Goal: Task Accomplishment & Management: Manage account settings

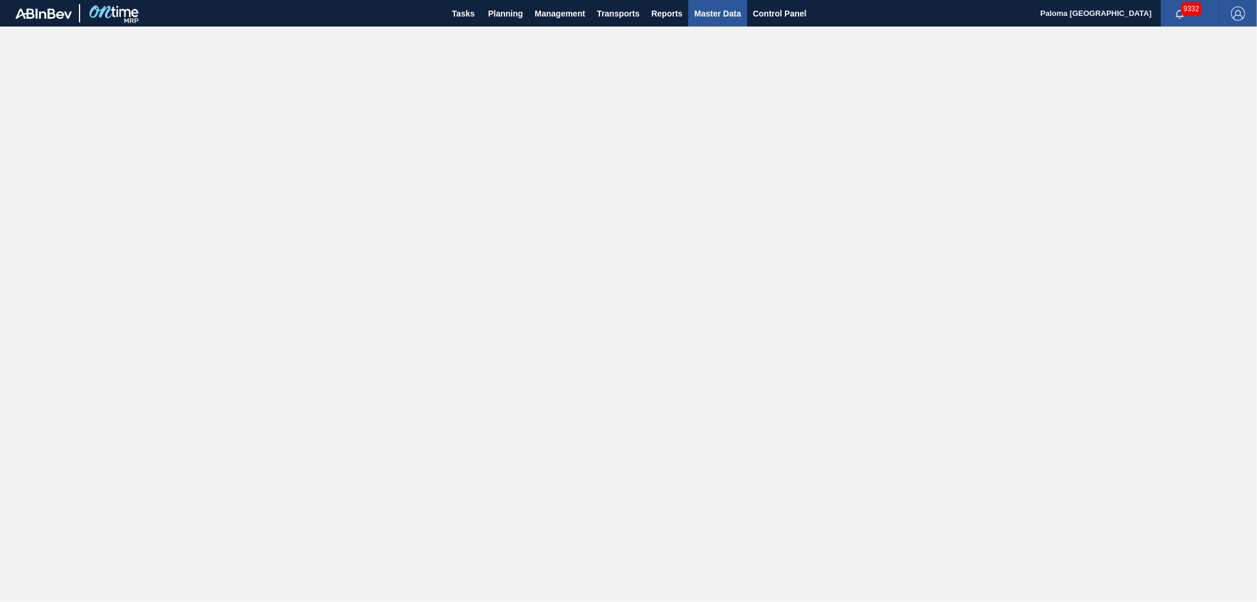
click at [705, 19] on span "Master Data" at bounding box center [717, 13] width 47 height 14
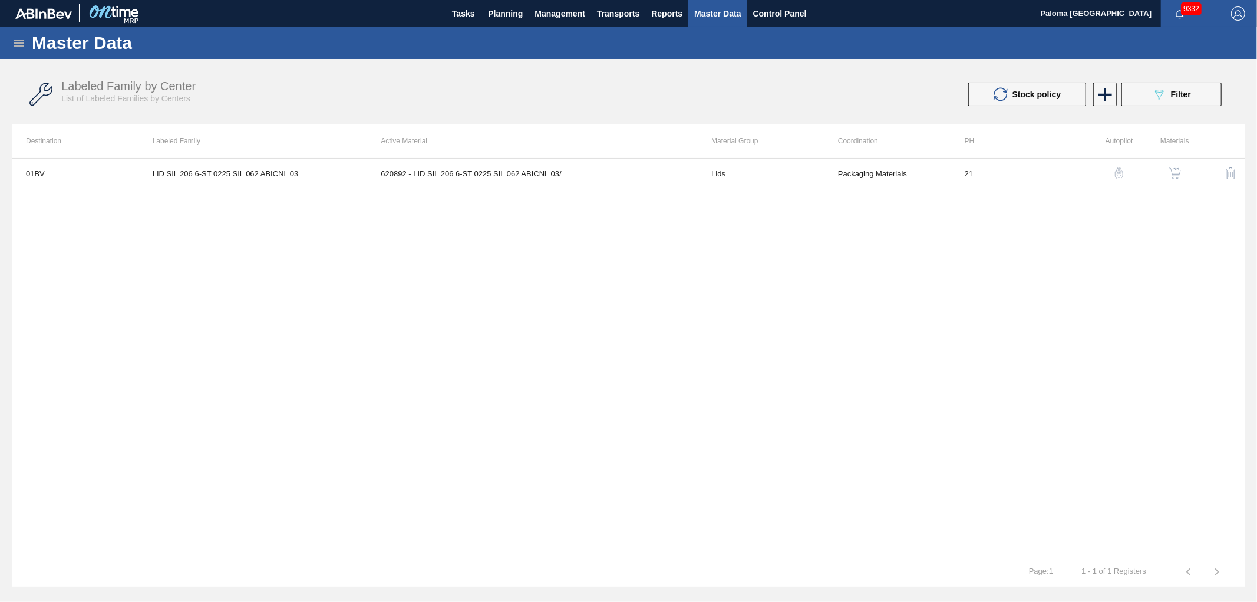
click at [1180, 177] on img "button" at bounding box center [1175, 173] width 12 height 12
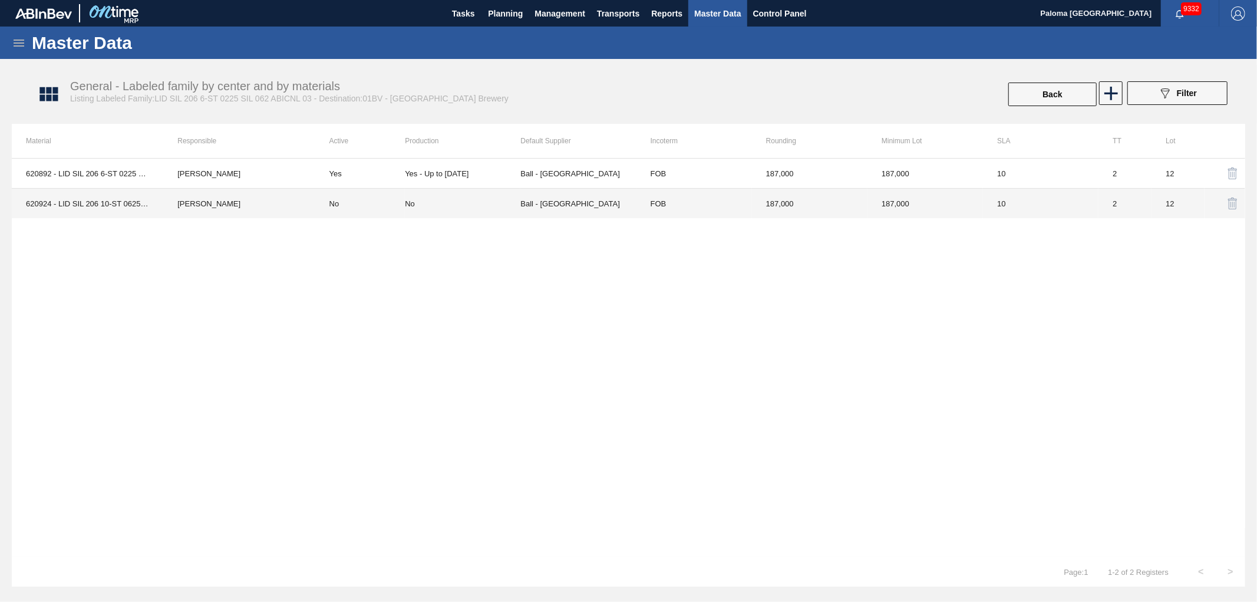
click at [407, 202] on div "No" at bounding box center [410, 203] width 10 height 9
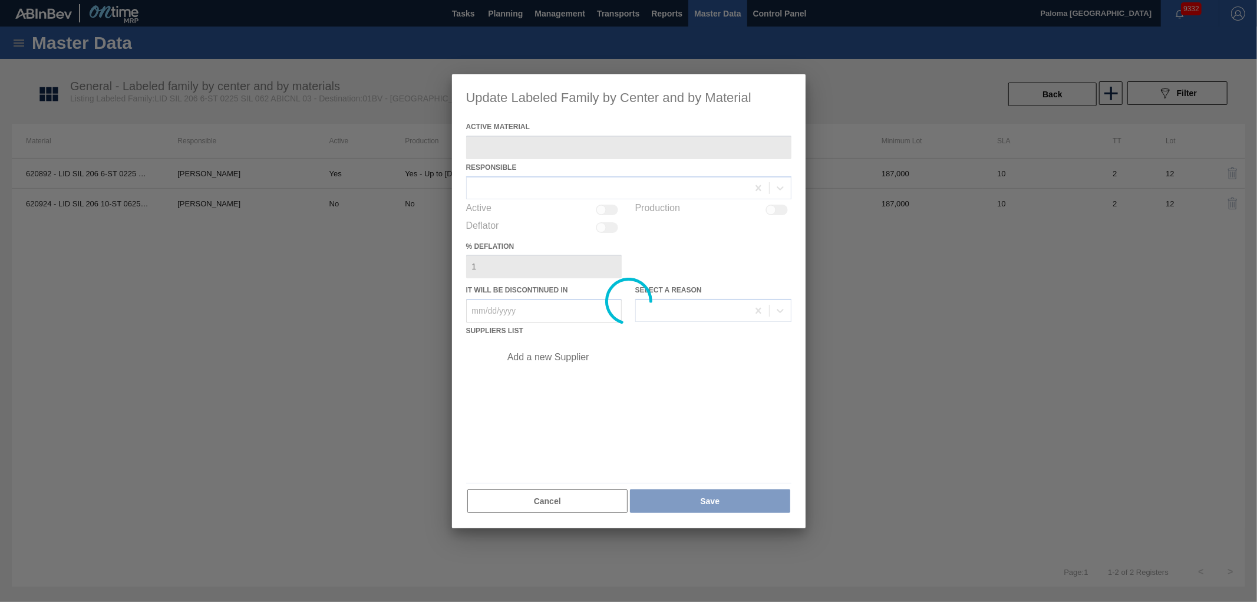
type Material "620924 - LID SIL 206 10-ST 0625 SIL BEVERAGE W 06"
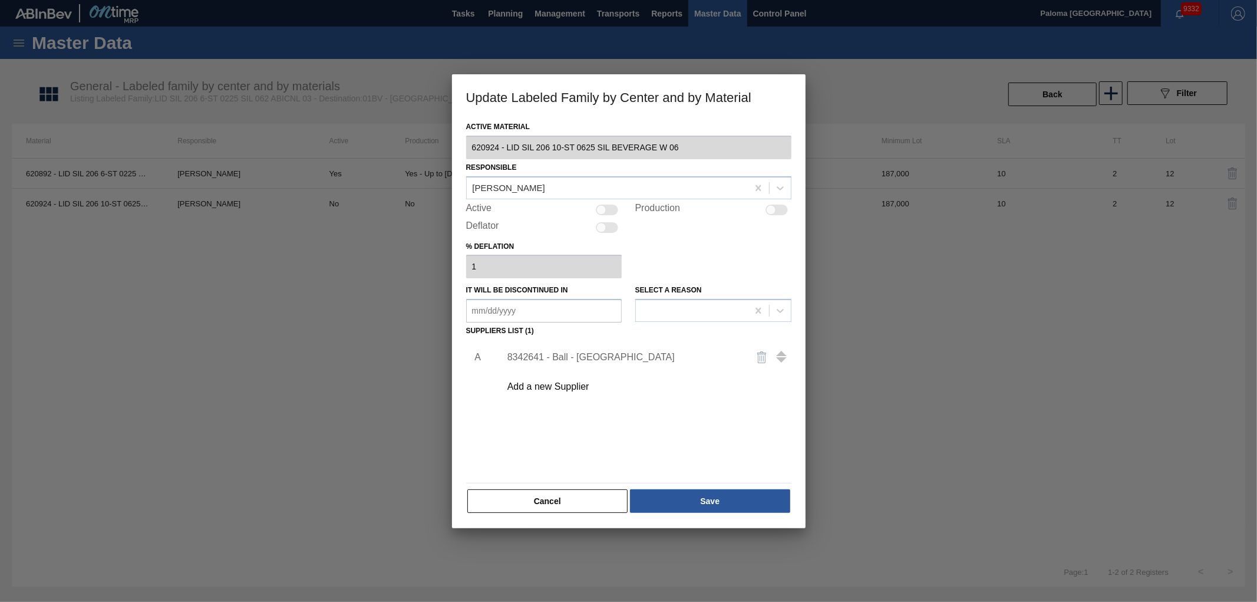
click at [607, 210] on div at bounding box center [607, 209] width 22 height 11
checkbox input "true"
click at [611, 204] on div at bounding box center [607, 209] width 22 height 11
checkbox input "false"
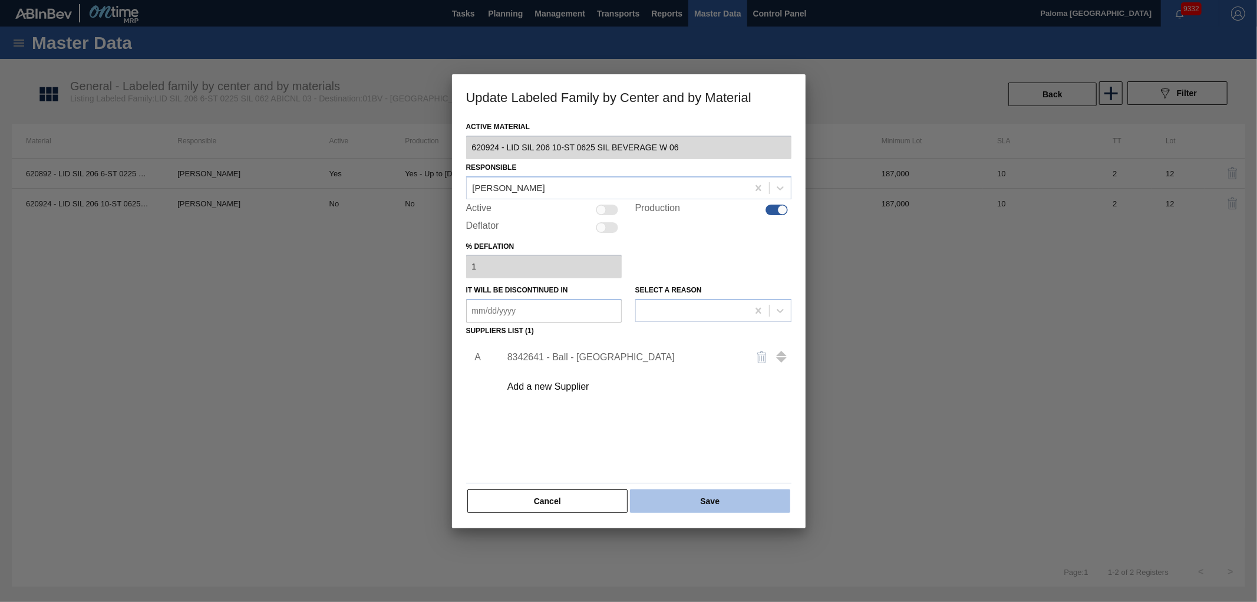
click at [702, 496] on button "Save" at bounding box center [710, 501] width 160 height 24
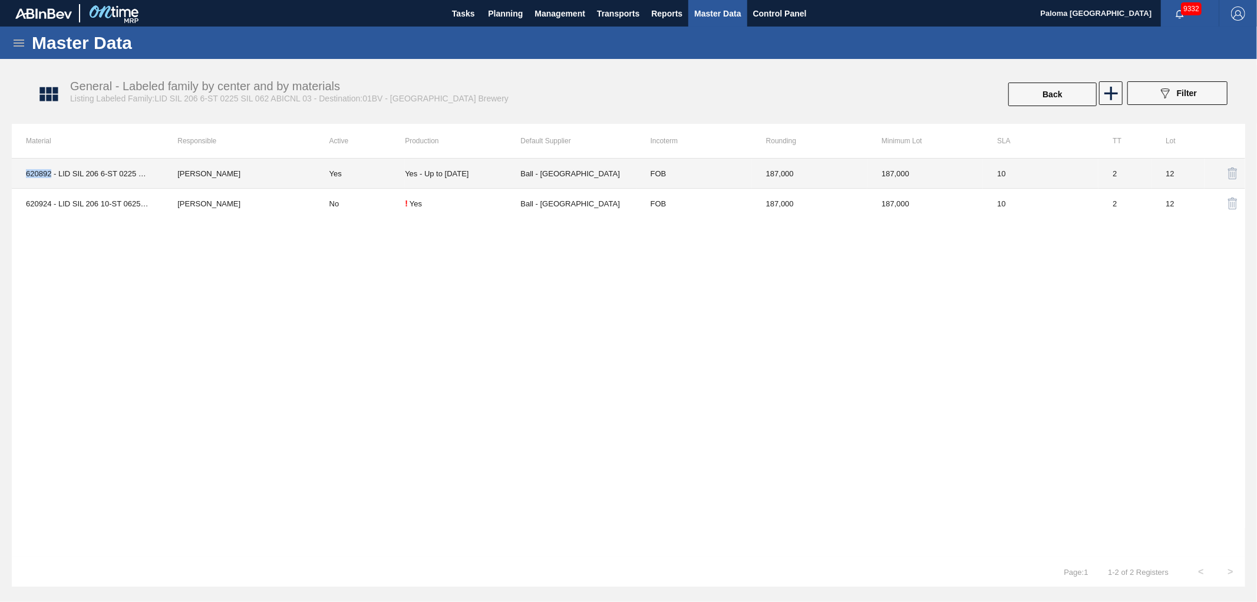
drag, startPoint x: 51, startPoint y: 177, endPoint x: 27, endPoint y: 176, distance: 24.8
click at [27, 176] on td "620892 - LID SIL 206 6-ST 0225 SIL 062 ABICNL 03/" at bounding box center [87, 173] width 151 height 30
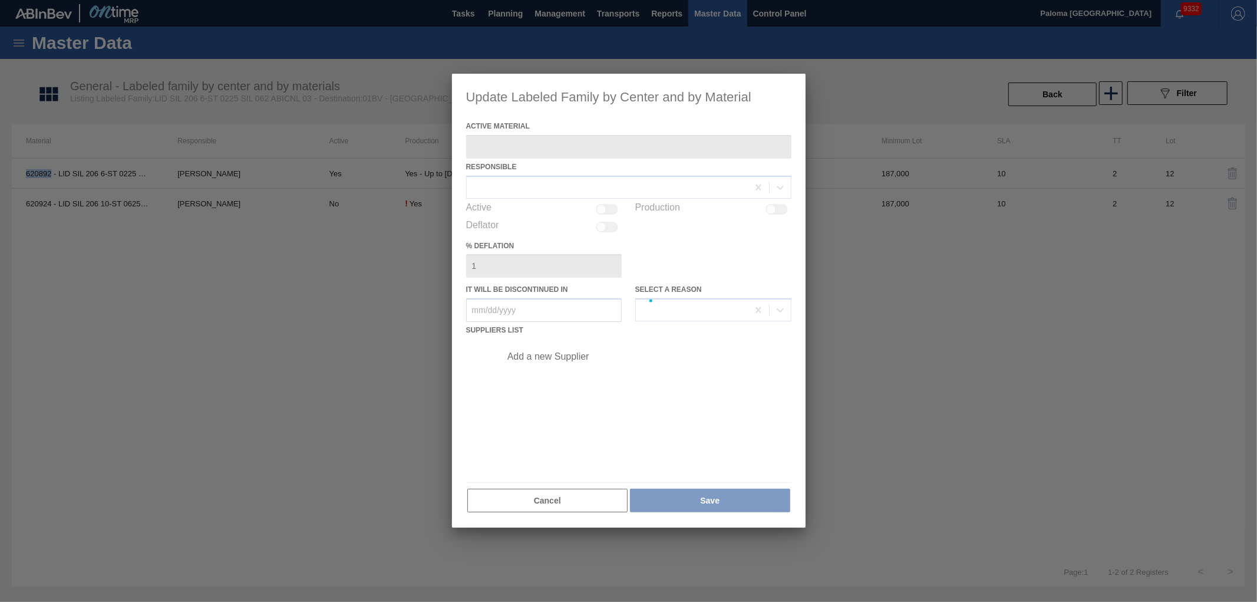
type Material "620892 - LID SIL 206 6-ST 0225 SIL 062 ABICNL 03/"
checkbox input "true"
type in "[DATE]"
copy td "620892"
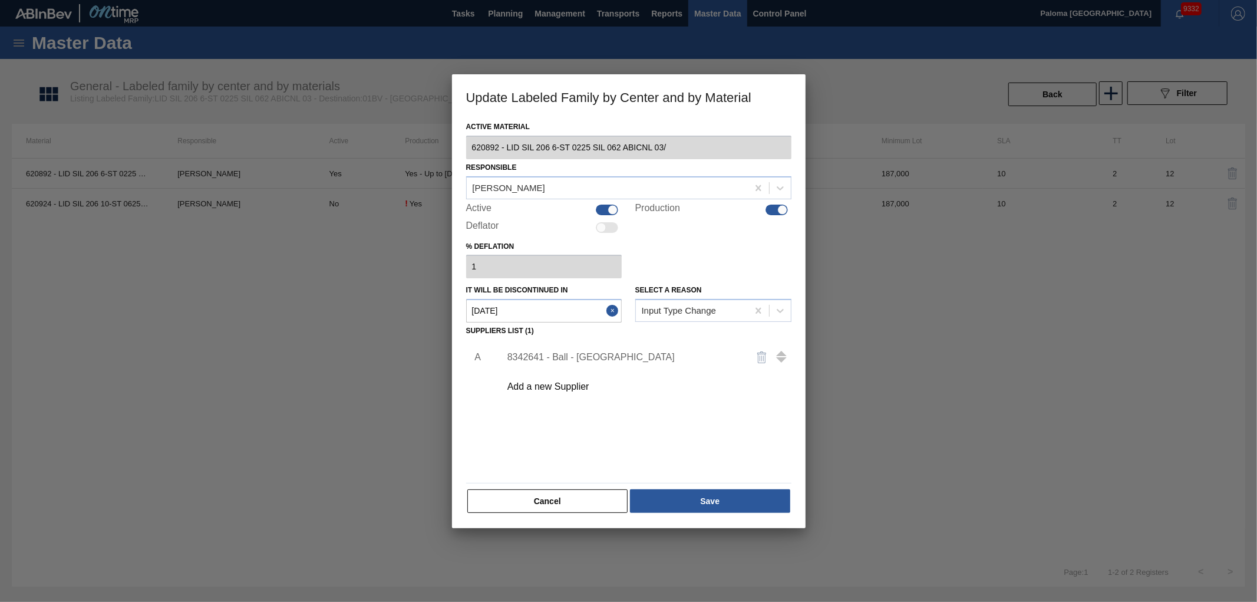
click at [594, 484] on div "Active Material 620892 - LID SIL 206 6-ST 0225 SIL 062 ABICNL 03/ Responsible J…" at bounding box center [628, 315] width 325 height 395
drag, startPoint x: 519, startPoint y: 504, endPoint x: 49, endPoint y: 480, distance: 470.8
click at [513, 504] on button "Cancel" at bounding box center [547, 501] width 161 height 24
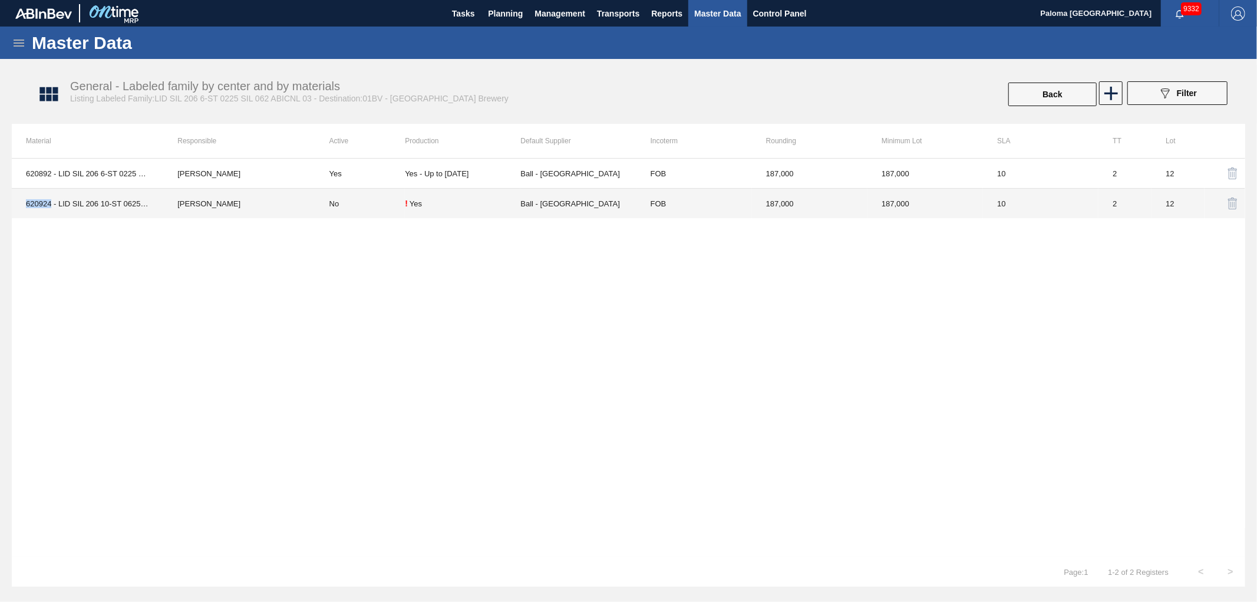
drag, startPoint x: 35, startPoint y: 206, endPoint x: 50, endPoint y: 206, distance: 14.7
click at [50, 206] on td "620924 - LID SIL 206 10-ST 0625 SIL BEVERAGE W 06" at bounding box center [87, 204] width 151 height 30
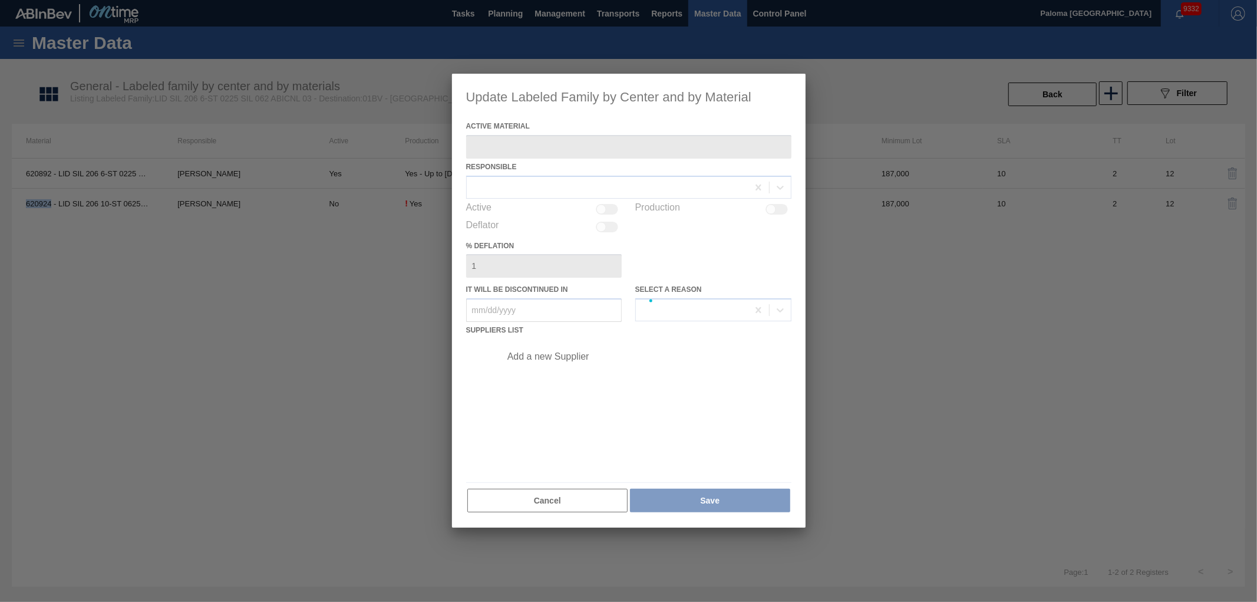
copy td "620924"
type Material "620924 - LID SIL 206 10-ST 0625 SIL BEVERAGE W 06"
checkbox input "true"
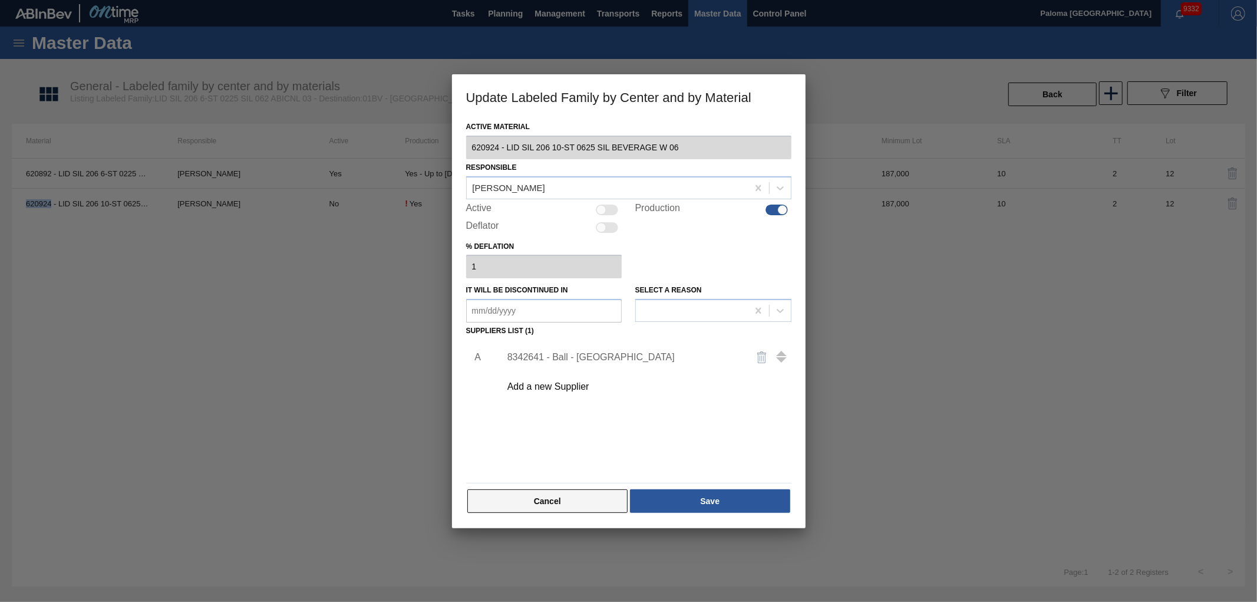
click at [518, 502] on button "Cancel" at bounding box center [547, 501] width 161 height 24
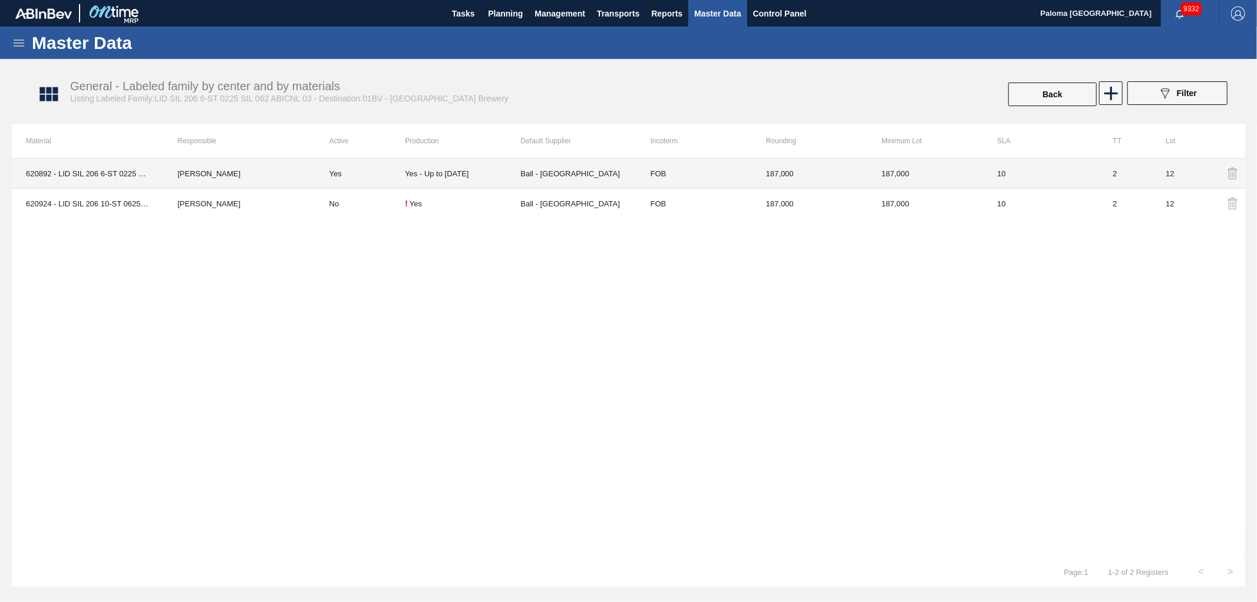
click at [440, 163] on td "Yes - Up to 12/31/25" at bounding box center [462, 173] width 115 height 30
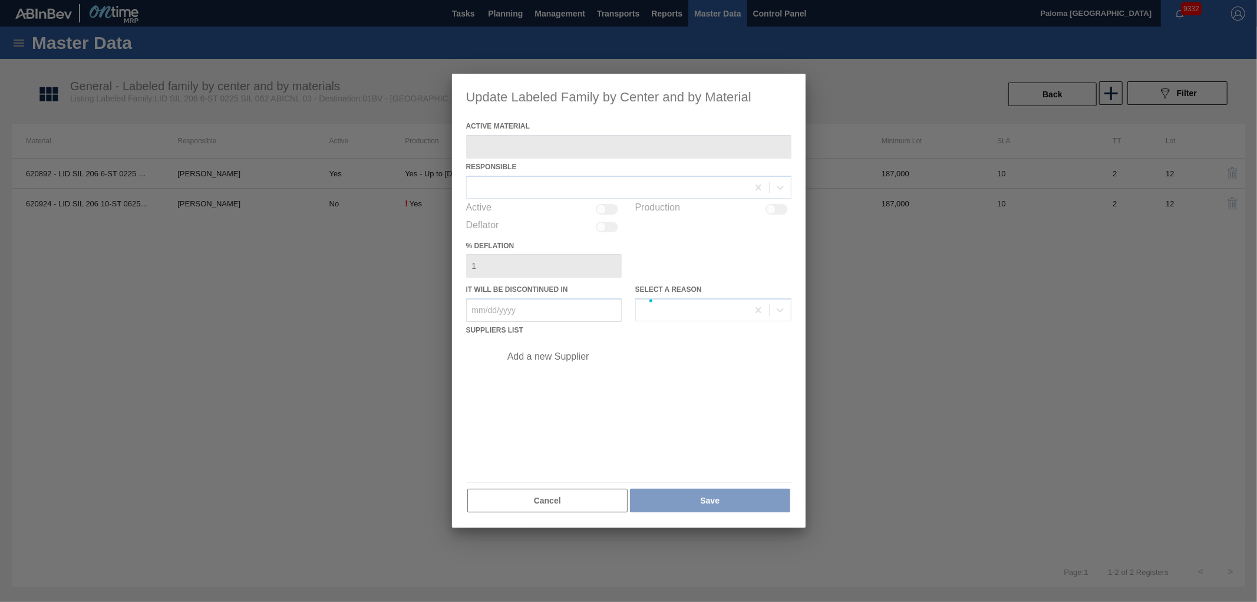
type Material "620892 - LID SIL 206 6-ST 0225 SIL 062 ABICNL 03/"
checkbox input "true"
type in "12/31/2025"
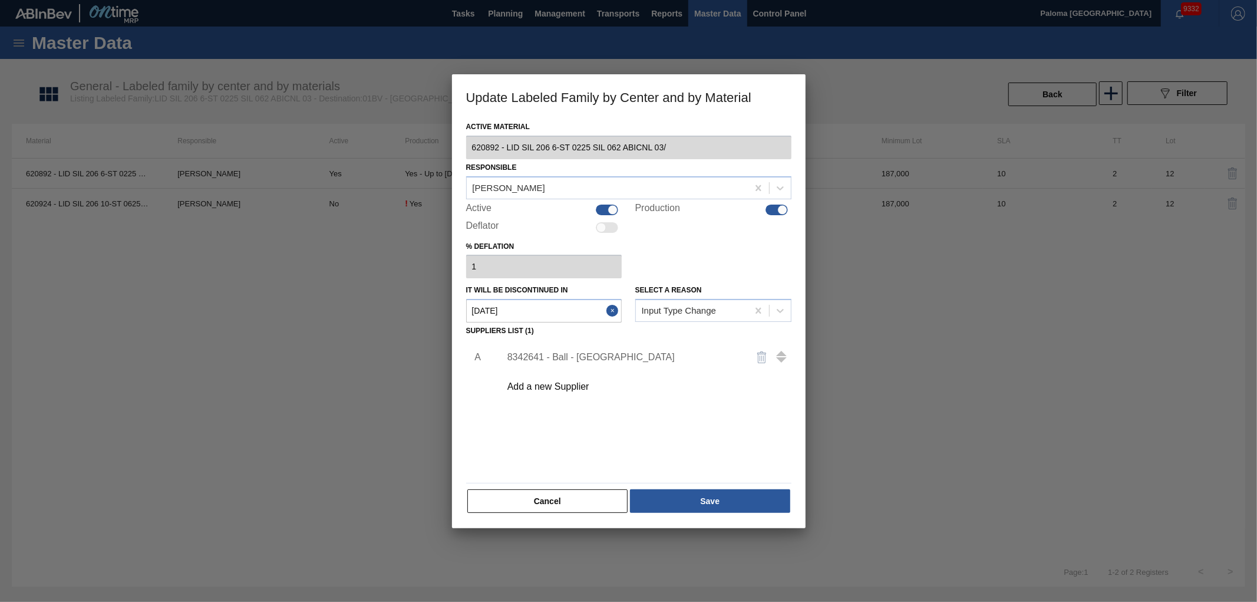
click at [611, 207] on div at bounding box center [613, 209] width 10 height 10
checkbox input "false"
click at [649, 498] on button "Save" at bounding box center [710, 501] width 160 height 24
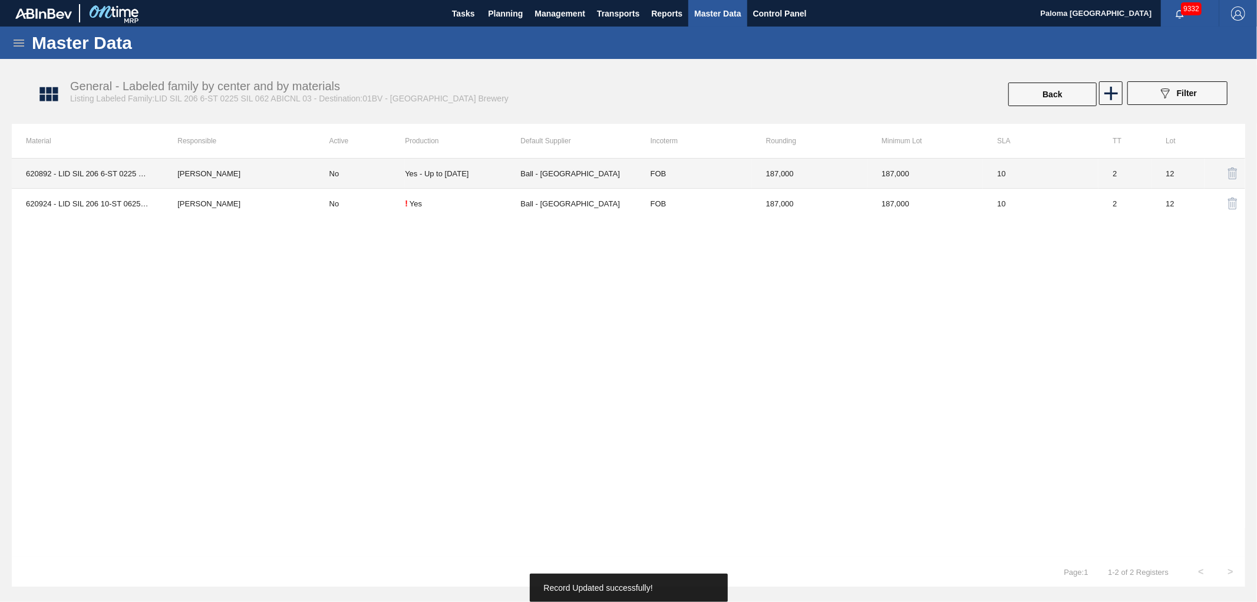
click at [364, 176] on td "No" at bounding box center [360, 173] width 90 height 30
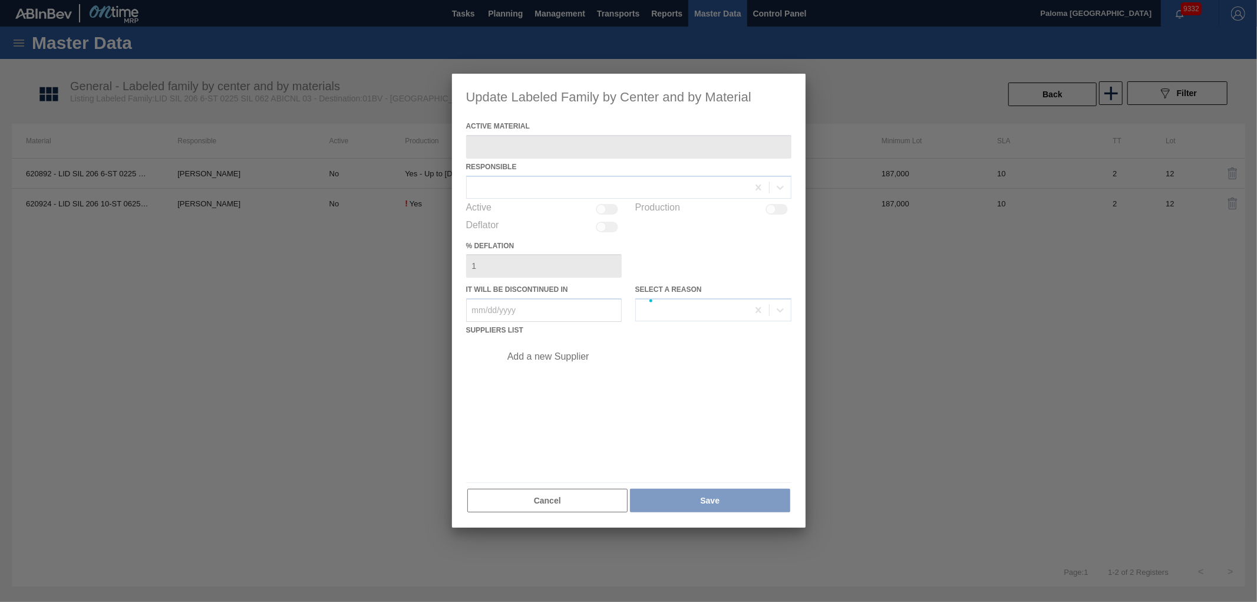
type Material "620892 - LID SIL 206 6-ST 0225 SIL 062 ABICNL 03/"
checkbox input "true"
type in "12/31/2025"
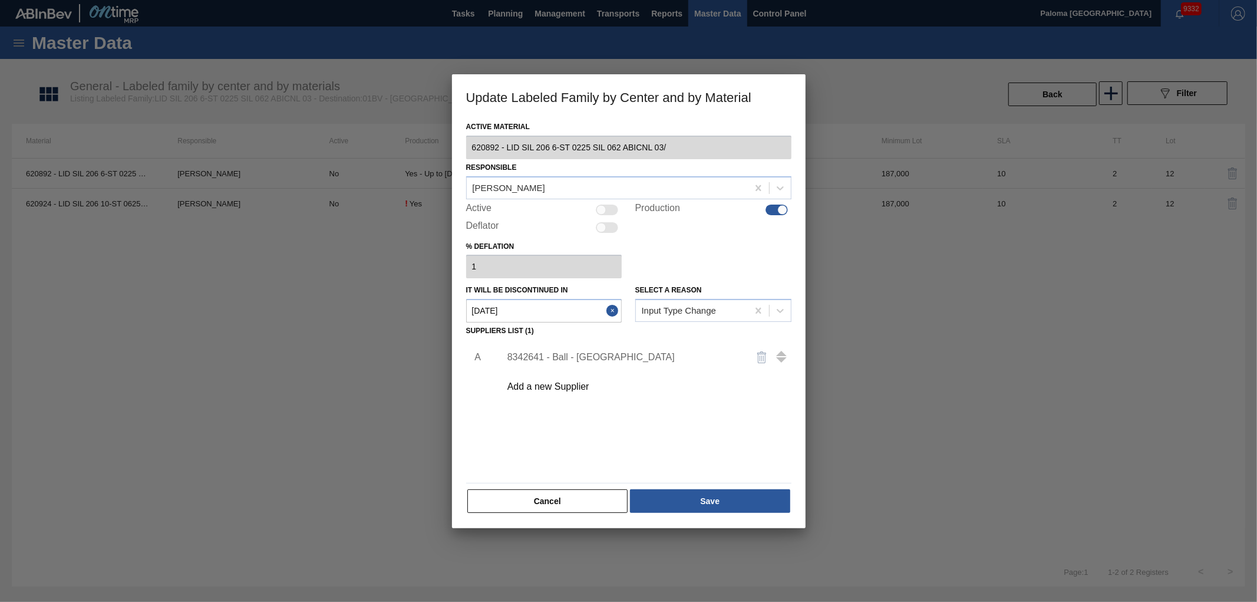
click at [602, 210] on div at bounding box center [601, 209] width 10 height 10
checkbox input "true"
click at [658, 503] on button "Save" at bounding box center [710, 501] width 160 height 24
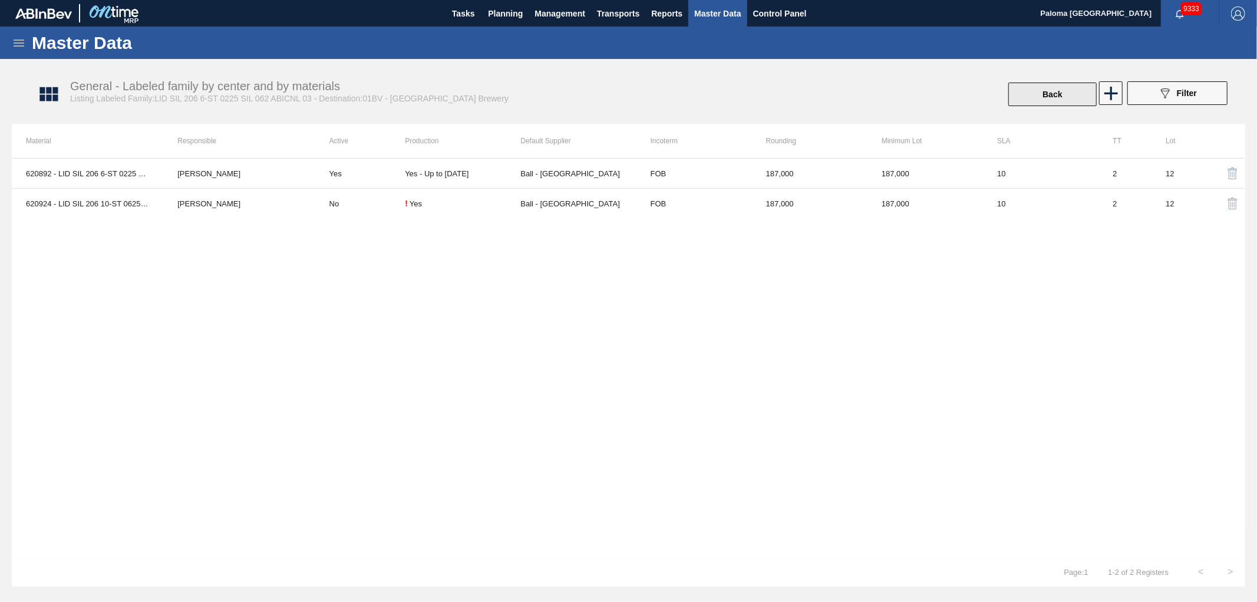
click at [1050, 98] on button "Back" at bounding box center [1052, 94] width 88 height 24
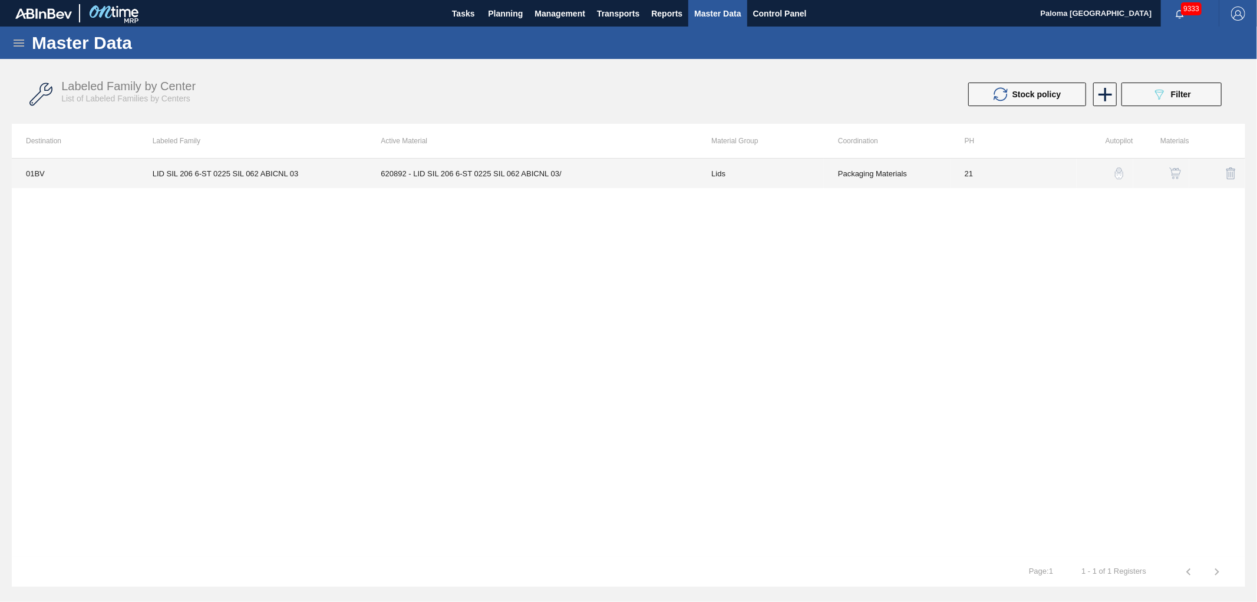
click at [549, 176] on td "620892 - LID SIL 206 6-ST 0225 SIL 062 ABICNL 03/" at bounding box center [531, 172] width 331 height 29
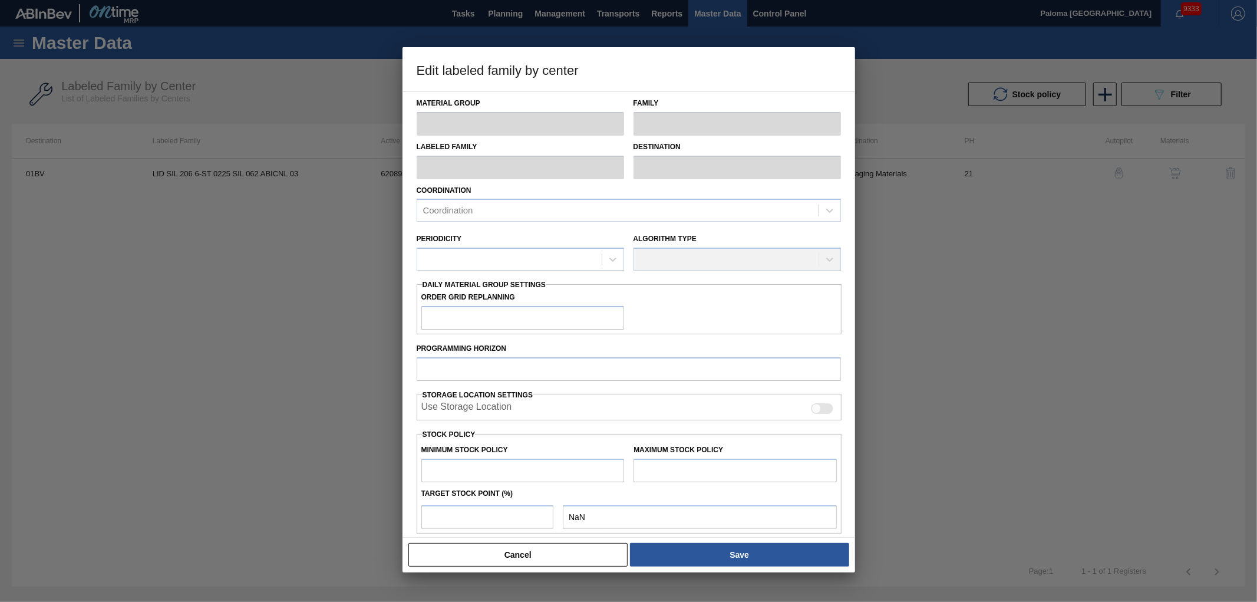
type input "Lids"
type input "Generic 206 Lid"
type input "LID SIL 206 6-ST 0225 SIL 062 ABICNL 03"
type input "01BV - Baldwinsville Brewery"
type input "21"
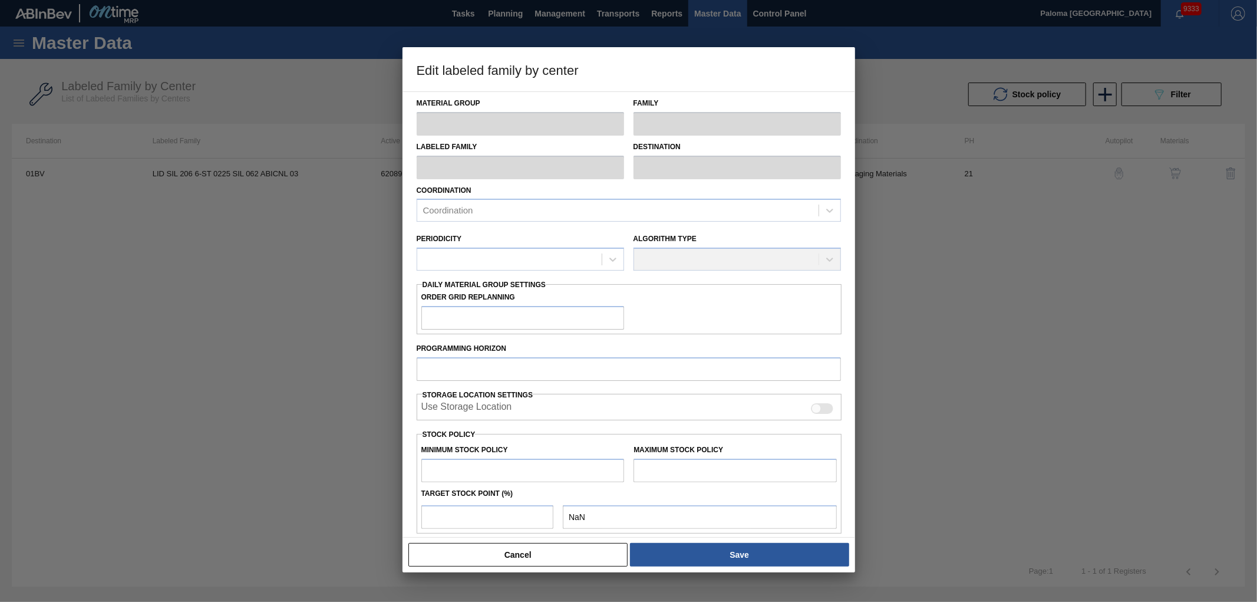
type input "187,500"
type input "5,808,675"
type input "1"
type input "243,712"
checkbox input "true"
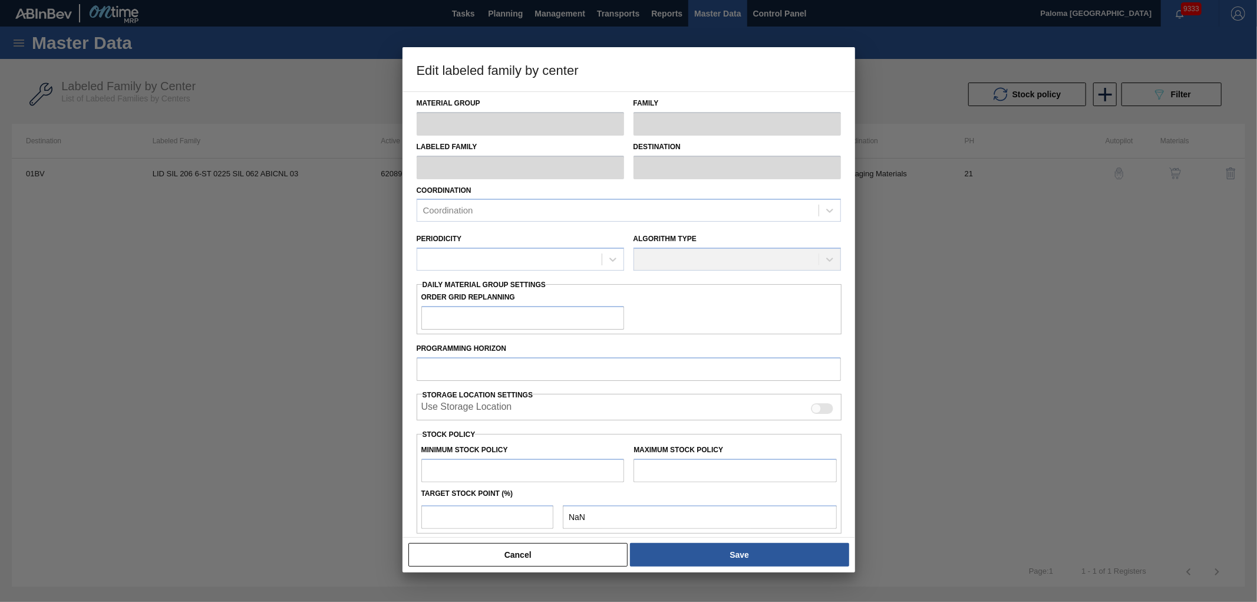
checkbox input "true"
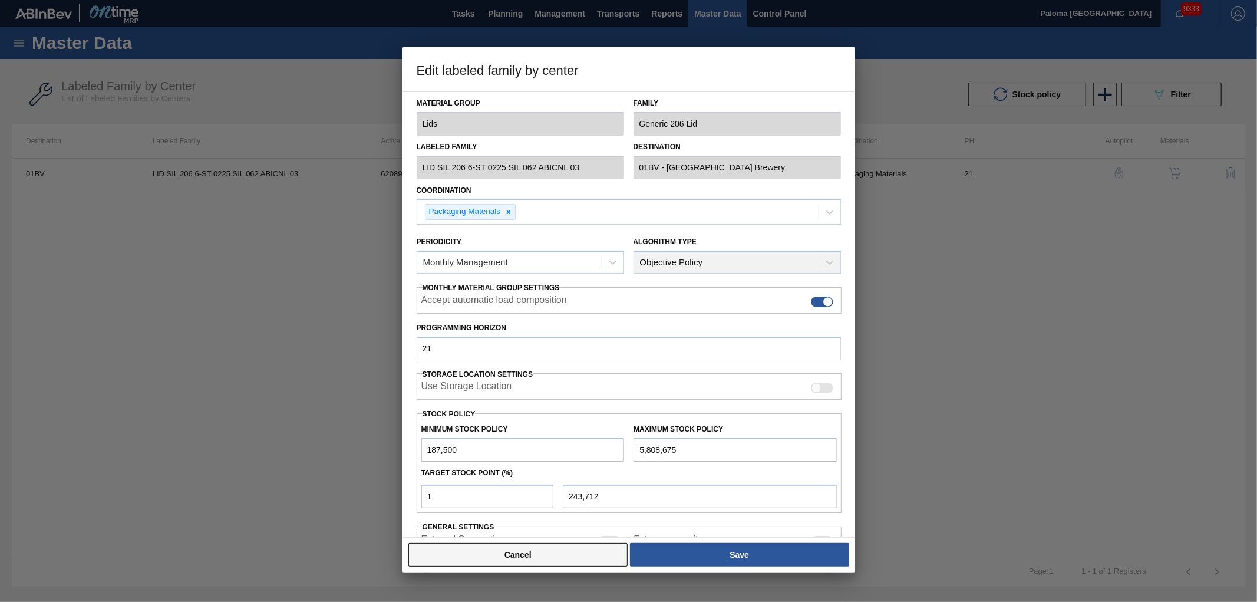
click at [504, 563] on button "Cancel" at bounding box center [518, 555] width 220 height 24
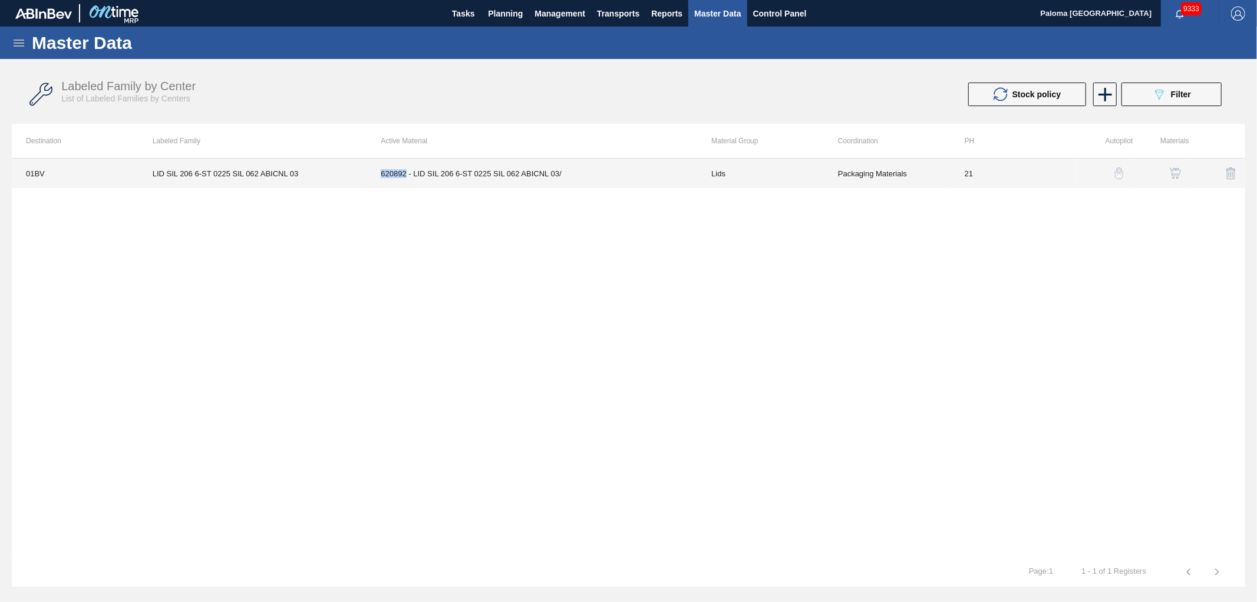
drag, startPoint x: 379, startPoint y: 177, endPoint x: 405, endPoint y: 175, distance: 25.4
click at [405, 175] on td "620892 - LID SIL 206 6-ST 0225 SIL 062 ABICNL 03/" at bounding box center [531, 172] width 331 height 29
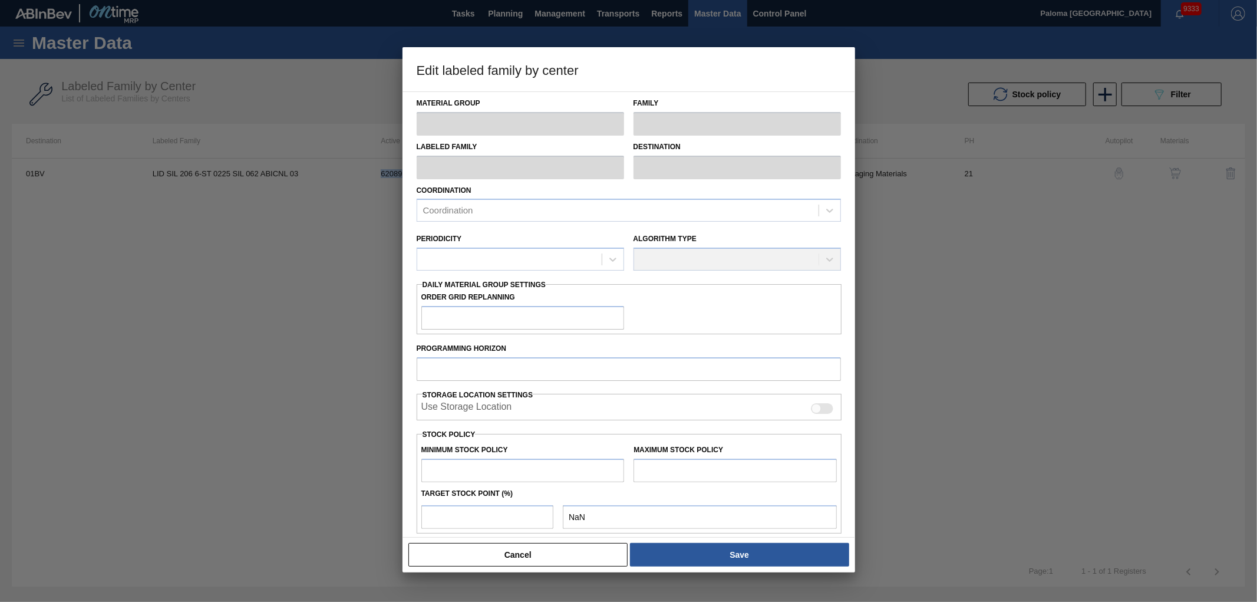
copy td "620892"
type input "Lids"
type input "Generic 206 Lid"
type input "LID SIL 206 6-ST 0225 SIL 062 ABICNL 03"
type input "01BV - Baldwinsville Brewery"
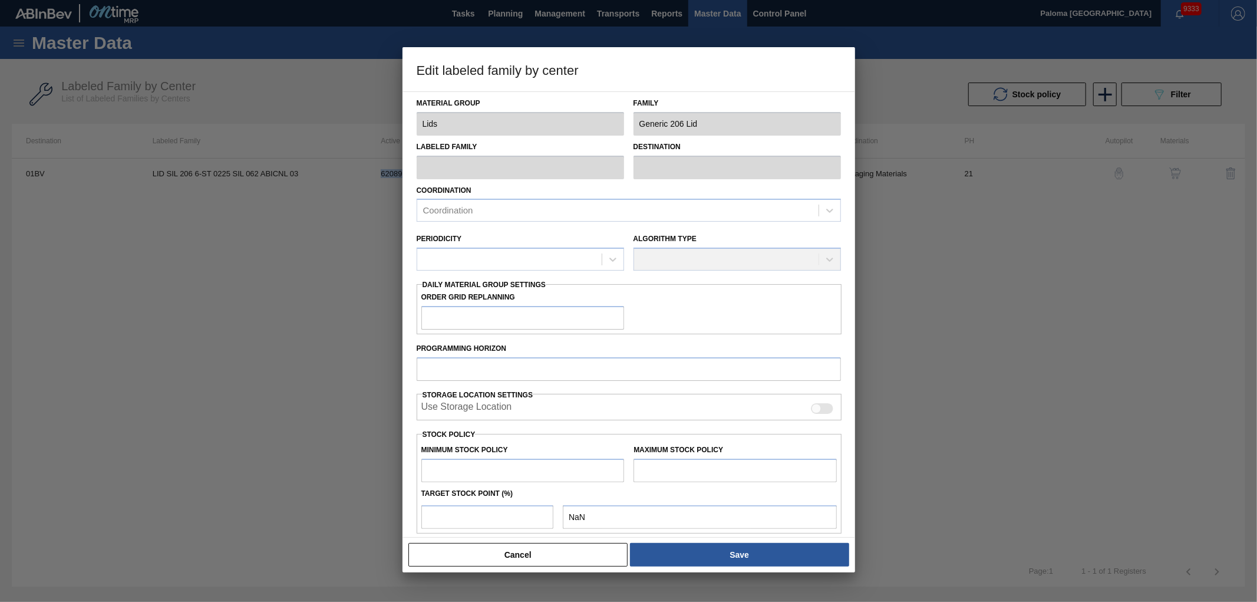
type input "21"
type input "187,500"
type input "5,808,675"
type input "1"
type input "243,712"
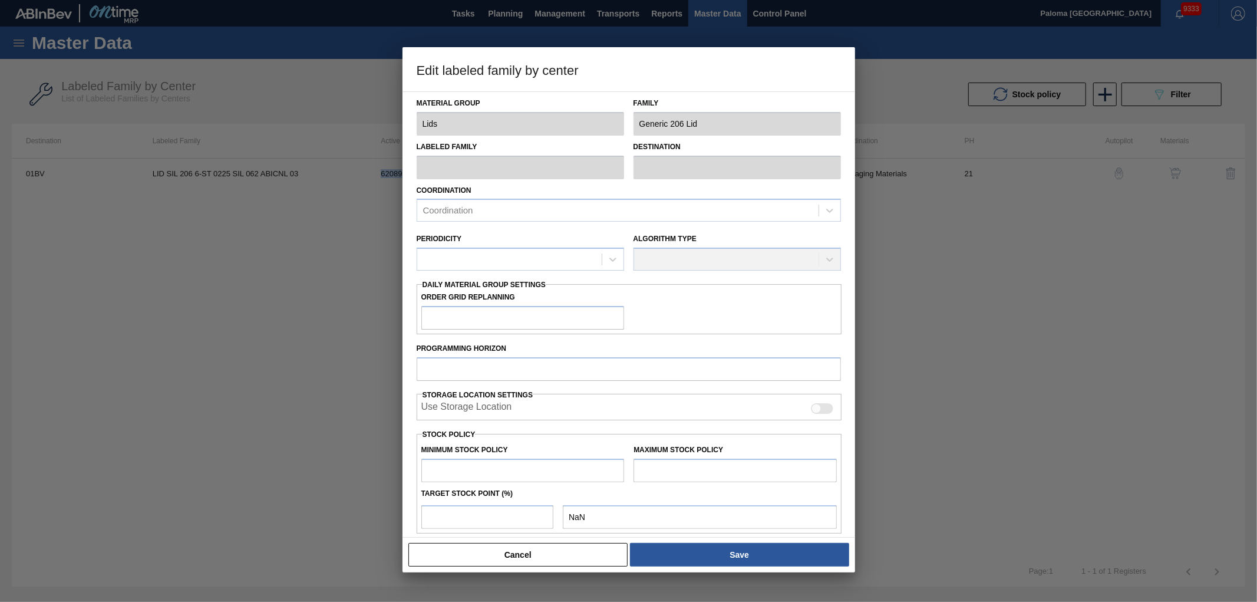
checkbox input "true"
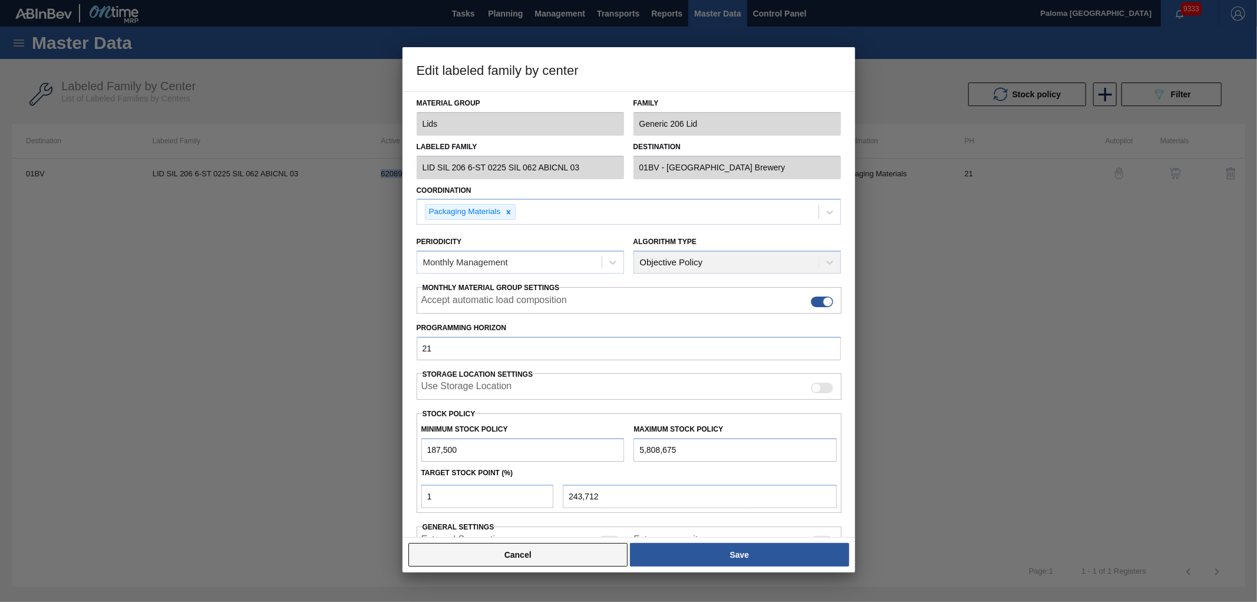
click at [578, 555] on button "Cancel" at bounding box center [518, 555] width 220 height 24
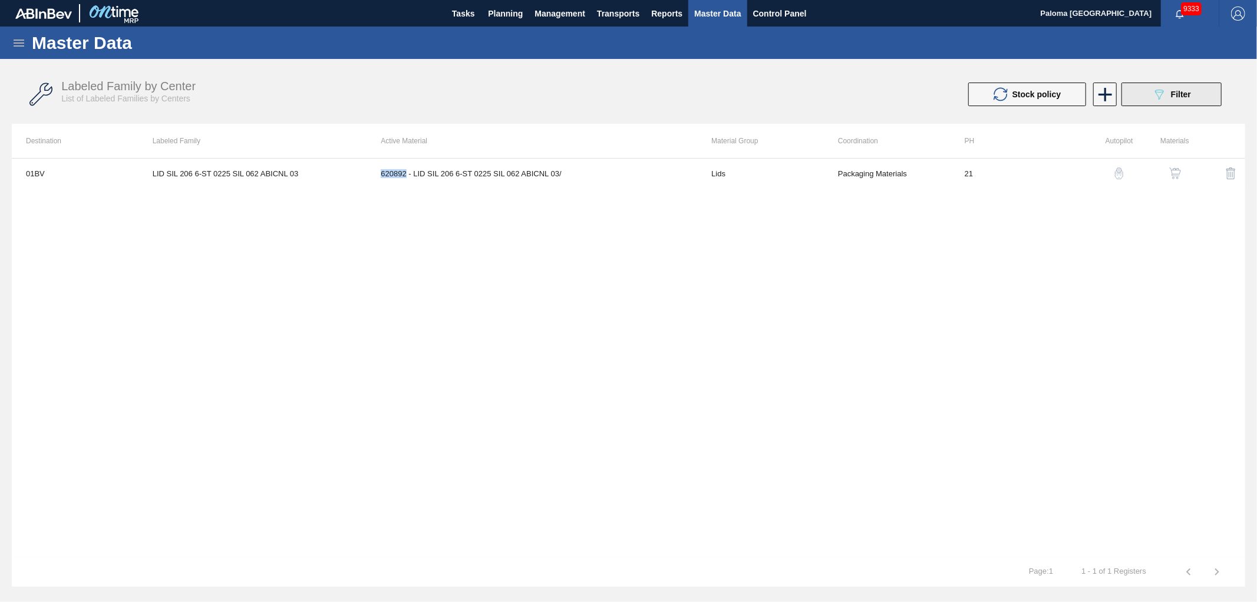
click at [1144, 98] on button "089F7B8B-B2A5-4AFE-B5C0-19BA573D28AC Filter" at bounding box center [1171, 94] width 100 height 24
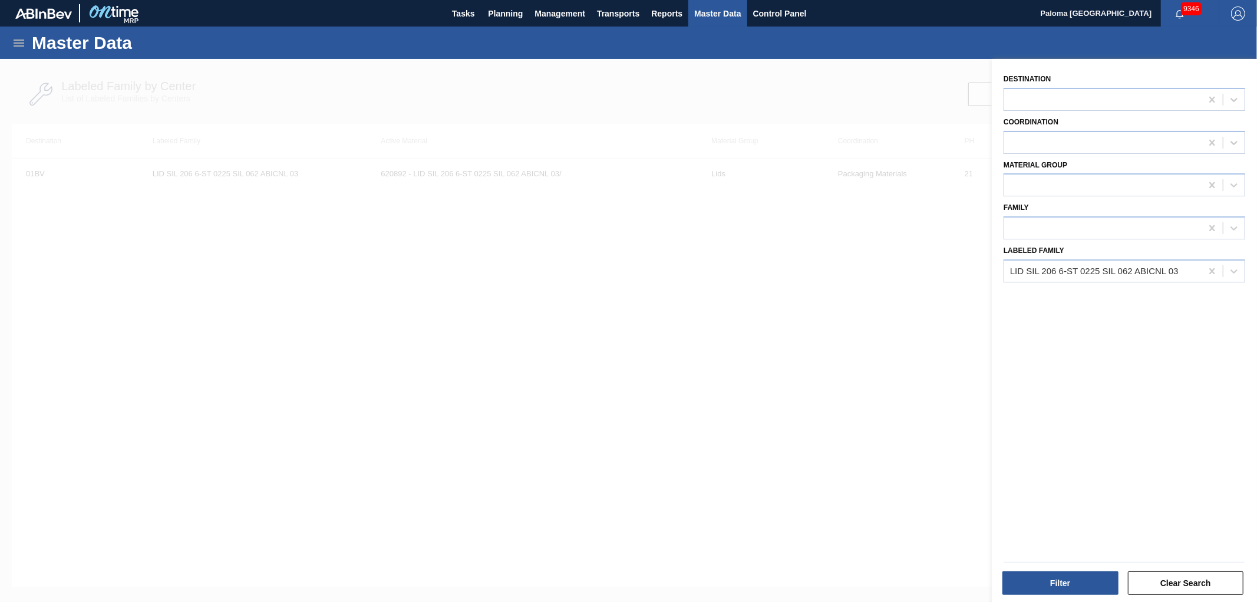
click at [884, 72] on div at bounding box center [628, 360] width 1257 height 602
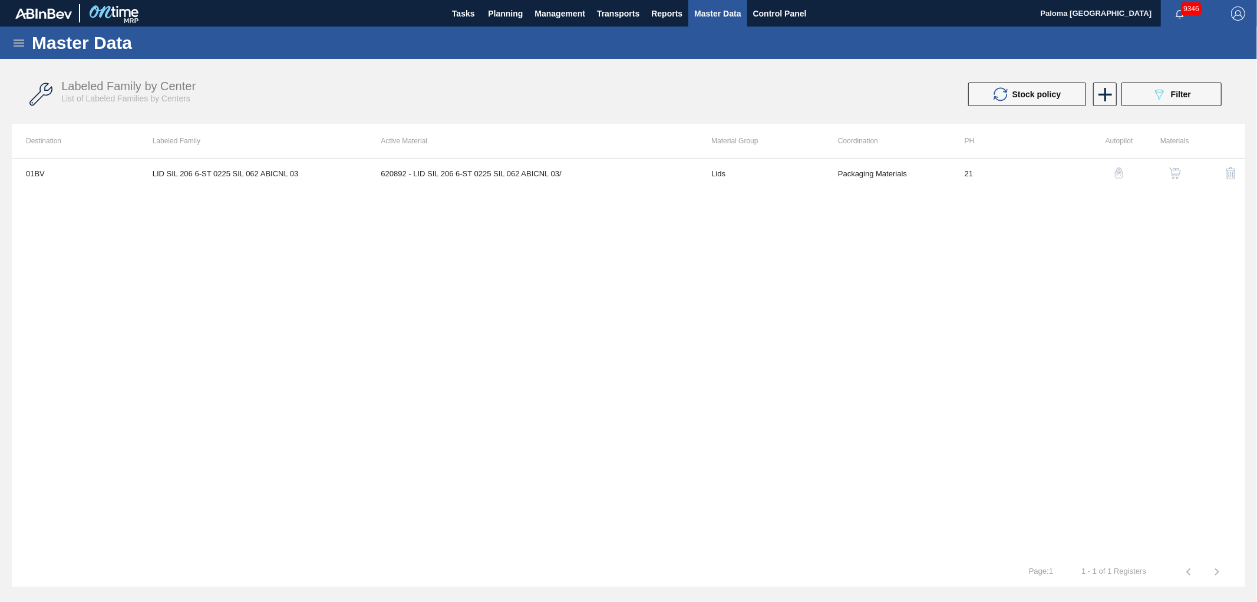
click at [18, 38] on icon at bounding box center [19, 43] width 14 height 14
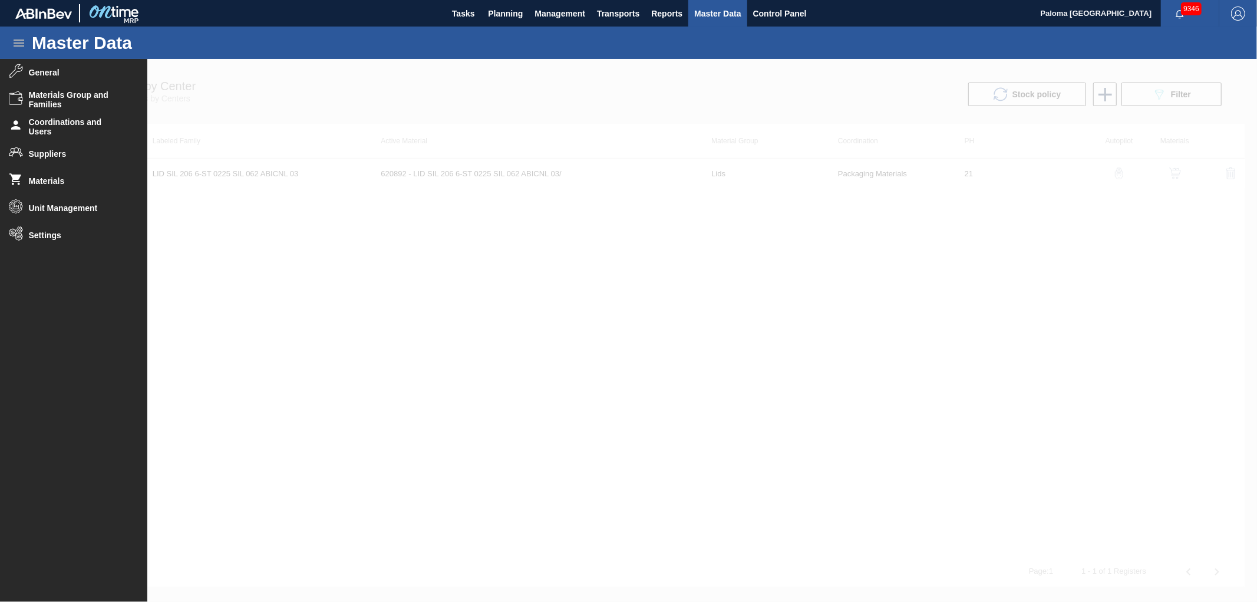
click at [739, 327] on div at bounding box center [628, 330] width 1257 height 543
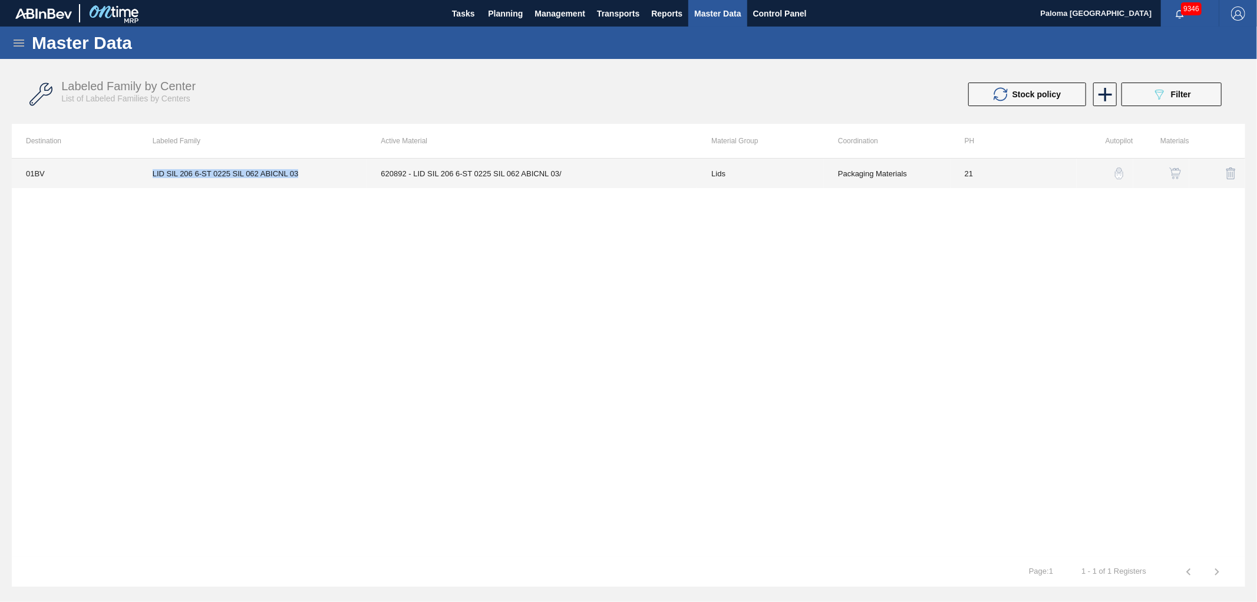
drag, startPoint x: 302, startPoint y: 171, endPoint x: 151, endPoint y: 166, distance: 150.9
click at [151, 166] on td "LID SIL 206 6-ST 0225 SIL 062 ABICNL 03" at bounding box center [252, 172] width 229 height 29
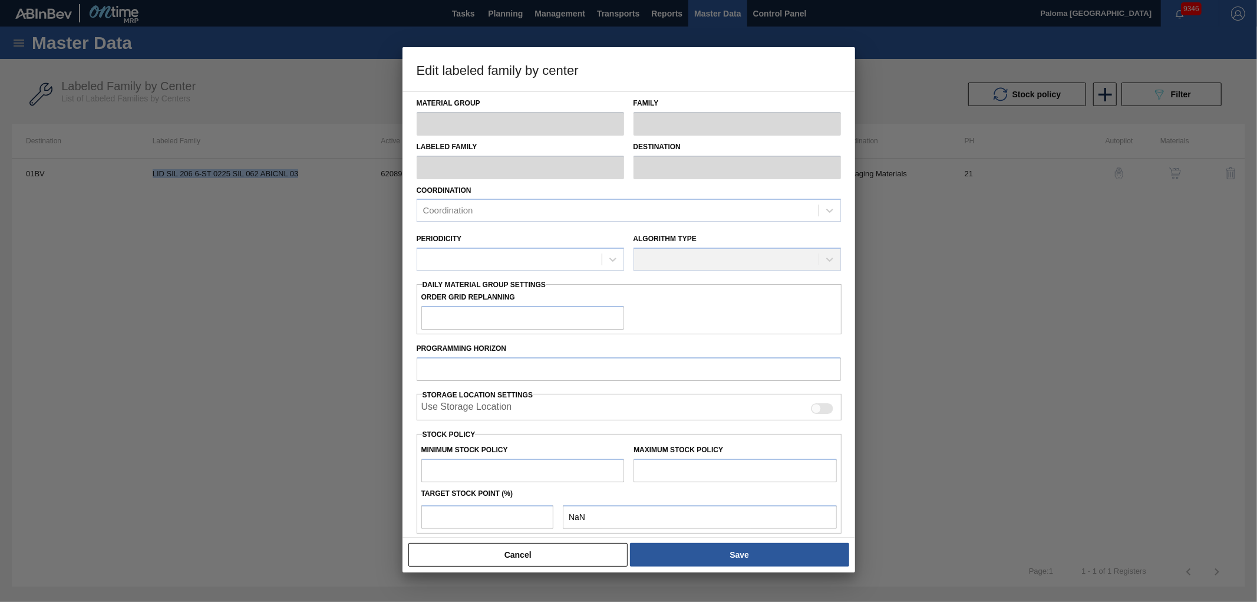
copy td "LID SIL 206 6-ST 0225 SIL 062 ABICNL 03"
type input "Lids"
type input "Generic 206 Lid"
type input "LID SIL 206 6-ST 0225 SIL 062 ABICNL 03"
type input "01BV - Baldwinsville Brewery"
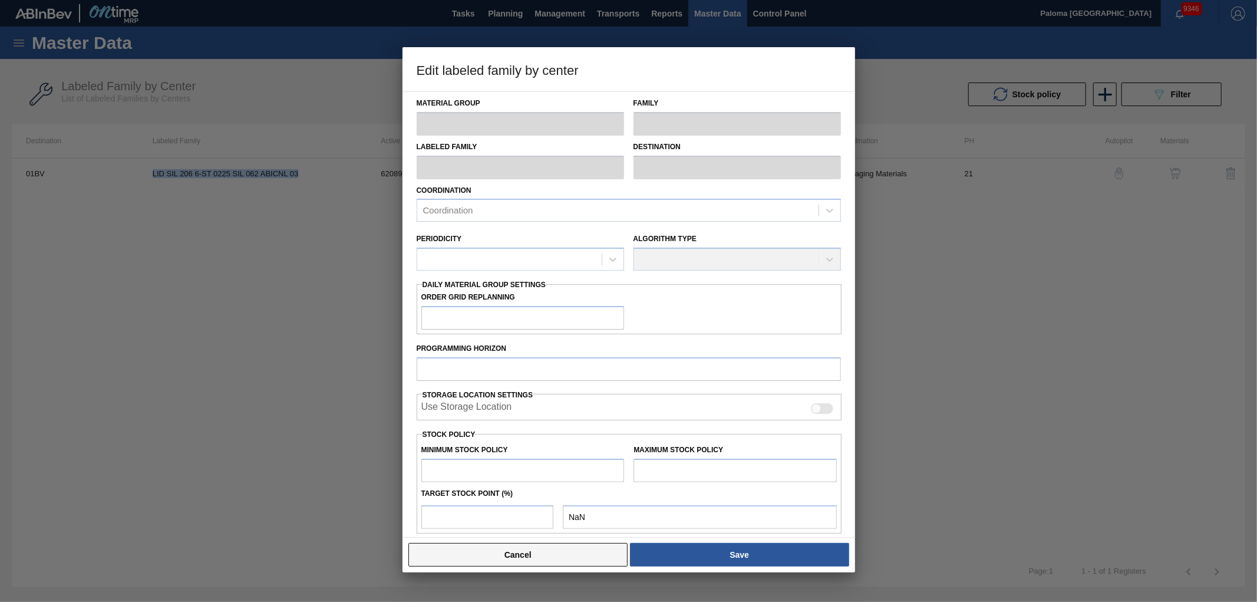
type input "21"
type input "187,500"
type input "5,808,675"
type input "1"
type input "243,712"
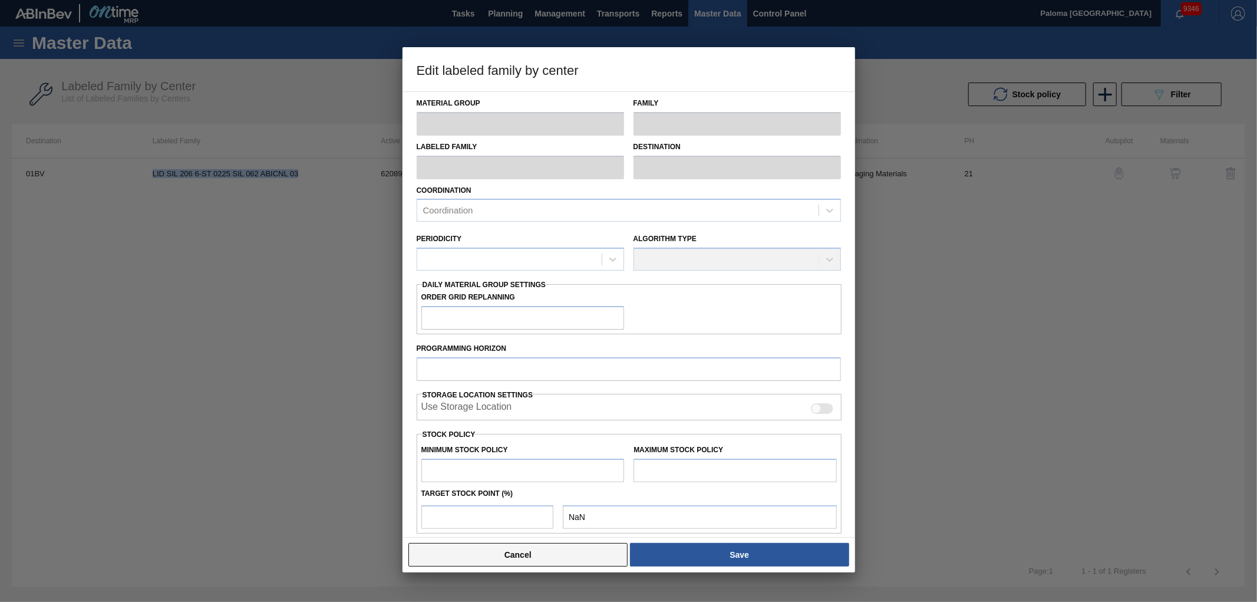
checkbox input "true"
click at [569, 551] on button "Cancel" at bounding box center [518, 555] width 220 height 24
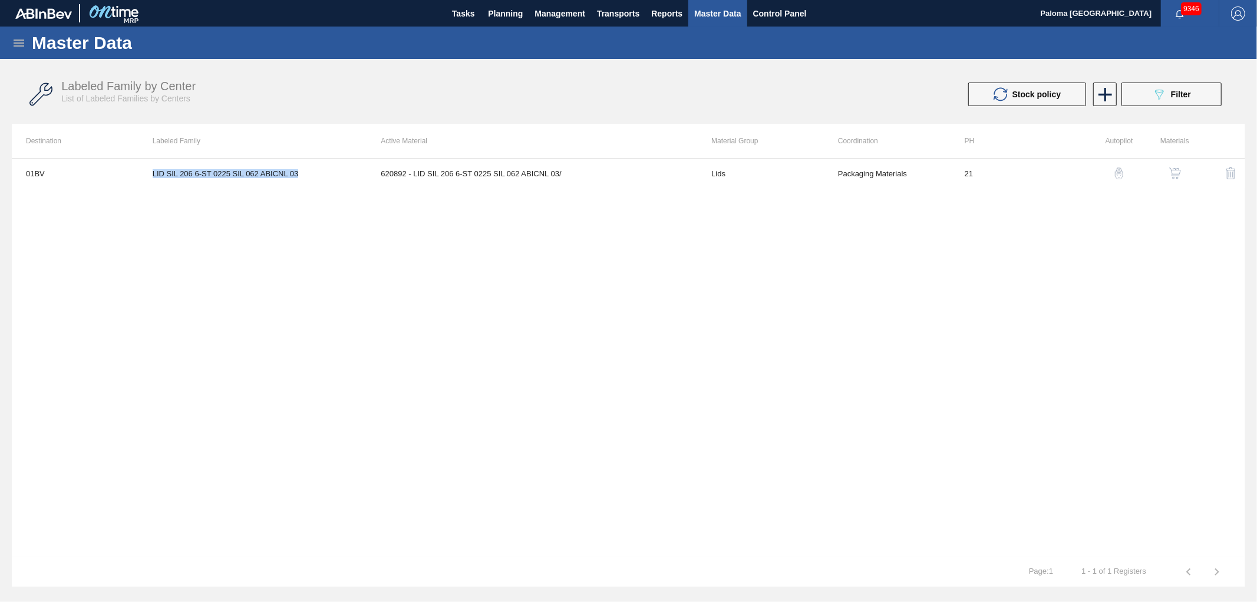
click at [14, 48] on icon at bounding box center [19, 43] width 14 height 14
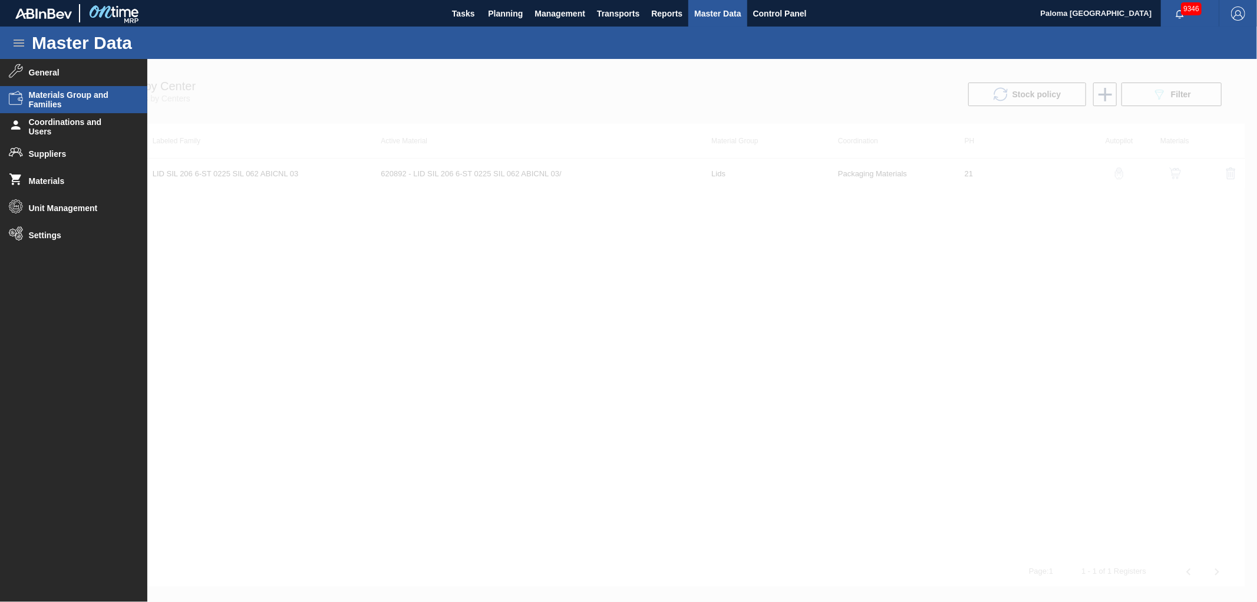
click at [57, 99] on span "Materials Group and Families" at bounding box center [77, 99] width 97 height 19
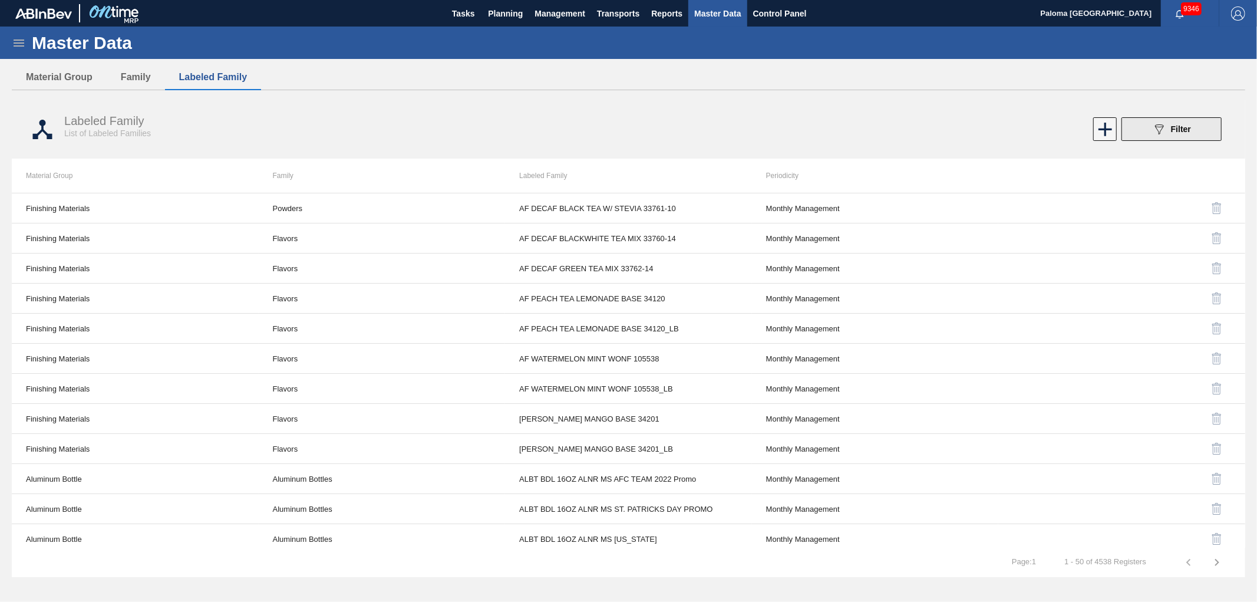
click at [1159, 130] on icon "089F7B8B-B2A5-4AFE-B5C0-19BA573D28AC" at bounding box center [1159, 129] width 14 height 14
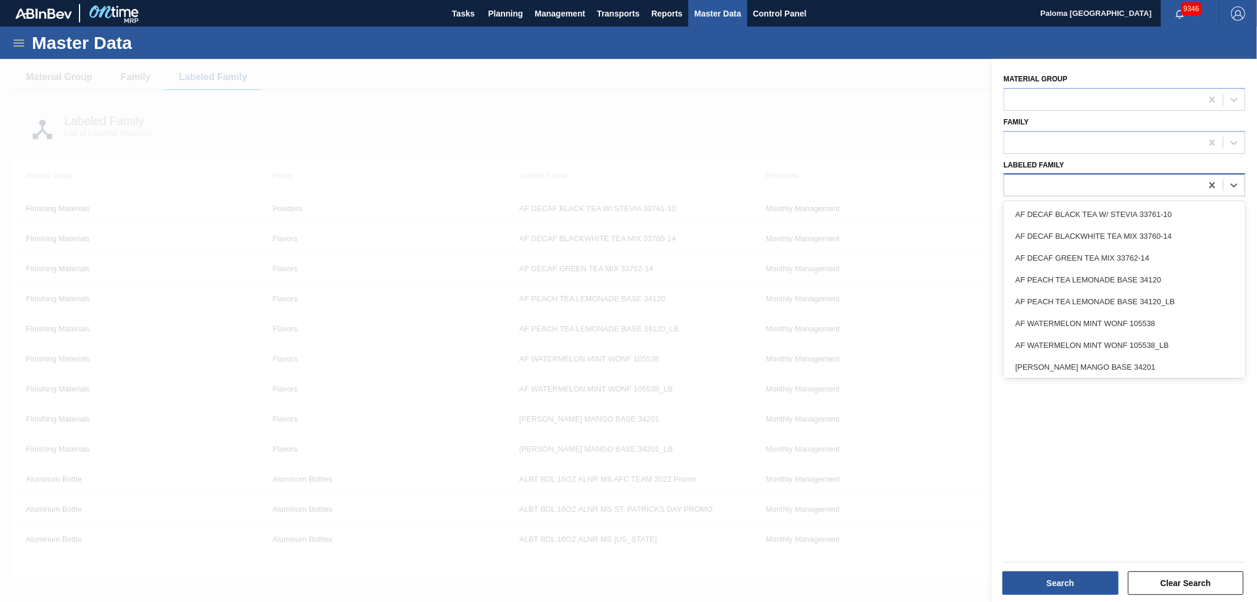
click at [1132, 184] on div at bounding box center [1102, 185] width 197 height 17
paste Family "LID SIL 206 6-ST 0225 SIL 062 ABICNL 03"
type Family "LID SIL 206 6-ST 0225 SIL 062 ABICNL 03"
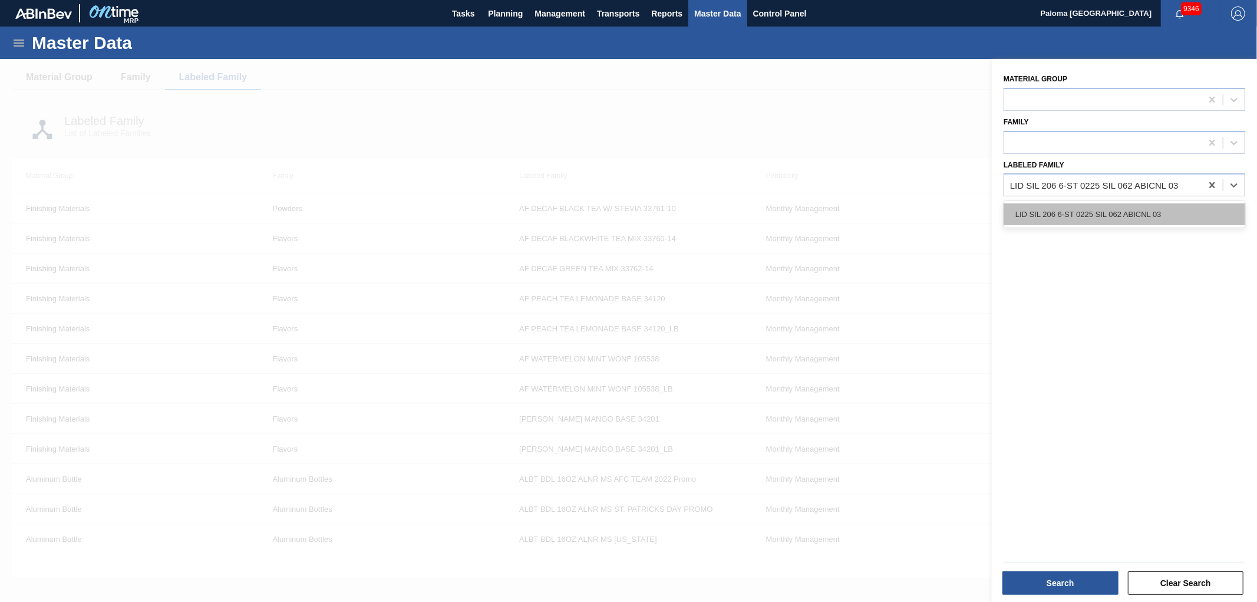
click at [1129, 209] on div "LID SIL 206 6-ST 0225 SIL 062 ABICNL 03" at bounding box center [1124, 214] width 242 height 22
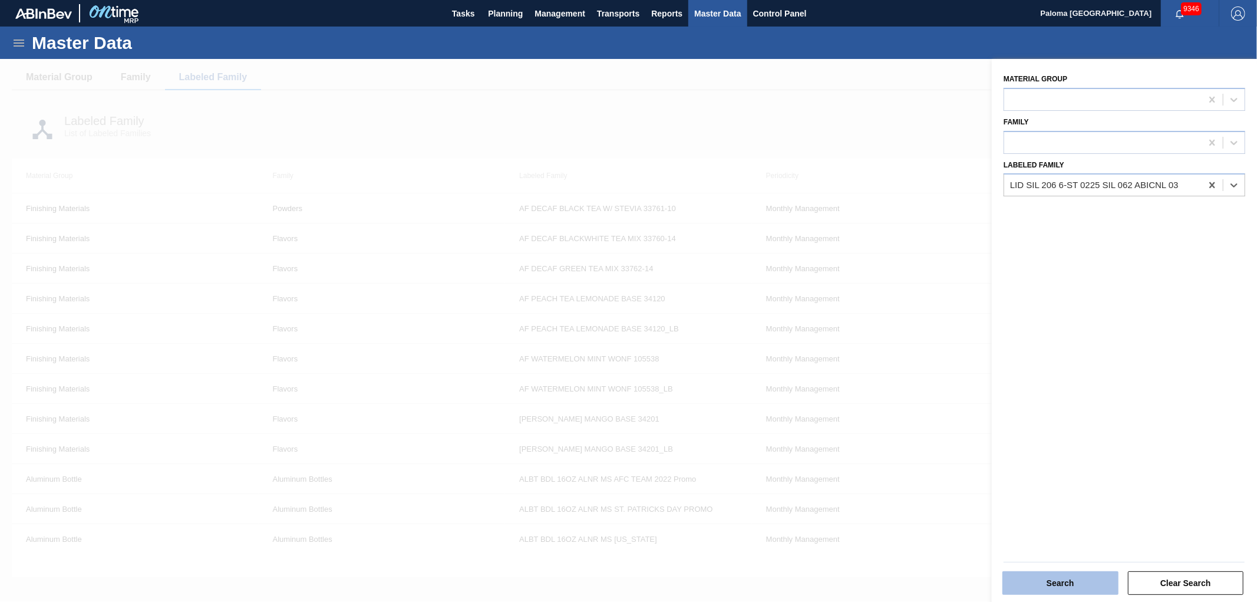
click at [1073, 579] on button "Search" at bounding box center [1060, 583] width 116 height 24
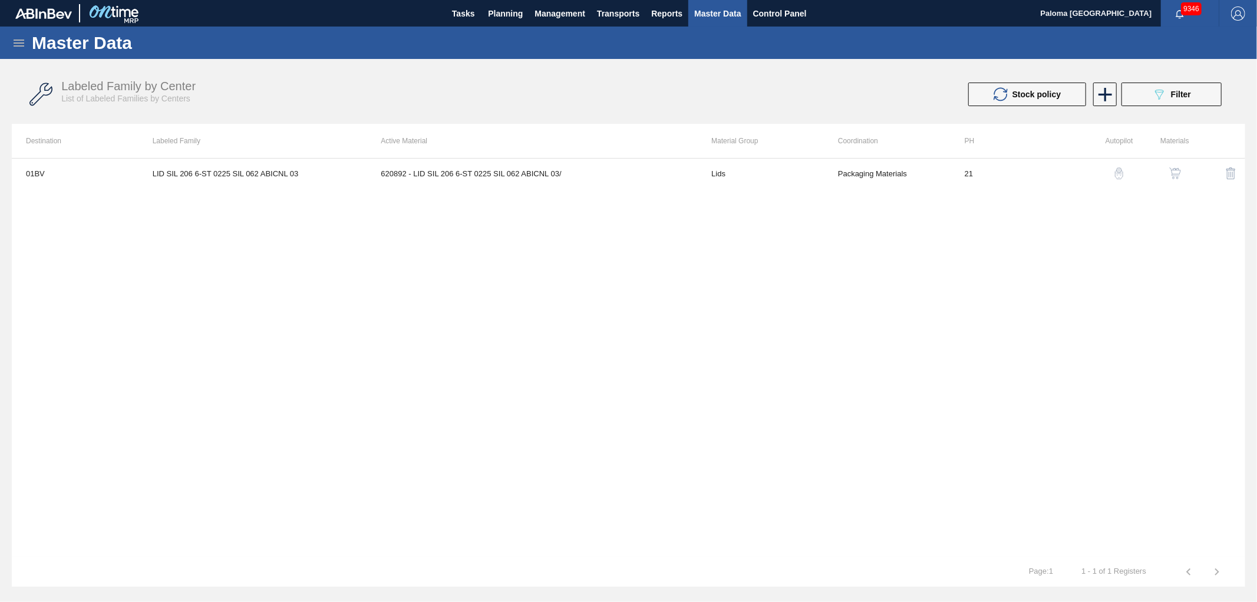
click at [19, 42] on icon at bounding box center [19, 43] width 14 height 14
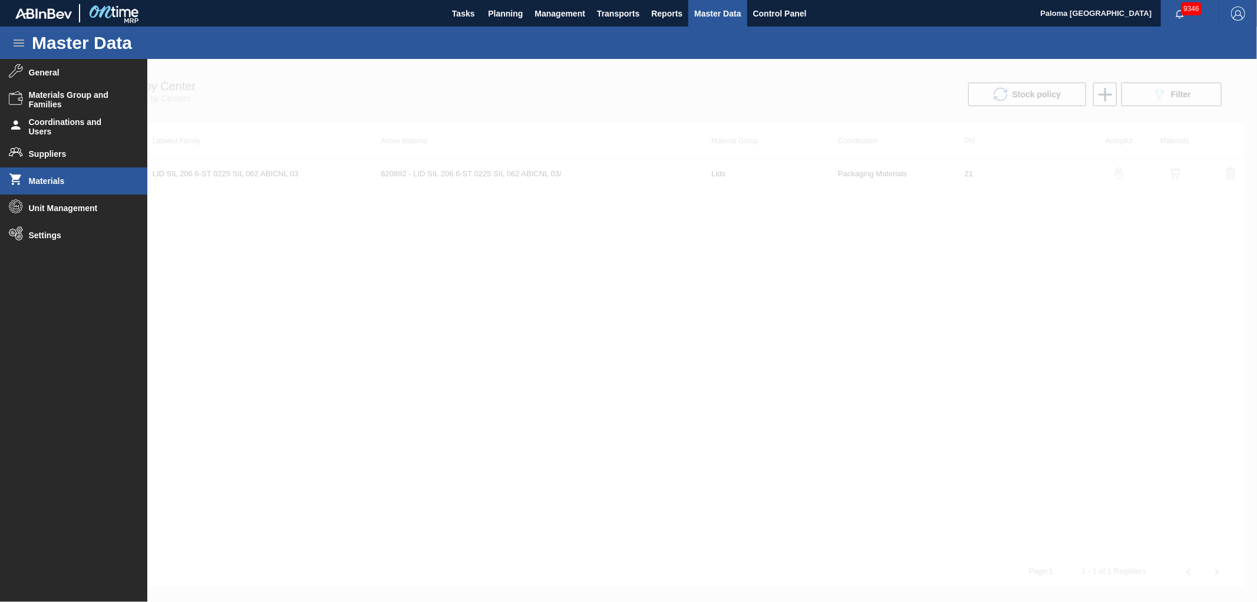
click at [32, 178] on span "Materials" at bounding box center [77, 180] width 97 height 9
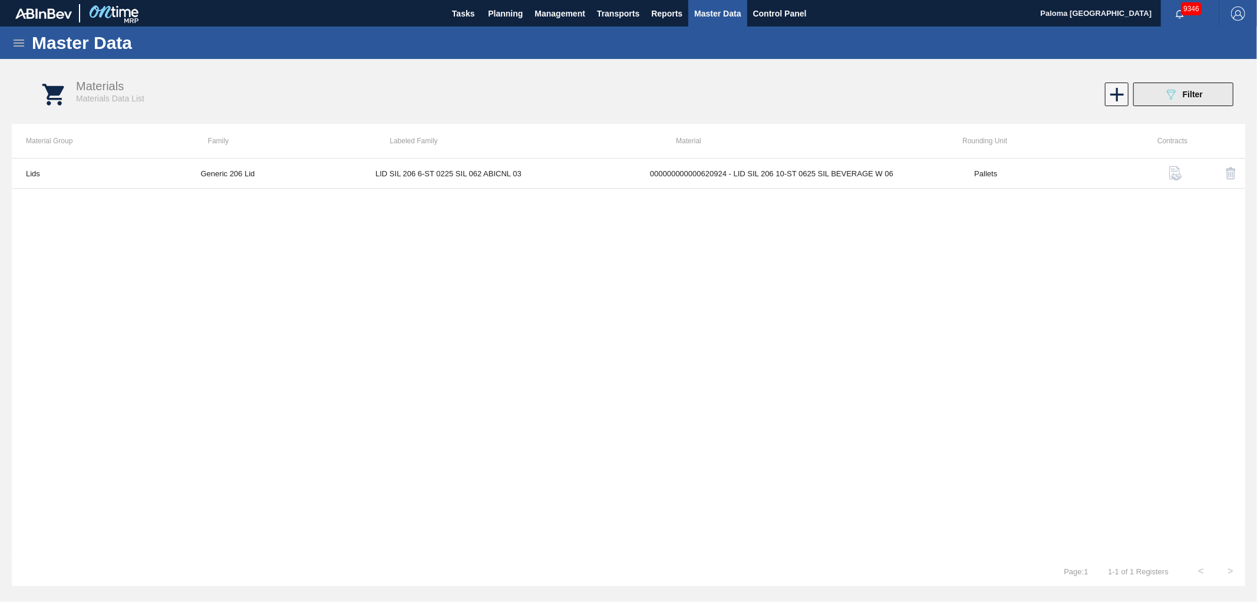
click at [1173, 98] on icon "089F7B8B-B2A5-4AFE-B5C0-19BA573D28AC" at bounding box center [1171, 94] width 14 height 14
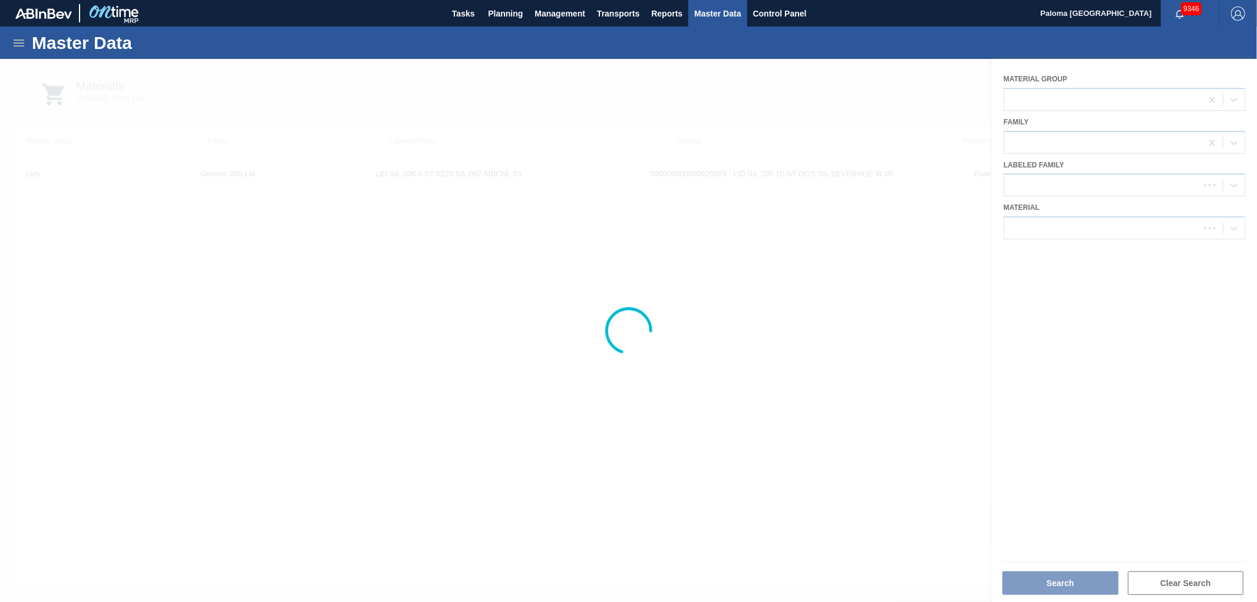
click at [1025, 228] on div at bounding box center [628, 330] width 1257 height 543
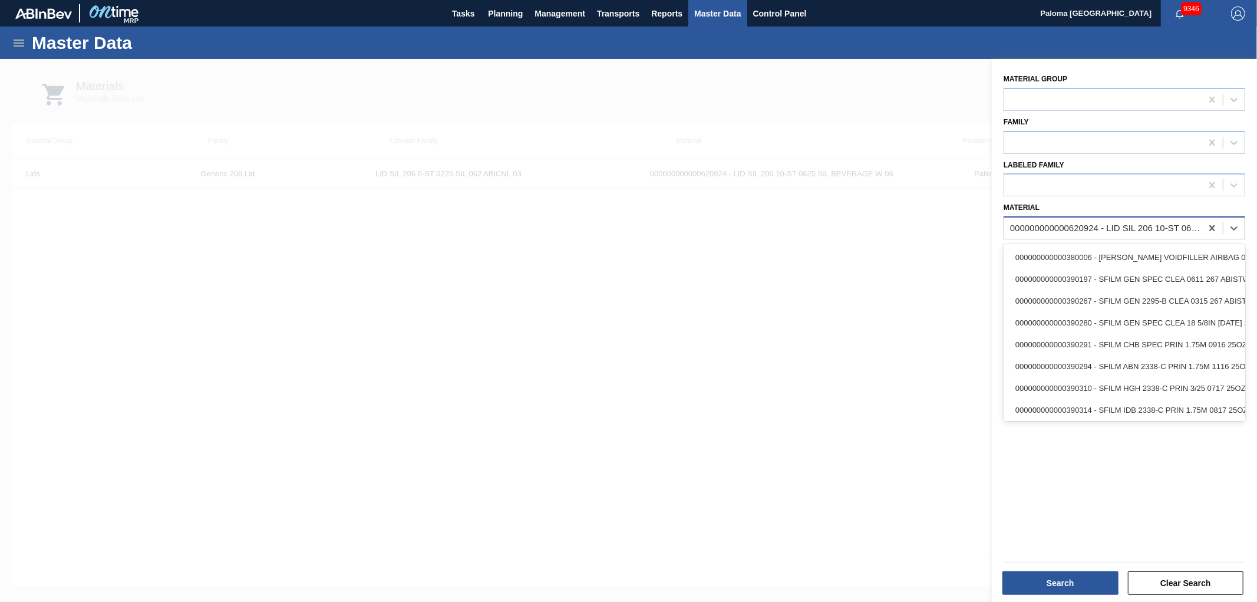
click at [1048, 228] on div "000000000000620924 - LID SIL 206 10-ST 0625 SIL BEVERAGE W 06" at bounding box center [1106, 228] width 193 height 10
paste input "620892"
type input "620892"
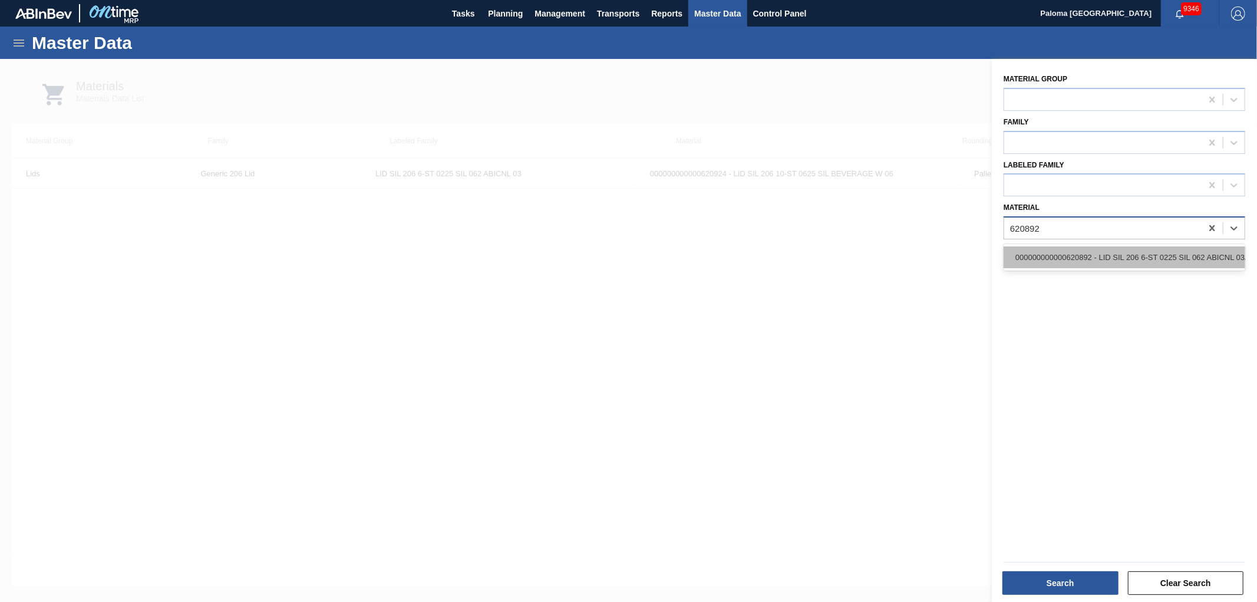
click at [1064, 254] on div "000000000000620892 - LID SIL 206 6-ST 0225 SIL 062 ABICNL 03/" at bounding box center [1124, 257] width 242 height 22
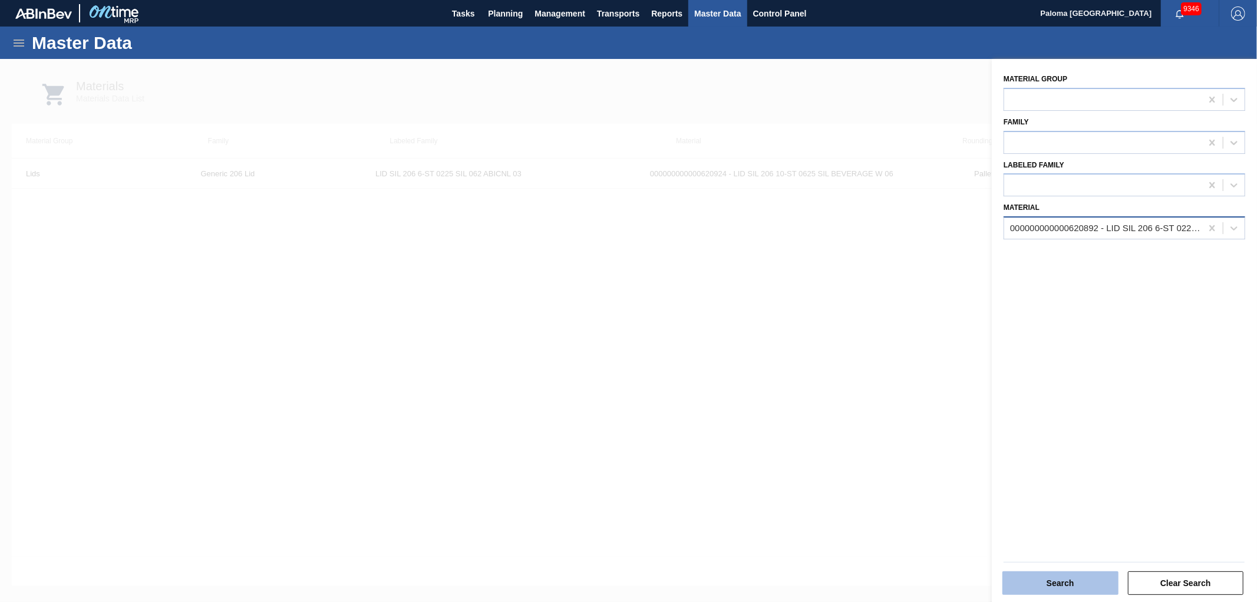
click at [1068, 580] on button "Search" at bounding box center [1060, 583] width 116 height 24
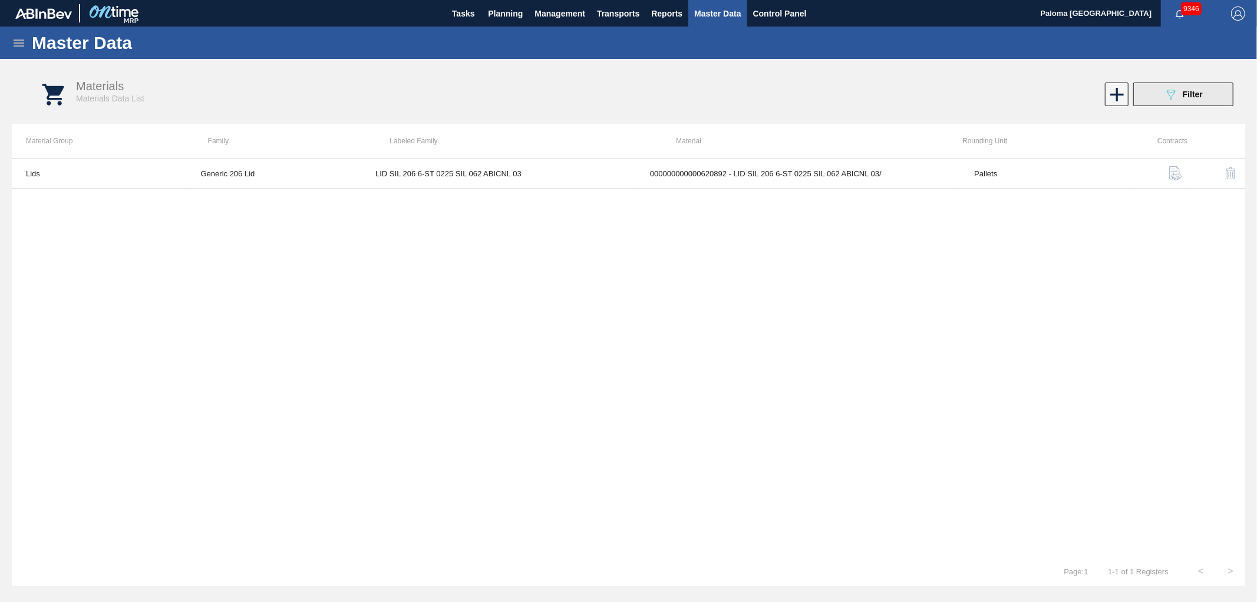
click at [1200, 90] on span "Filter" at bounding box center [1193, 94] width 20 height 9
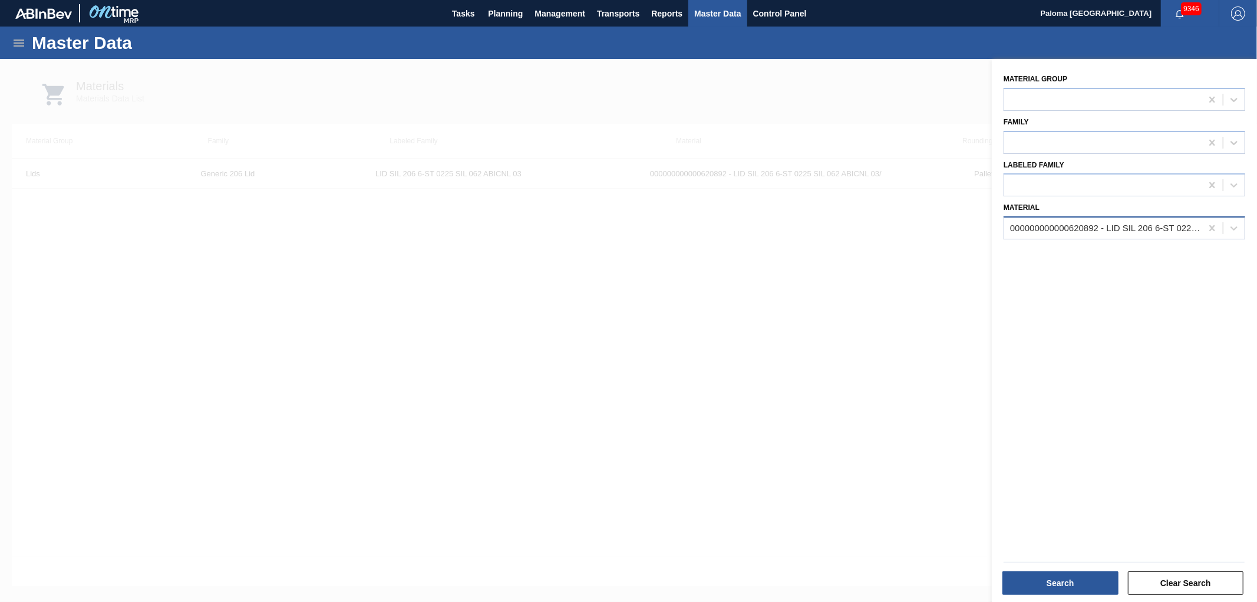
click at [1076, 228] on div "000000000000620892 - LID SIL 206 6-ST 0225 SIL 062 ABICNL 03/" at bounding box center [1106, 228] width 193 height 10
click at [837, 473] on div at bounding box center [628, 360] width 1257 height 602
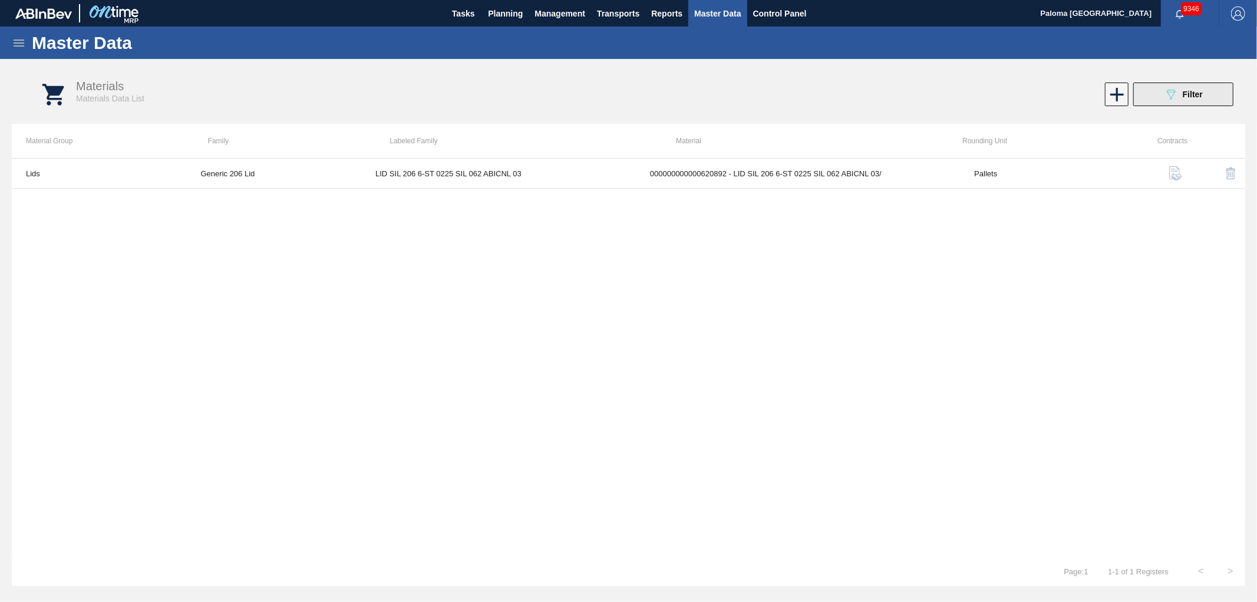
click at [1165, 91] on icon "089F7B8B-B2A5-4AFE-B5C0-19BA573D28AC" at bounding box center [1171, 94] width 14 height 14
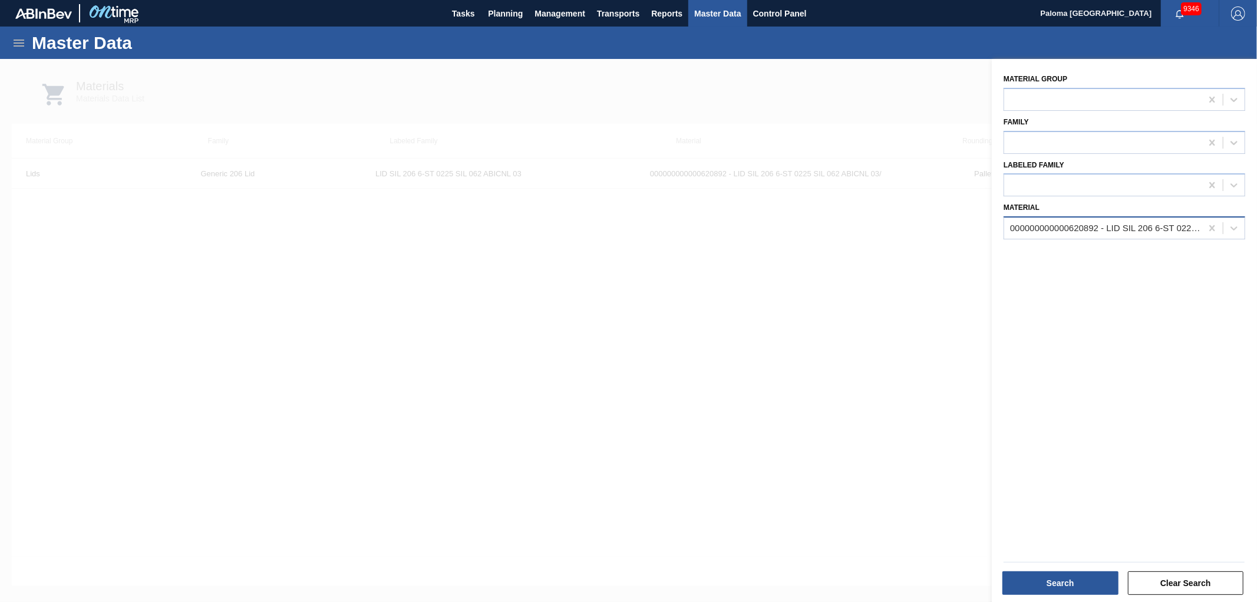
click at [1022, 220] on div "000000000000620892 - LID SIL 206 6-ST 0225 SIL 062 ABICNL 03/" at bounding box center [1102, 228] width 197 height 17
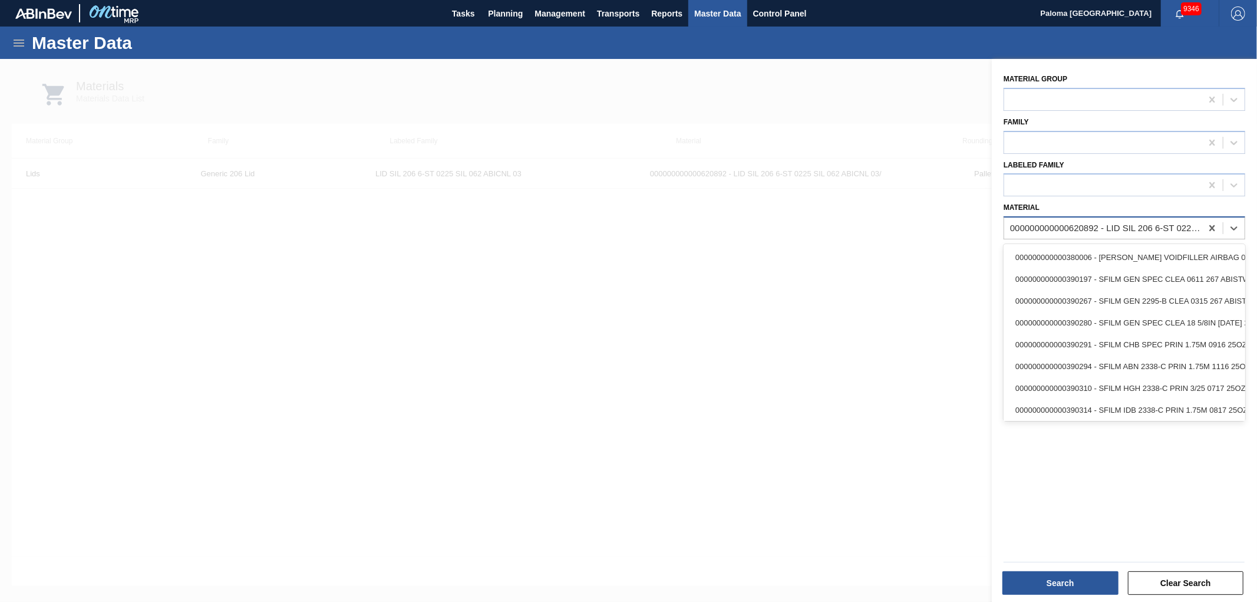
paste input "620924"
type input "620924"
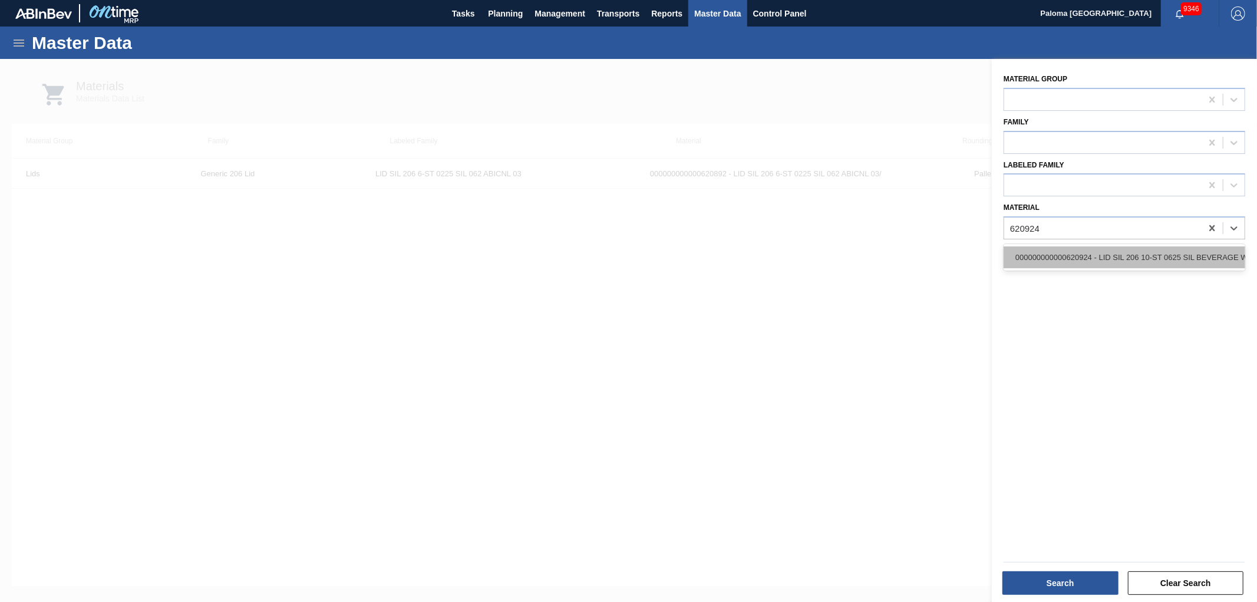
click at [1046, 256] on div "000000000000620924 - LID SIL 206 10-ST 0625 SIL BEVERAGE W 06" at bounding box center [1124, 257] width 242 height 22
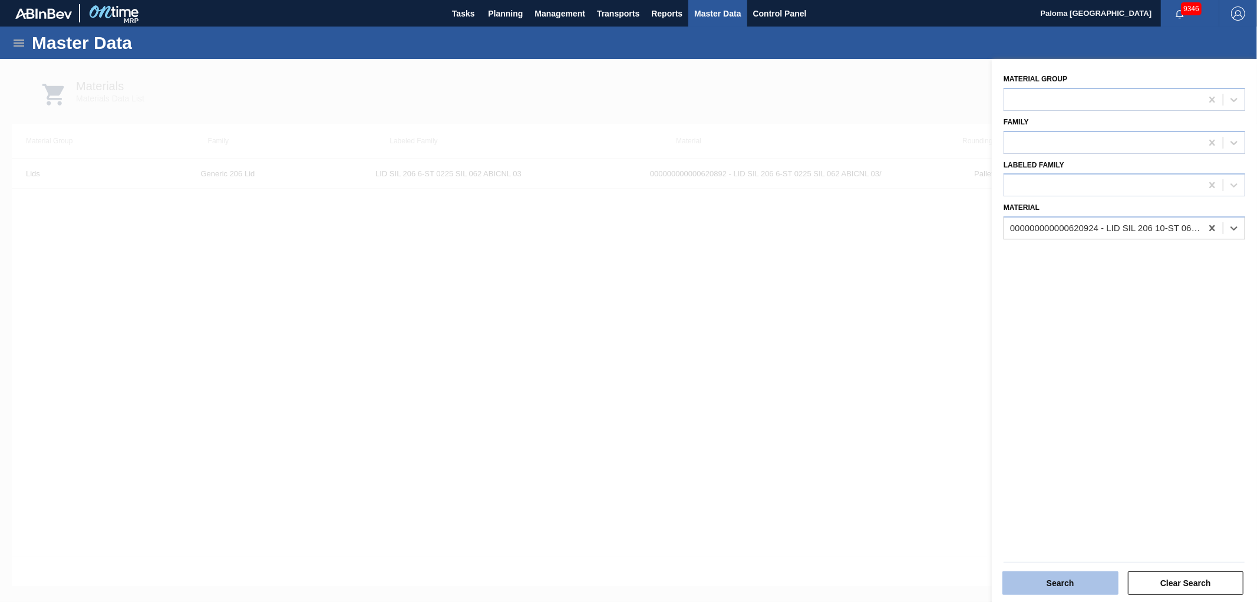
click at [1041, 585] on button "Search" at bounding box center [1060, 583] width 116 height 24
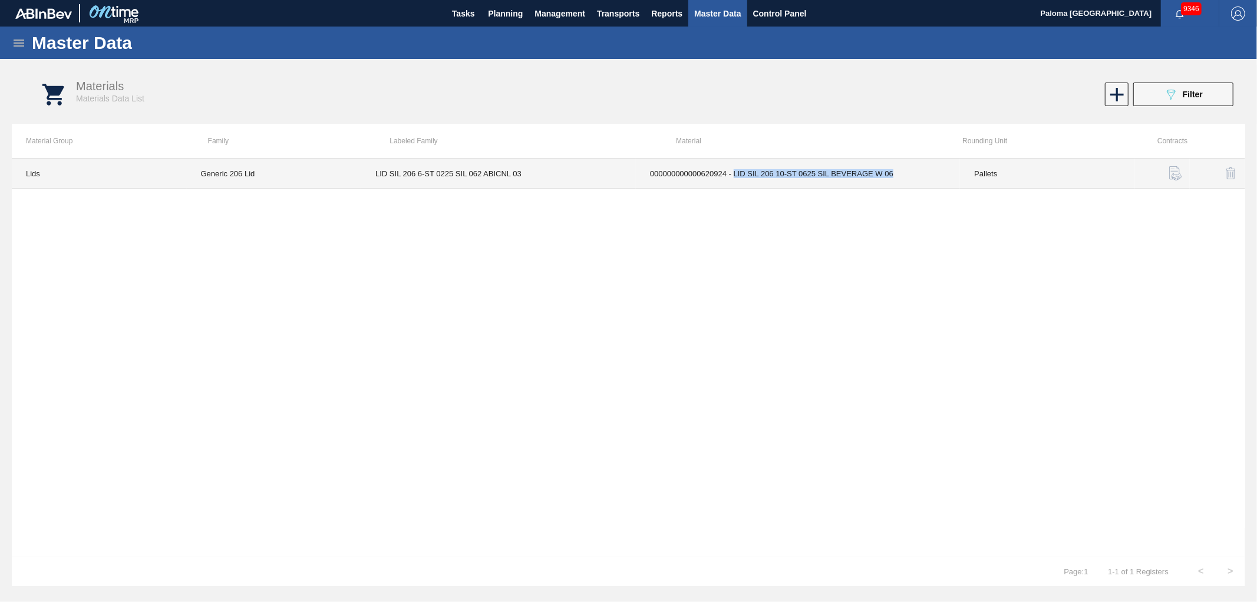
drag, startPoint x: 733, startPoint y: 175, endPoint x: 896, endPoint y: 170, distance: 162.7
click at [896, 170] on td "000000000000620924 - LID SIL 206 10-ST 0625 SIL BEVERAGE W 06" at bounding box center [798, 173] width 324 height 30
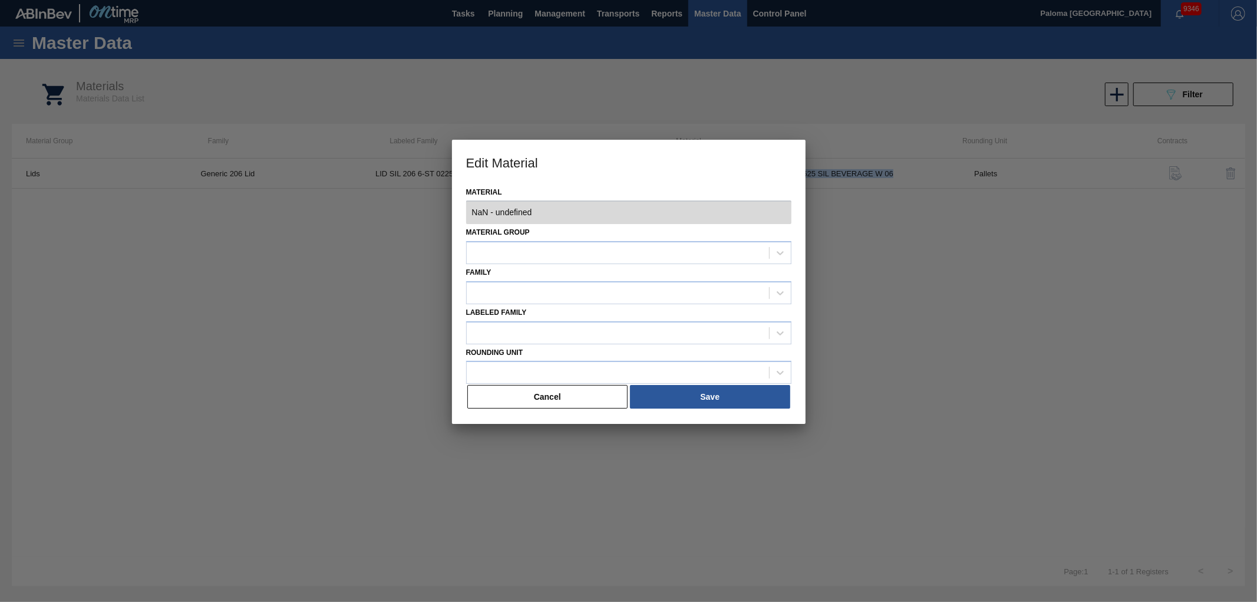
copy td "LID SIL 206 10-ST 0625 SIL BEVERAGE W 06"
type input "620924 - 000000000000620924 - LID SIL 206 10-ST 0625 SIL BEVERAGE W 06"
click at [575, 402] on button "Cancel" at bounding box center [547, 397] width 161 height 24
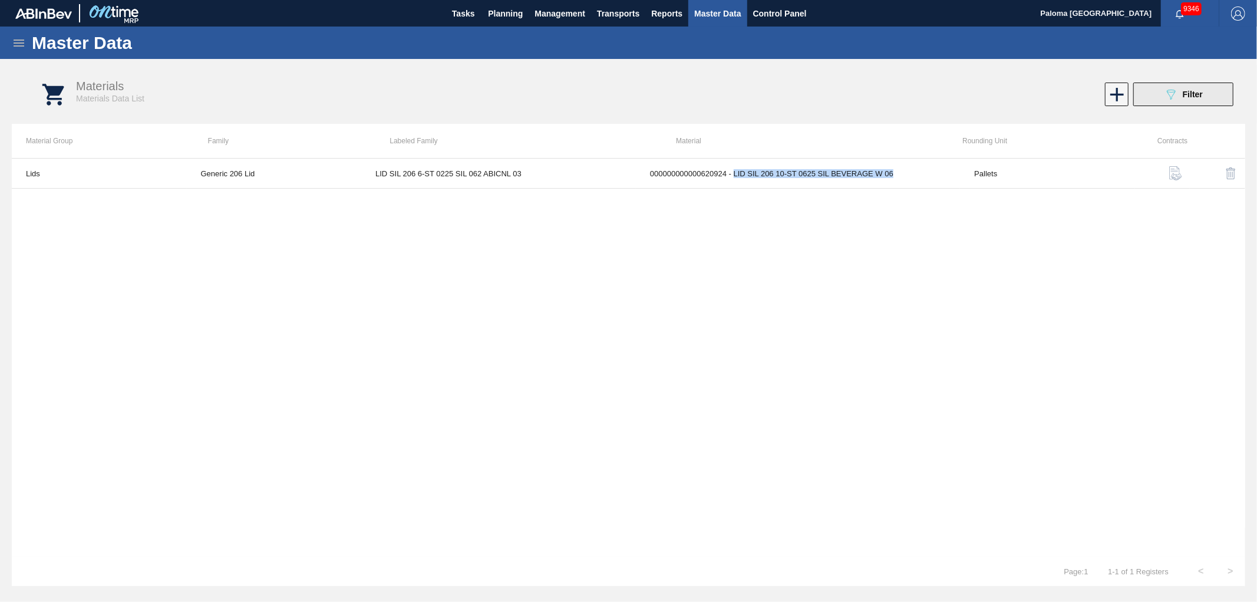
click at [1213, 94] on button "089F7B8B-B2A5-4AFE-B5C0-19BA573D28AC Filter" at bounding box center [1183, 94] width 100 height 24
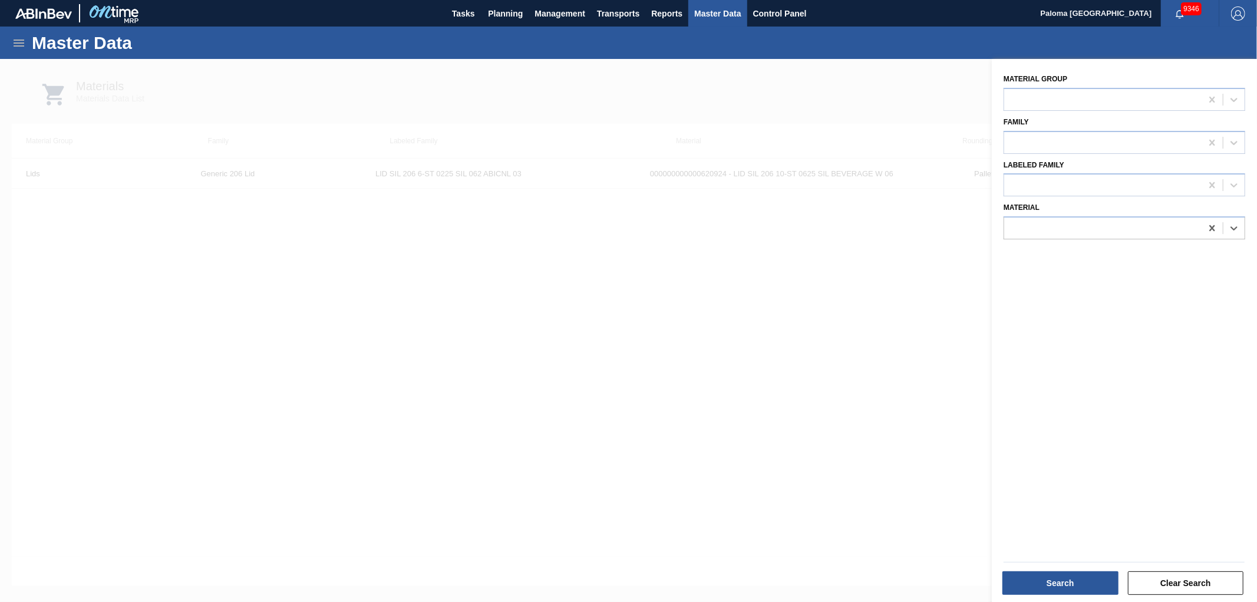
drag, startPoint x: 1211, startPoint y: 226, endPoint x: 1160, endPoint y: 203, distance: 56.2
click at [1203, 224] on div at bounding box center [1211, 227] width 21 height 21
click at [1068, 177] on div at bounding box center [1102, 185] width 197 height 17
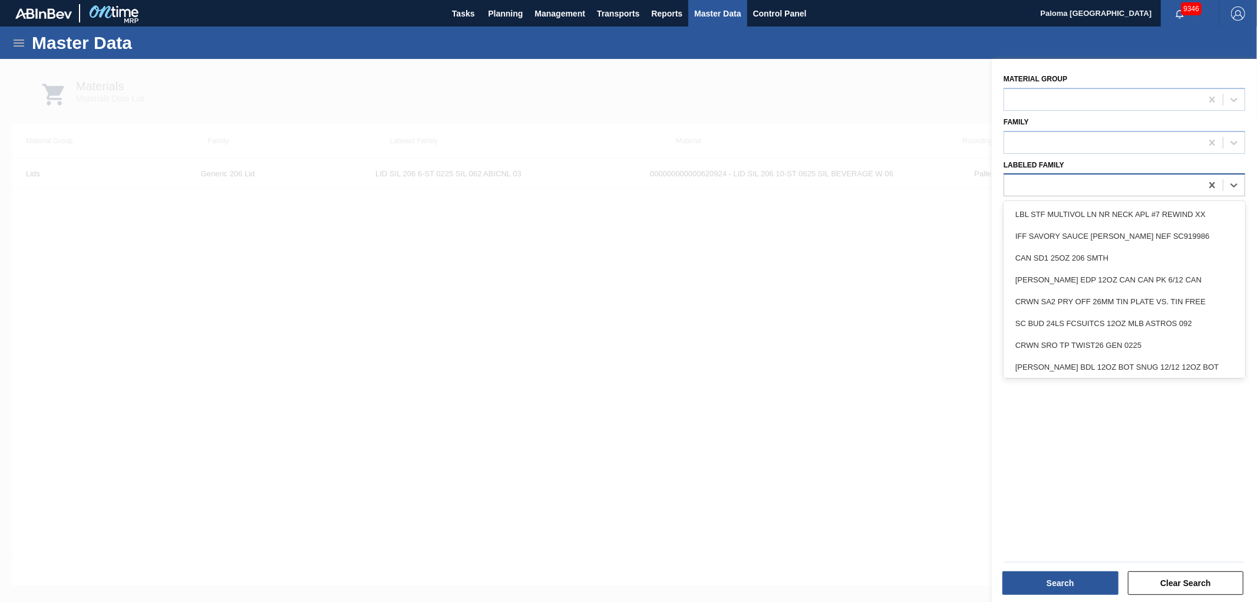
paste Family "LID SIL 206 10-ST 0625 SIL BEVERAGE W 06"
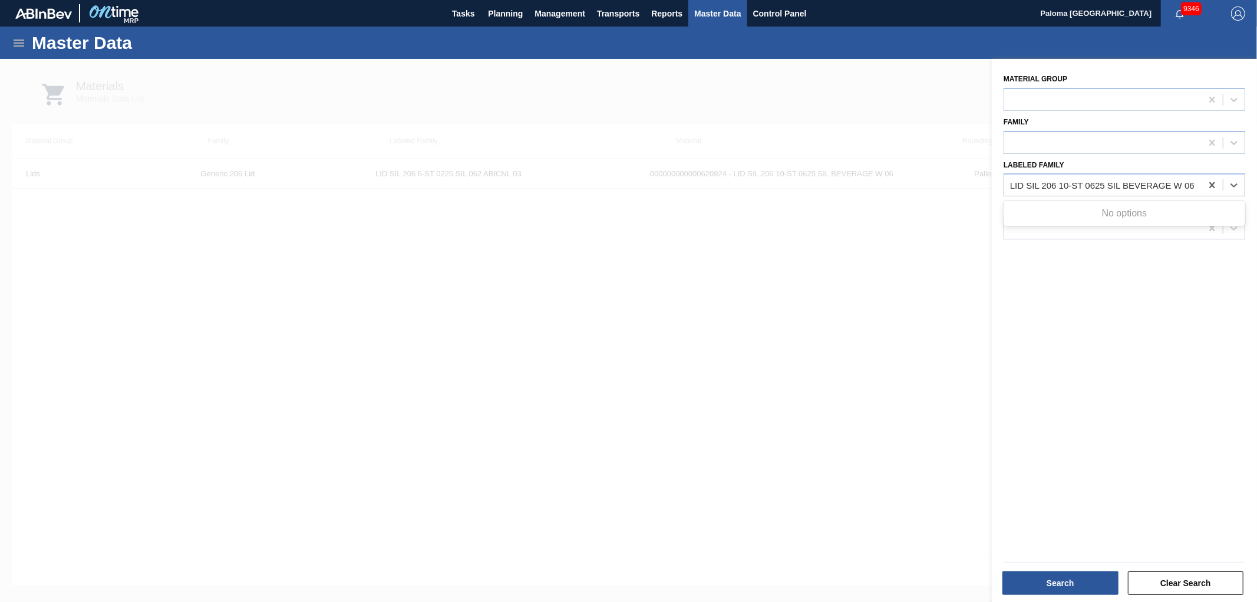
type Family "LID SIL 206 10-ST 0625 SIL BEVERAGE W 06"
click at [734, 80] on div at bounding box center [628, 360] width 1257 height 602
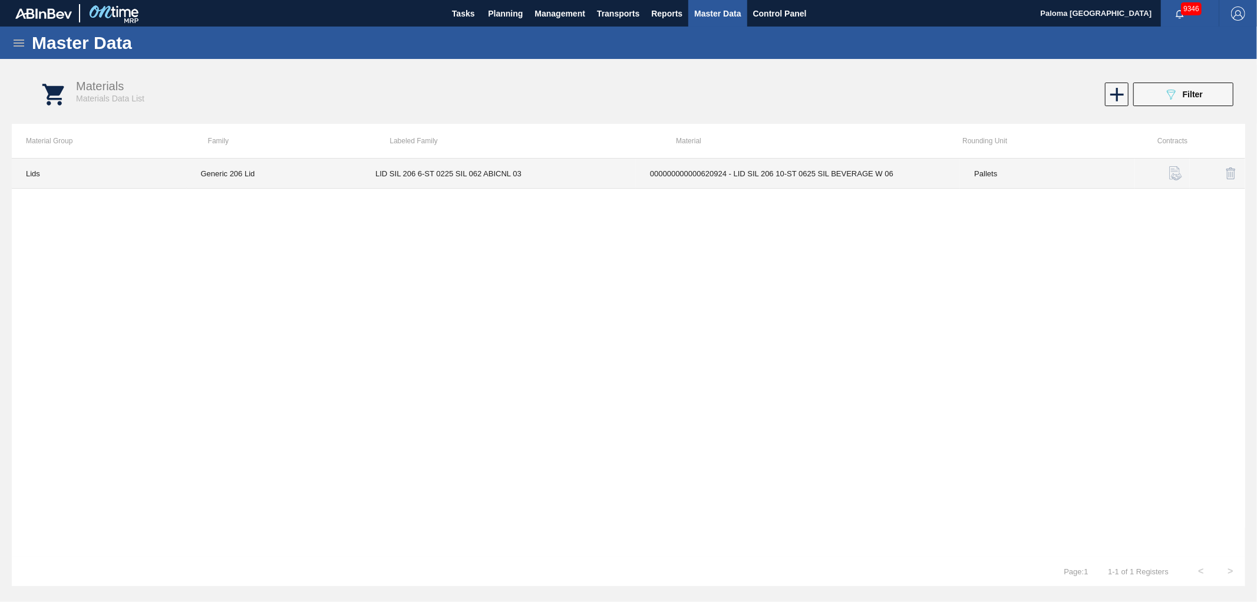
click at [1015, 173] on td "Pallets" at bounding box center [1047, 173] width 175 height 30
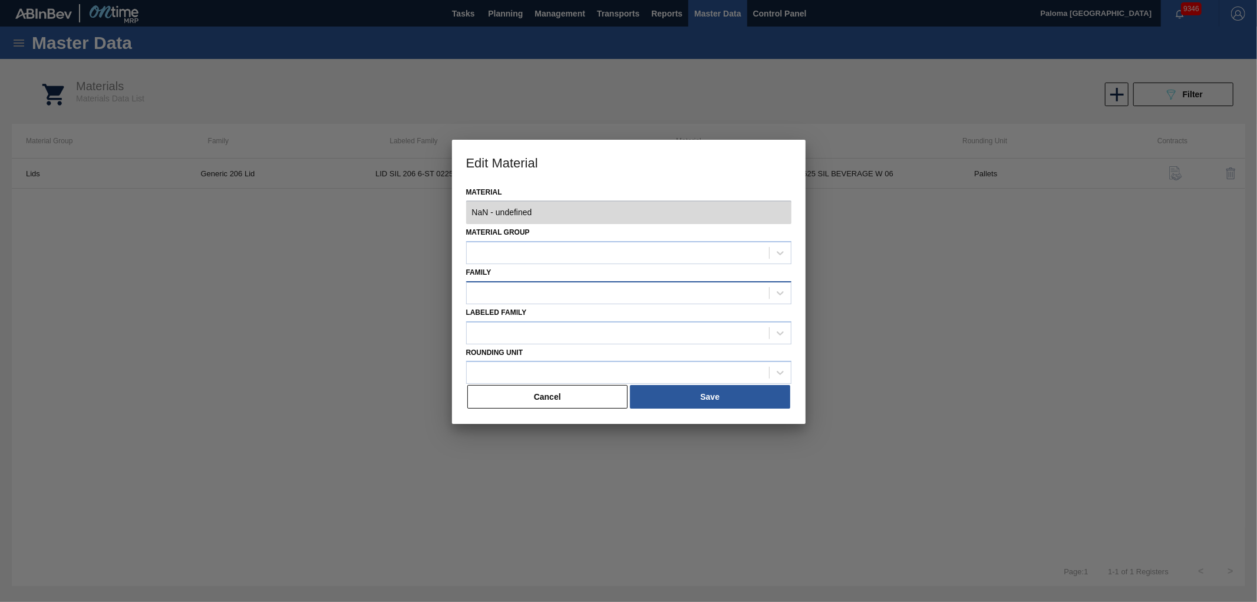
type input "620924 - 000000000000620924 - LID SIL 206 10-ST 0625 SIL BEVERAGE W 06"
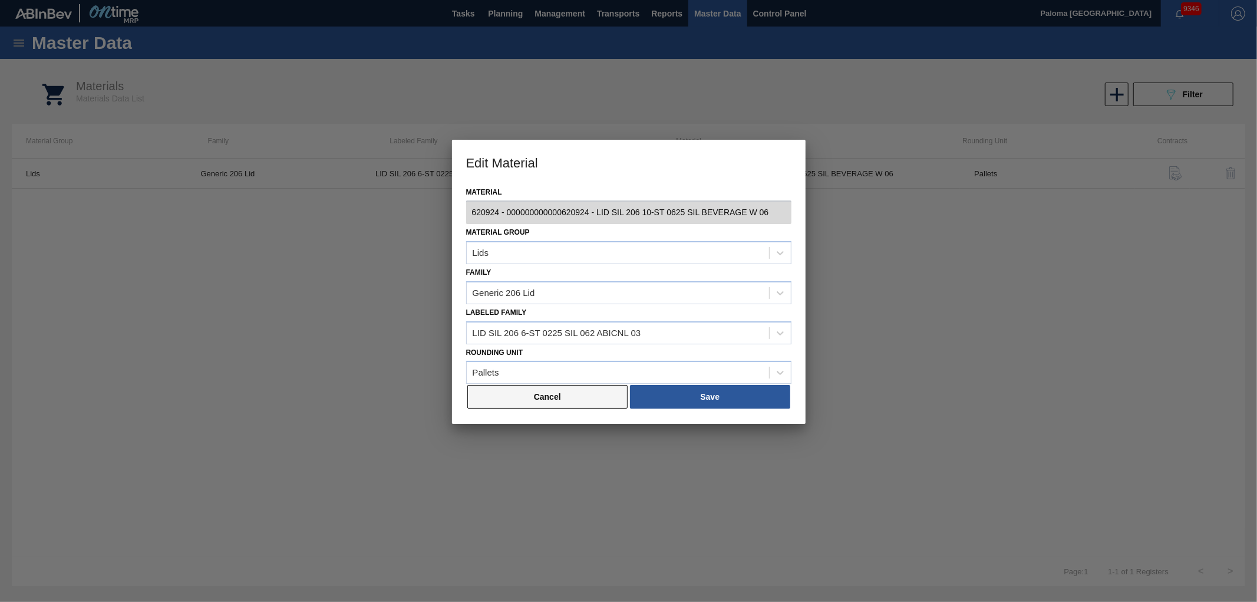
click at [582, 401] on button "Cancel" at bounding box center [547, 397] width 161 height 24
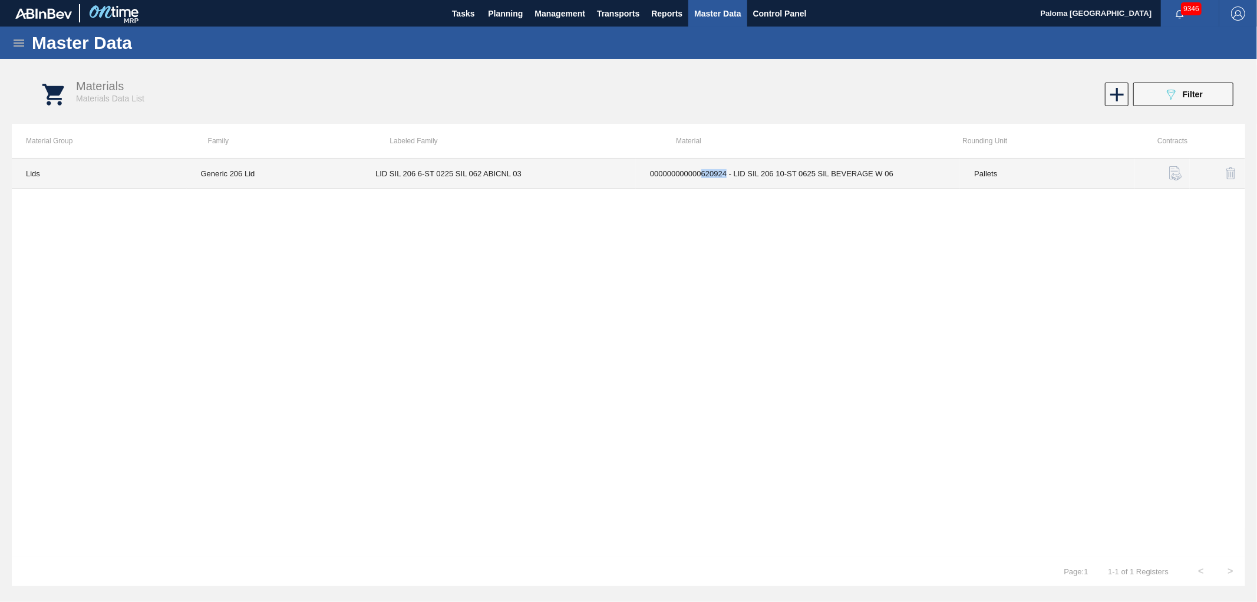
copy td "620924"
drag, startPoint x: 726, startPoint y: 175, endPoint x: 702, endPoint y: 174, distance: 23.6
click at [702, 174] on td "000000000000620924 - LID SIL 206 10-ST 0625 SIL BEVERAGE W 06" at bounding box center [798, 173] width 324 height 30
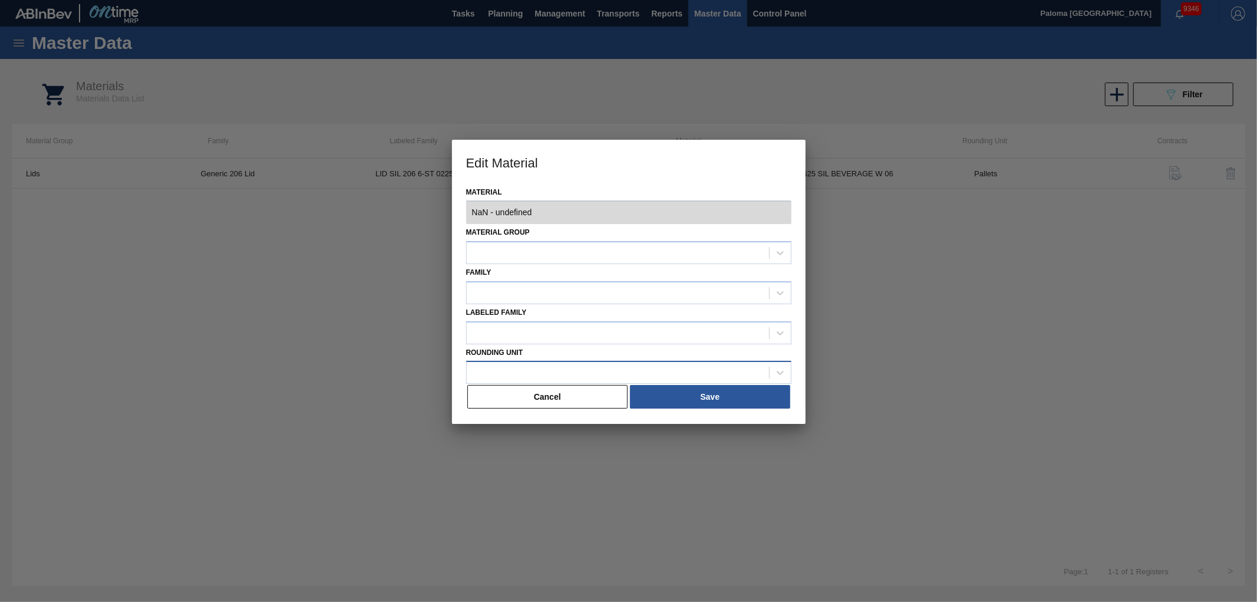
type input "620924 - 000000000000620924 - LID SIL 206 10-ST 0625 SIL BEVERAGE W 06"
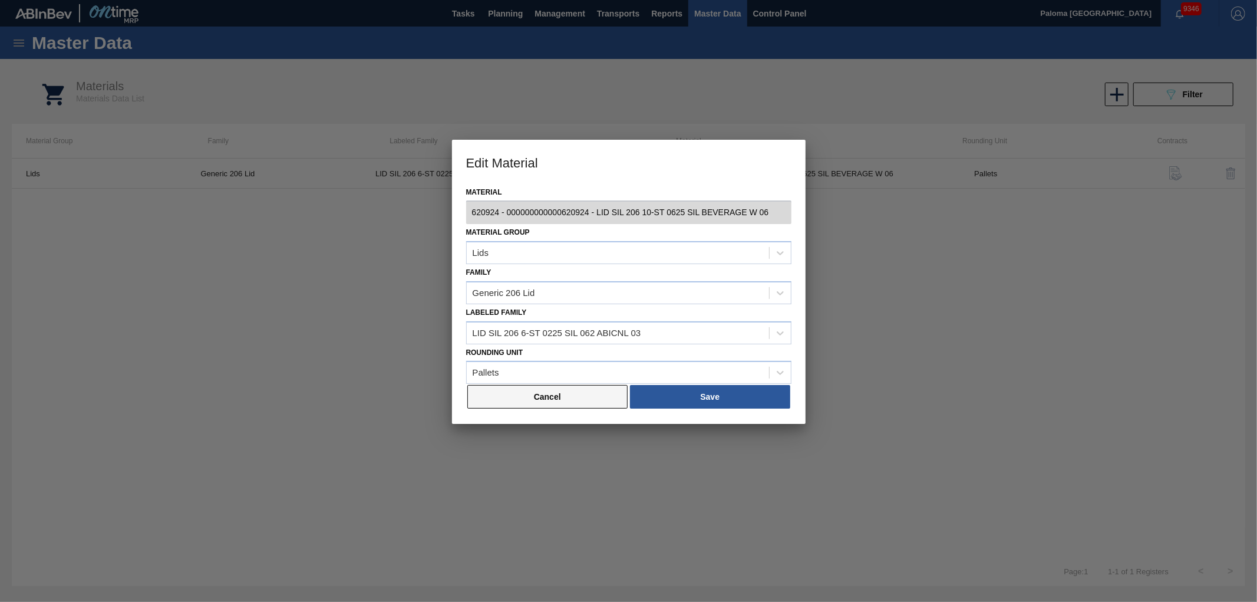
click at [616, 402] on button "Cancel" at bounding box center [547, 397] width 161 height 24
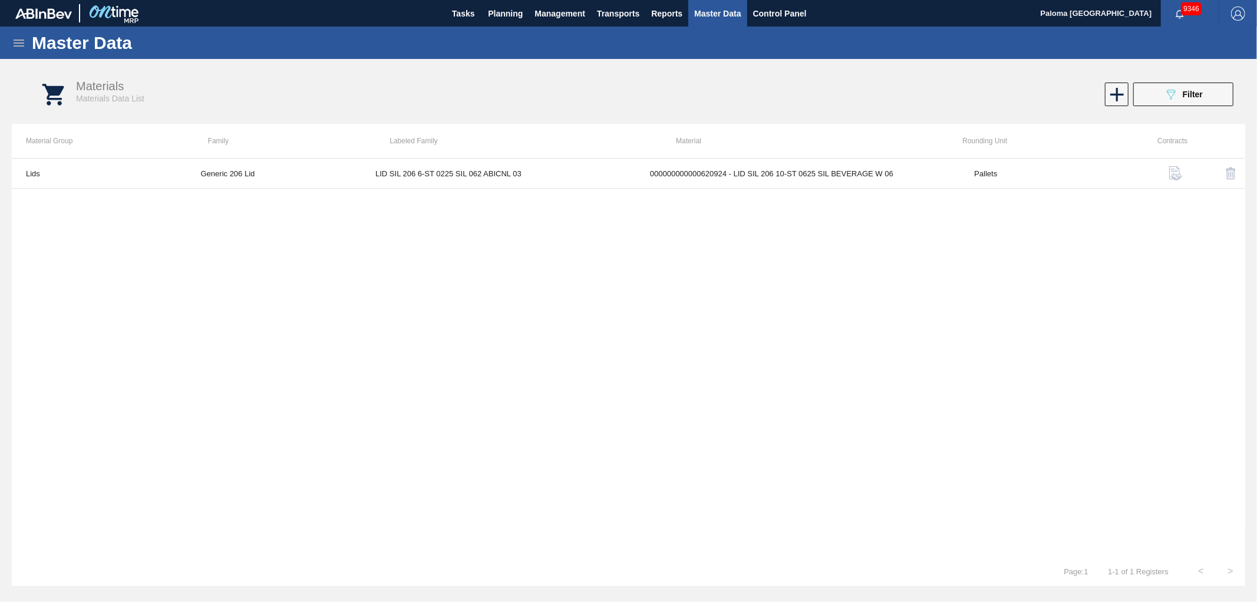
click at [25, 42] on div "Master Data" at bounding box center [628, 43] width 1257 height 32
click at [19, 45] on icon at bounding box center [19, 42] width 11 height 7
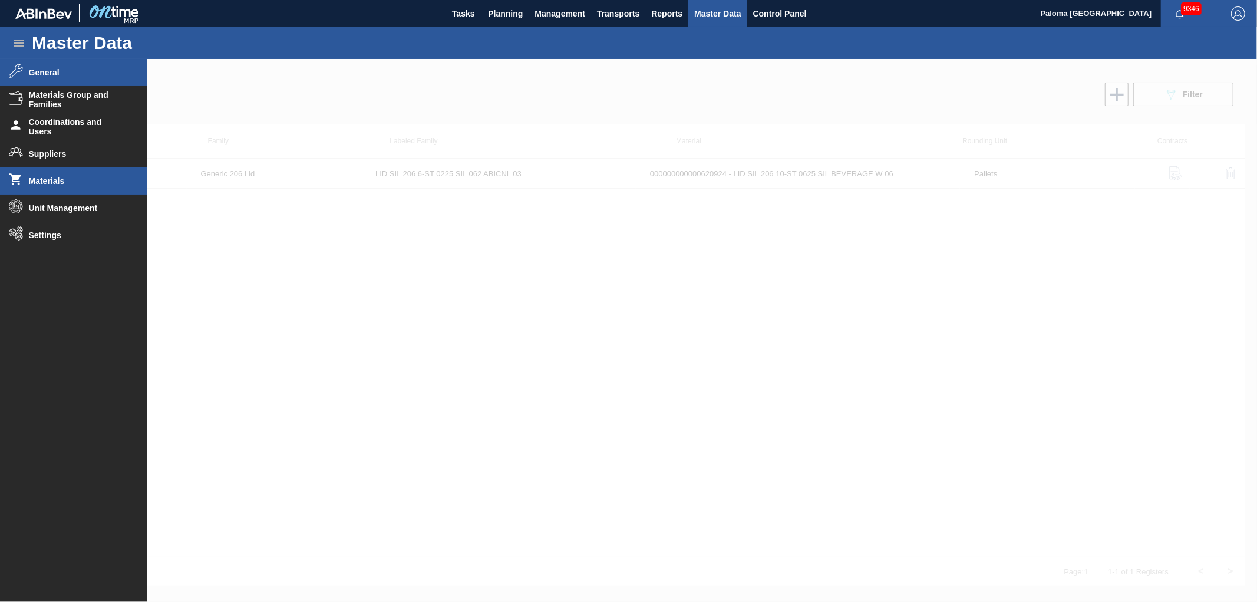
click at [66, 74] on span "General" at bounding box center [77, 72] width 97 height 9
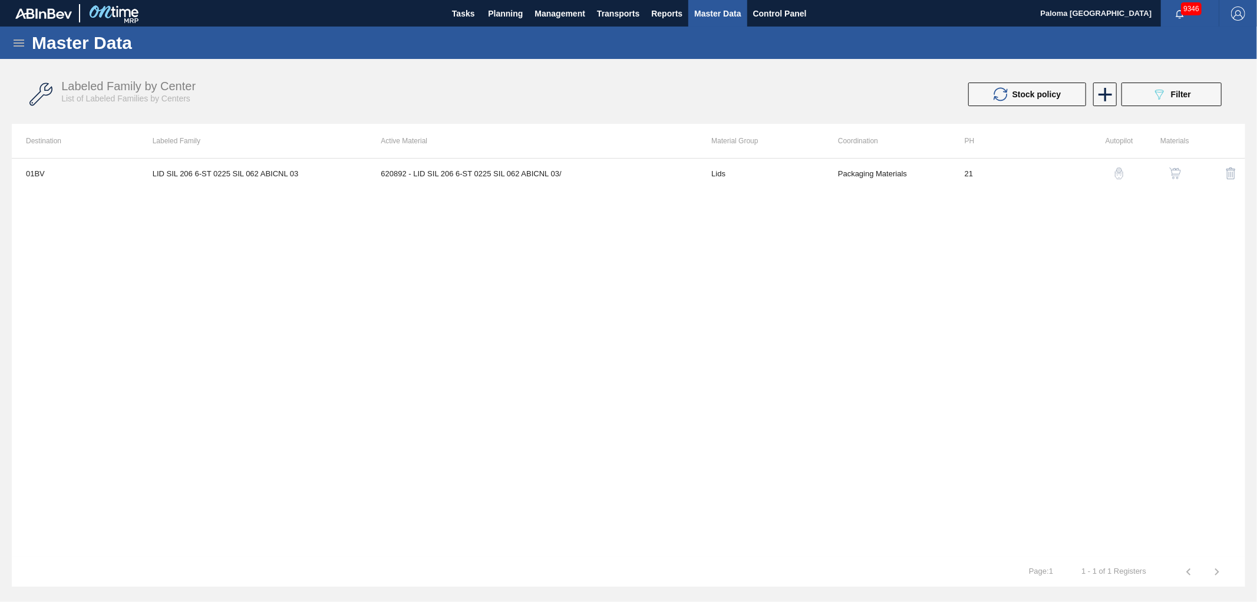
click at [1182, 174] on button "button" at bounding box center [1175, 173] width 28 height 28
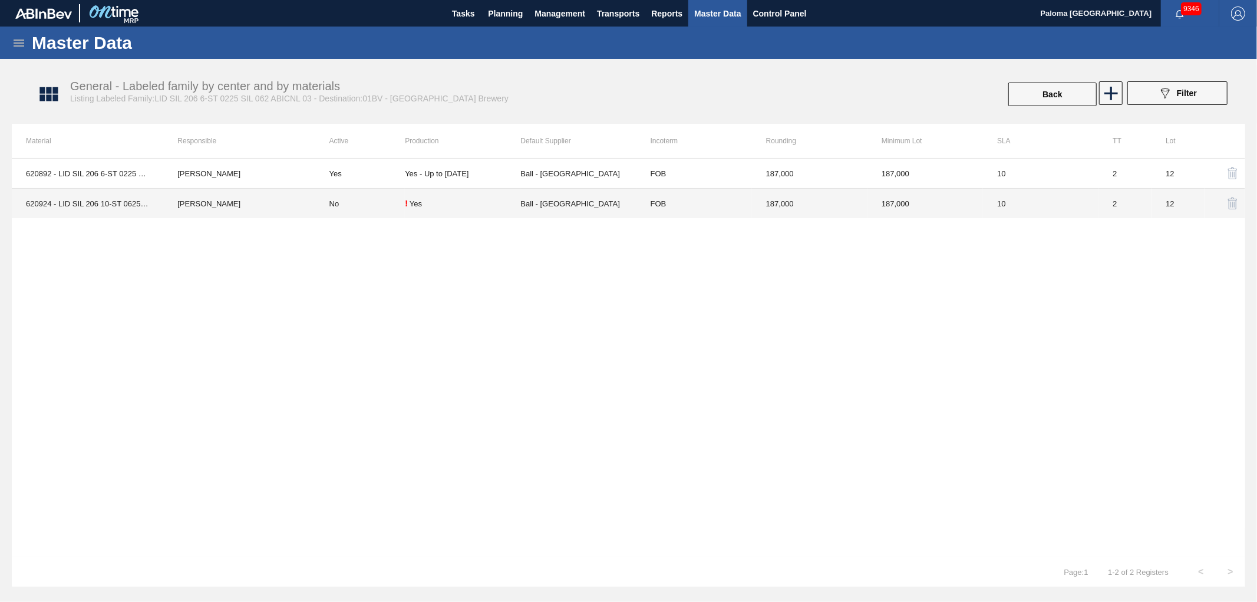
click at [451, 207] on div "! Yes" at bounding box center [462, 203] width 115 height 9
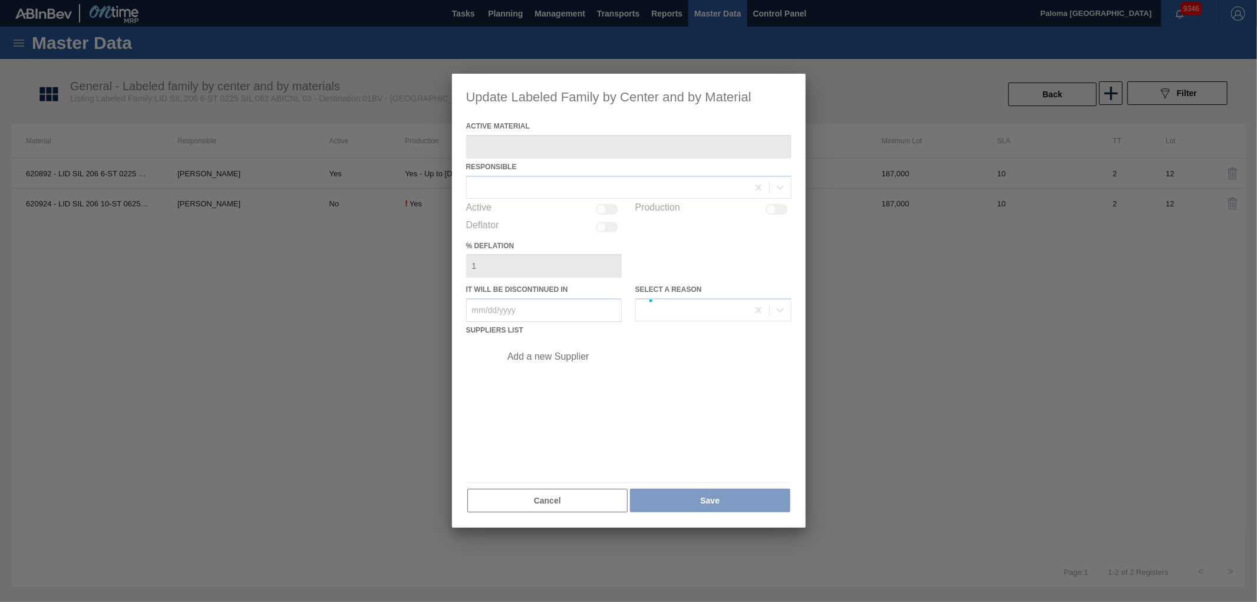
type Material "620924 - LID SIL 206 10-ST 0625 SIL BEVERAGE W 06"
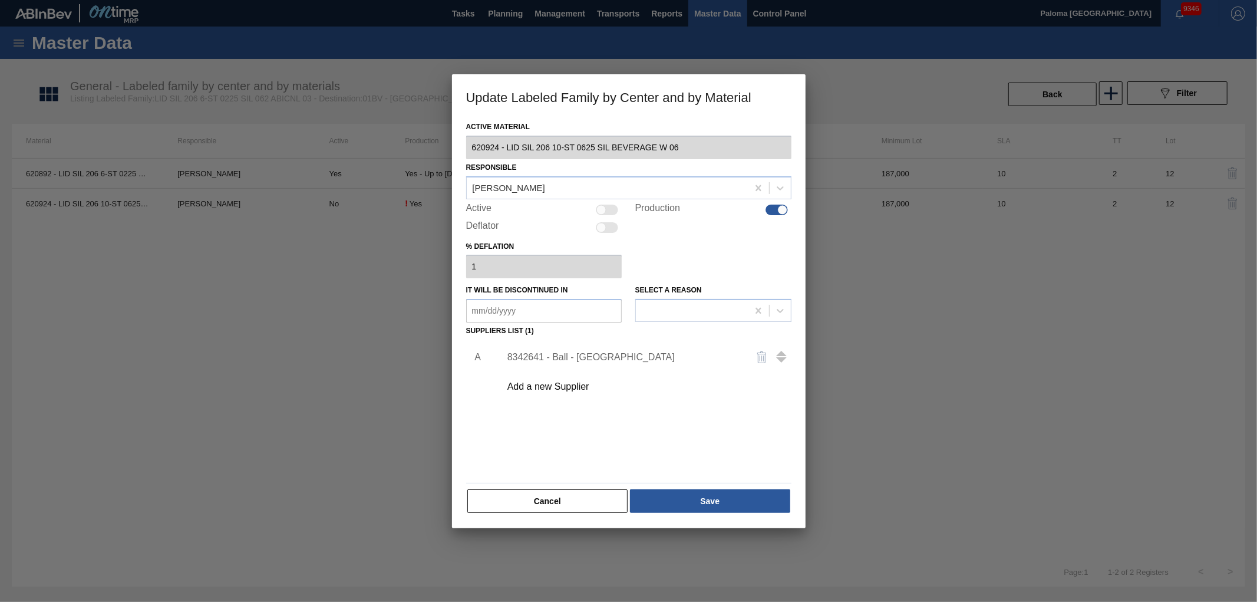
click at [775, 211] on div at bounding box center [776, 209] width 22 height 11
checkbox input "false"
click at [670, 513] on div "Active Material 620924 - LID SIL 206 10-ST 0625 SIL BEVERAGE W 06 Responsible J…" at bounding box center [629, 322] width 354 height 409
click at [674, 507] on button "Save" at bounding box center [710, 501] width 160 height 24
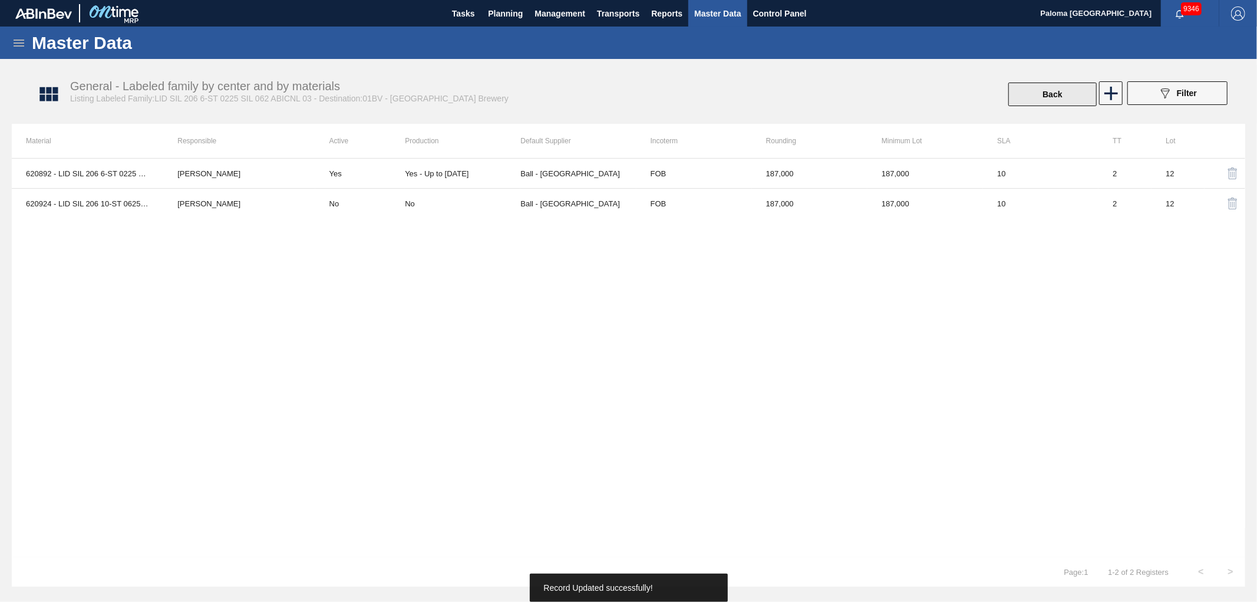
click at [1041, 85] on button "Back" at bounding box center [1052, 94] width 88 height 24
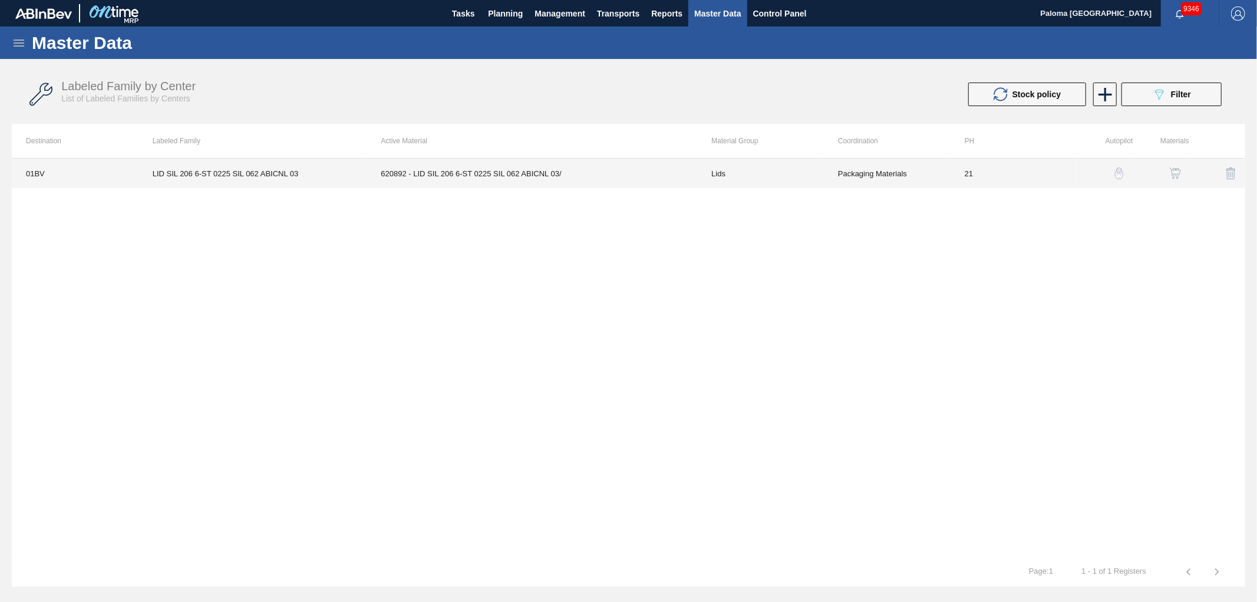
click at [615, 169] on td "620892 - LID SIL 206 6-ST 0225 SIL 062 ABICNL 03/" at bounding box center [531, 172] width 331 height 29
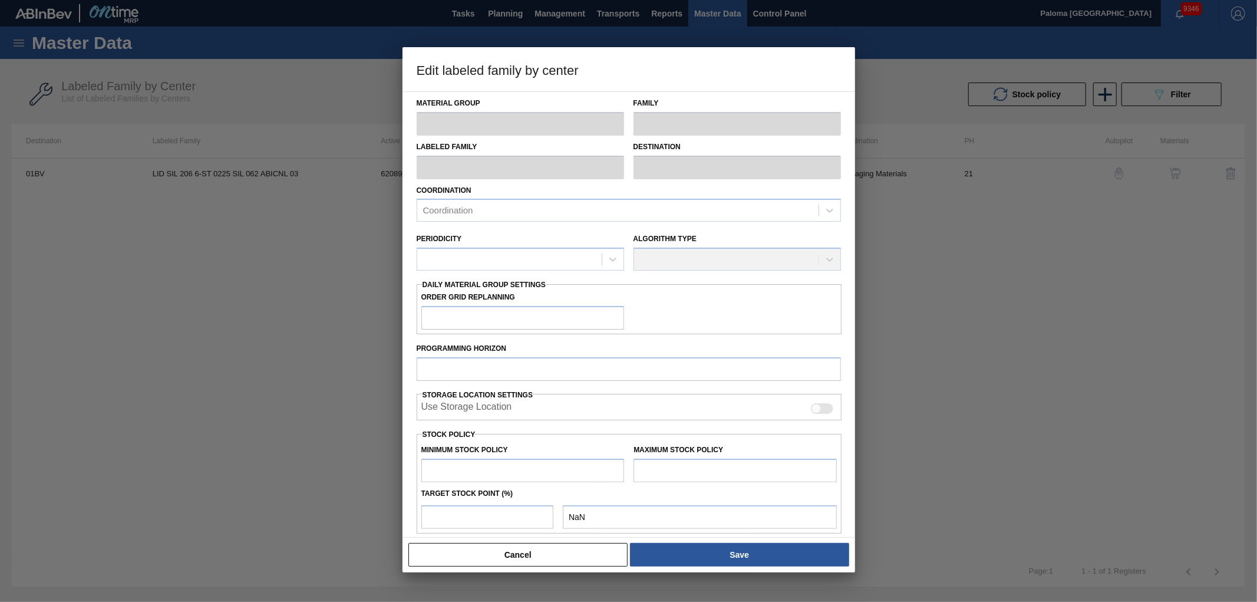
type input "Lids"
type input "Generic 206 Lid"
type input "LID SIL 206 6-ST 0225 SIL 062 ABICNL 03"
type input "01BV - Baldwinsville Brewery"
type input "21"
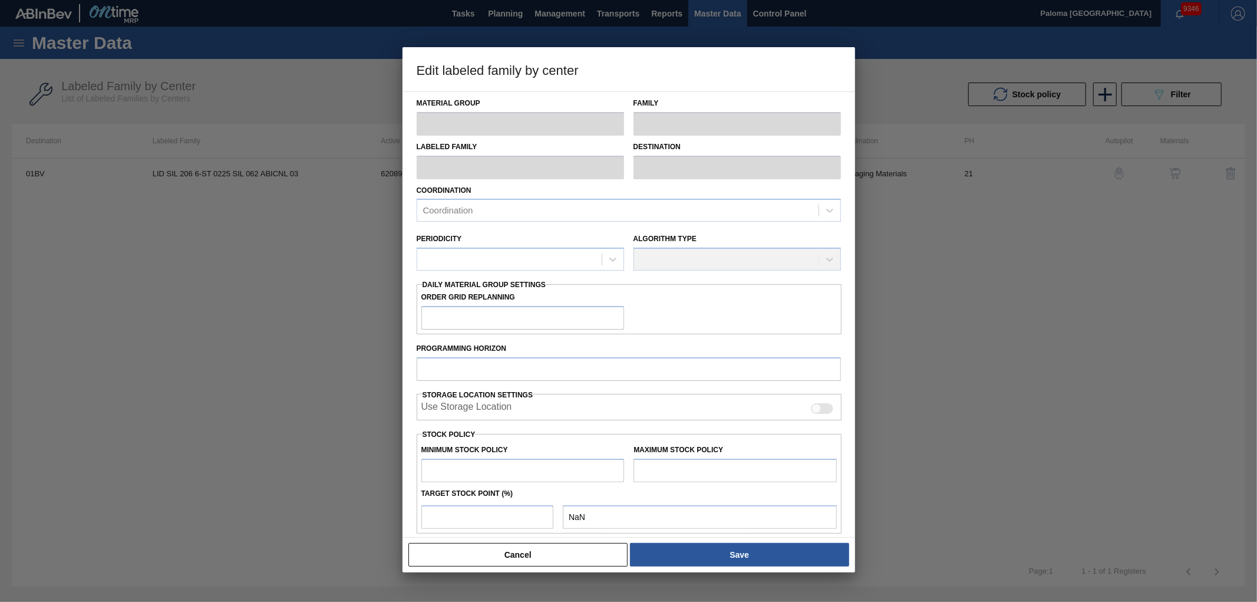
type input "187,500"
type input "5,808,675"
type input "1"
type input "243,712"
checkbox input "true"
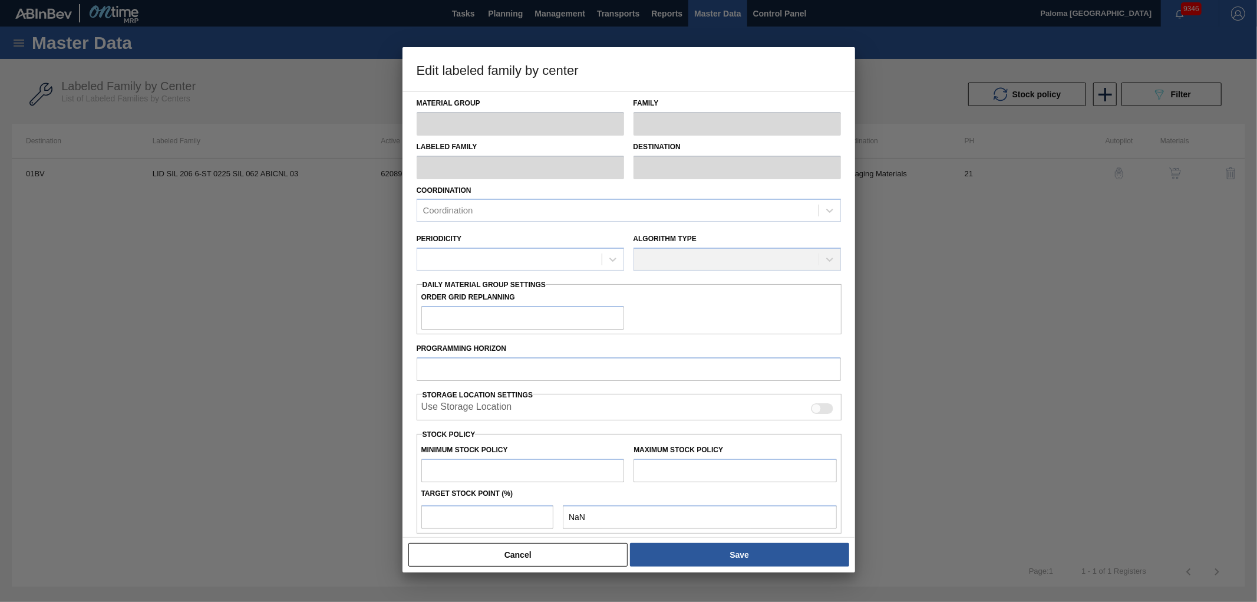
checkbox input "true"
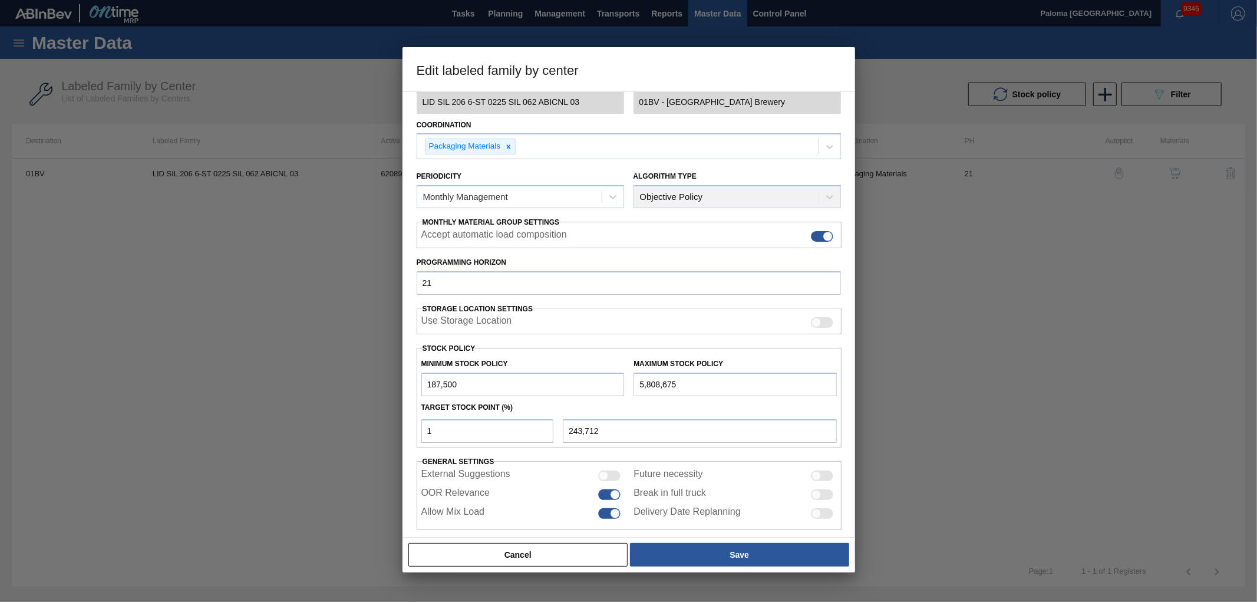
scroll to position [78, 0]
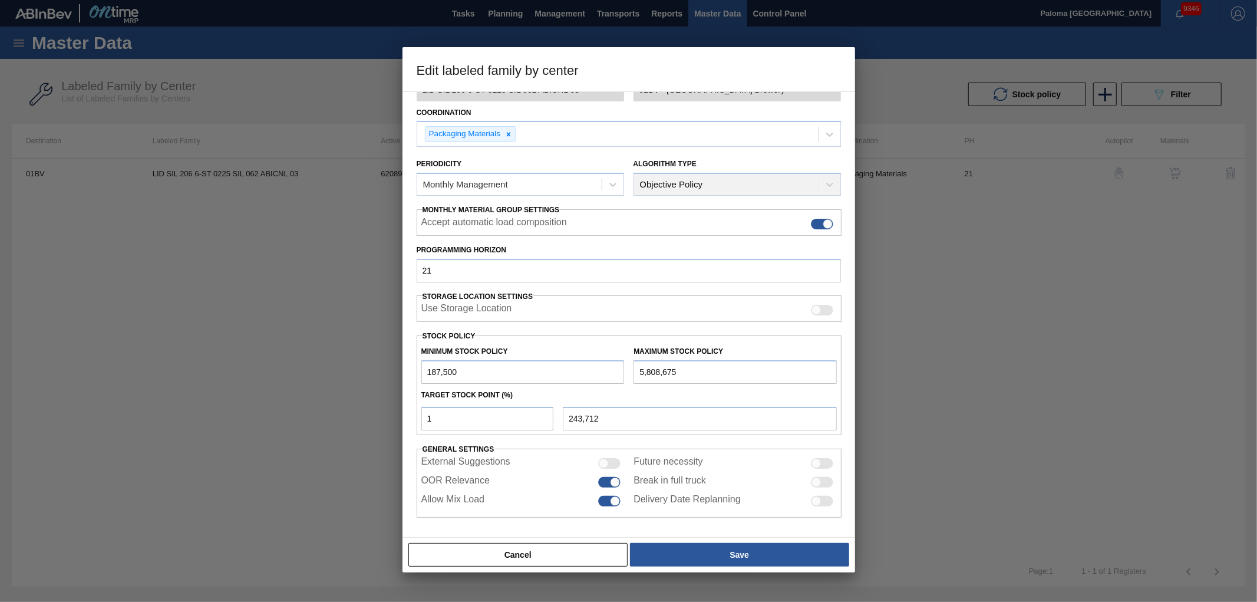
drag, startPoint x: 422, startPoint y: 378, endPoint x: 369, endPoint y: 374, distance: 53.8
click at [369, 374] on div "Edit labeled family by center Material Group Lids Family Generic 206 Lid Labele…" at bounding box center [628, 301] width 1257 height 602
drag, startPoint x: 682, startPoint y: 371, endPoint x: 580, endPoint y: 374, distance: 102.0
click at [580, 374] on div "Minimum Stock Policy 187,500 Maximum Stock Policy 5,808,675" at bounding box center [629, 362] width 425 height 44
drag, startPoint x: 520, startPoint y: 555, endPoint x: 640, endPoint y: 460, distance: 153.1
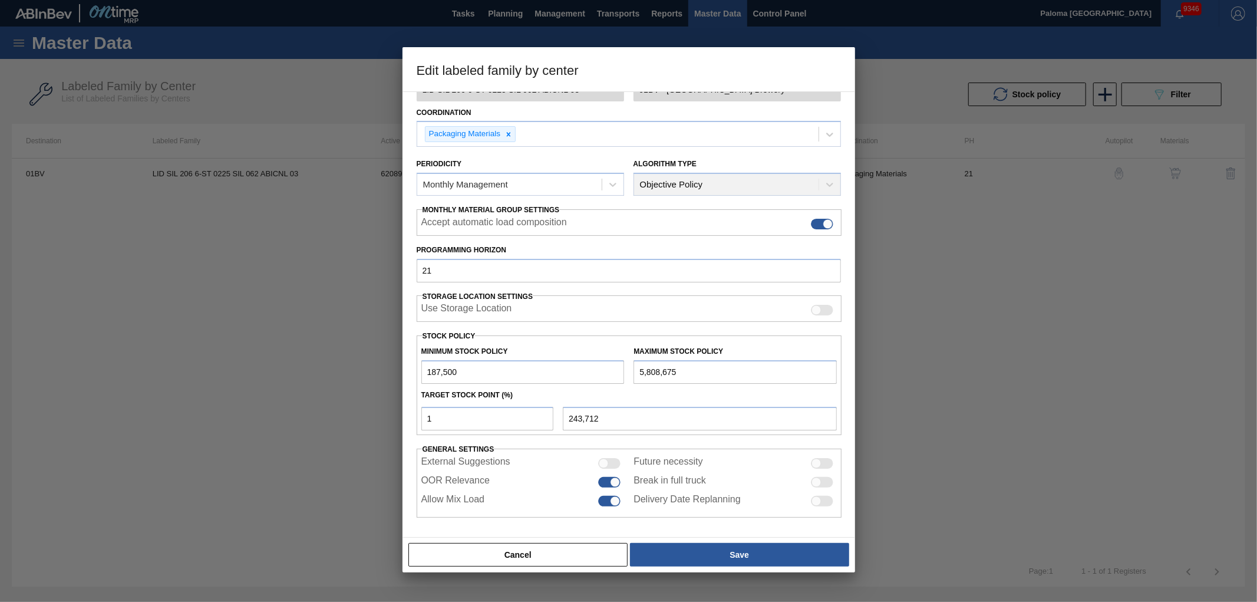
click at [521, 554] on button "Cancel" at bounding box center [518, 555] width 220 height 24
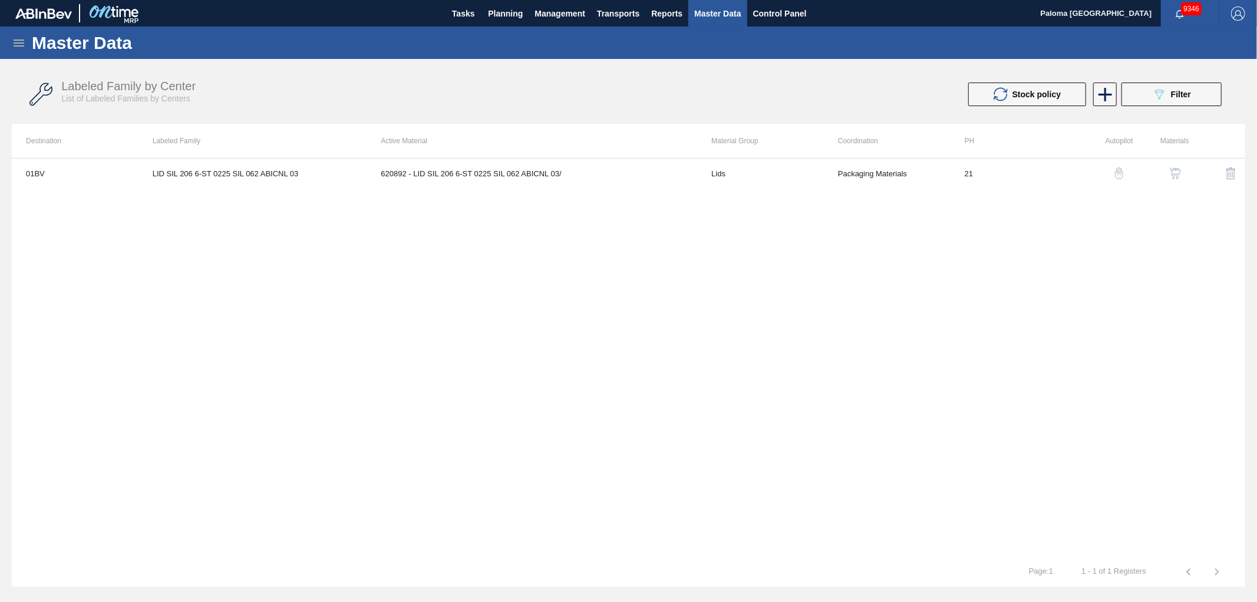
click at [1179, 168] on img "button" at bounding box center [1175, 173] width 12 height 12
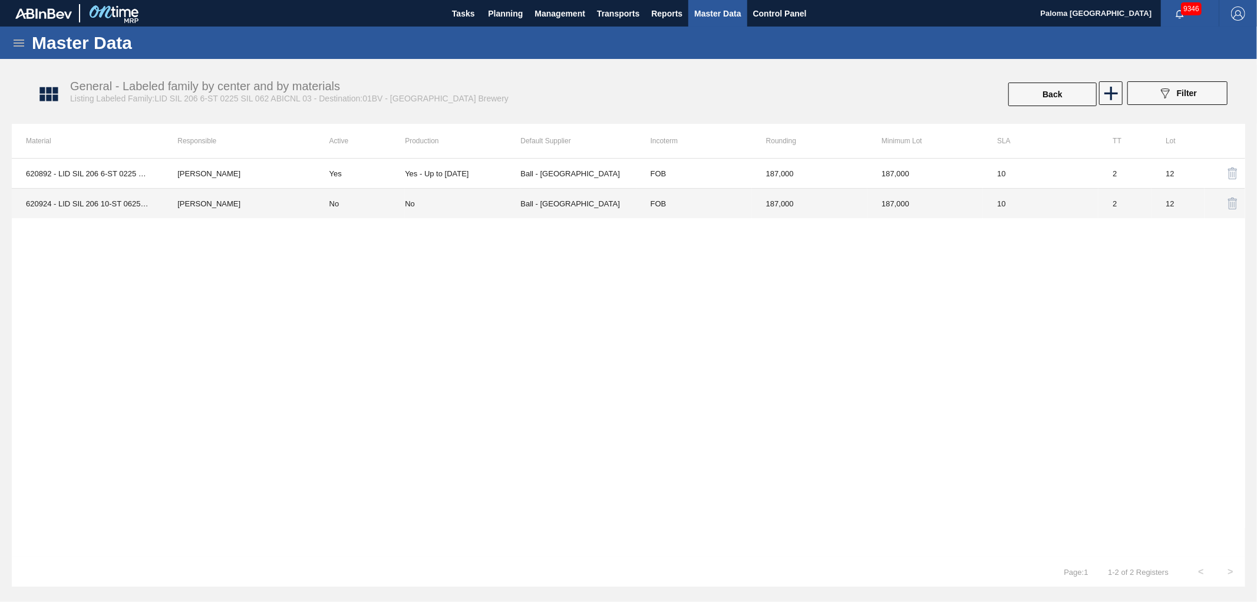
click at [502, 208] on td "No" at bounding box center [462, 204] width 115 height 30
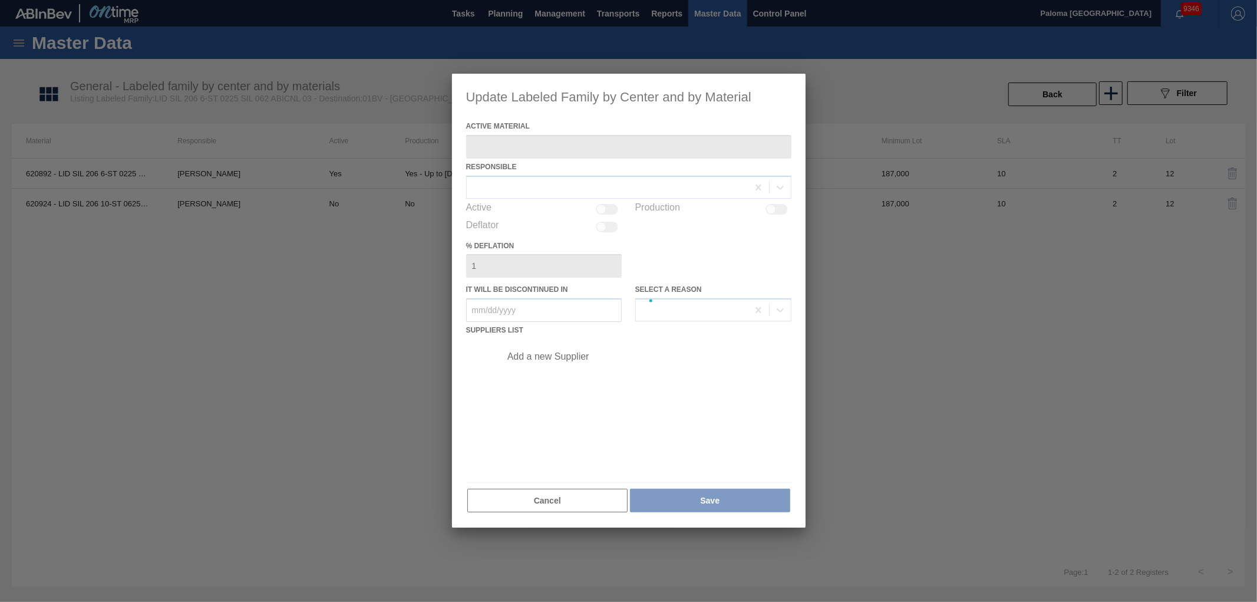
type Material "620924 - LID SIL 206 10-ST 0625 SIL BEVERAGE W 06"
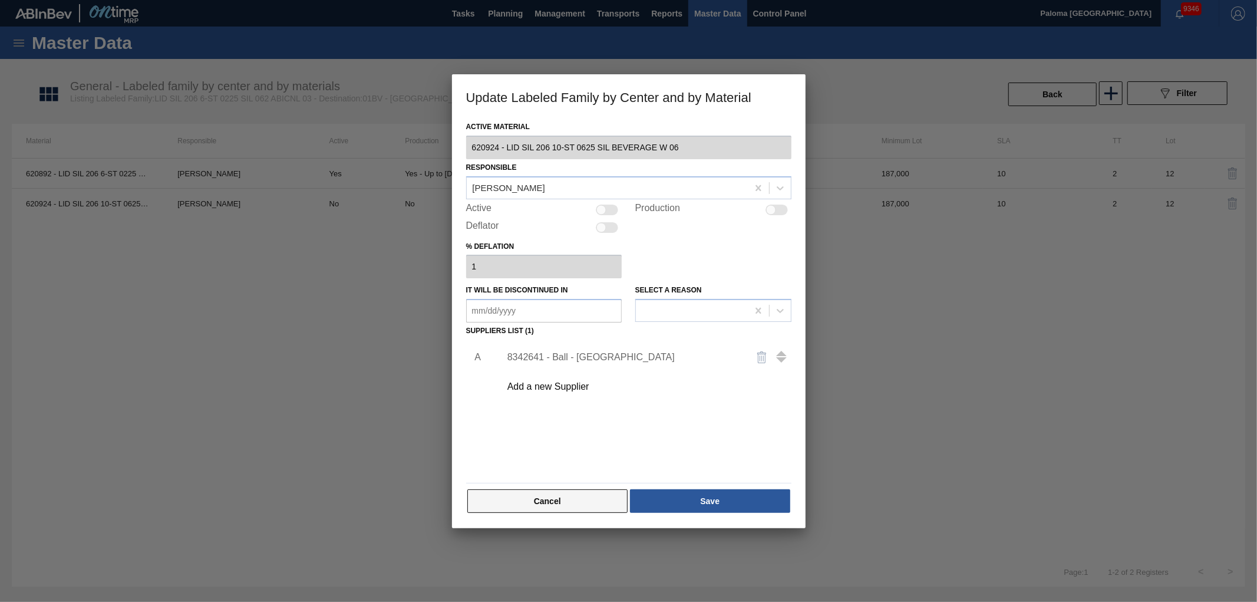
click at [560, 509] on button "Cancel" at bounding box center [547, 501] width 161 height 24
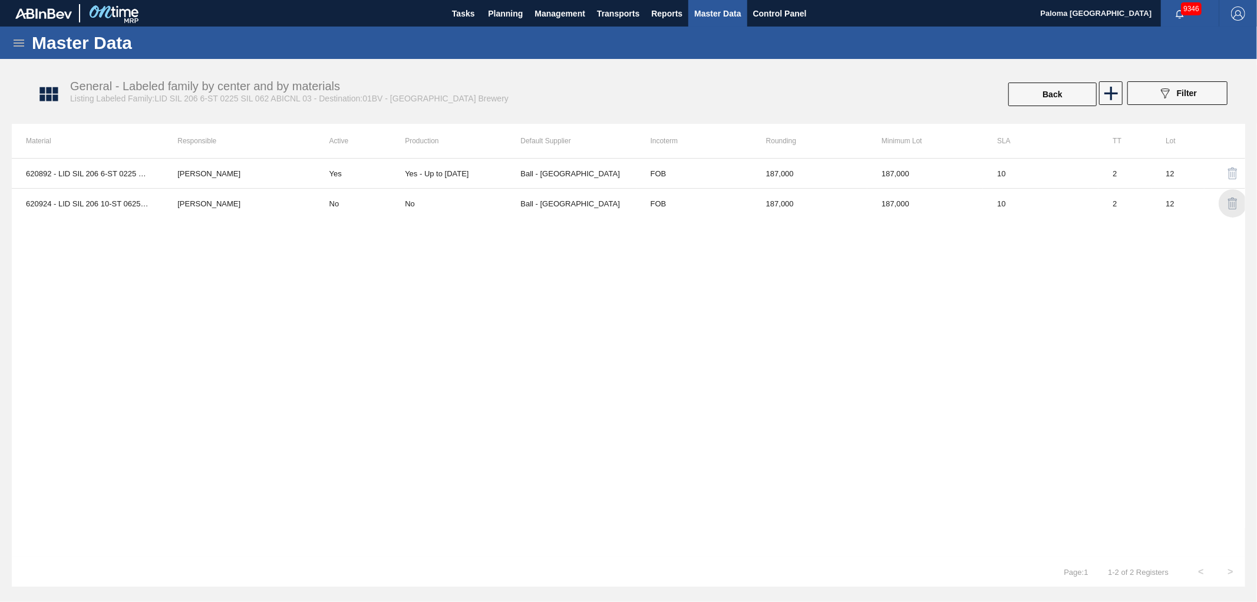
click at [1233, 197] on img "button" at bounding box center [1233, 203] width 14 height 14
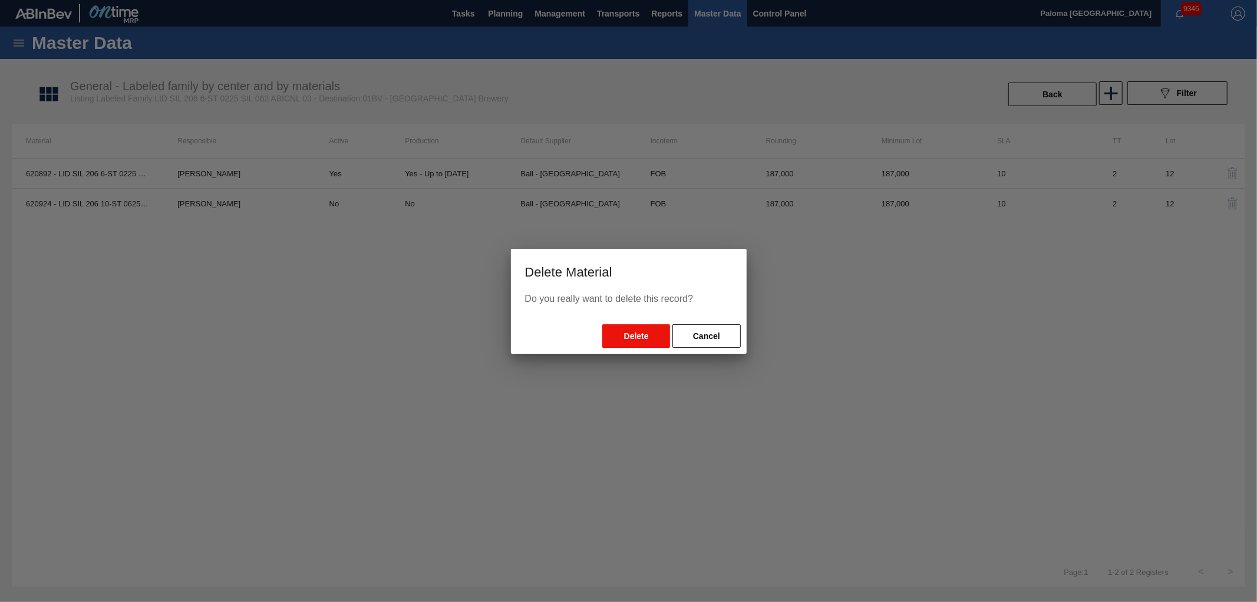
click at [646, 332] on button "Delete" at bounding box center [636, 336] width 68 height 24
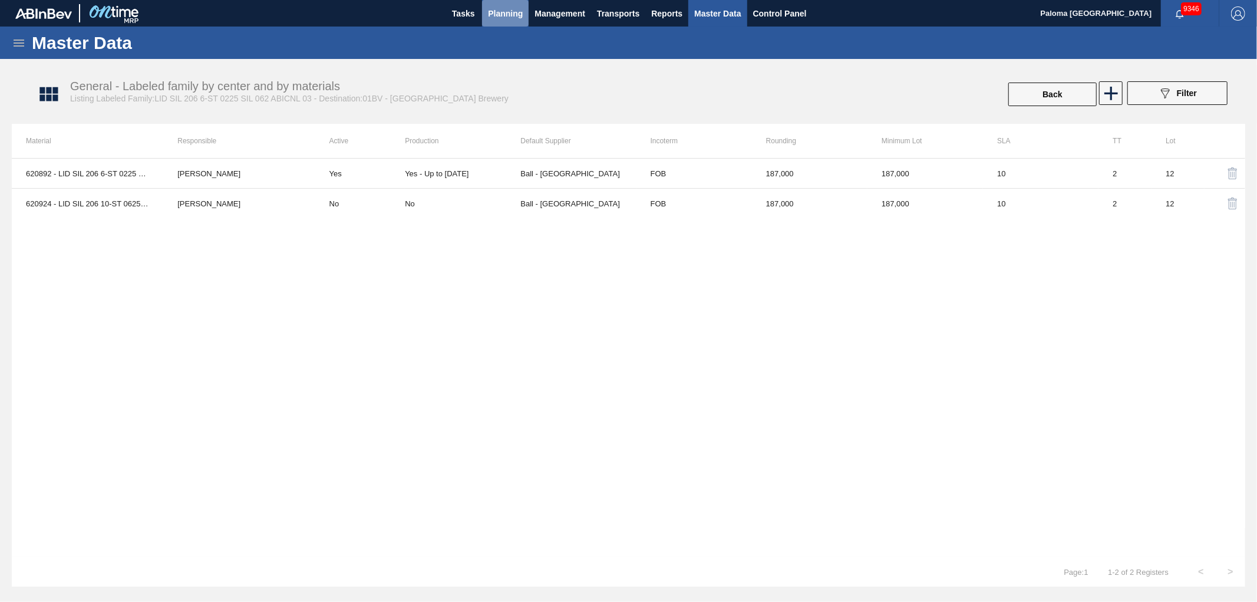
click at [499, 9] on span "Planning" at bounding box center [505, 13] width 35 height 14
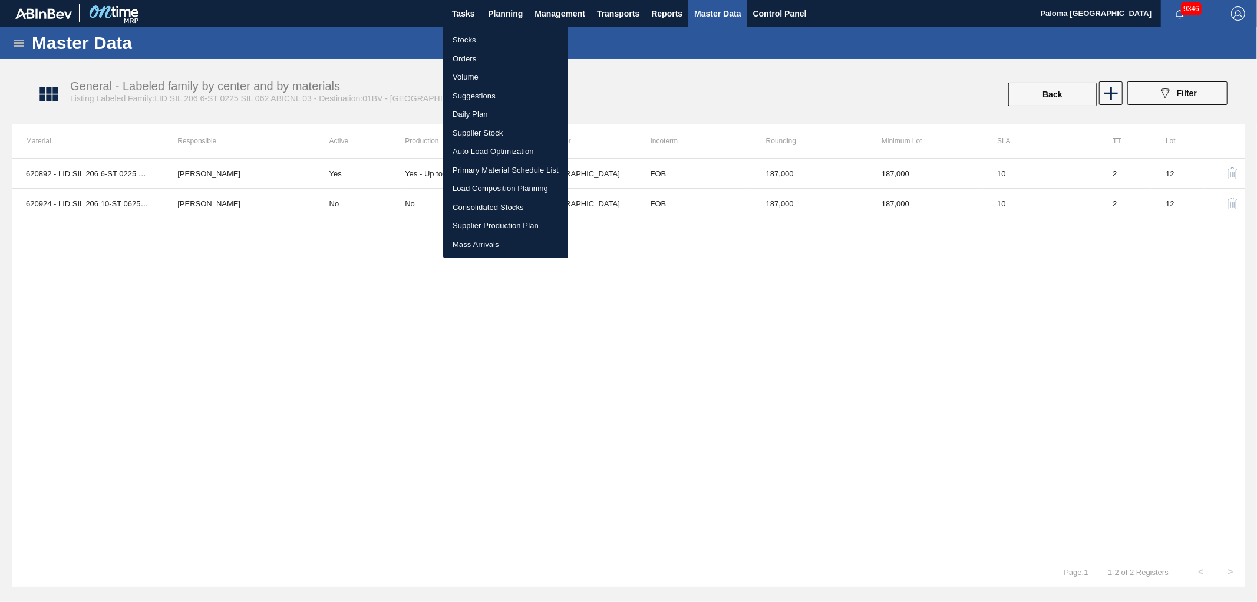
click at [721, 11] on div at bounding box center [628, 301] width 1257 height 602
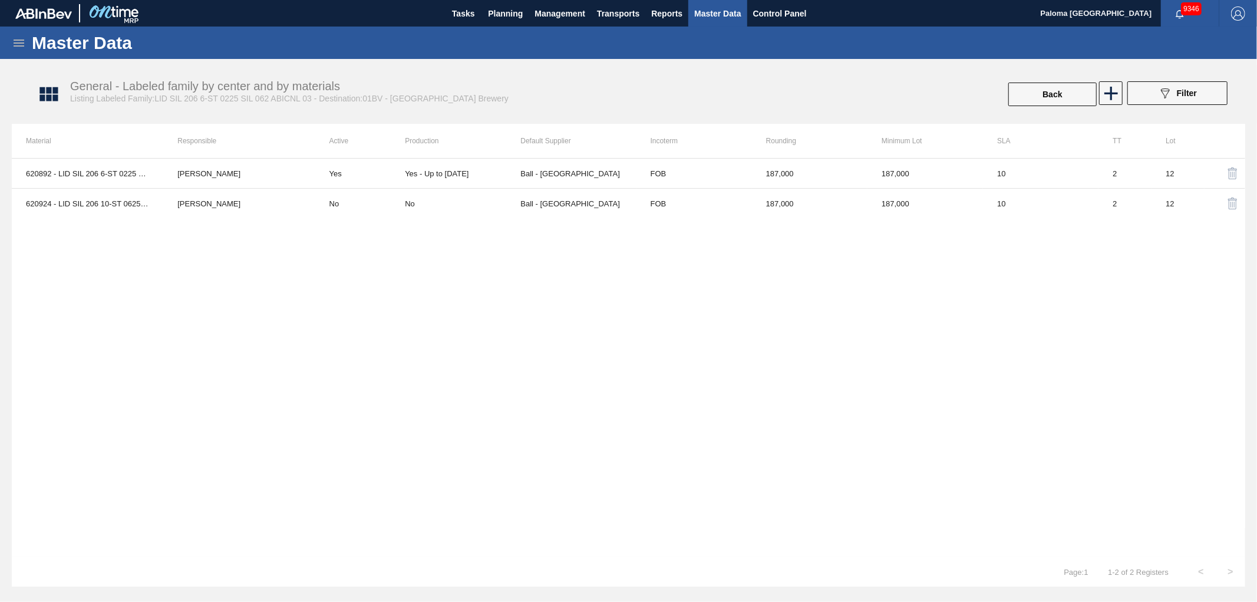
click at [14, 39] on icon at bounding box center [19, 42] width 11 height 7
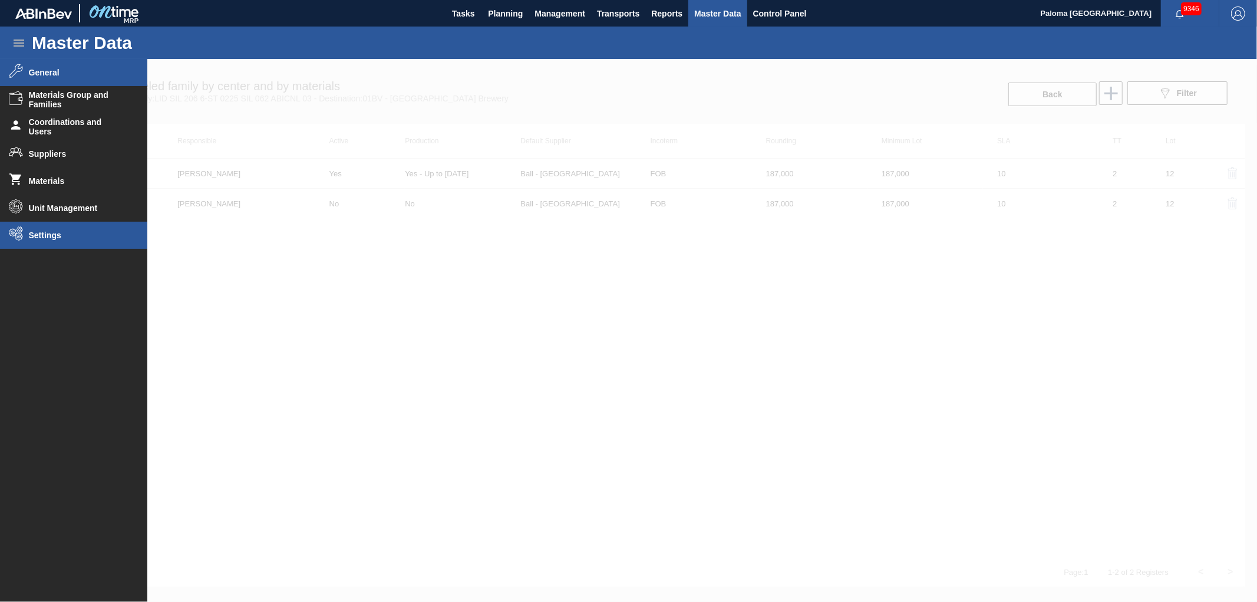
click at [51, 235] on span "Settings" at bounding box center [77, 234] width 97 height 9
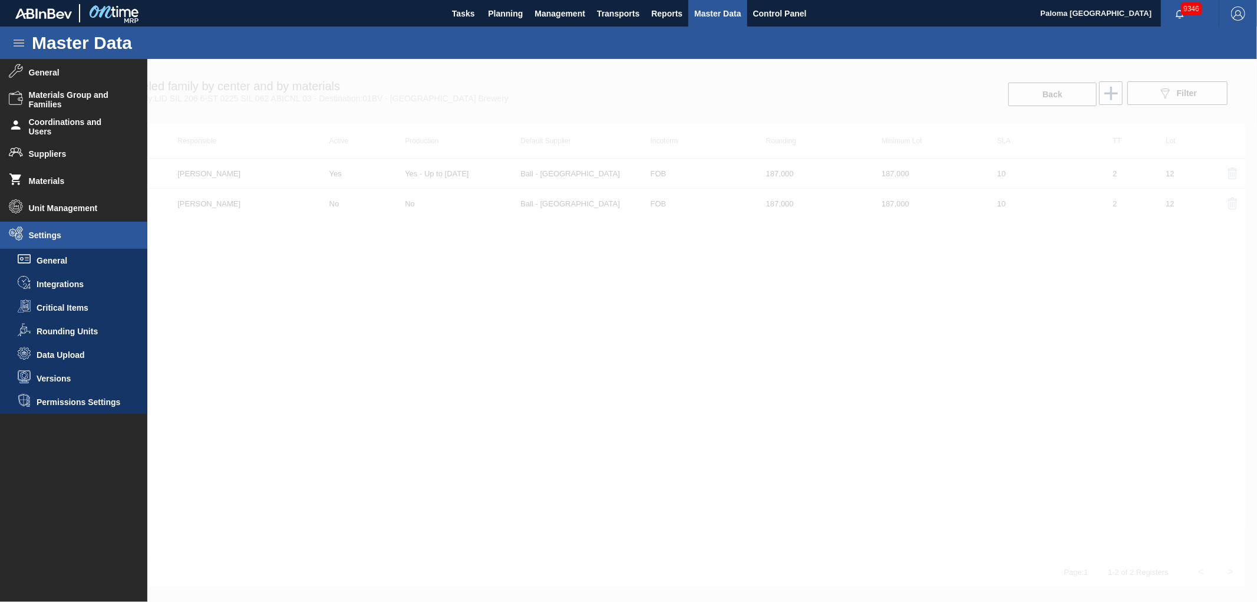
click at [1059, 98] on div at bounding box center [628, 330] width 1257 height 543
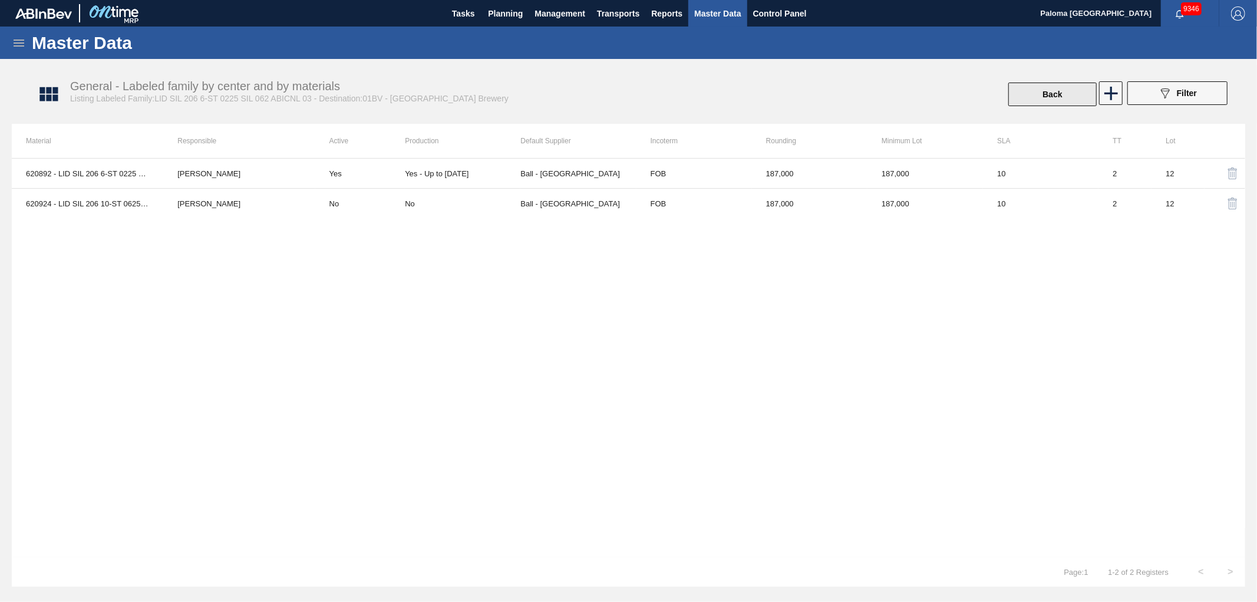
click at [1056, 97] on button "Back" at bounding box center [1052, 94] width 88 height 24
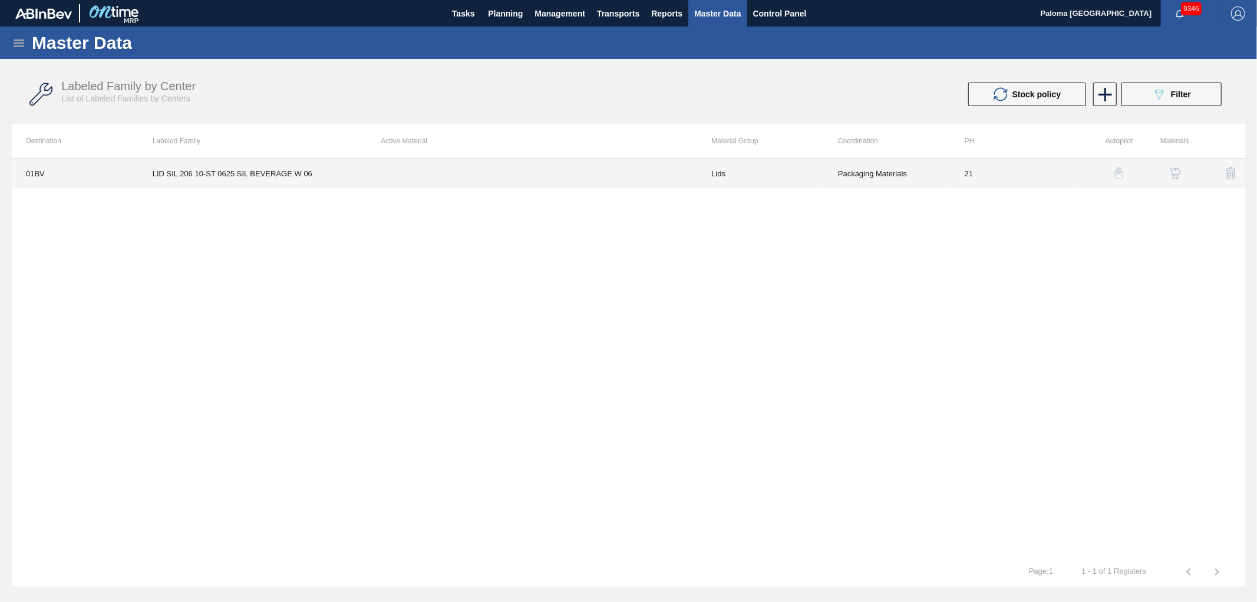
click at [881, 183] on td "Packaging Materials" at bounding box center [887, 172] width 127 height 29
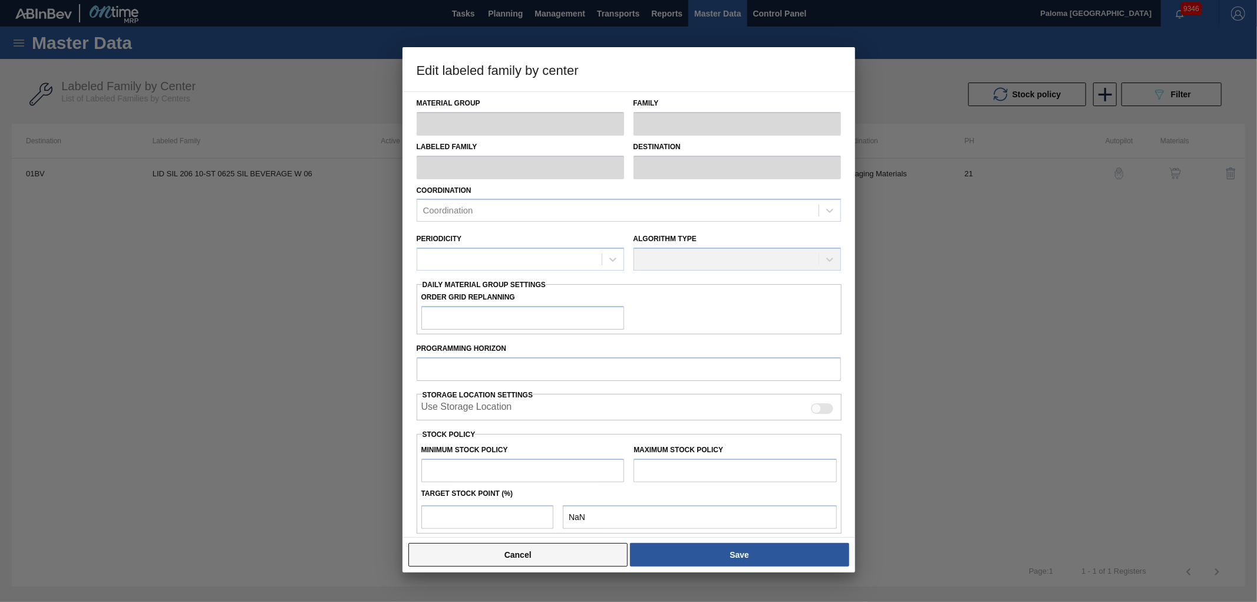
click at [566, 553] on button "Cancel" at bounding box center [518, 555] width 220 height 24
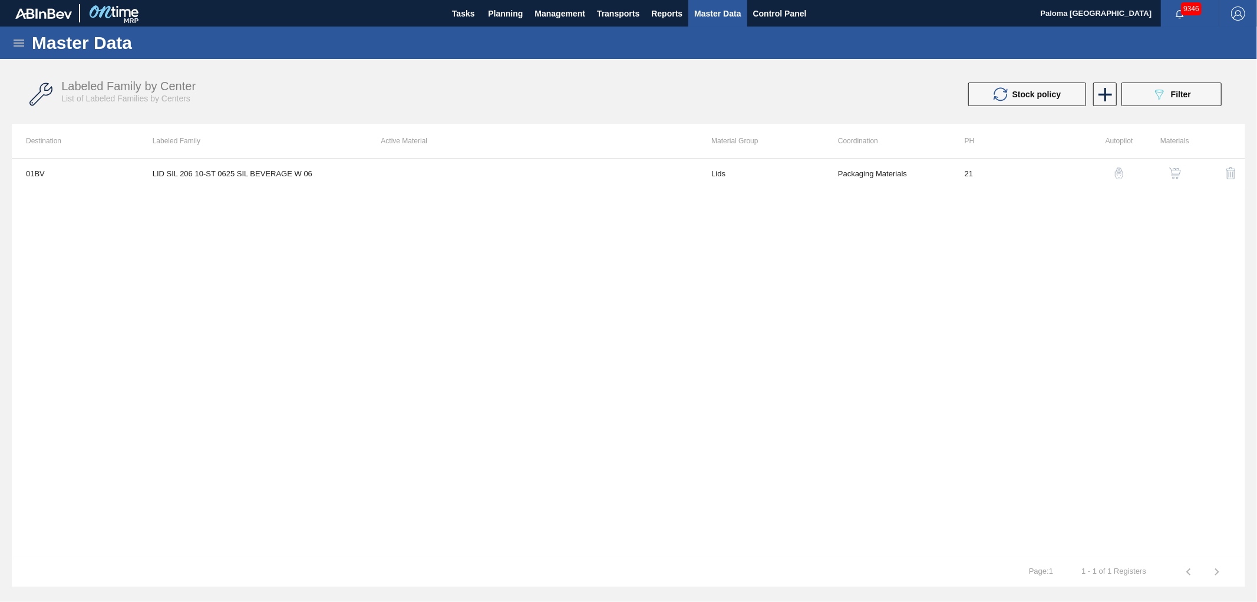
click at [1180, 170] on img "button" at bounding box center [1175, 173] width 12 height 12
click at [1068, 100] on button "Back" at bounding box center [1052, 94] width 88 height 24
click at [1162, 93] on icon at bounding box center [1159, 95] width 9 height 10
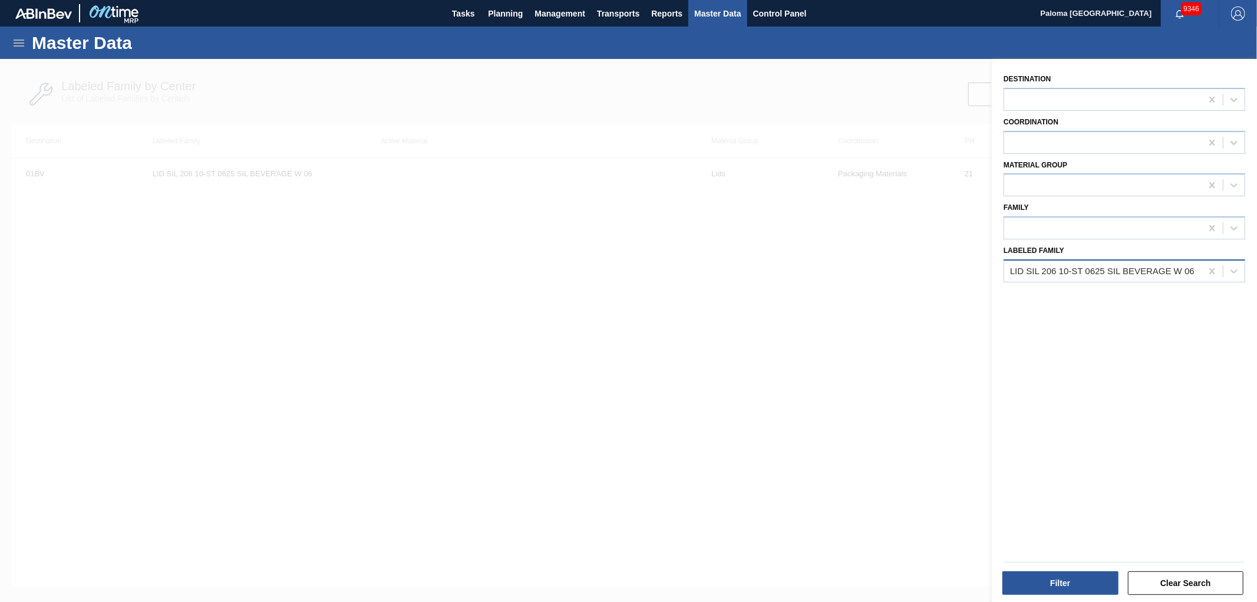
click at [1124, 273] on div "LID SIL 206 10-ST 0625 SIL BEVERAGE W 06" at bounding box center [1102, 270] width 197 height 17
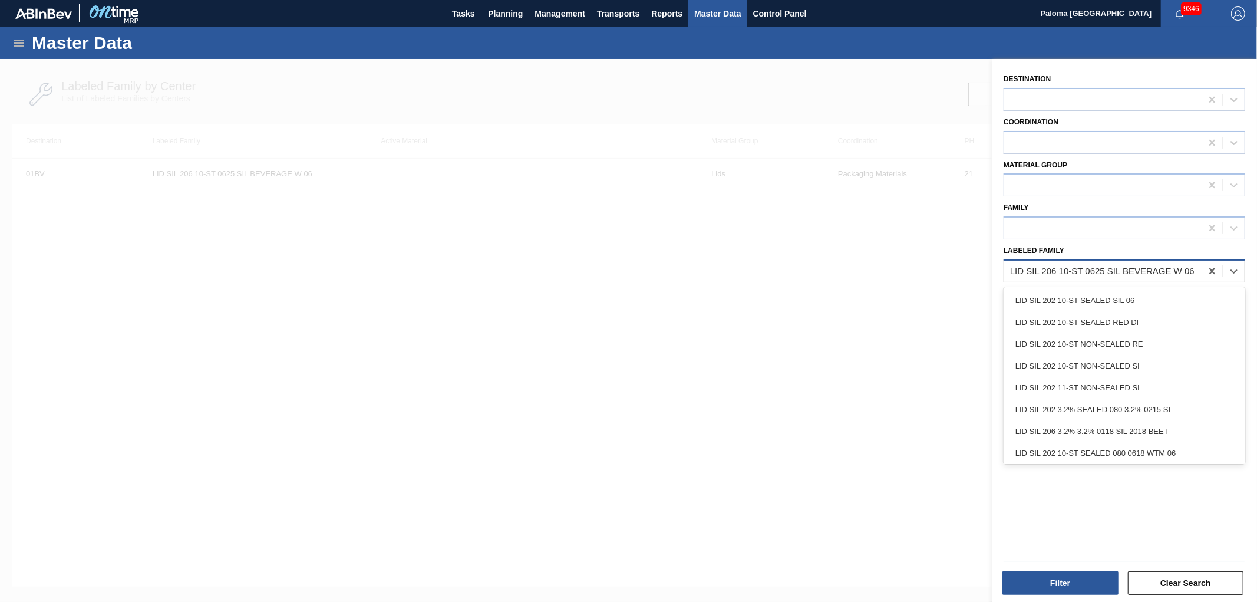
paste Family "LID SIL 206 6-ST 0225 SIL 062 ABICNL 03"
type Family "LID SIL 206 6-ST 0225 SIL 062 ABICNL 03"
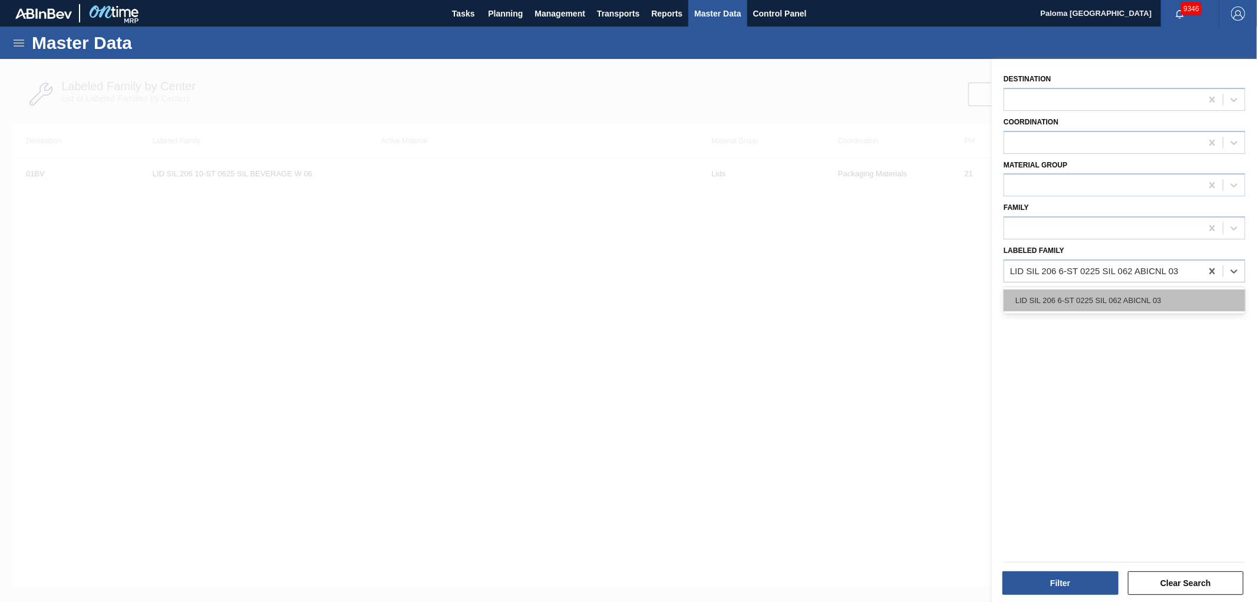
click at [1074, 291] on div "LID SIL 206 6-ST 0225 SIL 062 ABICNL 03" at bounding box center [1124, 300] width 242 height 22
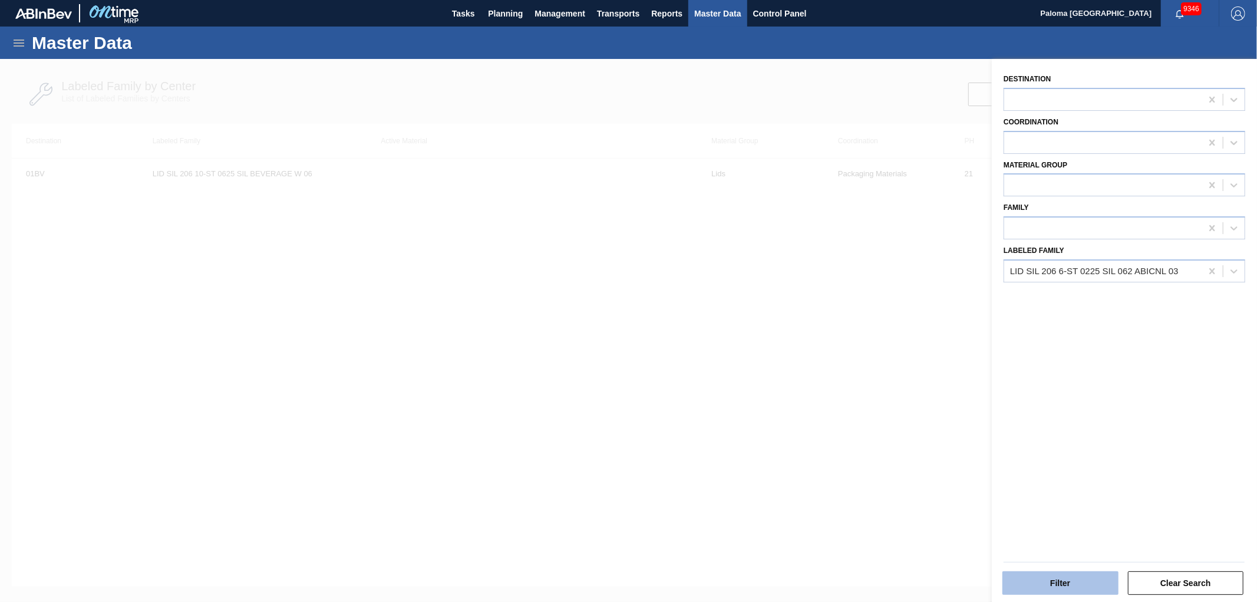
click at [1076, 582] on button "Filter" at bounding box center [1060, 583] width 116 height 24
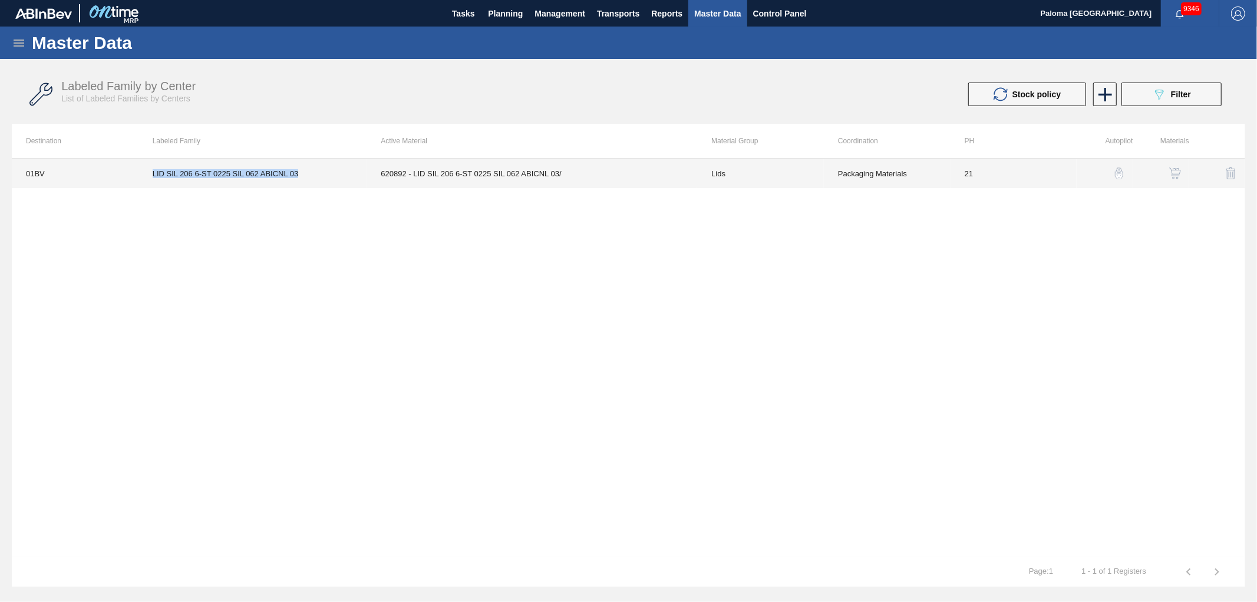
drag, startPoint x: 302, startPoint y: 176, endPoint x: 137, endPoint y: 173, distance: 165.6
click at [137, 173] on tr "01BV LID SIL 206 6-ST 0225 SIL 062 ABICNL 03 620892 - LID SIL 206 6-ST 0225 SIL…" at bounding box center [628, 172] width 1233 height 29
copy tr "LID SIL 206 6-ST 0225 SIL 062 ABICNL 03"
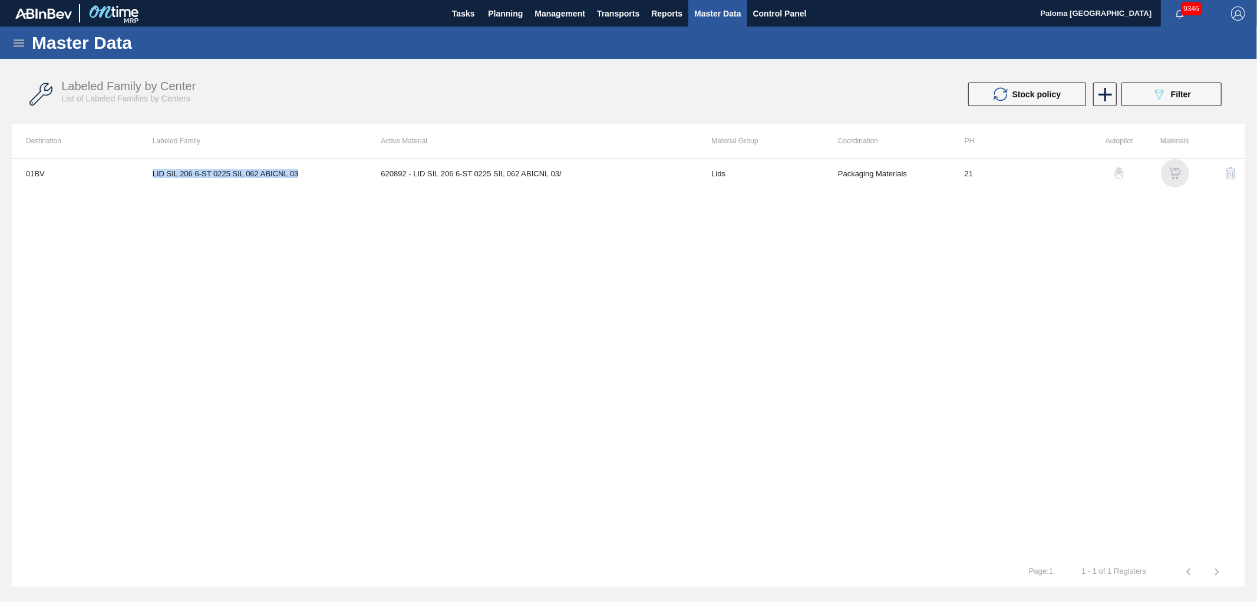
click at [1178, 171] on img "button" at bounding box center [1175, 173] width 12 height 12
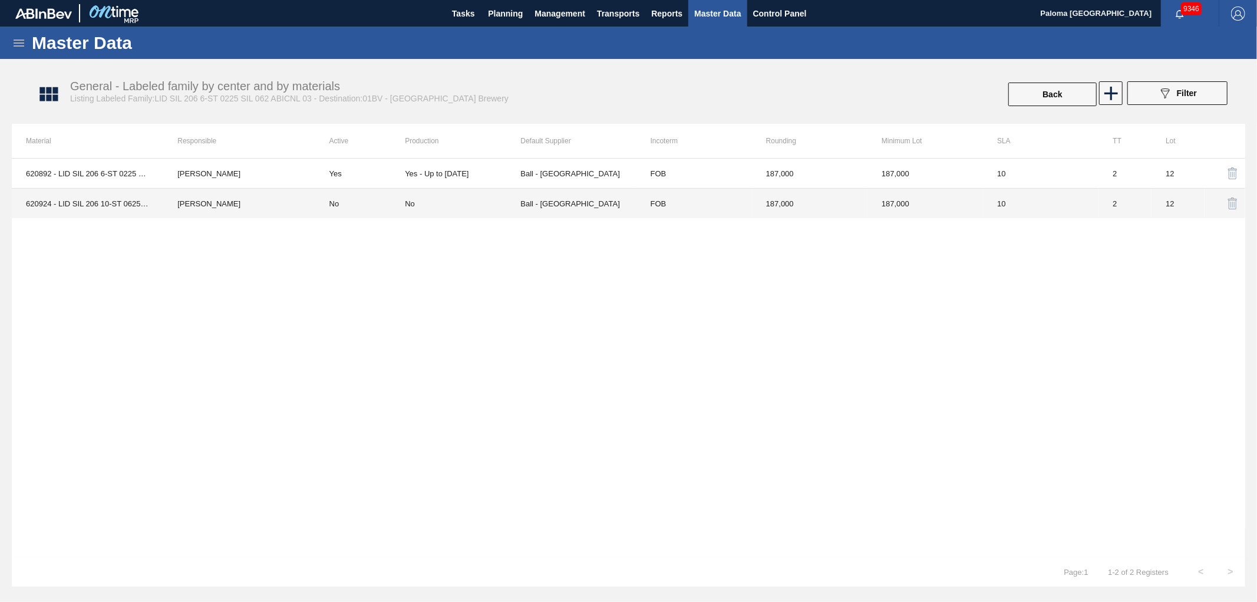
click at [574, 203] on td "Ball - Parque Industrial Finsa" at bounding box center [577, 204] width 115 height 30
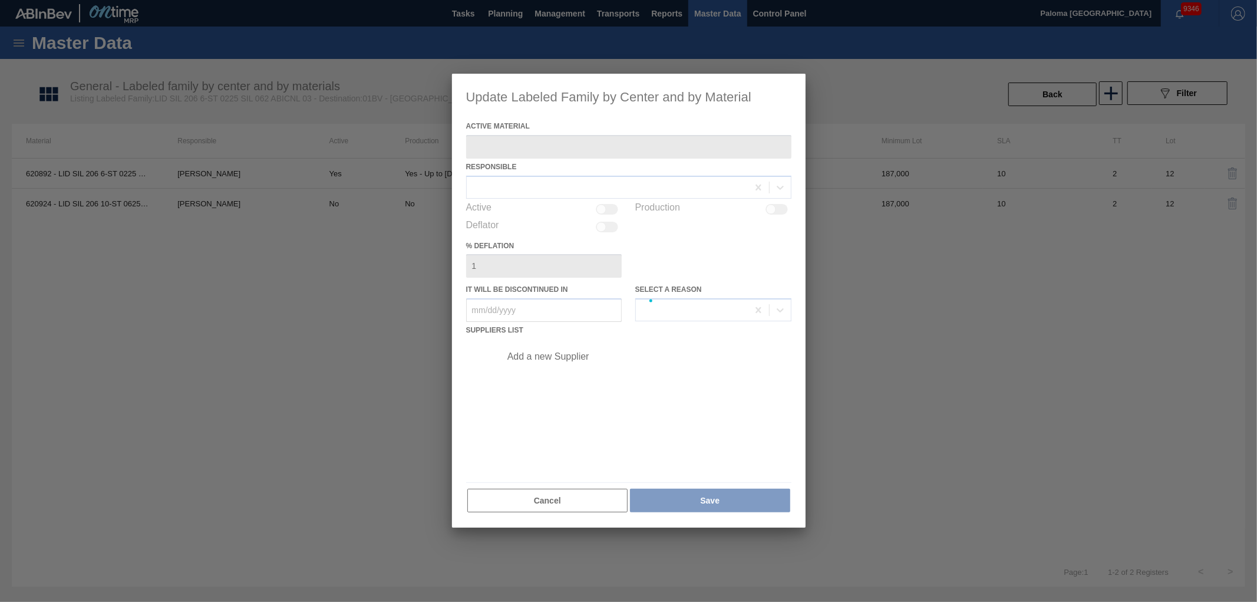
type Material "620924 - LID SIL 206 10-ST 0625 SIL BEVERAGE W 06"
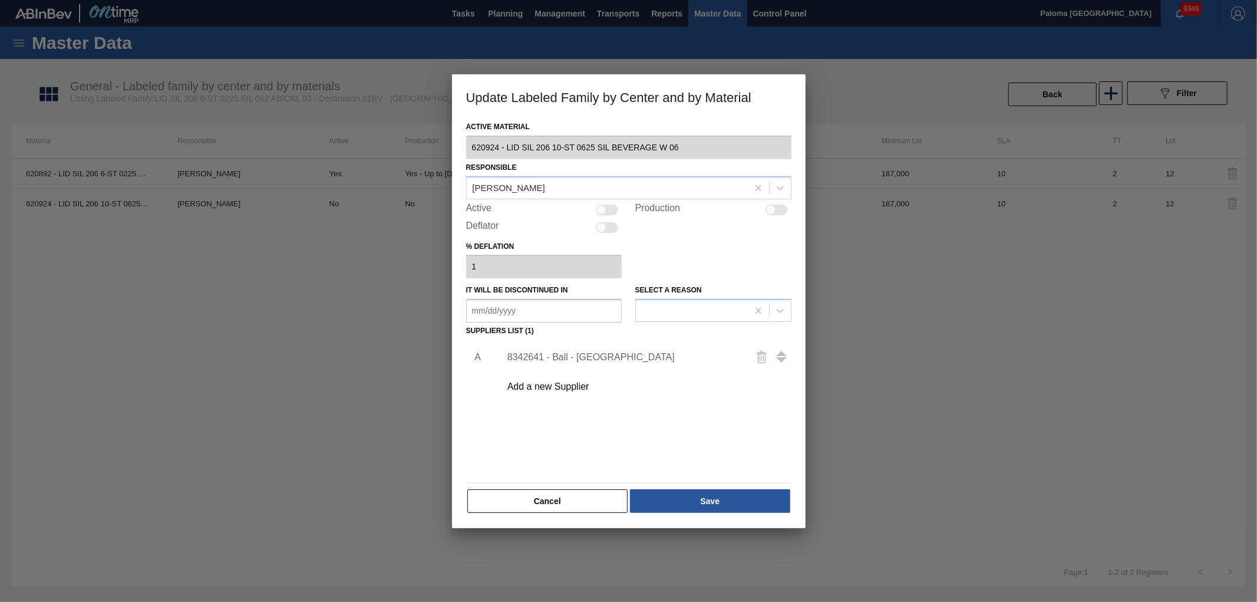
click at [605, 355] on div "8342641 - Ball - Parque Industrial Finsa" at bounding box center [622, 357] width 231 height 11
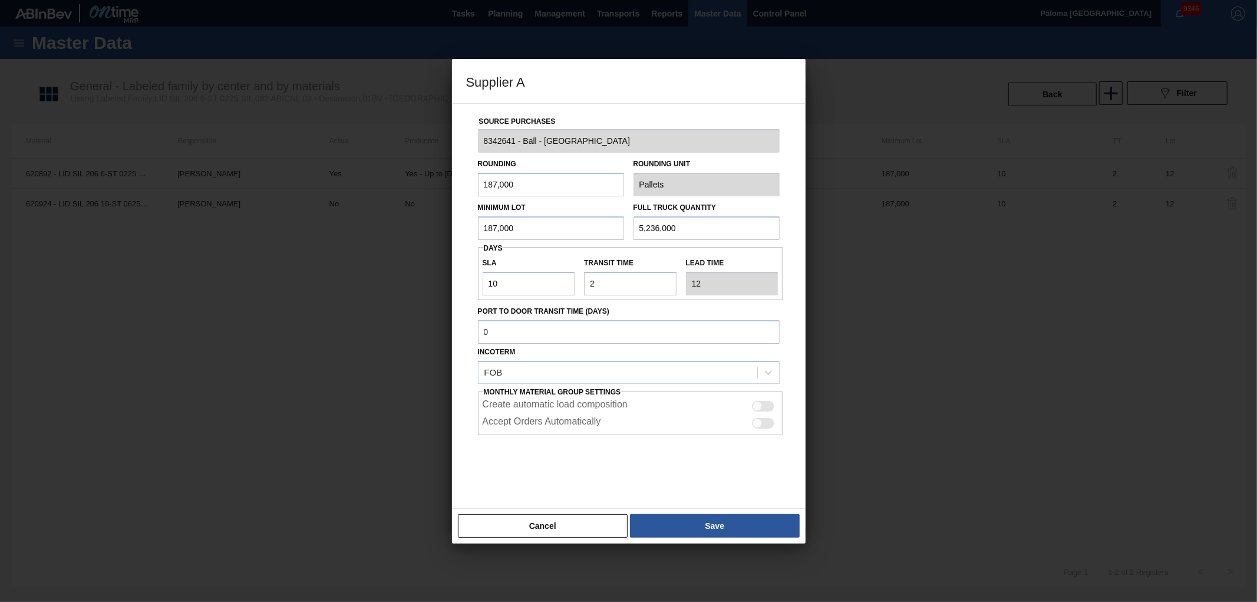
drag, startPoint x: 520, startPoint y: 184, endPoint x: 447, endPoint y: 180, distance: 73.8
click at [447, 180] on div "Supplier A Source Purchases 8342641 - Ball - Parque Industrial Finsa Rounding 1…" at bounding box center [628, 301] width 1257 height 602
drag, startPoint x: 665, startPoint y: 234, endPoint x: 550, endPoint y: 230, distance: 115.0
click at [550, 230] on div "Minimum Lot 187,000 Full Truck Quantity 5,236,000" at bounding box center [628, 218] width 311 height 44
click at [603, 517] on button "Cancel" at bounding box center [543, 526] width 170 height 24
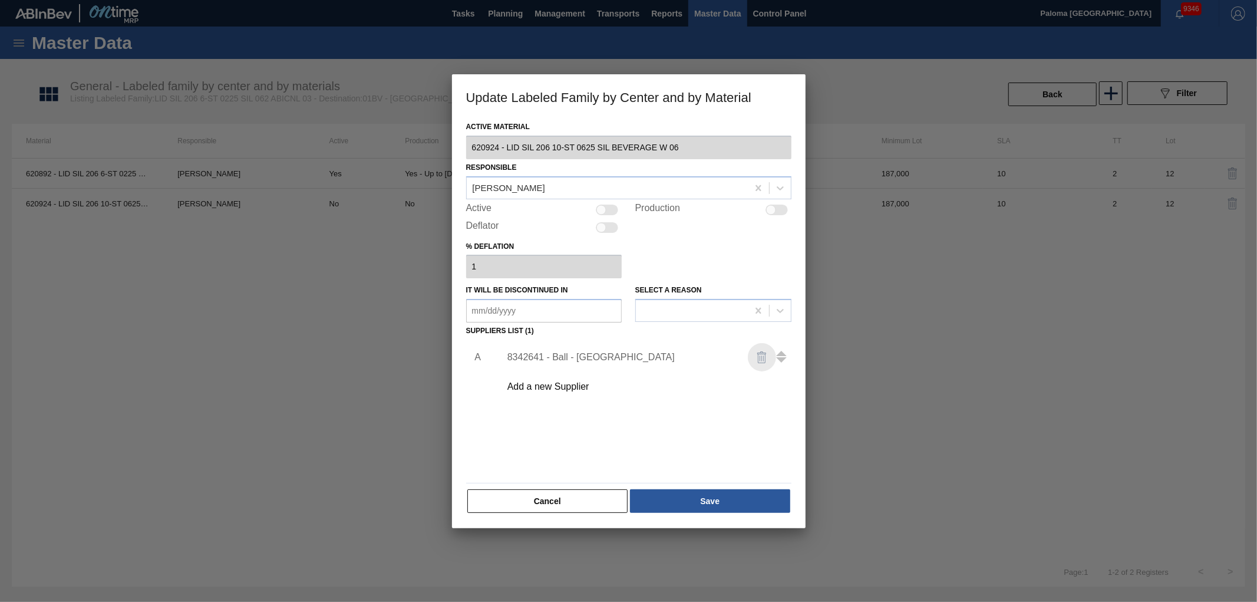
click at [765, 357] on img "button" at bounding box center [762, 357] width 14 height 14
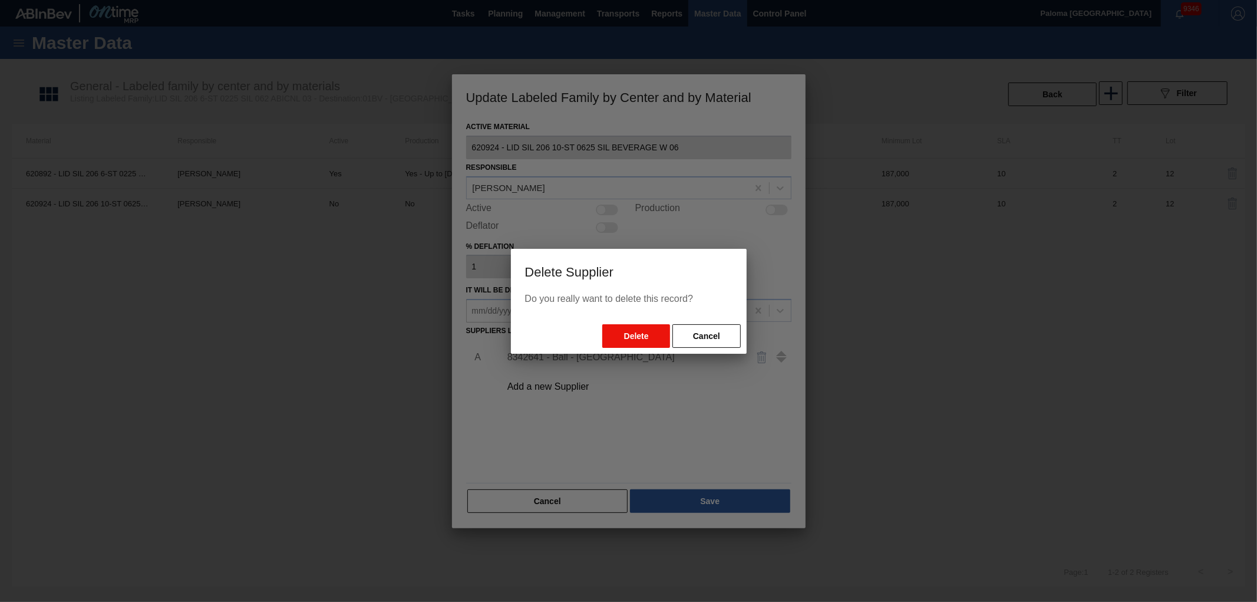
click at [649, 332] on button "Delete" at bounding box center [636, 336] width 68 height 24
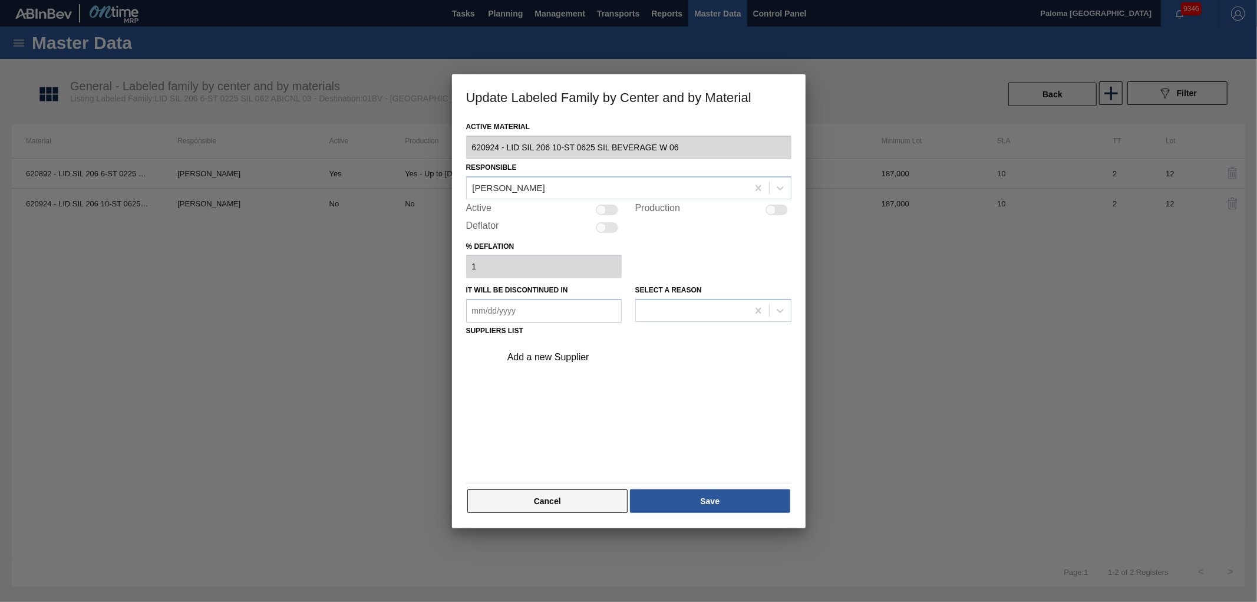
click at [622, 505] on button "Cancel" at bounding box center [547, 501] width 161 height 24
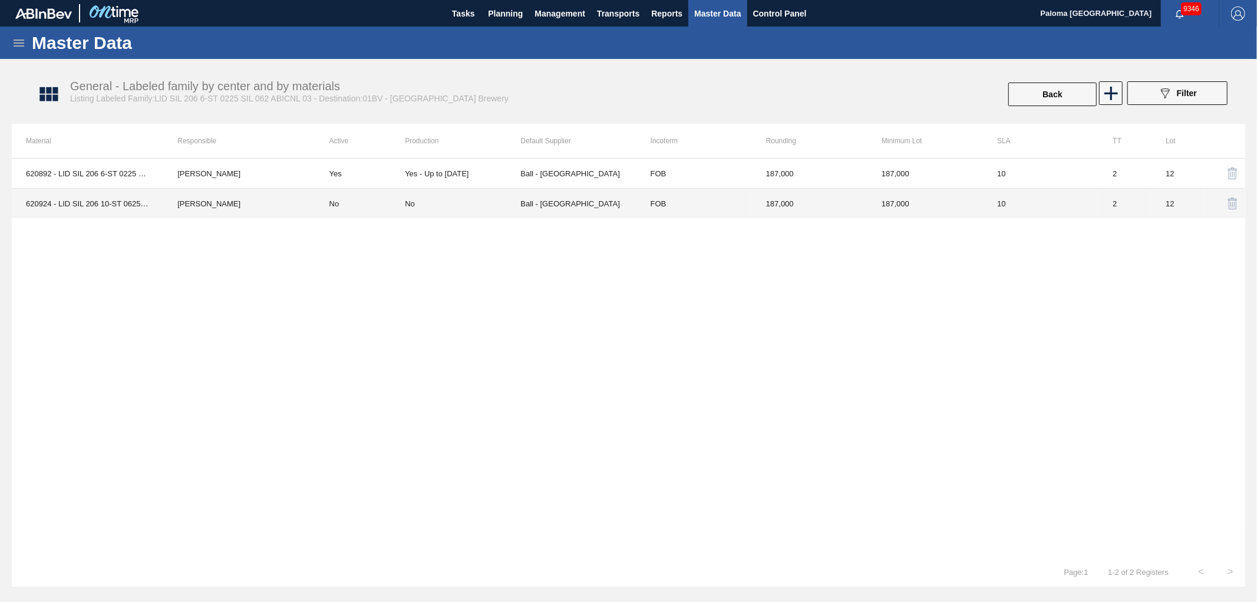
click at [1194, 204] on td "12" at bounding box center [1177, 204] width 53 height 30
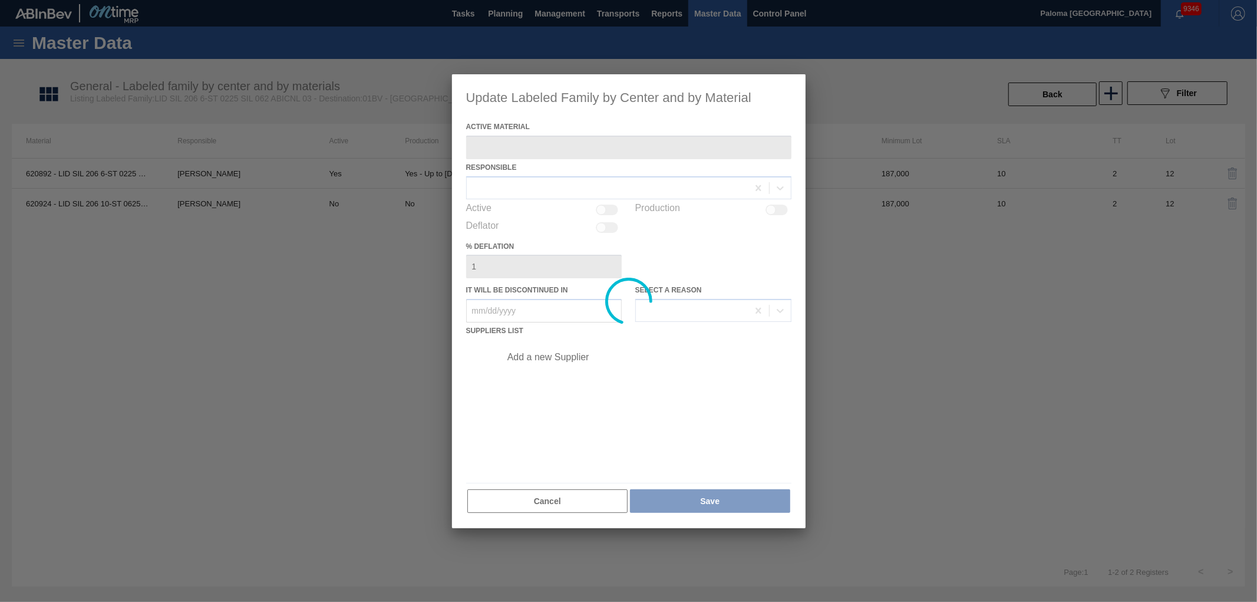
type Material "620924 - LID SIL 206 10-ST 0625 SIL BEVERAGE W 06"
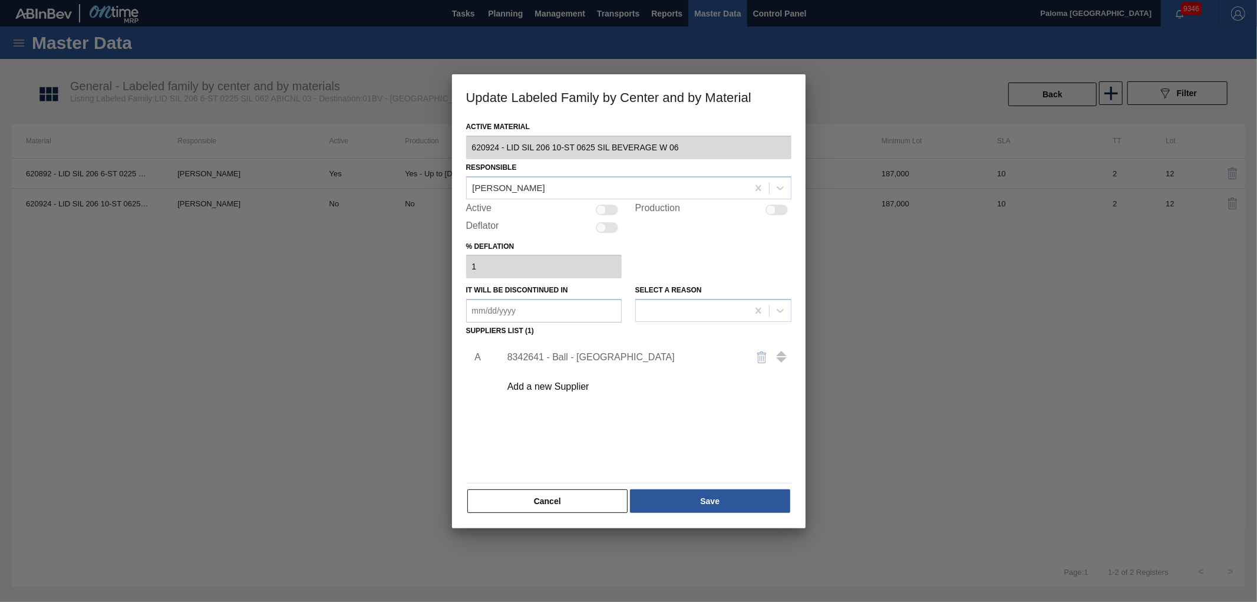
click at [636, 349] on div "8342641 - Ball - Parque Industrial Finsa" at bounding box center [643, 356] width 298 height 29
click at [762, 361] on img "button" at bounding box center [762, 357] width 14 height 14
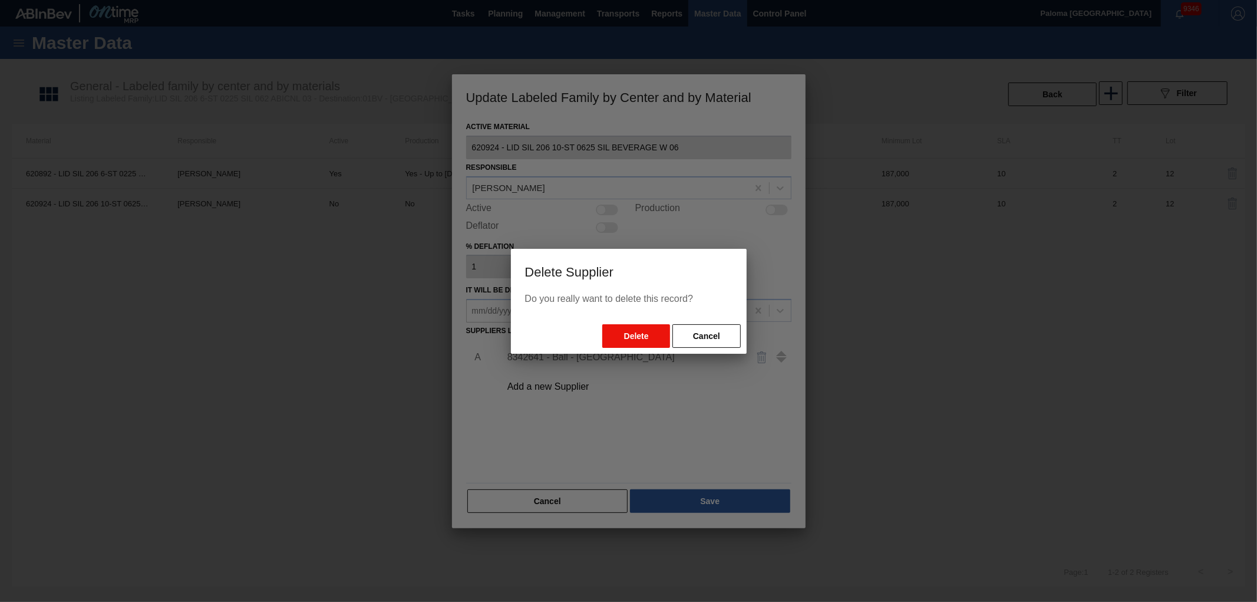
click at [642, 332] on button "Delete" at bounding box center [636, 336] width 68 height 24
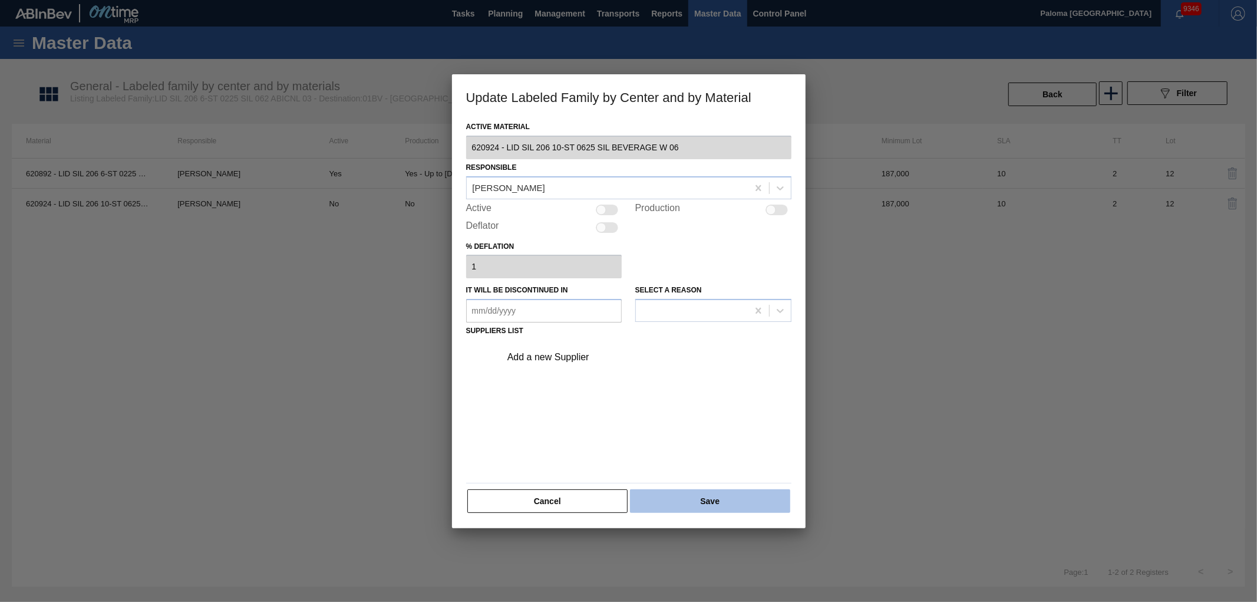
click at [707, 505] on button "Save" at bounding box center [710, 501] width 160 height 24
click at [549, 499] on button "Cancel" at bounding box center [547, 501] width 161 height 24
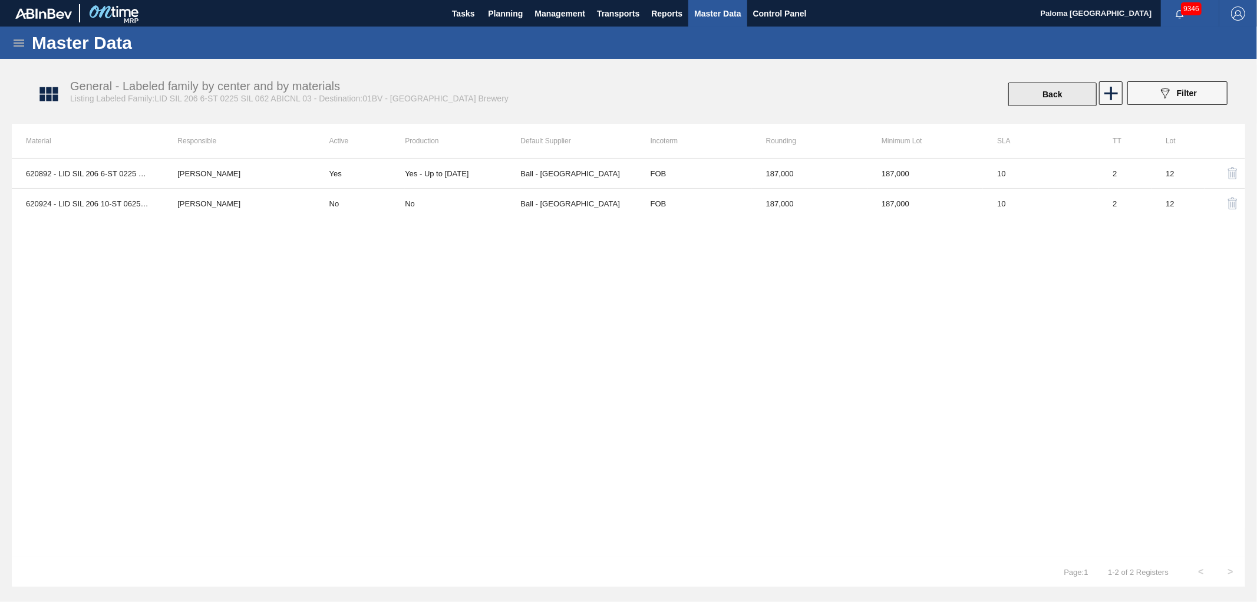
click at [1055, 85] on button "Back" at bounding box center [1052, 94] width 88 height 24
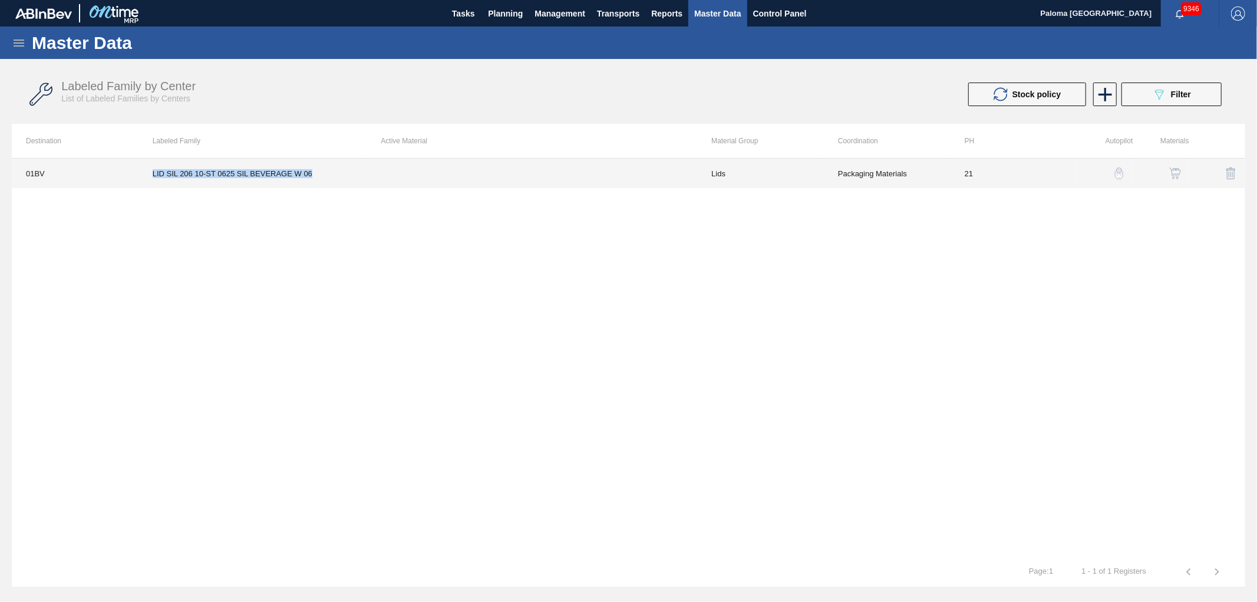
drag, startPoint x: 313, startPoint y: 173, endPoint x: 153, endPoint y: 168, distance: 160.4
click at [153, 168] on td "LID SIL 206 10-ST 0625 SIL BEVERAGE W 06" at bounding box center [252, 172] width 229 height 29
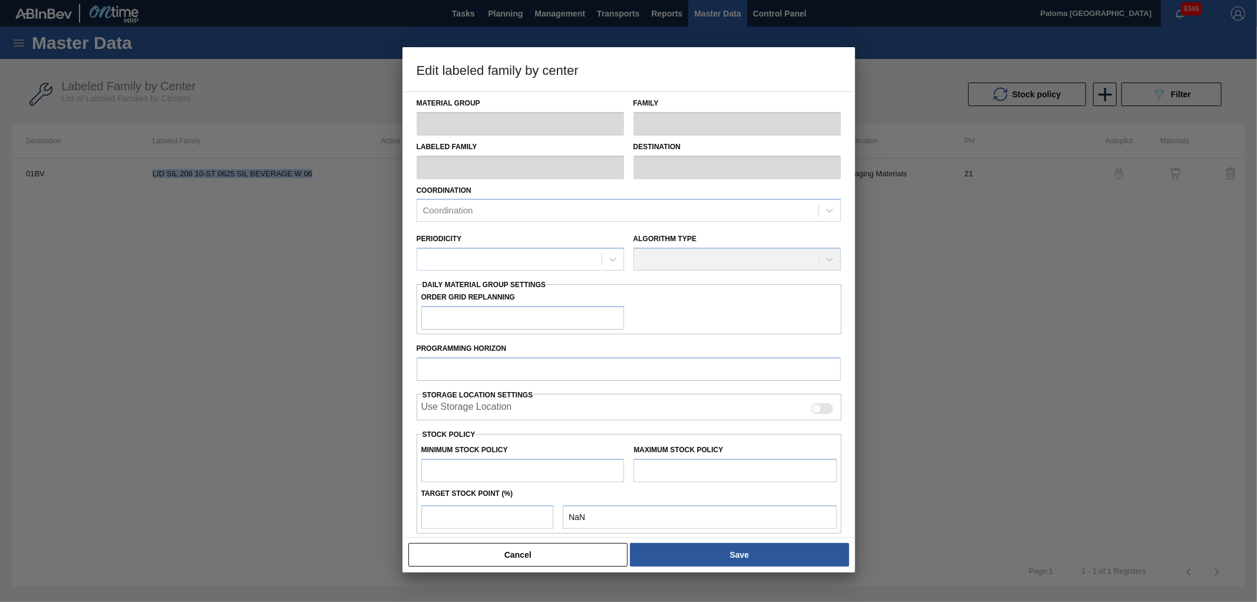
copy td "LID SIL 206 10-ST 0625 SIL BEVERAGE W 06"
type input "Lids"
type input "Generic 206 Lid"
type input "LID SIL 206 10-ST 0625 SIL BEVERAGE W 06"
type input "01BV - Baldwinsville Brewery"
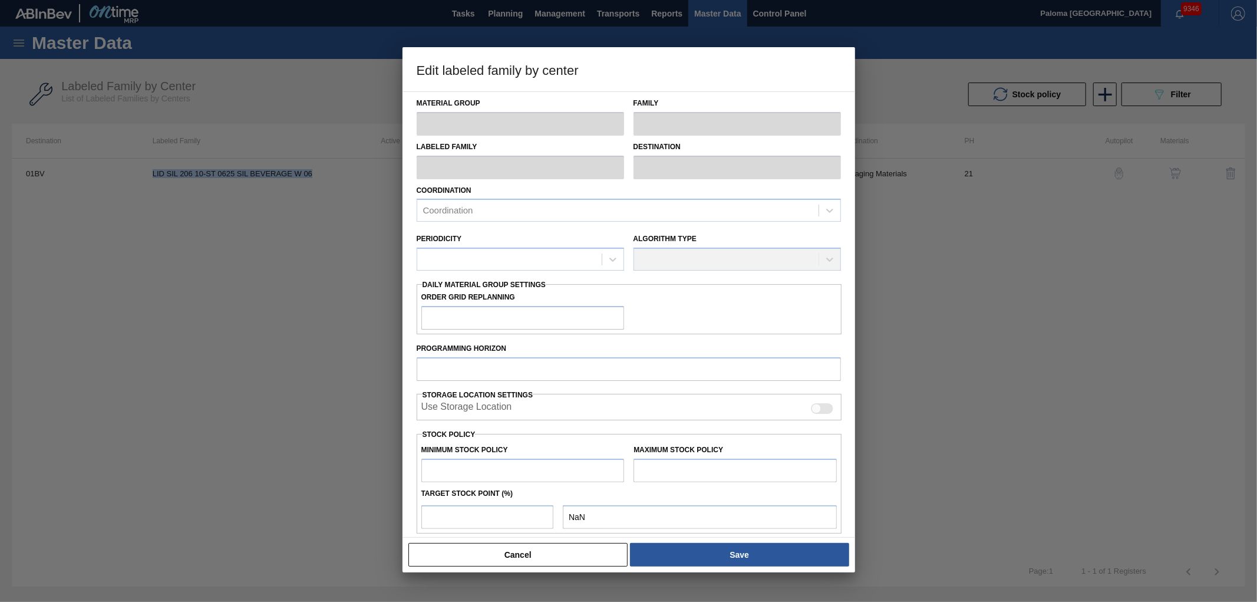
type input "21"
type input "187,500"
type input "5,808,675"
type input "1"
type input "243,712"
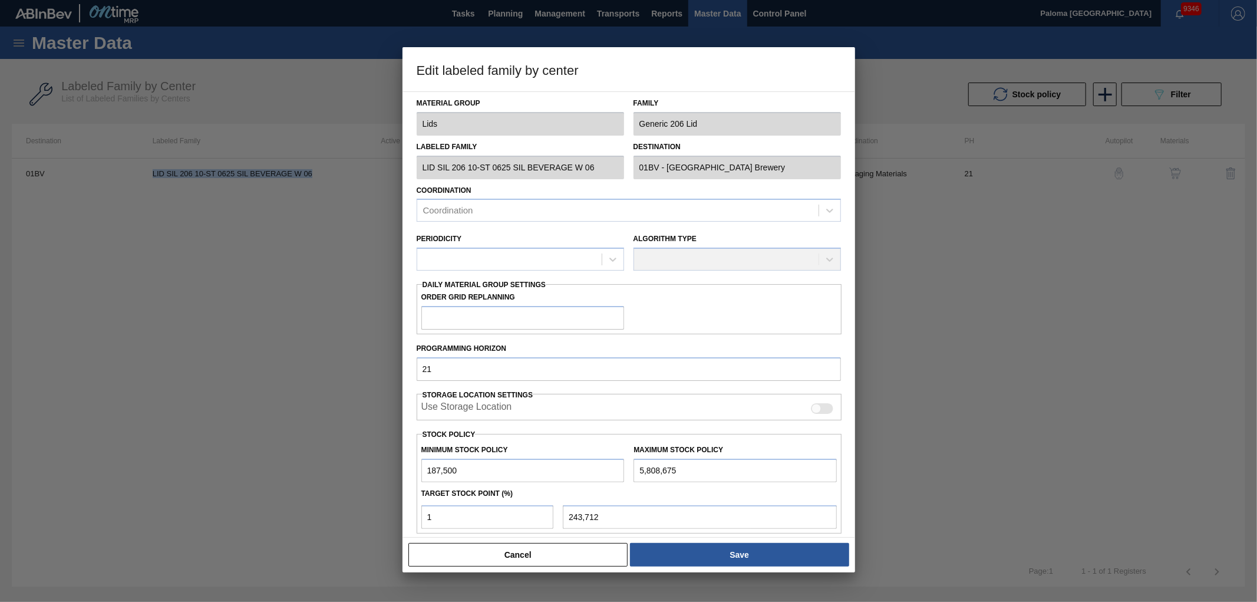
checkbox input "true"
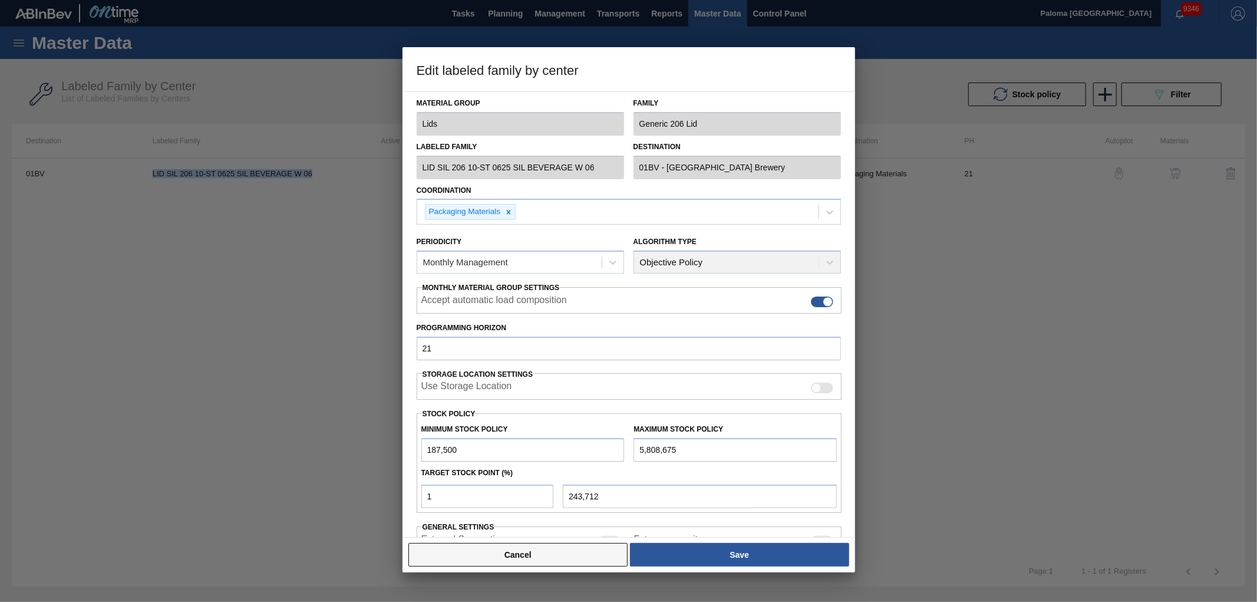
click at [539, 560] on button "Cancel" at bounding box center [518, 555] width 220 height 24
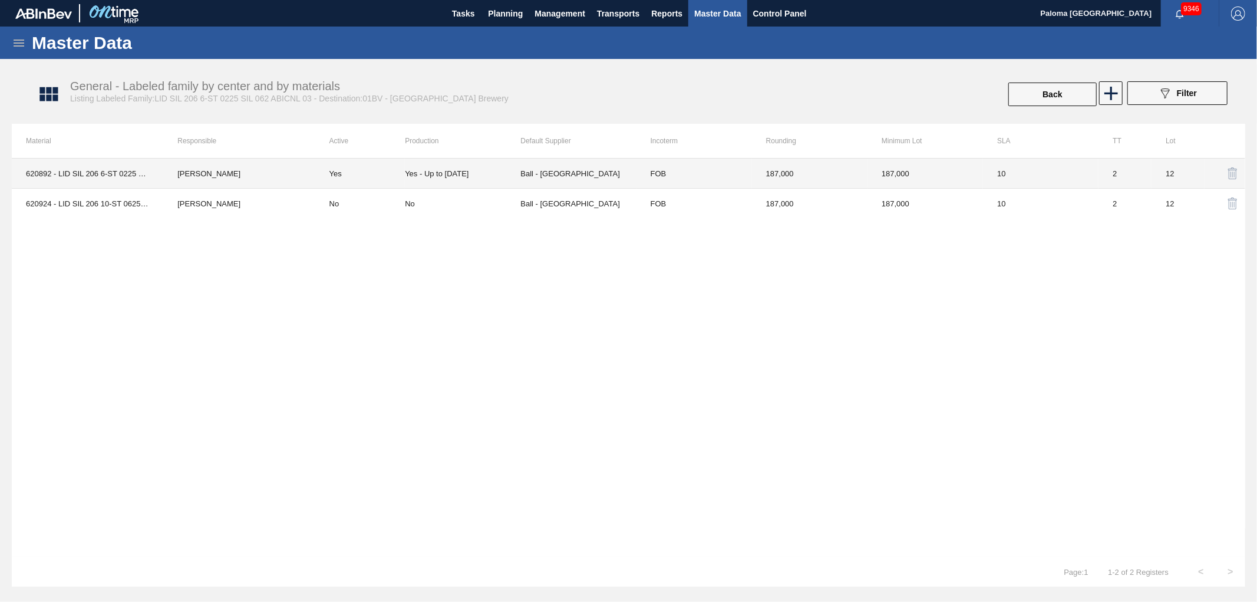
click at [32, 174] on td "620892 - LID SIL 206 6-ST 0225 SIL 062 ABICNL 03/" at bounding box center [87, 173] width 151 height 30
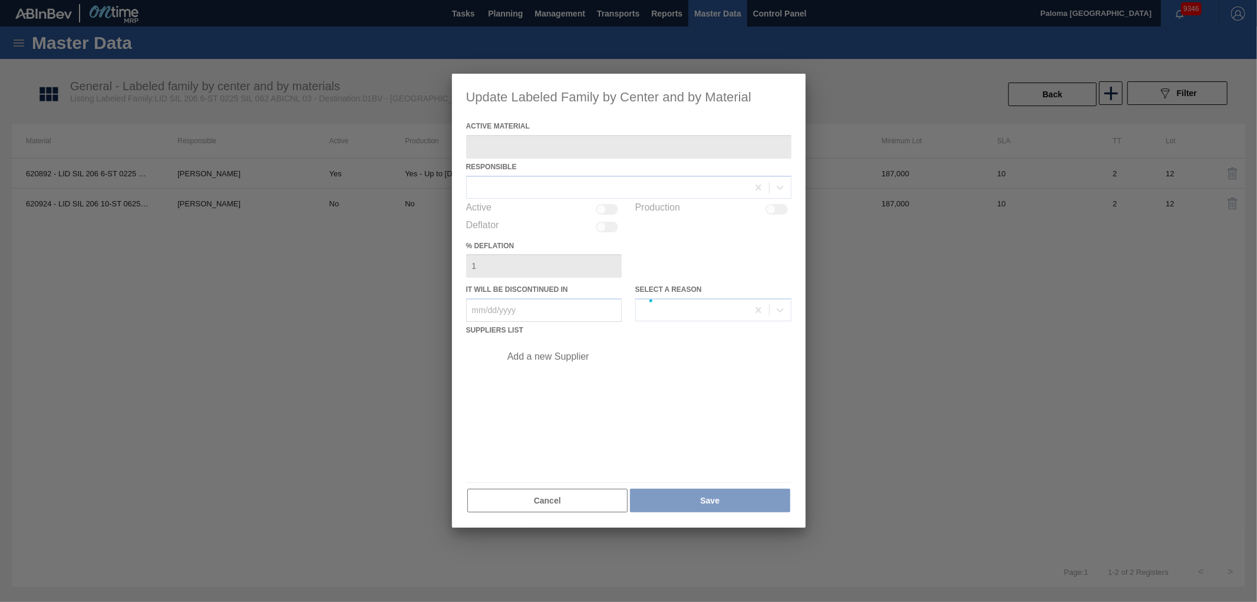
type Material "620892 - LID SIL 206 6-ST 0225 SIL 062 ABICNL 03/"
checkbox input "true"
type in "12/31/2025"
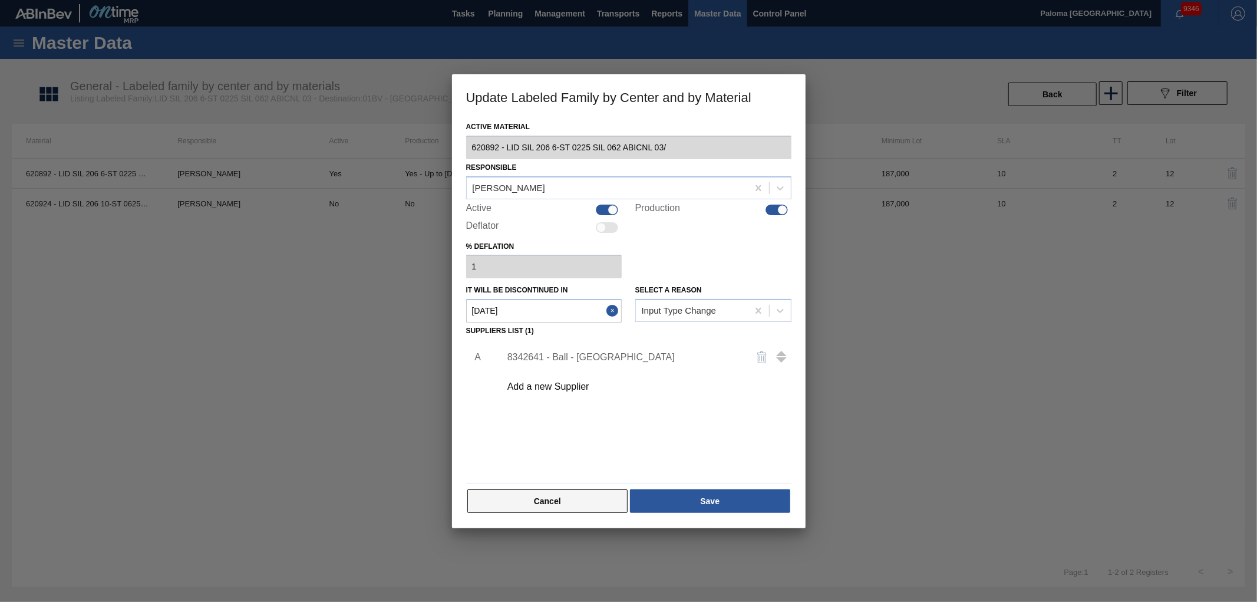
click at [517, 501] on button "Cancel" at bounding box center [547, 501] width 161 height 24
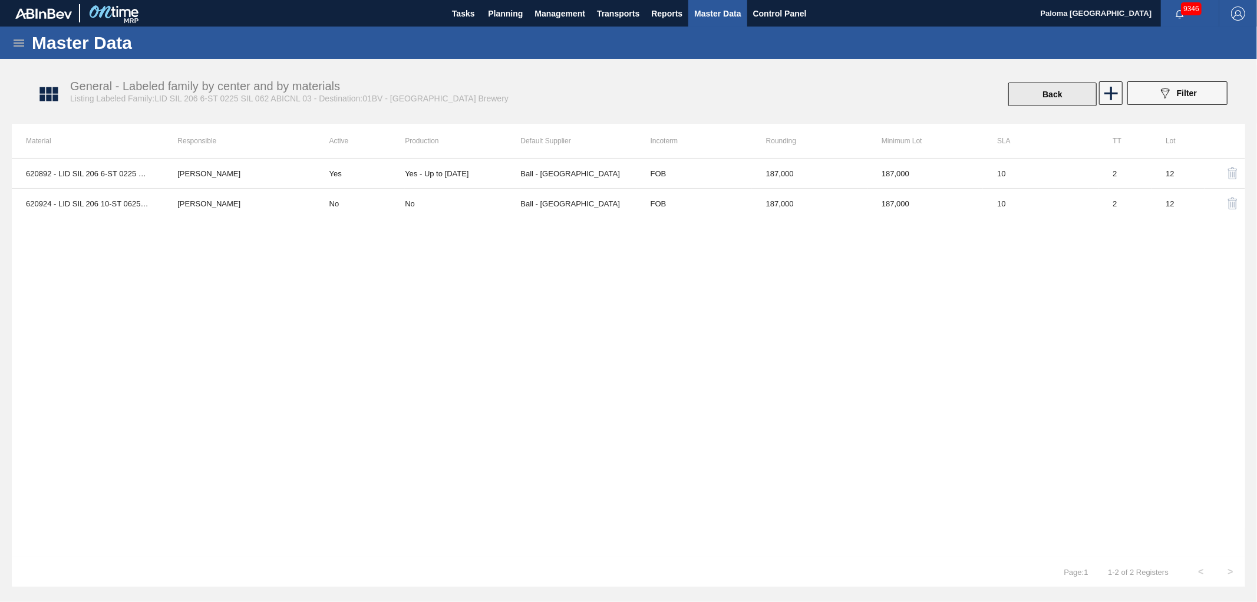
click at [1058, 98] on button "Back" at bounding box center [1052, 94] width 88 height 24
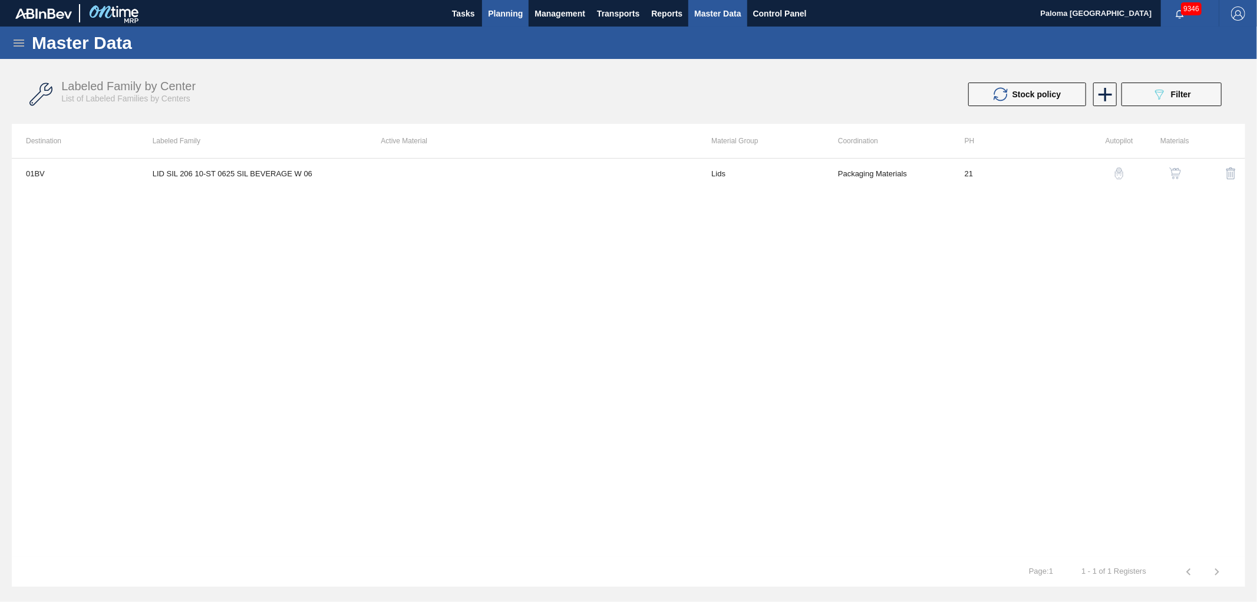
click at [497, 4] on button "Planning" at bounding box center [505, 13] width 47 height 27
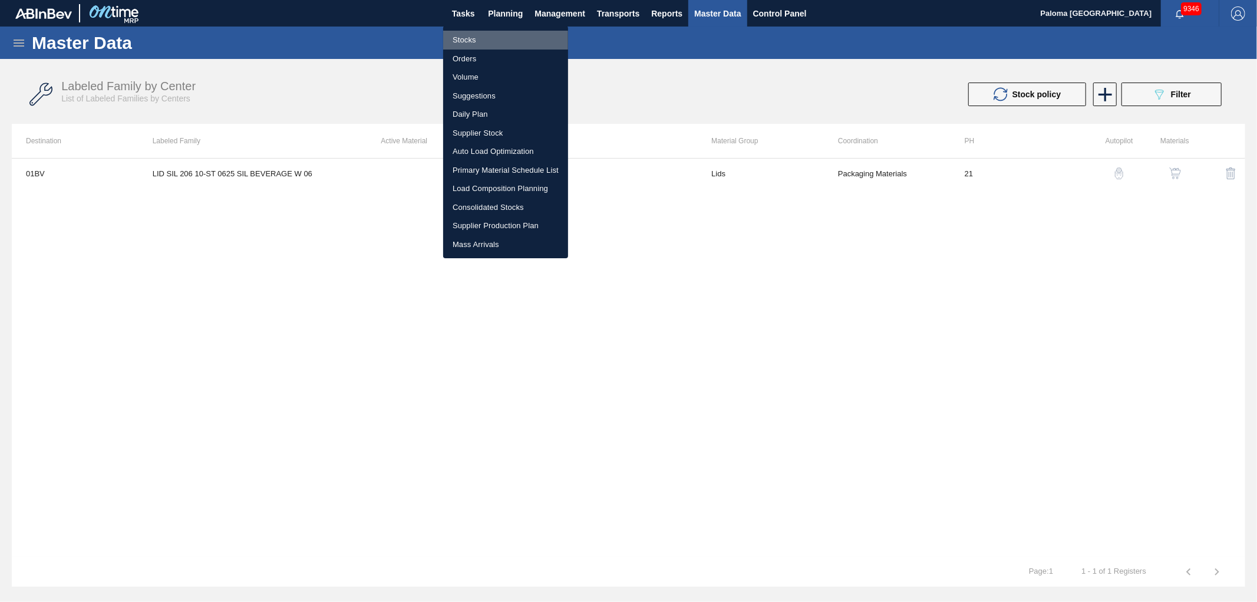
drag, startPoint x: 480, startPoint y: 38, endPoint x: 488, endPoint y: 25, distance: 15.6
click at [480, 38] on li "Stocks" at bounding box center [505, 40] width 125 height 19
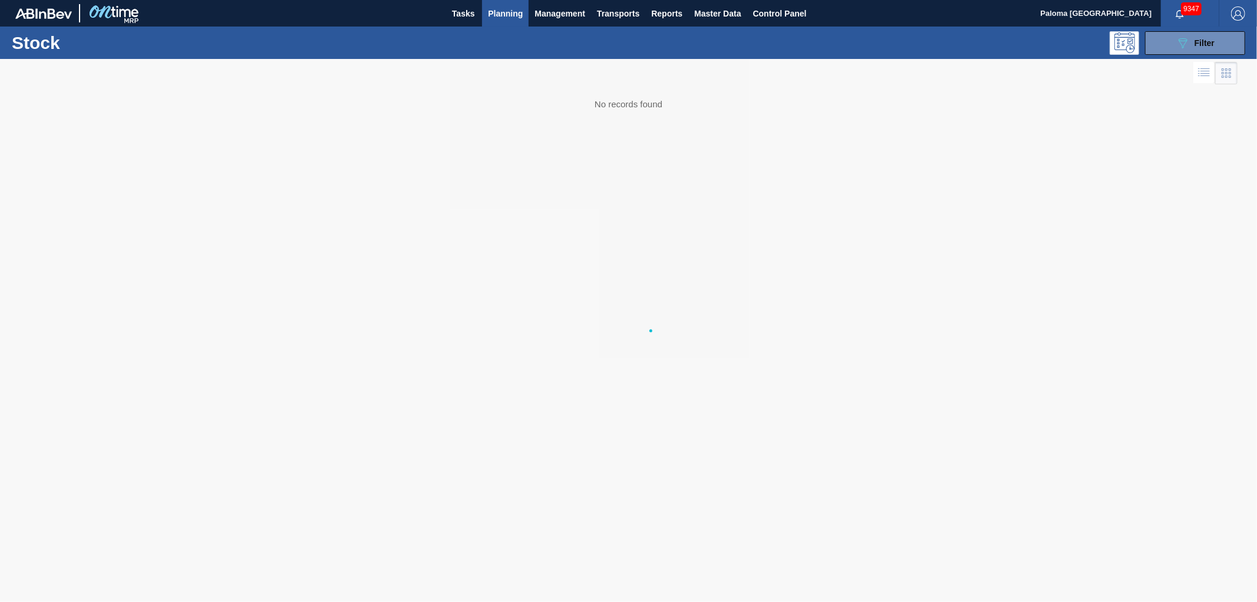
click at [503, 0] on body "Tasks Planning Management Transports Reports Master Data Control Panel Paloma R…" at bounding box center [628, 0] width 1257 height 0
click at [501, 12] on span "Planning" at bounding box center [505, 13] width 35 height 14
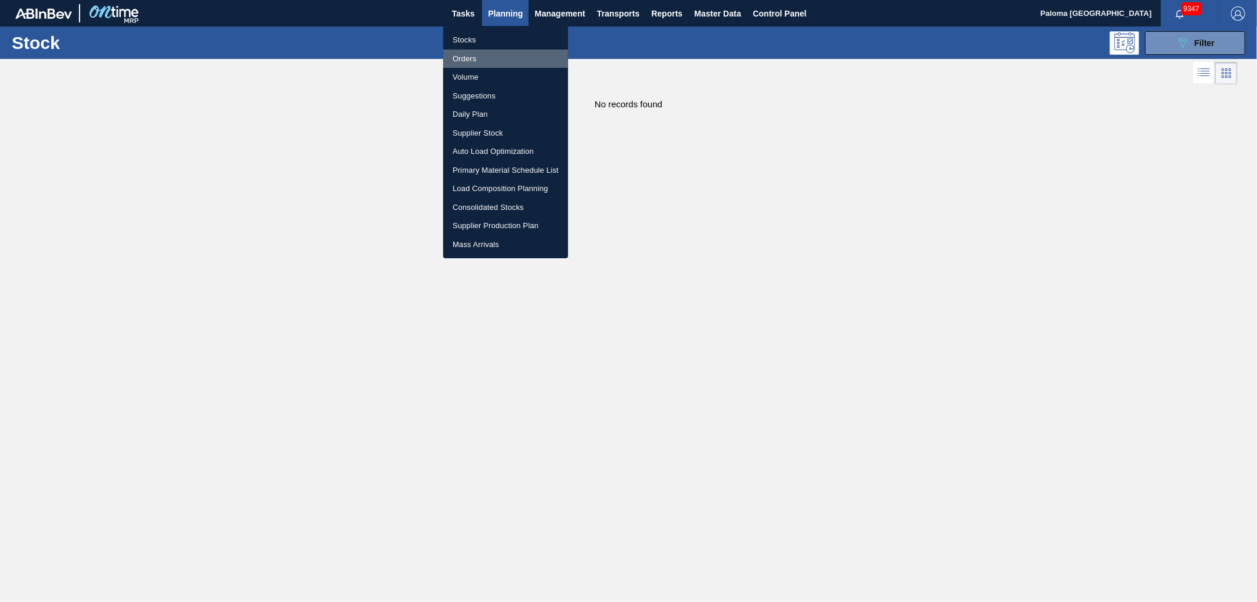
click at [468, 61] on li "Orders" at bounding box center [505, 58] width 125 height 19
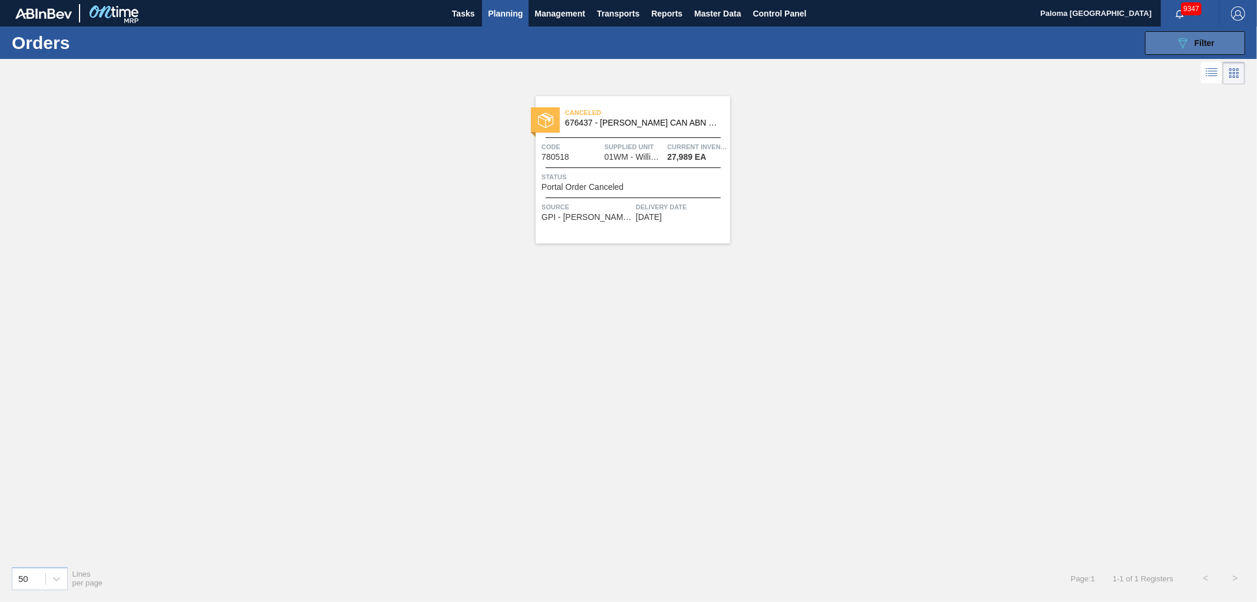
click at [1195, 47] on span "Filter" at bounding box center [1204, 42] width 20 height 9
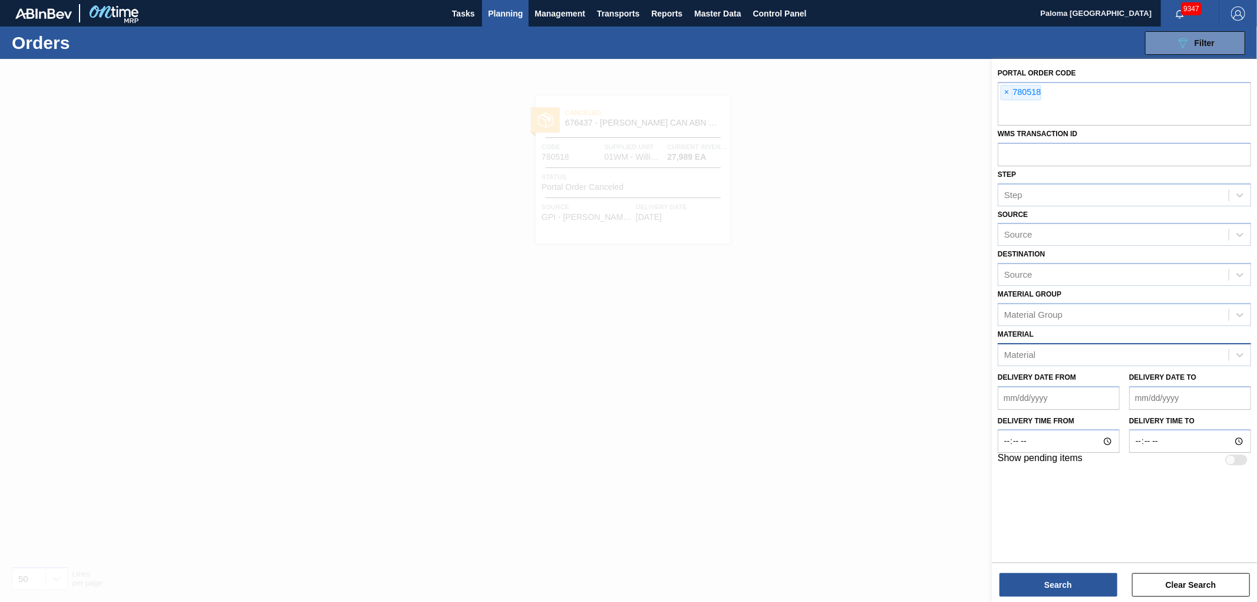
click at [1034, 349] on div "Material" at bounding box center [1019, 354] width 31 height 10
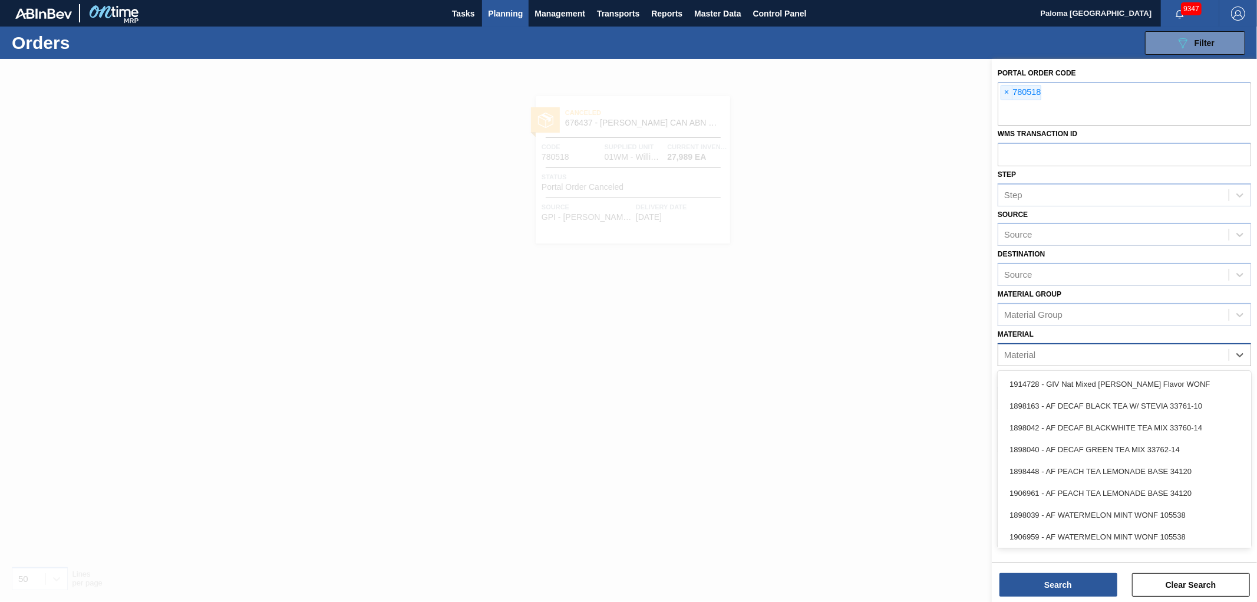
paste input "620924"
type input "620924"
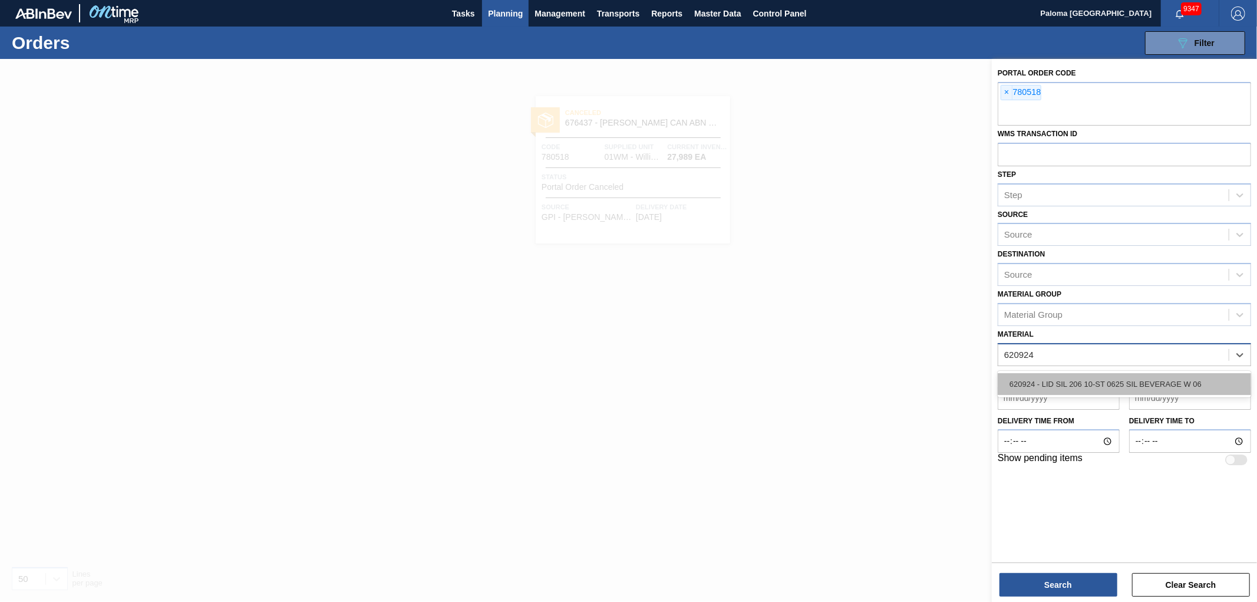
click at [1046, 380] on div "620924 - LID SIL 206 10-ST 0625 SIL BEVERAGE W 06" at bounding box center [1124, 384] width 253 height 22
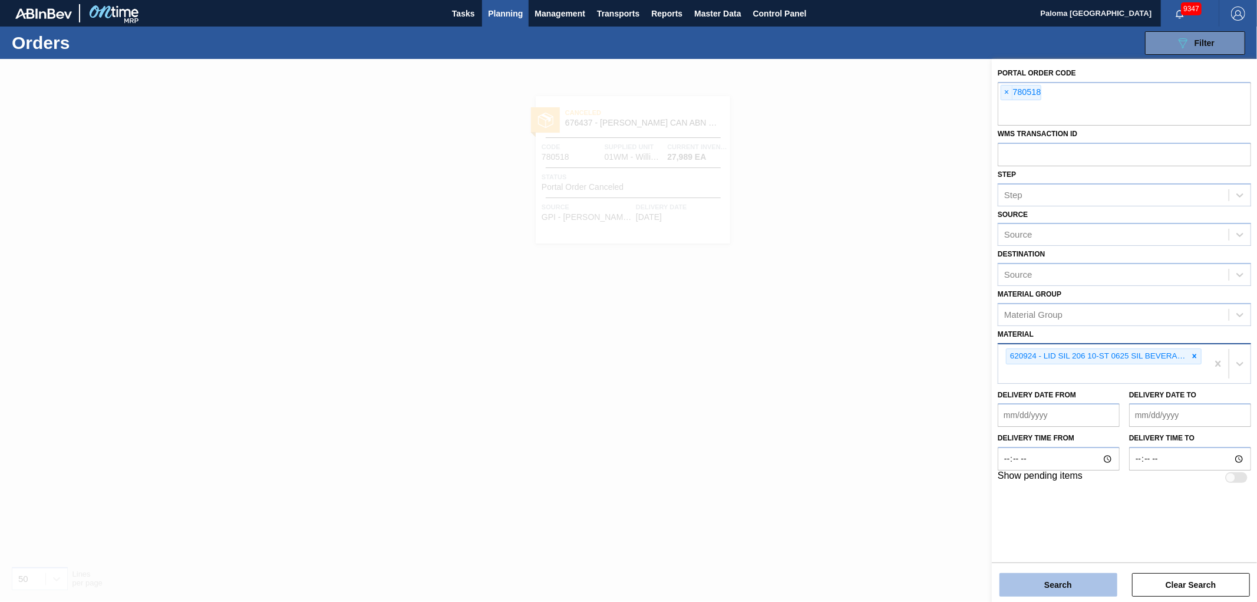
click at [1039, 579] on button "Search" at bounding box center [1058, 585] width 118 height 24
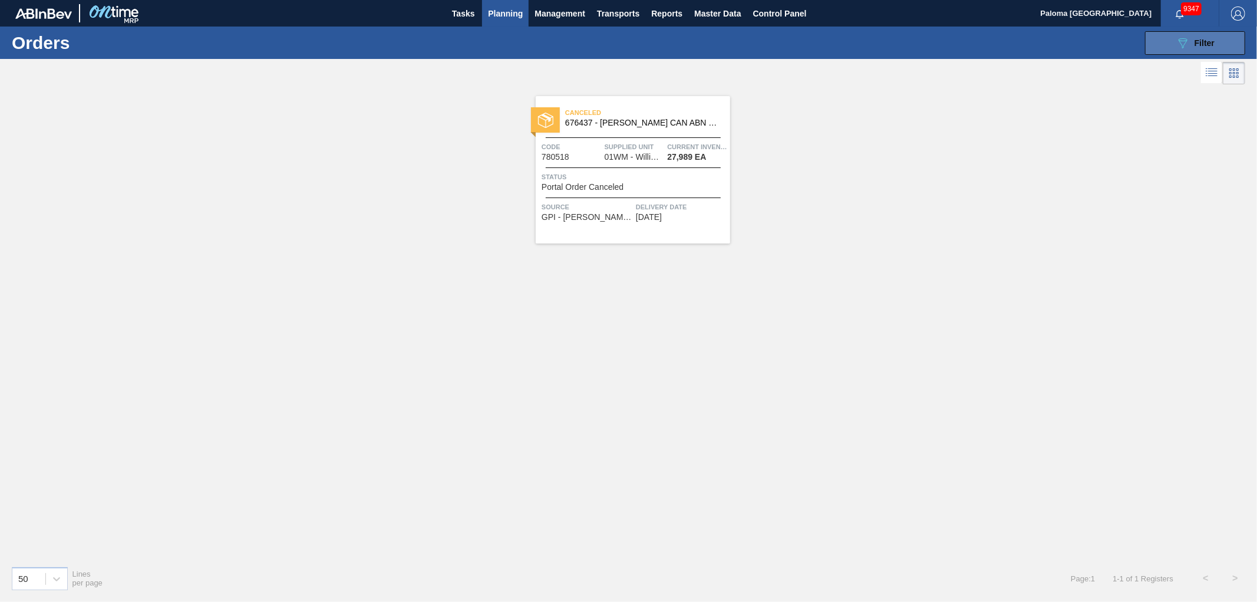
click at [1156, 38] on button "089F7B8B-B2A5-4AFE-B5C0-19BA573D28AC Filter" at bounding box center [1195, 43] width 100 height 24
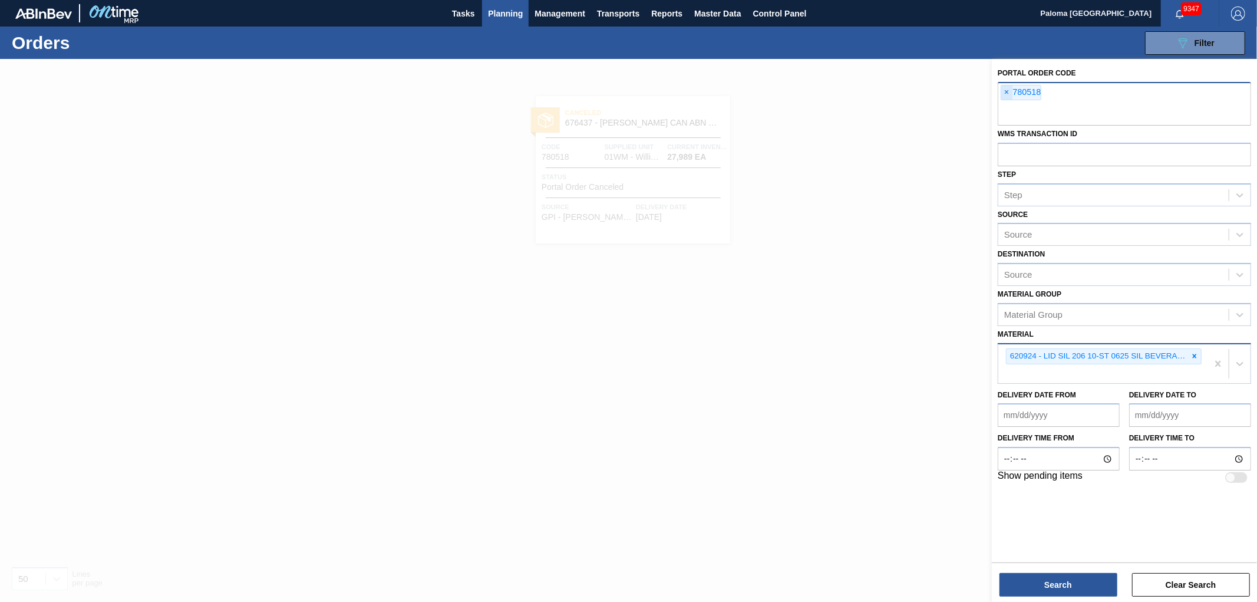
click at [1006, 90] on span "×" at bounding box center [1006, 92] width 11 height 14
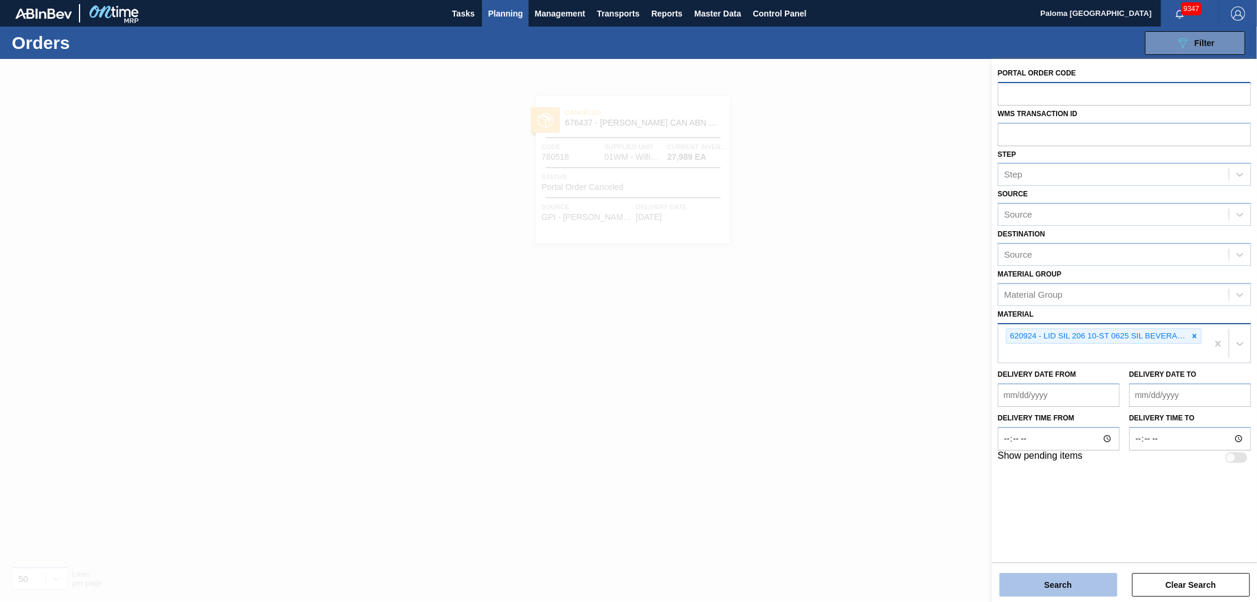
click at [1056, 584] on button "Search" at bounding box center [1058, 585] width 118 height 24
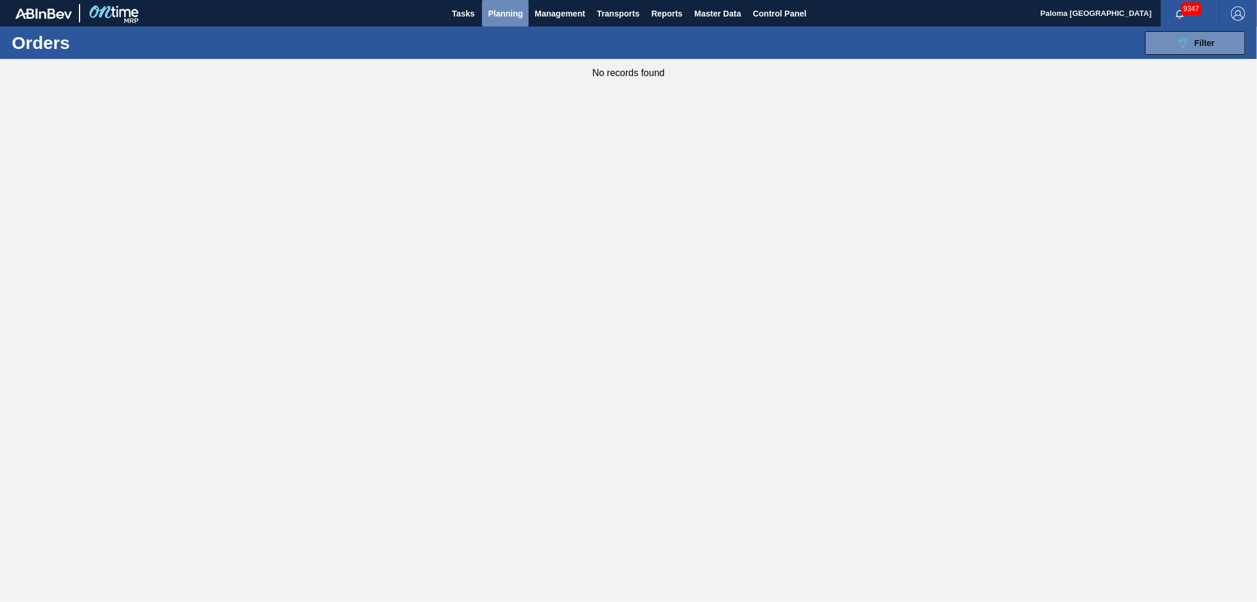
click at [504, 6] on span "Planning" at bounding box center [505, 13] width 35 height 14
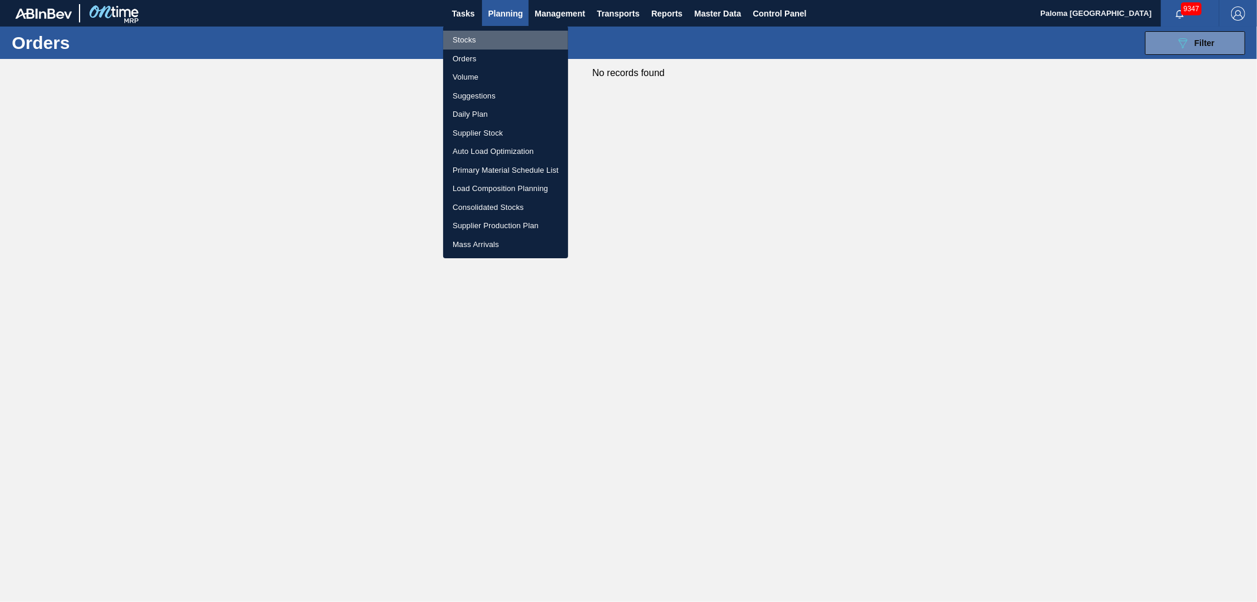
click at [470, 39] on li "Stocks" at bounding box center [505, 40] width 125 height 19
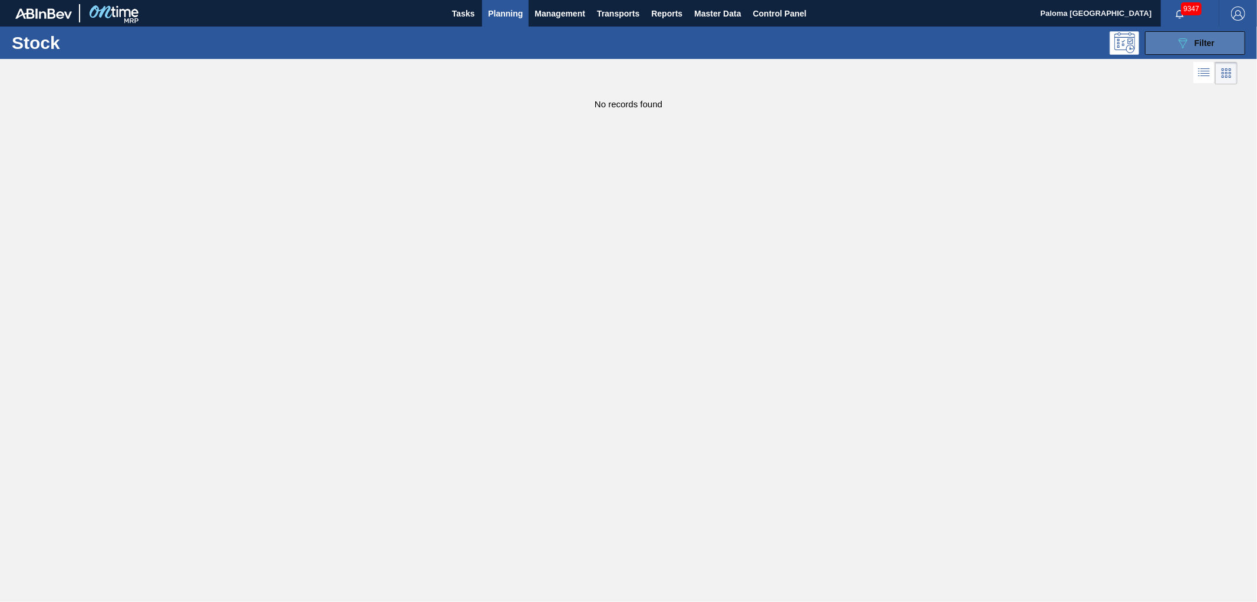
click at [1162, 42] on button "089F7B8B-B2A5-4AFE-B5C0-19BA573D28AC Filter" at bounding box center [1195, 43] width 100 height 24
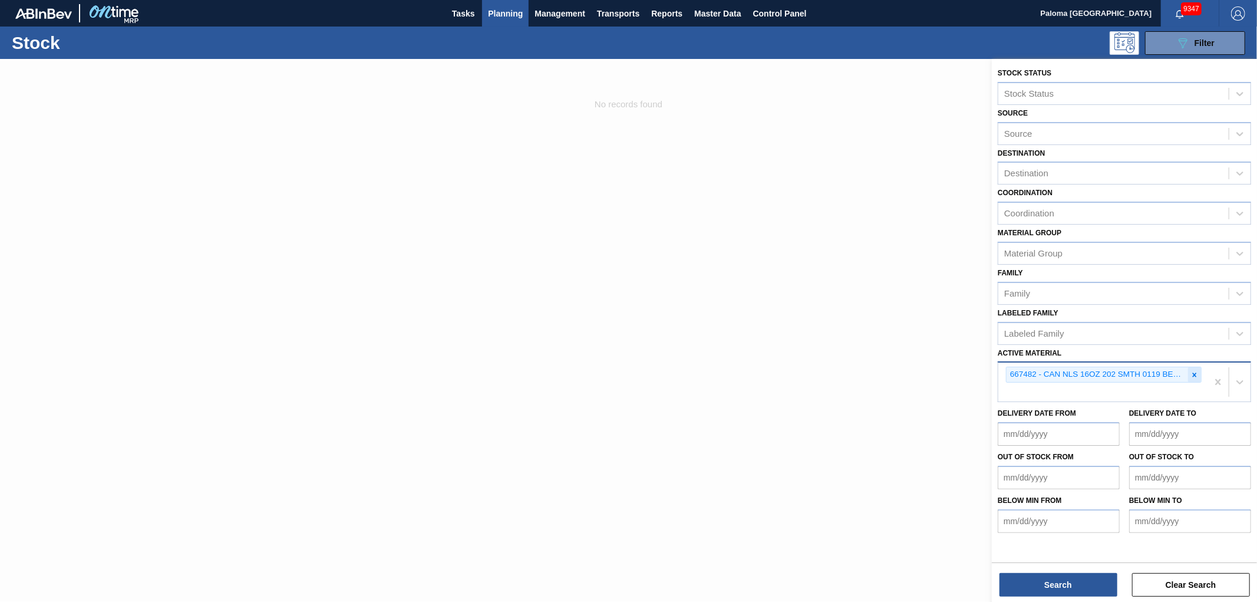
drag, startPoint x: 1195, startPoint y: 371, endPoint x: 1173, endPoint y: 372, distance: 21.8
click at [1194, 371] on icon at bounding box center [1194, 375] width 8 height 8
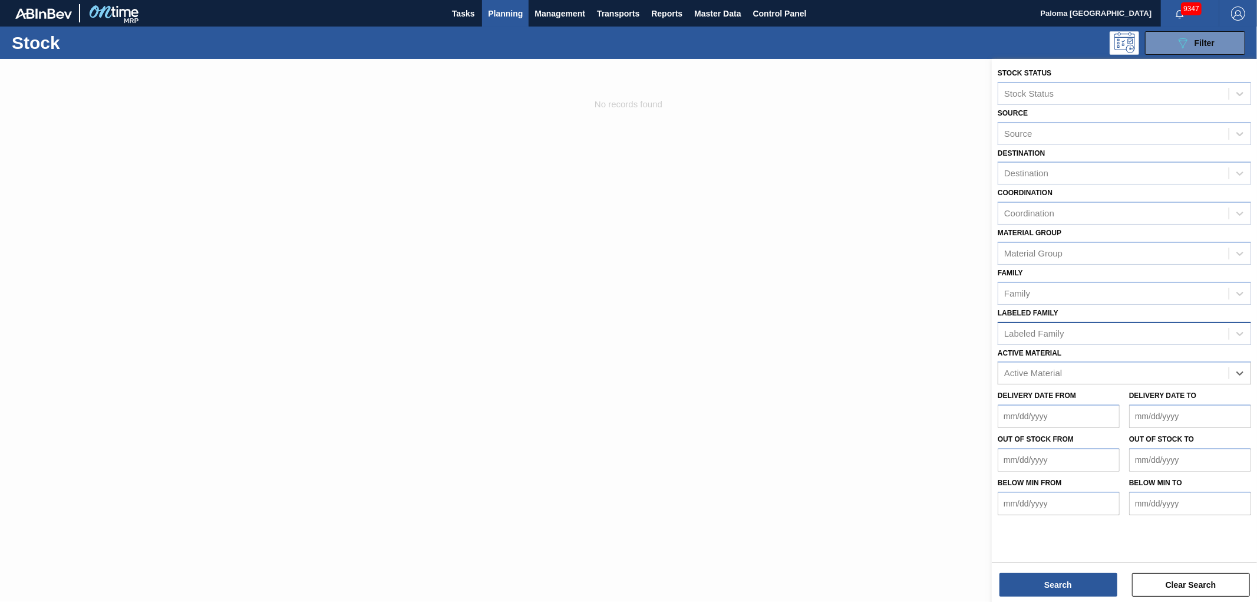
click at [1023, 325] on div "Labeled Family" at bounding box center [1113, 333] width 230 height 17
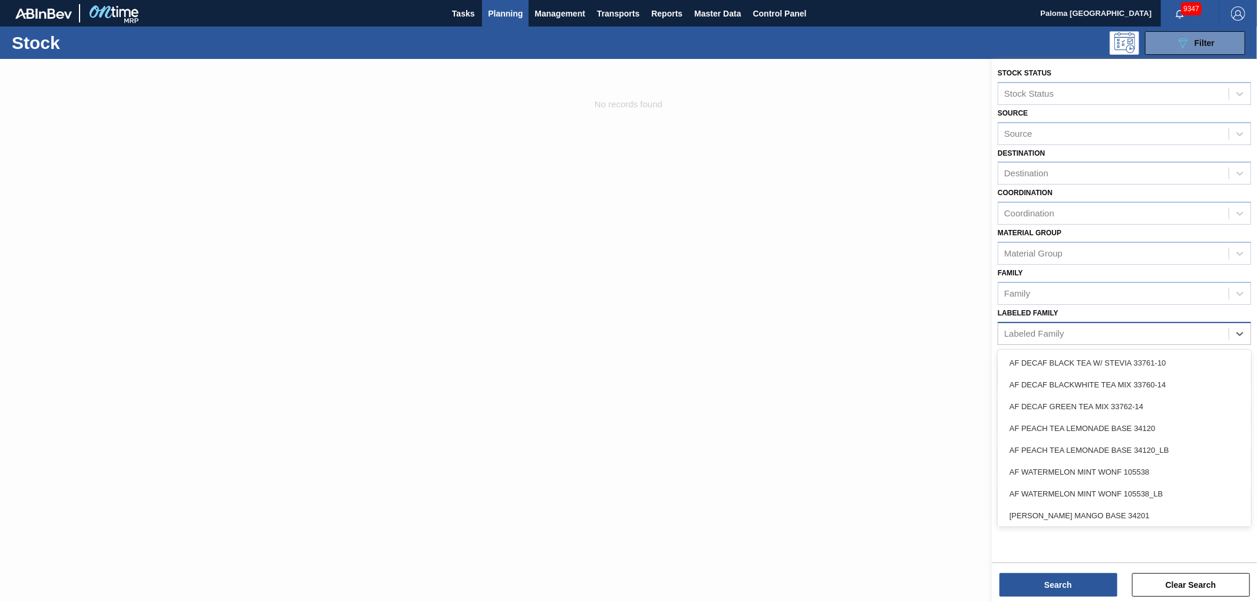
paste Family "LID SIL 206 6-ST 0225 SIL 062 ABICNL 03/"
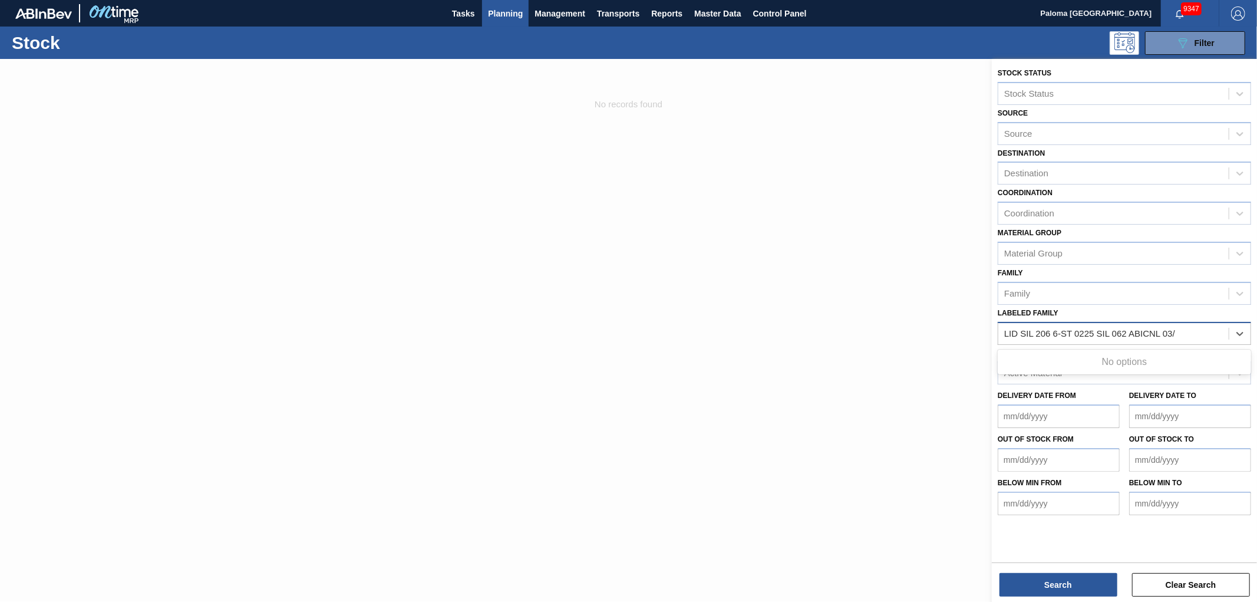
type Family "LID SIL 206 6-ST 0225 SIL 062 ABICNL 03"
click at [1122, 352] on div "LID SIL 206 6-ST 0225 SIL 062 ABICNL 03" at bounding box center [1124, 363] width 253 height 22
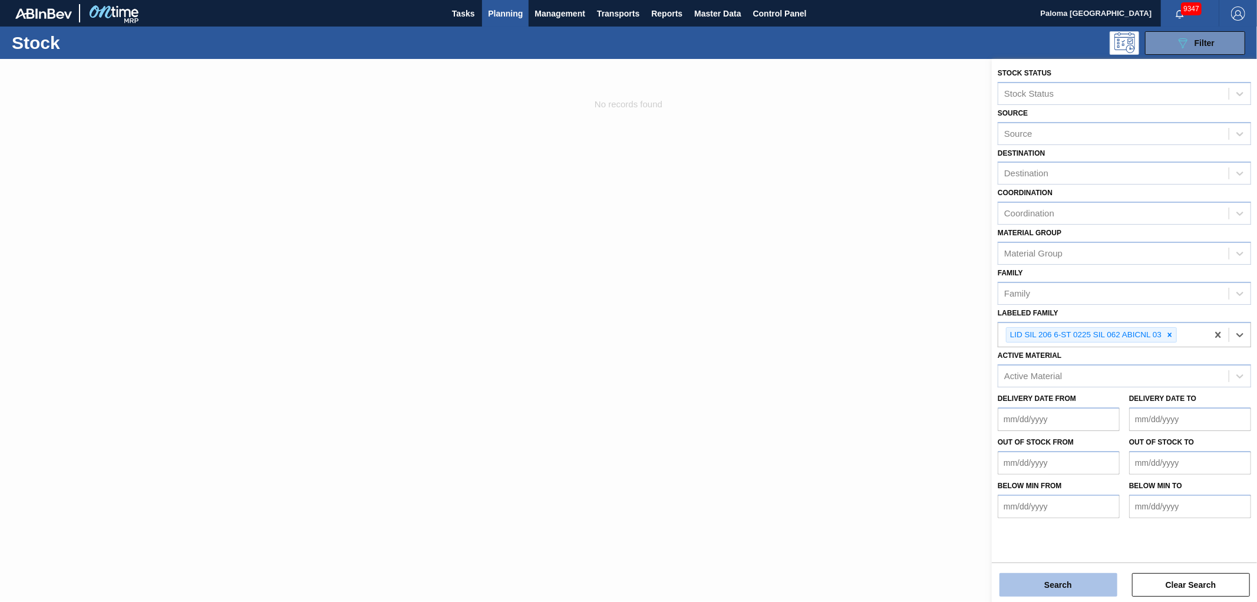
click at [1073, 587] on button "Search" at bounding box center [1058, 585] width 118 height 24
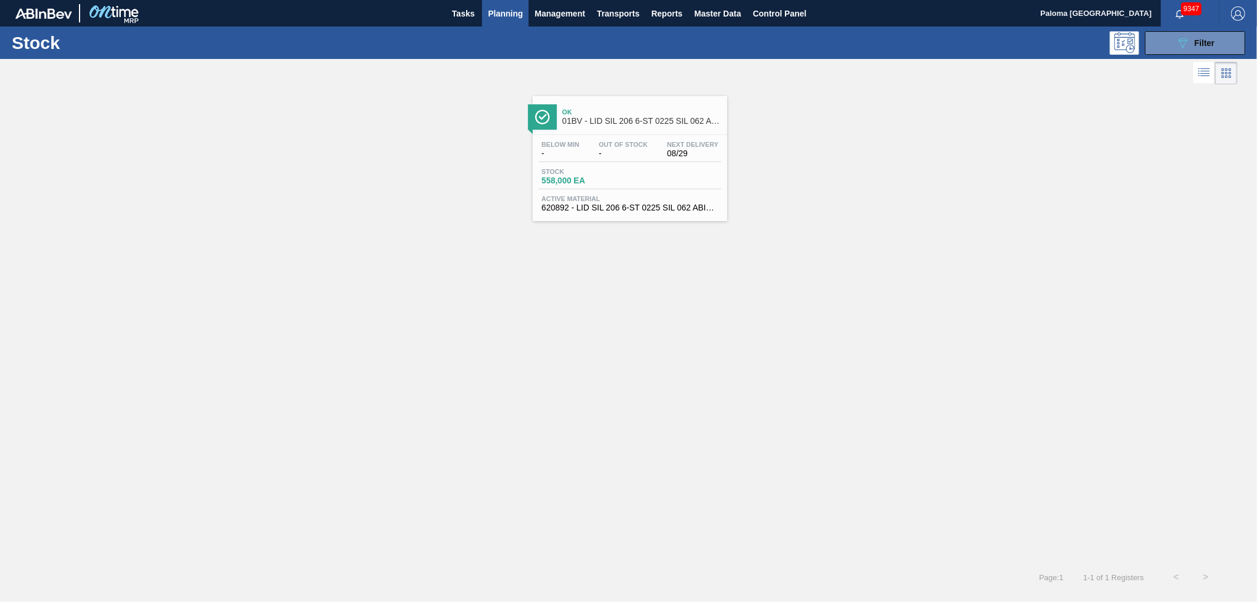
click at [653, 156] on div "Below Min - Out Of Stock - Next Delivery 08/29" at bounding box center [630, 151] width 183 height 21
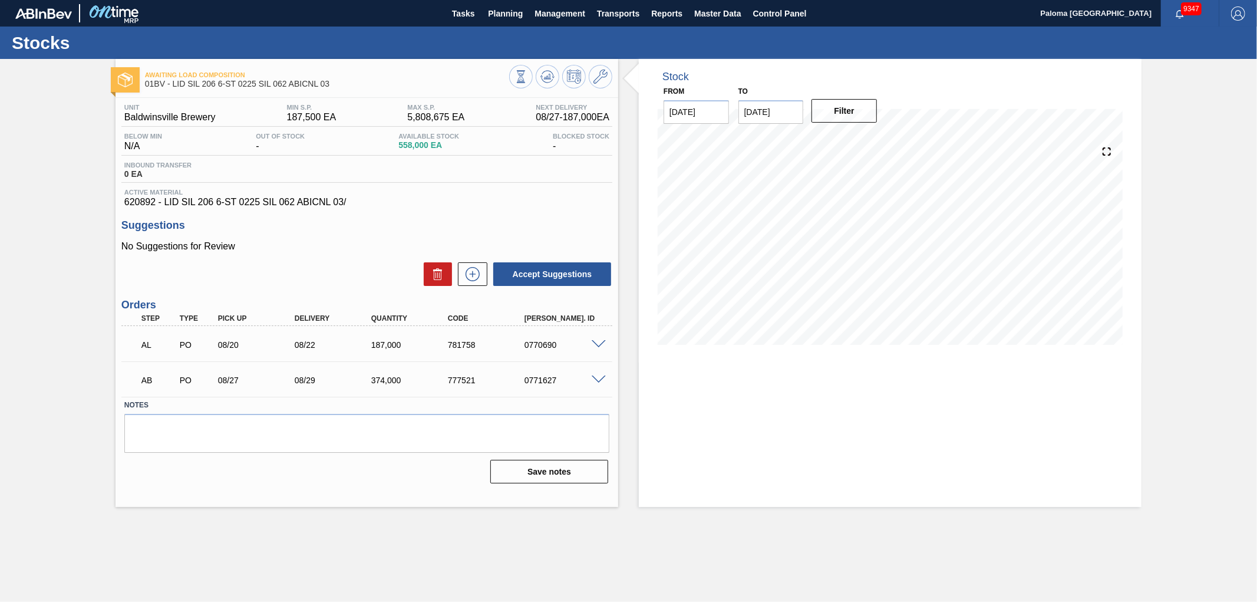
click at [599, 345] on span at bounding box center [599, 344] width 14 height 9
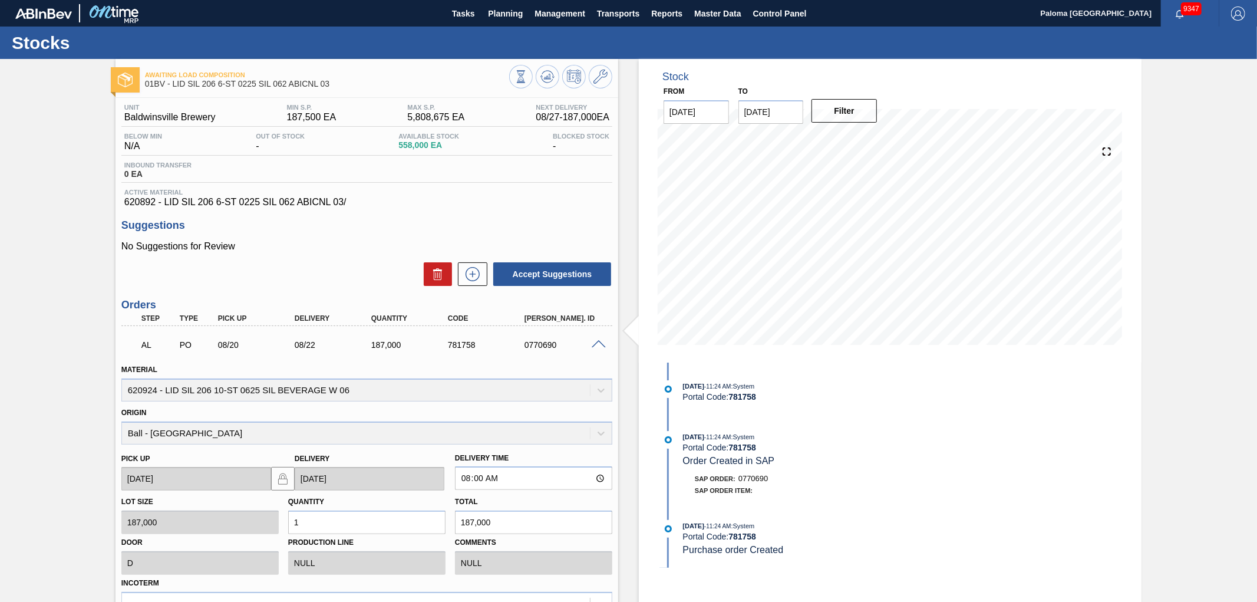
scroll to position [65, 0]
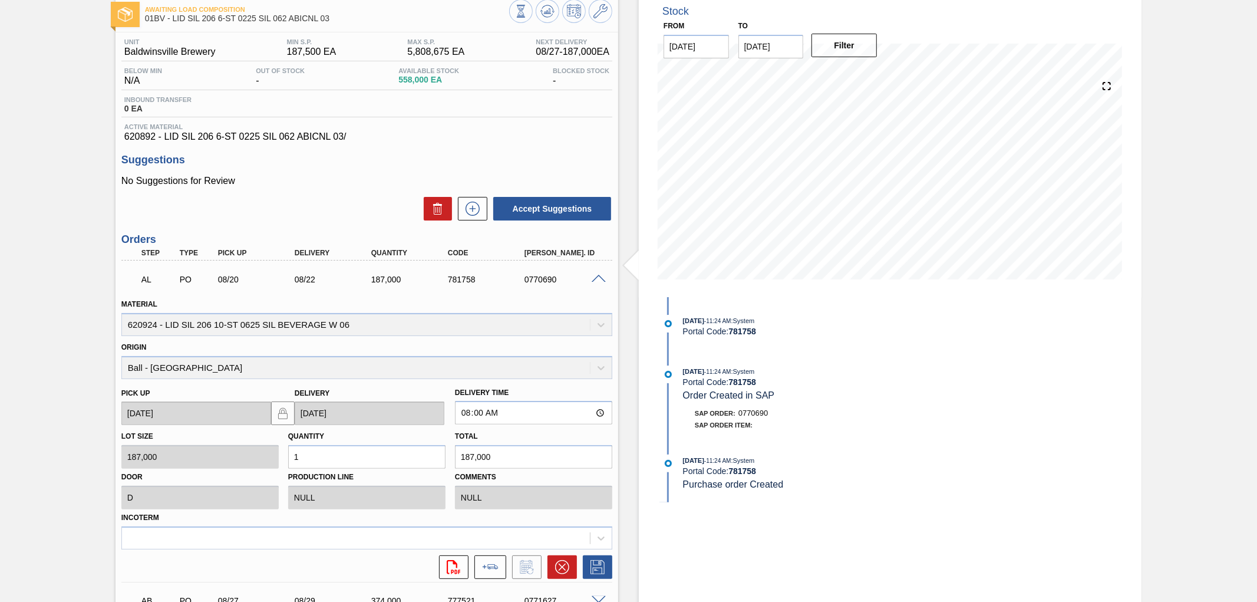
click at [462, 280] on div "781758" at bounding box center [488, 279] width 87 height 9
copy div "781758"
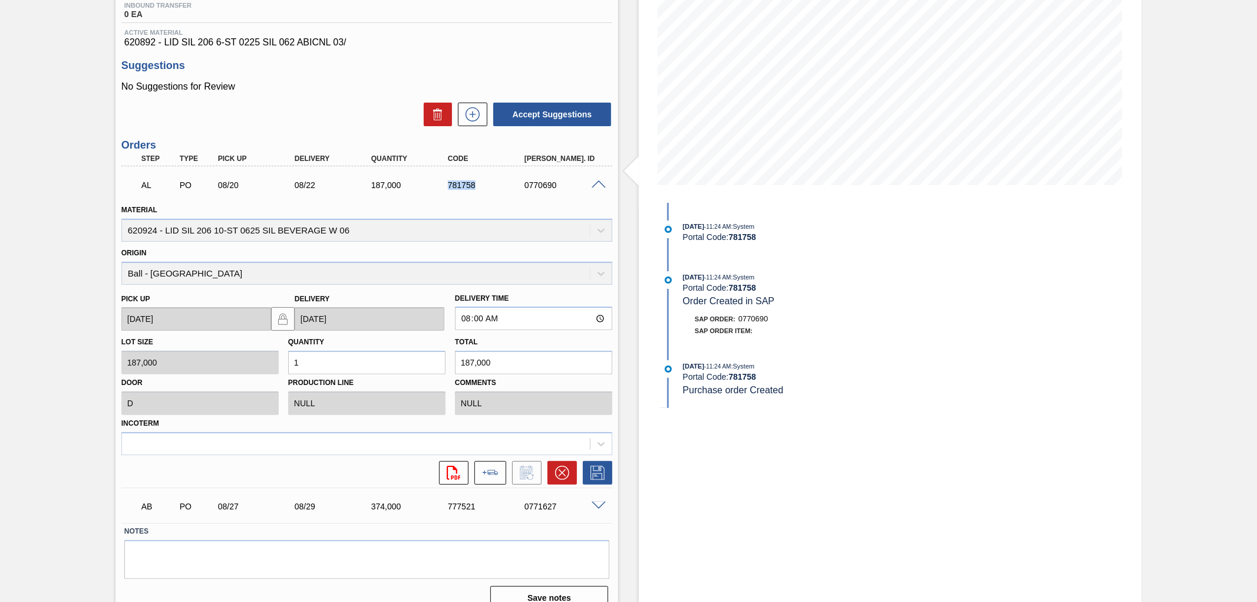
scroll to position [175, 0]
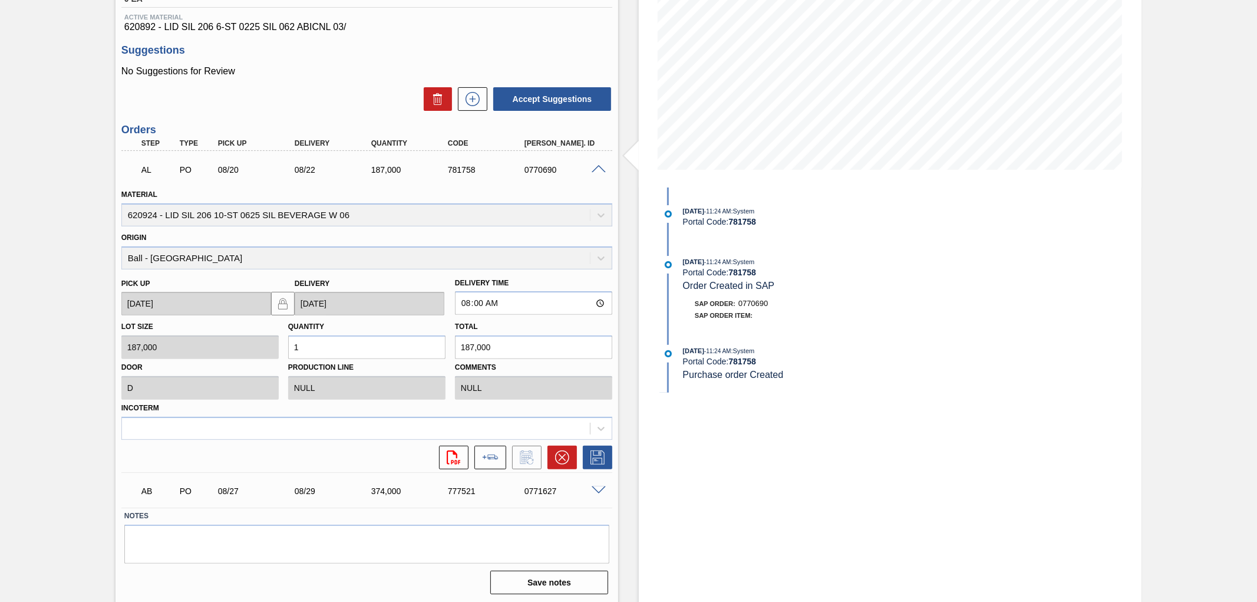
click at [595, 487] on span at bounding box center [599, 490] width 14 height 9
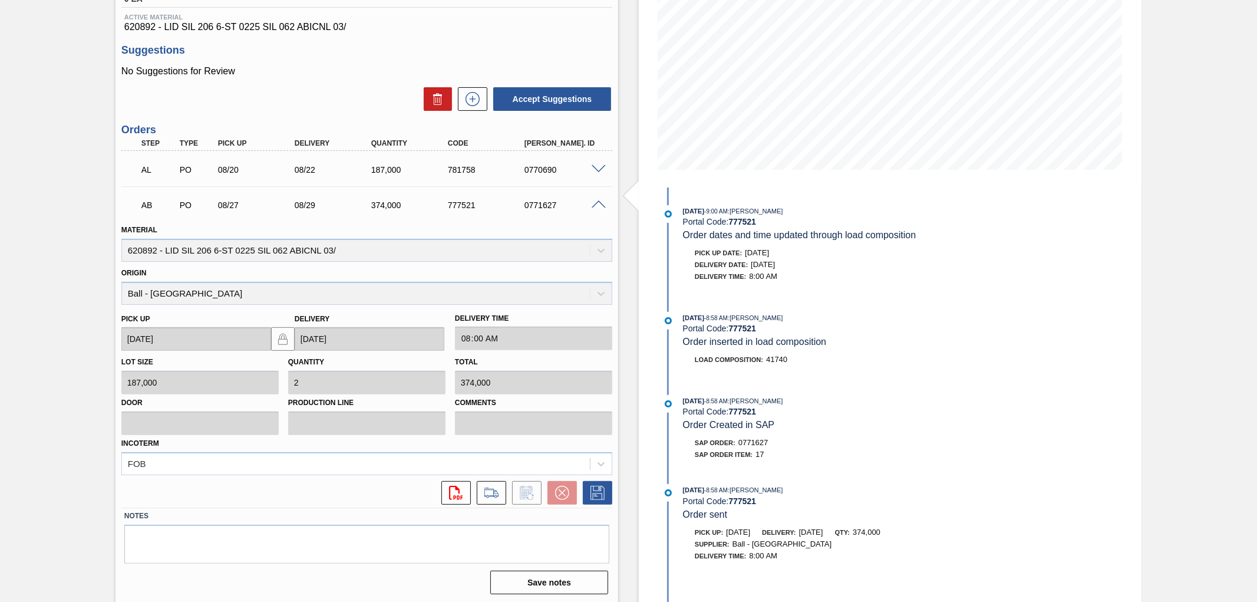
click at [599, 170] on span at bounding box center [599, 169] width 14 height 9
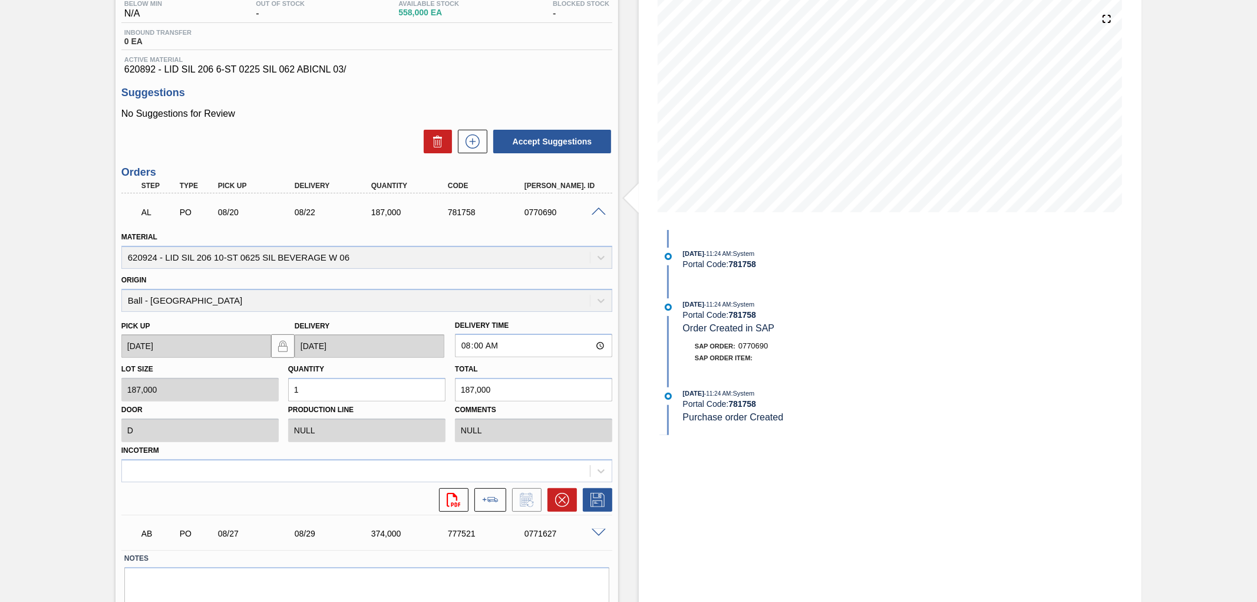
scroll to position [110, 0]
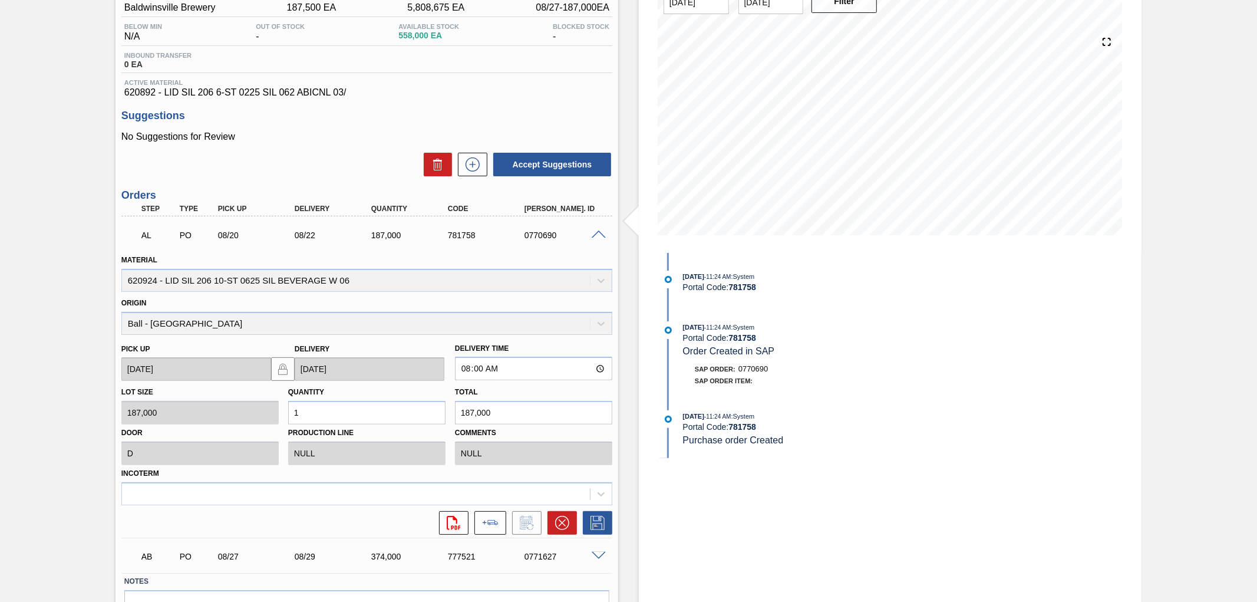
click at [751, 288] on strong "781758" at bounding box center [742, 286] width 28 height 9
copy strong "781758"
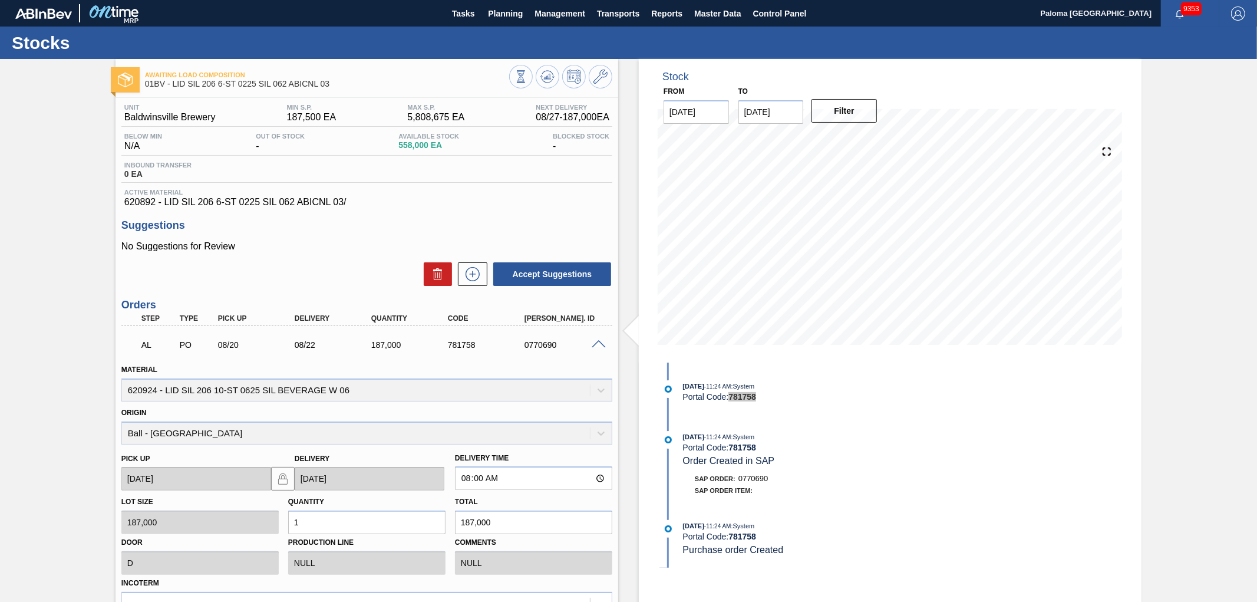
scroll to position [65, 0]
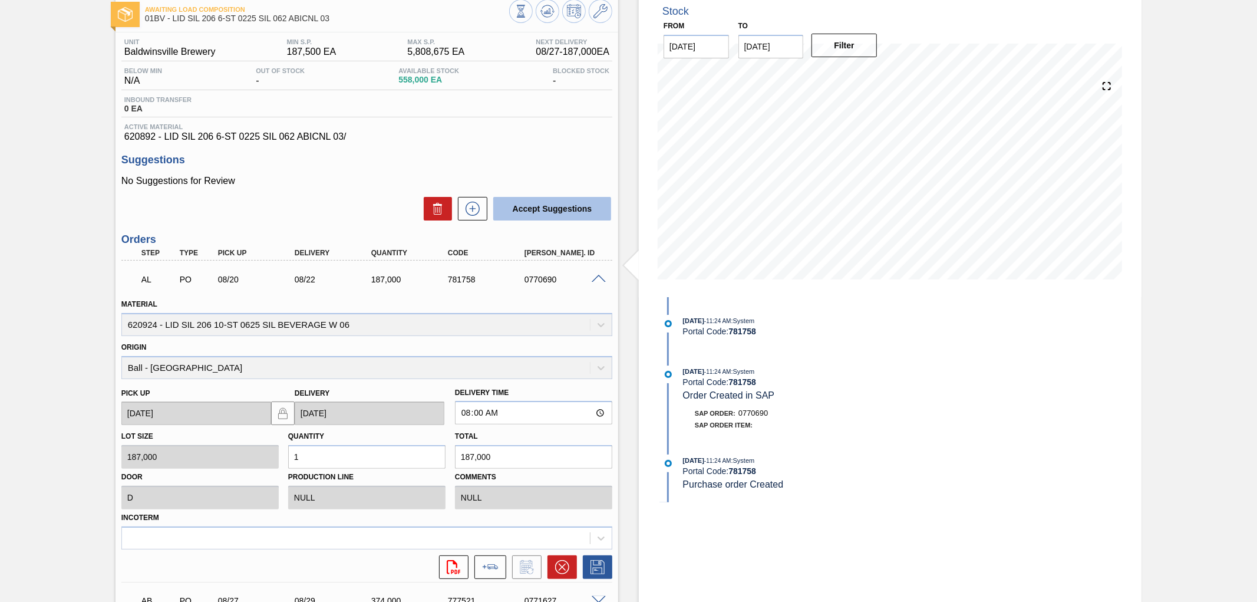
click at [603, 279] on span at bounding box center [599, 279] width 14 height 9
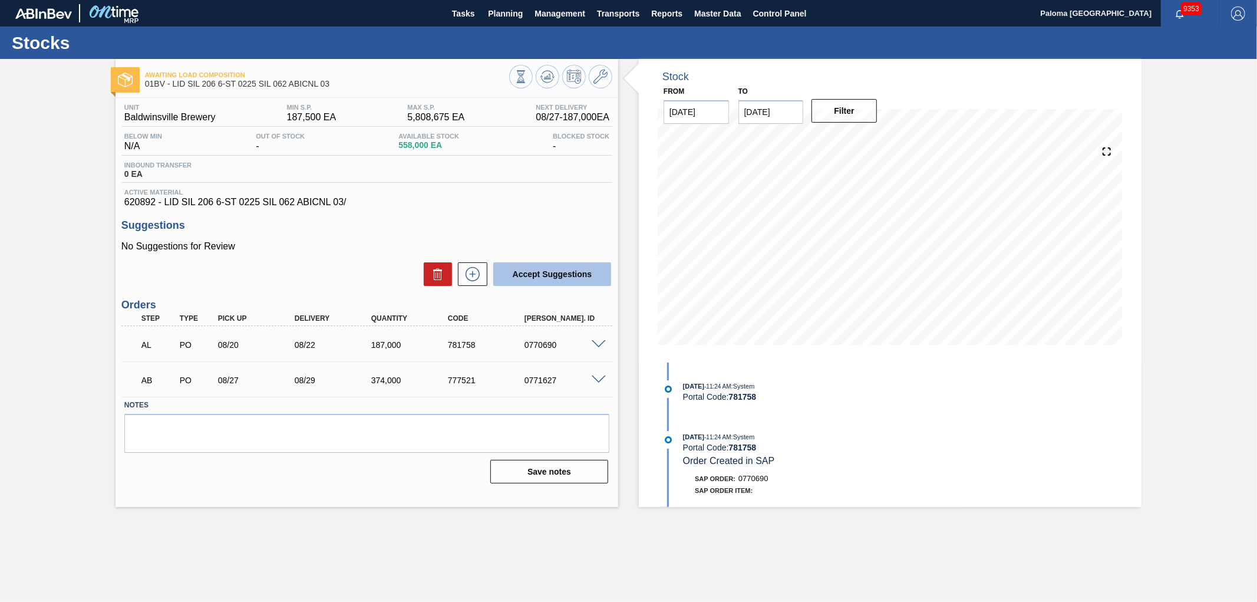
scroll to position [0, 0]
click at [593, 348] on div "AL PO 08/20 08/22 187,000 781758 0770690" at bounding box center [366, 343] width 491 height 29
click at [593, 348] on span at bounding box center [599, 344] width 14 height 9
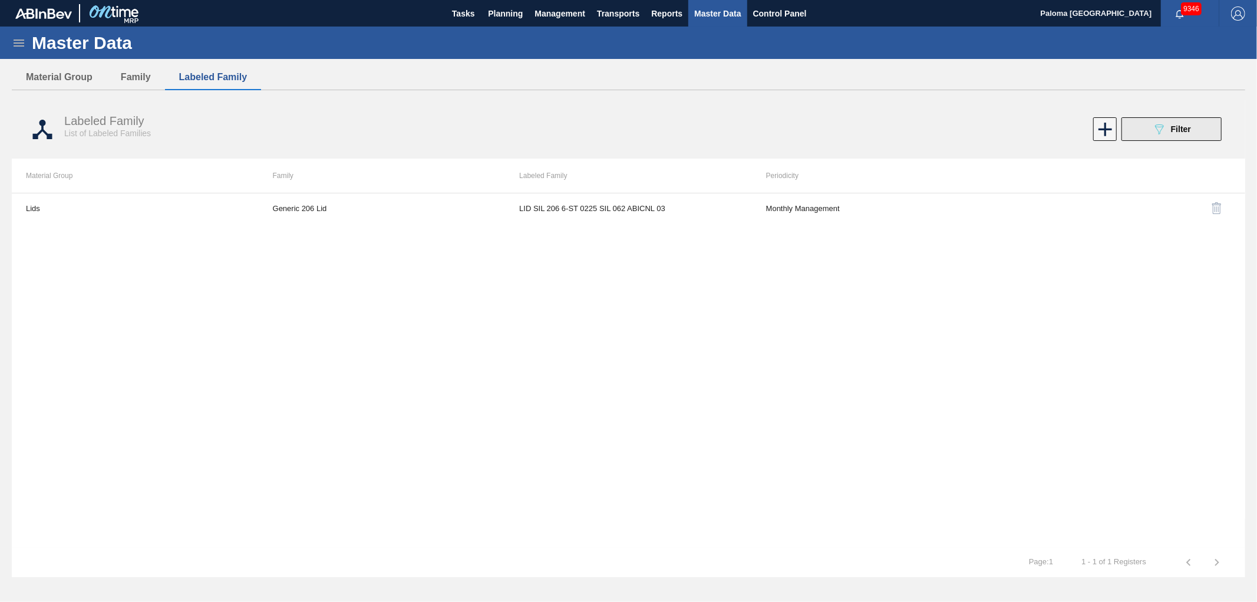
click at [1164, 133] on icon "089F7B8B-B2A5-4AFE-B5C0-19BA573D28AC" at bounding box center [1159, 129] width 14 height 14
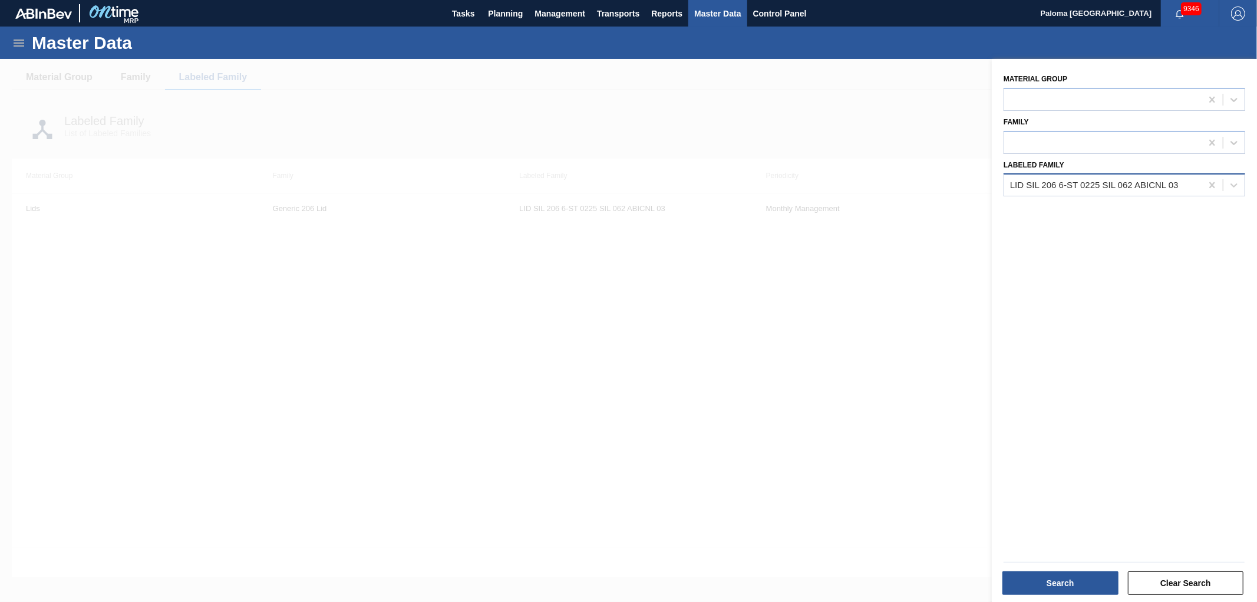
click at [1093, 184] on div "LID SIL 206 6-ST 0225 SIL 062 ABICNL 03" at bounding box center [1094, 185] width 169 height 10
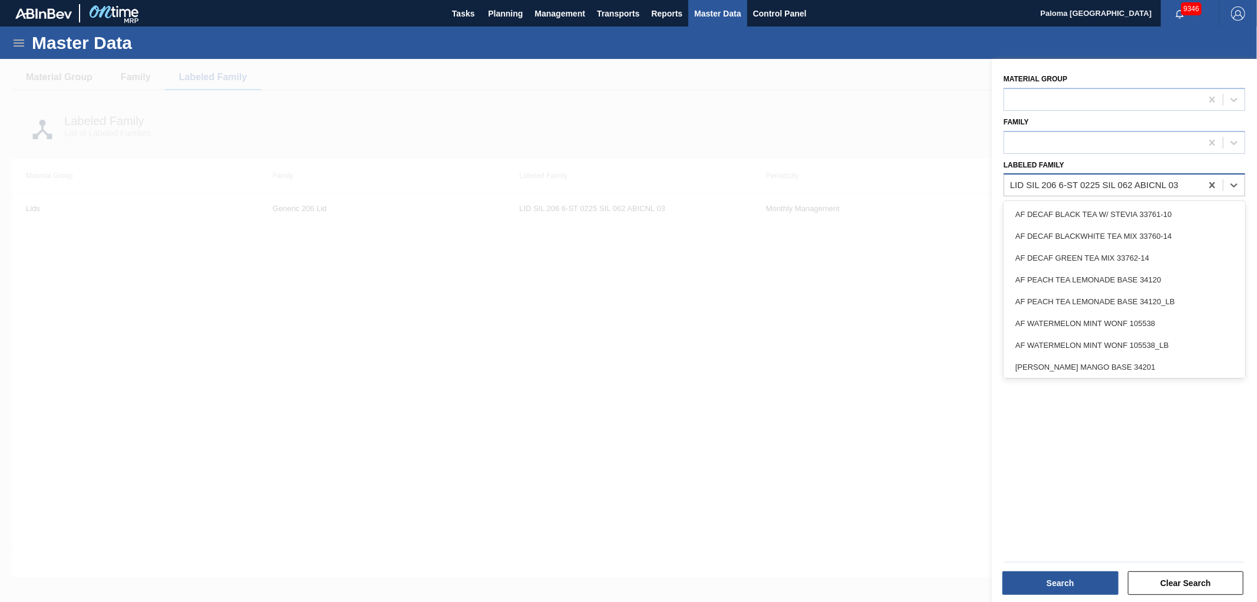
paste Family "LID SIL 206 10-ST 0625 SIL BEVERAGE W 06"
type Family "LID SIL 206 10-ST 0625 SIL BEVERAGE W 06"
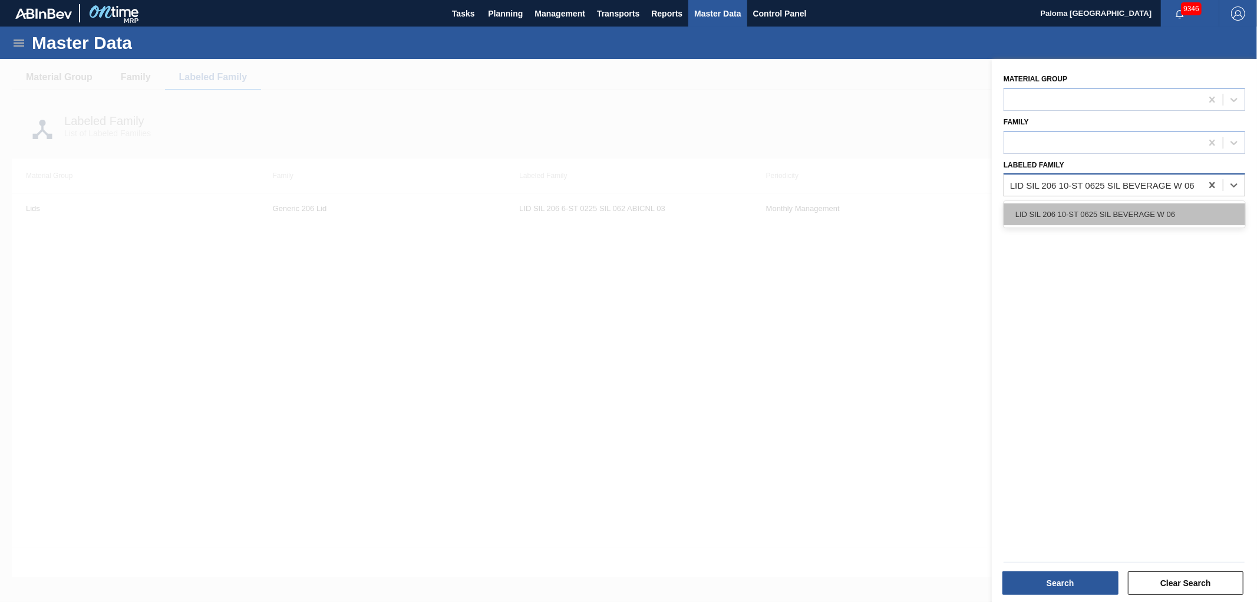
click at [1086, 211] on div "LID SIL 206 10-ST 0625 SIL BEVERAGE W 06" at bounding box center [1124, 214] width 242 height 22
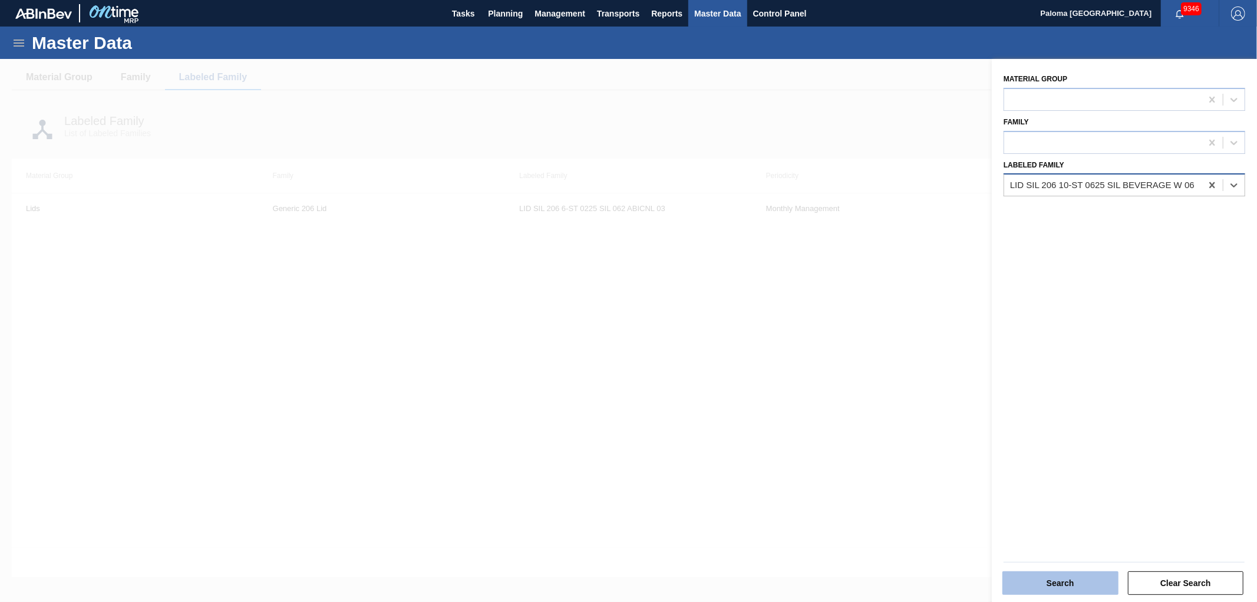
click at [1057, 586] on button "Search" at bounding box center [1060, 583] width 116 height 24
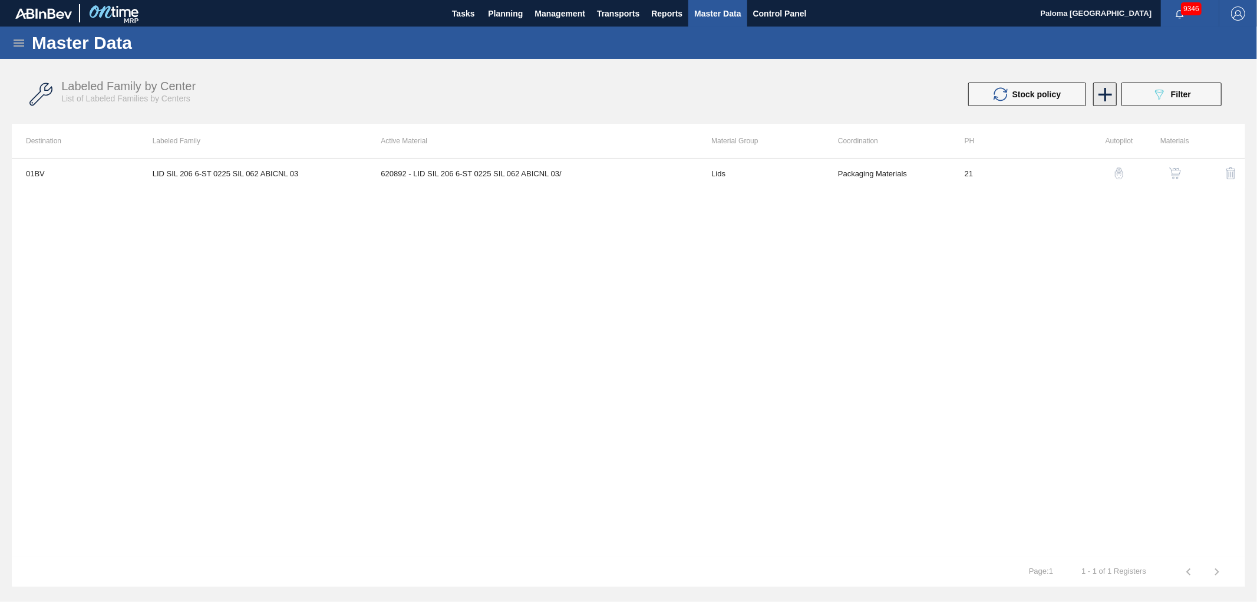
click at [1111, 98] on icon at bounding box center [1105, 94] width 23 height 23
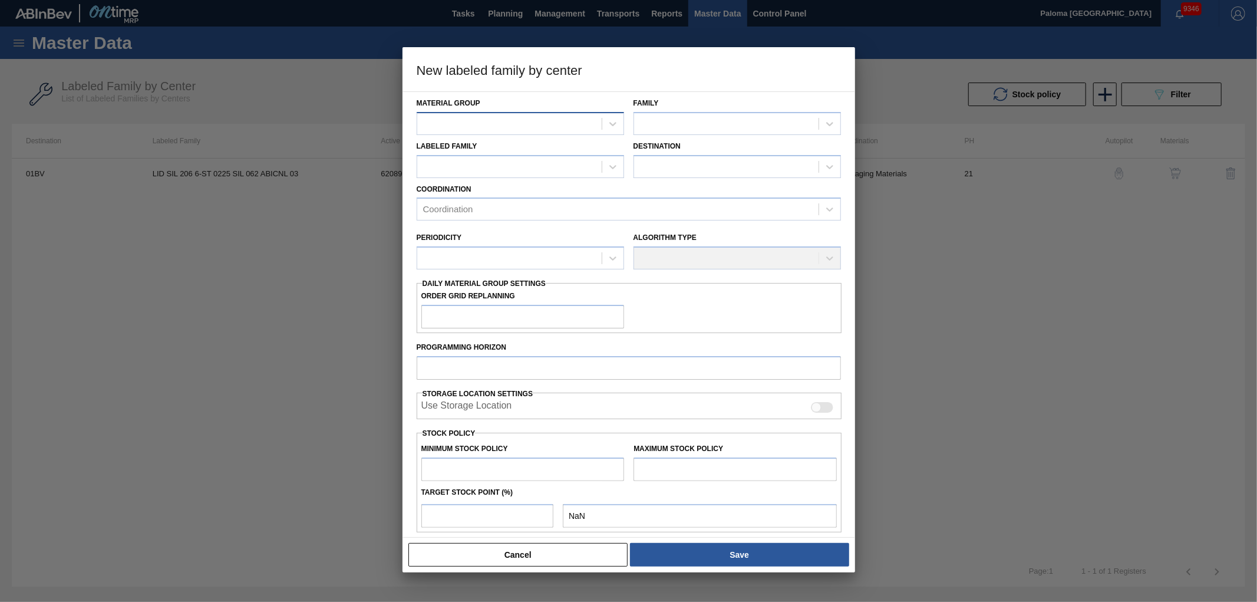
click at [503, 123] on div at bounding box center [509, 123] width 184 height 17
type Group "li"
click at [458, 153] on div "Lids" at bounding box center [520, 153] width 207 height 22
click at [663, 124] on div at bounding box center [726, 123] width 184 height 17
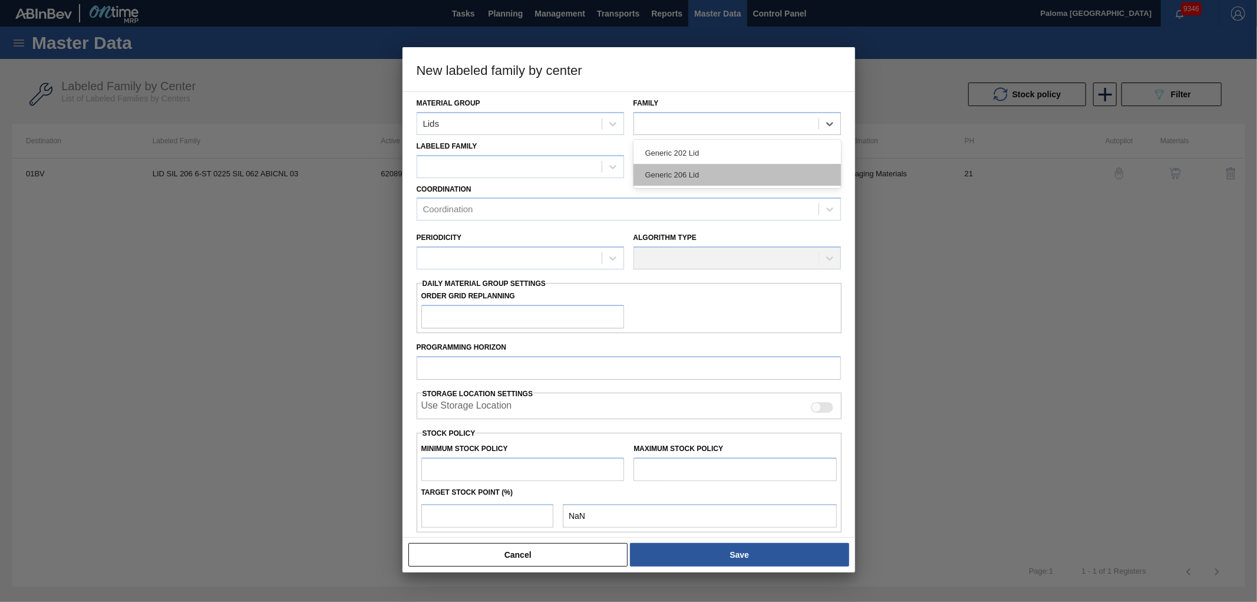
click at [663, 177] on div "Generic 206 Lid" at bounding box center [736, 175] width 207 height 22
click at [476, 165] on div at bounding box center [509, 166] width 184 height 17
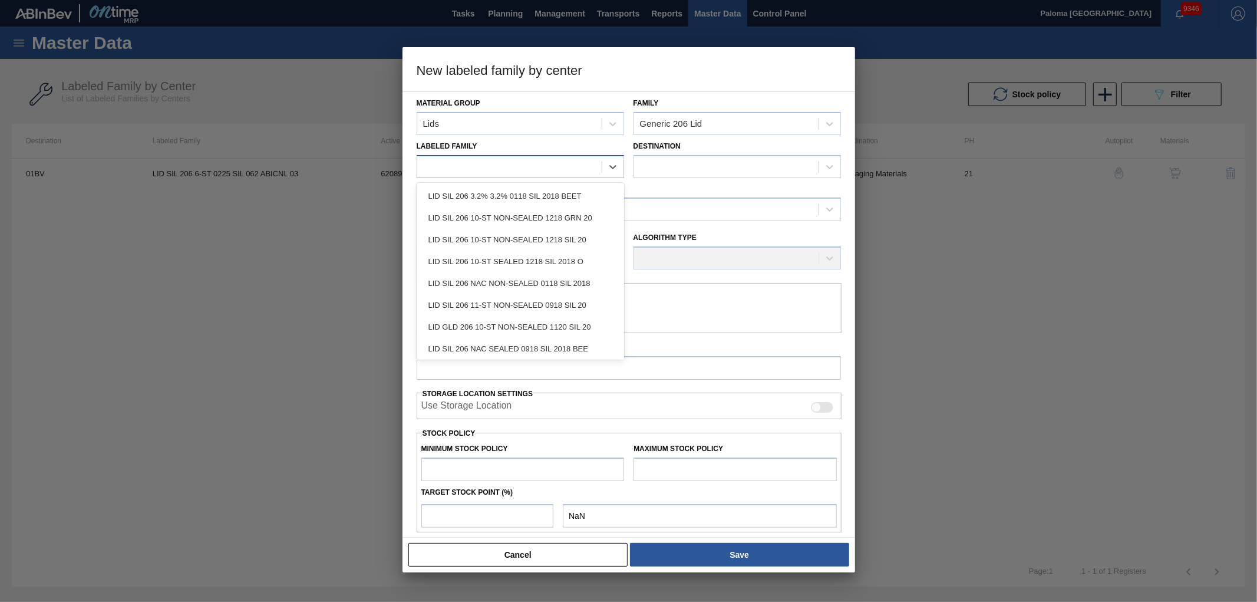
paste Family "LID SIL 206 10-ST 0625 SIL BEVERAGE W 06"
type Family "LID SIL 206 10-ST 0625 SIL BEVERAGE W 06"
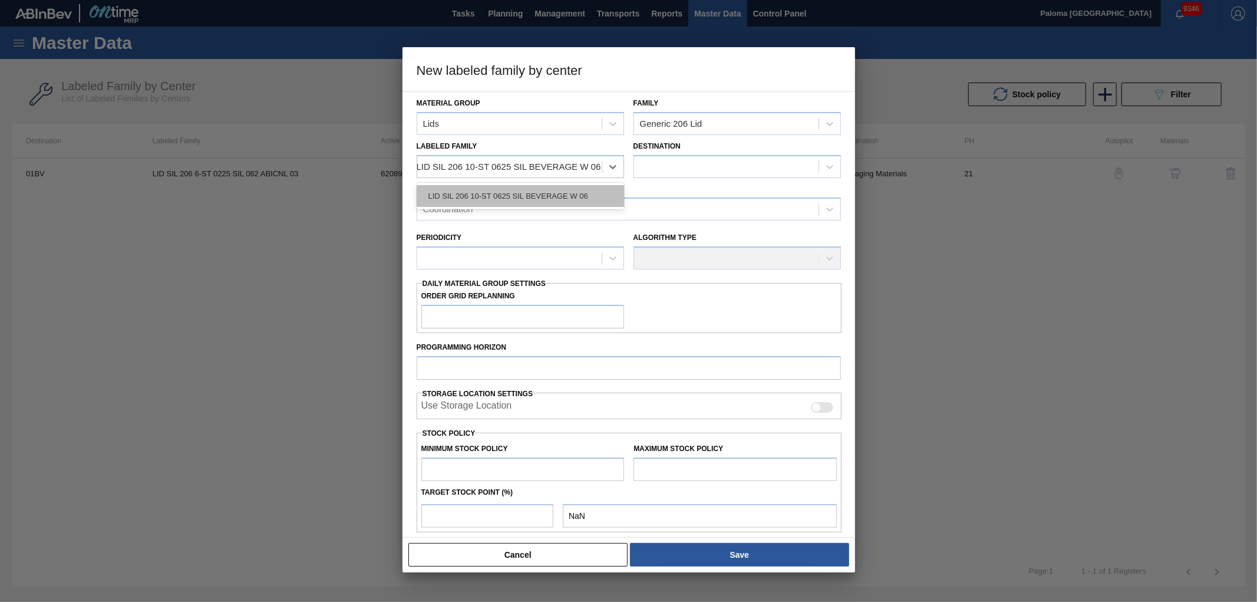
click at [486, 191] on div "LID SIL 206 10-ST 0625 SIL BEVERAGE W 06" at bounding box center [520, 196] width 207 height 22
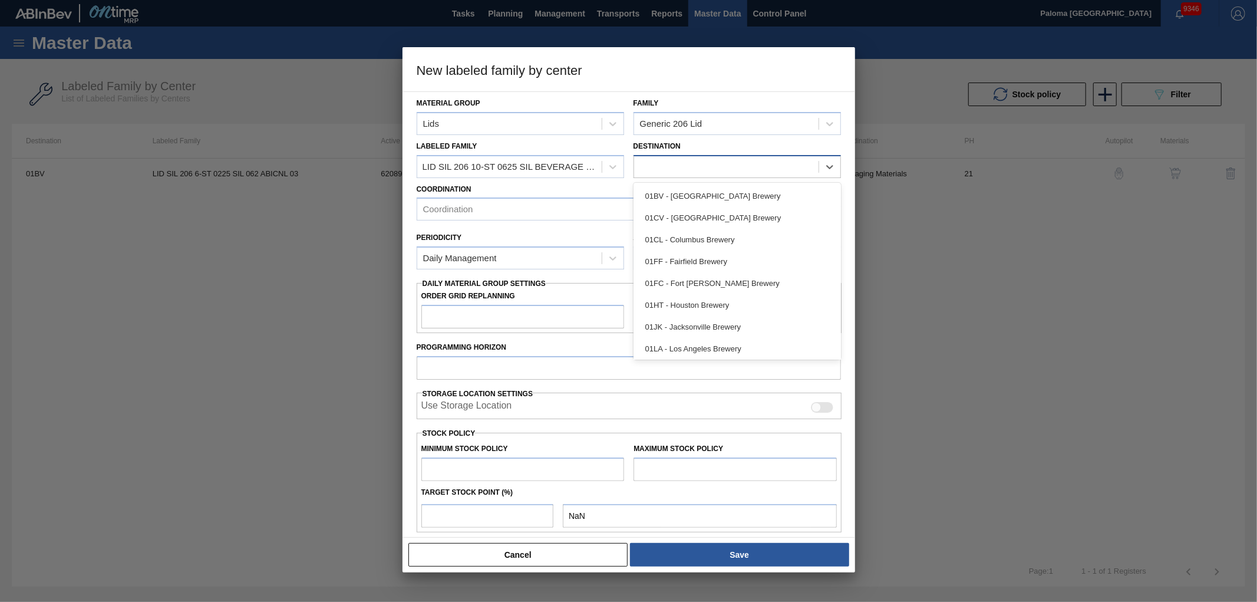
click at [678, 164] on div at bounding box center [726, 166] width 184 height 17
click at [676, 195] on div "01BV - Baldwinsville Brewery" at bounding box center [736, 196] width 207 height 22
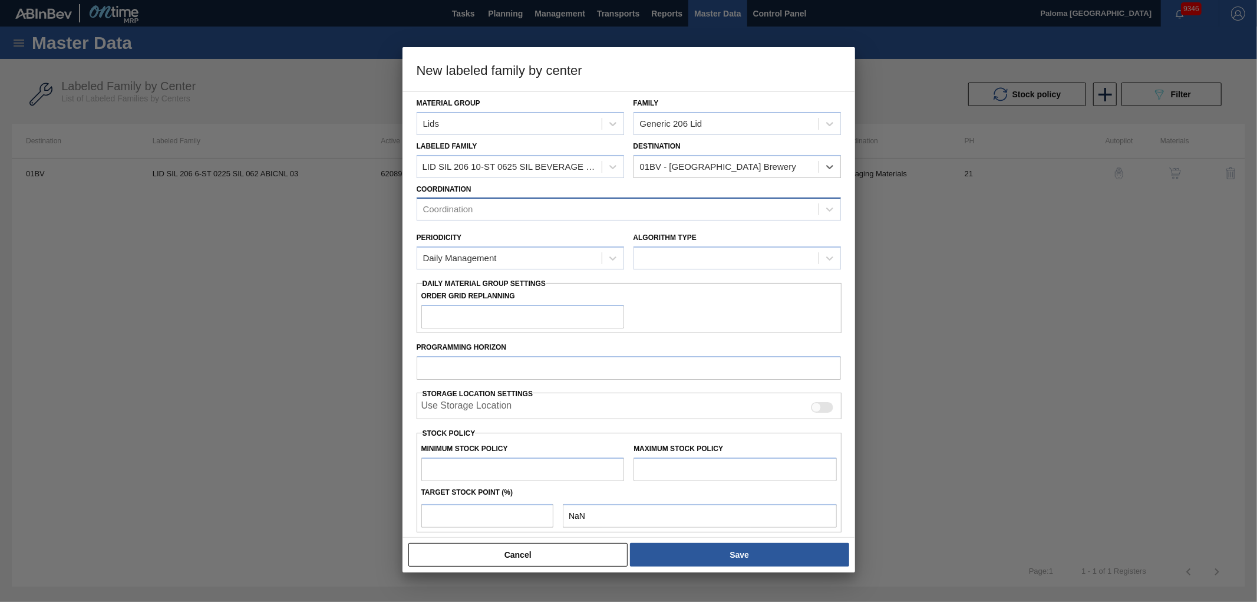
click at [523, 199] on div "Coordination" at bounding box center [629, 208] width 424 height 23
drag, startPoint x: 498, startPoint y: 260, endPoint x: 547, endPoint y: 74, distance: 192.4
click at [499, 260] on div "Packaging Materials" at bounding box center [629, 260] width 424 height 22
click at [472, 253] on div "Daily Management" at bounding box center [509, 261] width 184 height 17
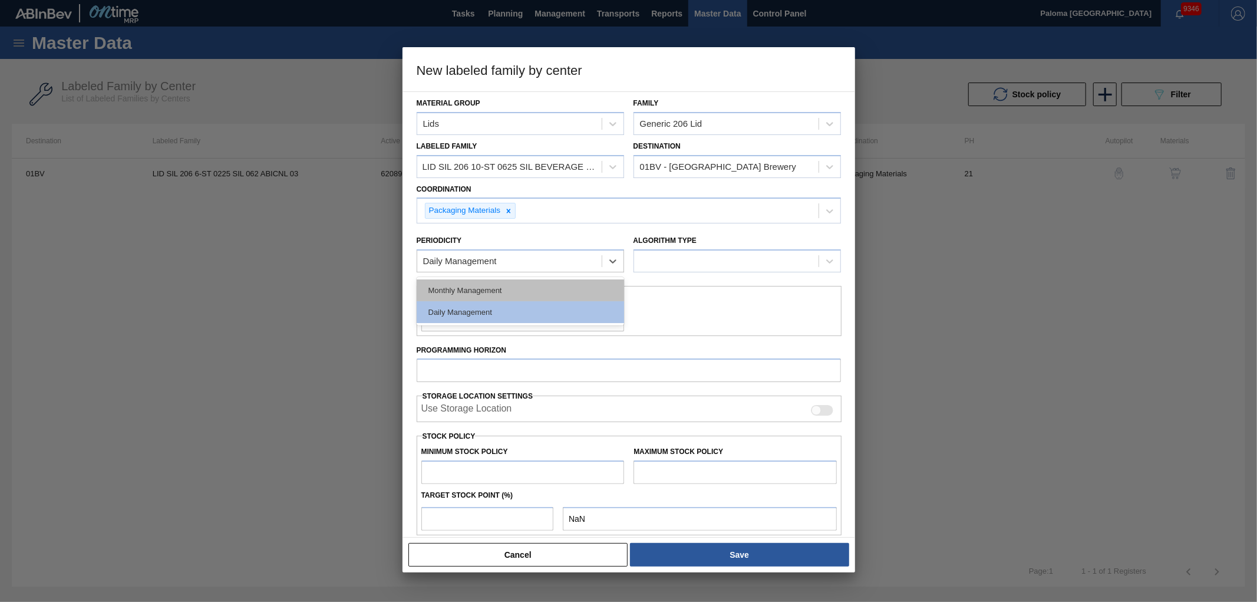
click at [476, 288] on div "Monthly Management" at bounding box center [520, 290] width 207 height 22
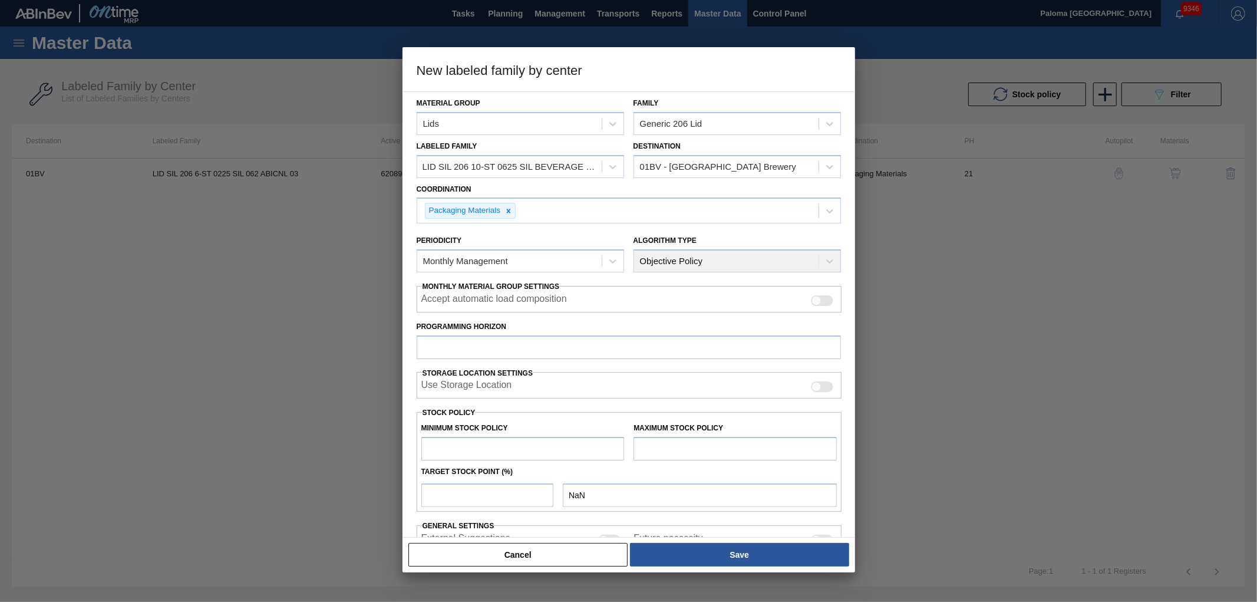
click at [817, 298] on div at bounding box center [816, 301] width 10 height 10
checkbox input "true"
click at [448, 344] on input "Programming Horizon" at bounding box center [629, 347] width 424 height 24
type input "21"
click at [543, 450] on input "text" at bounding box center [522, 449] width 203 height 24
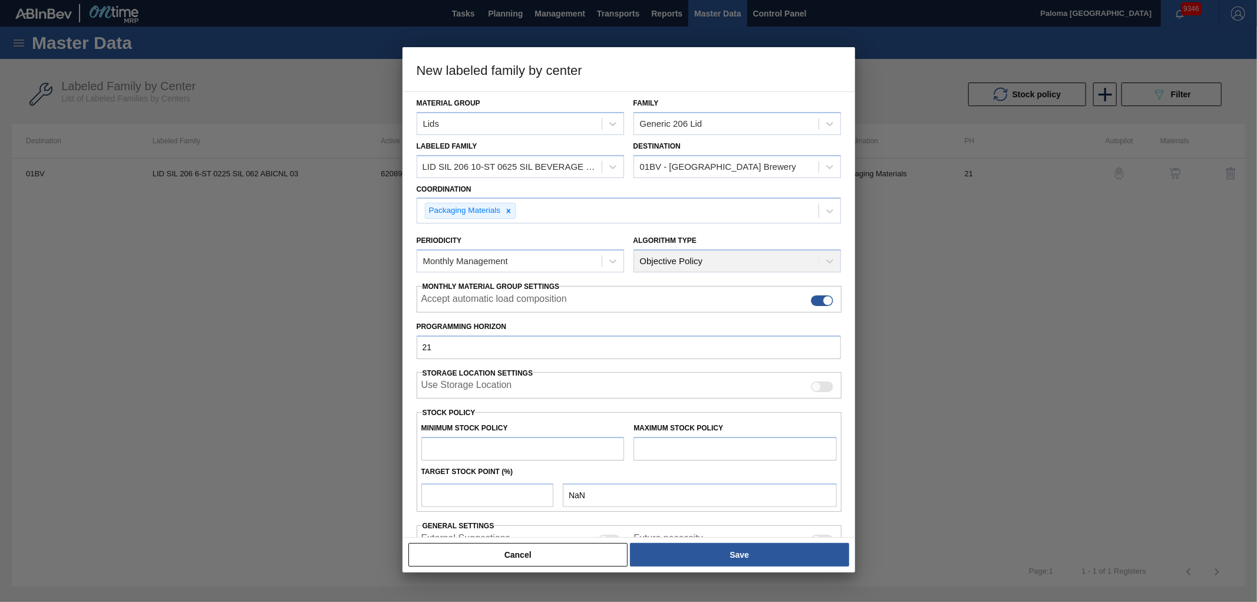
paste input "187,500"
type input "187,500"
click at [689, 453] on input "text" at bounding box center [734, 449] width 203 height 24
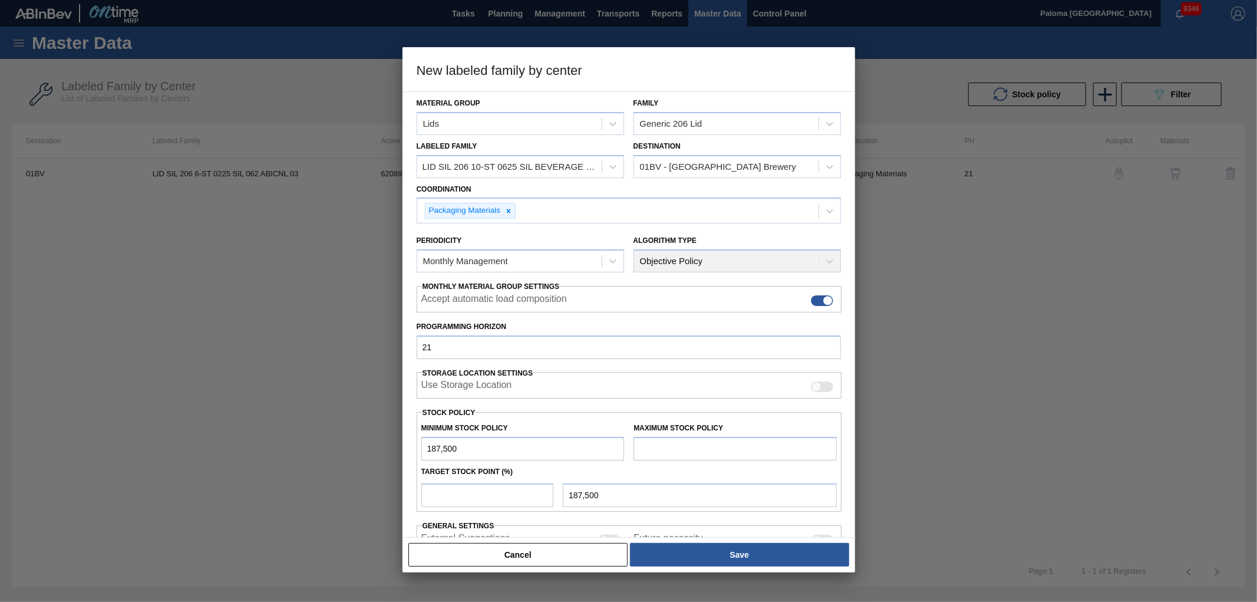
paste input "5,808,675"
type input "5,808,675"
click at [462, 497] on input "number" at bounding box center [487, 495] width 133 height 24
type input "1"
type input "243,712"
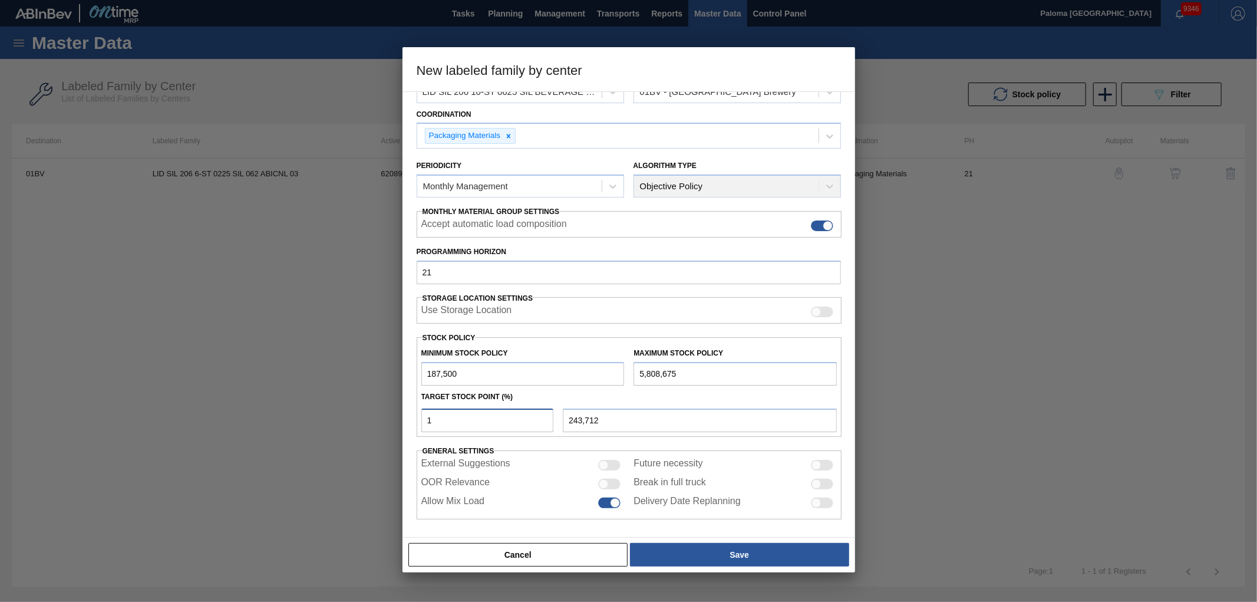
scroll to position [75, 0]
type input "1"
click at [607, 481] on div at bounding box center [604, 483] width 10 height 10
checkbox input "true"
click at [690, 567] on div "Cancel Save" at bounding box center [628, 554] width 443 height 26
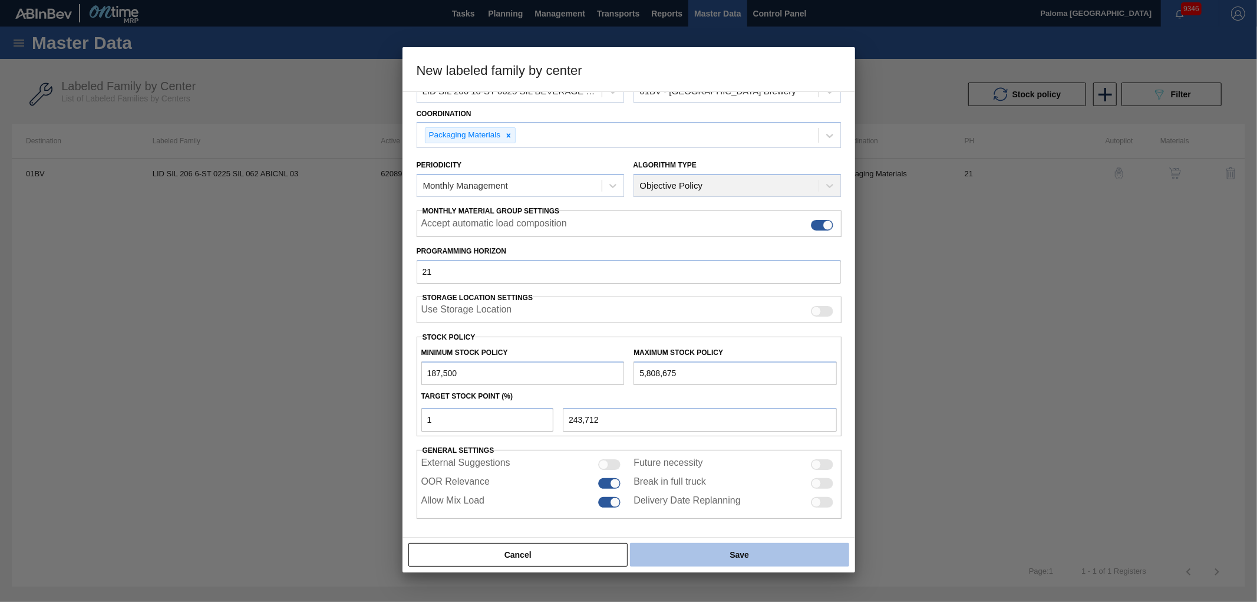
click at [697, 562] on button "Save" at bounding box center [739, 555] width 219 height 24
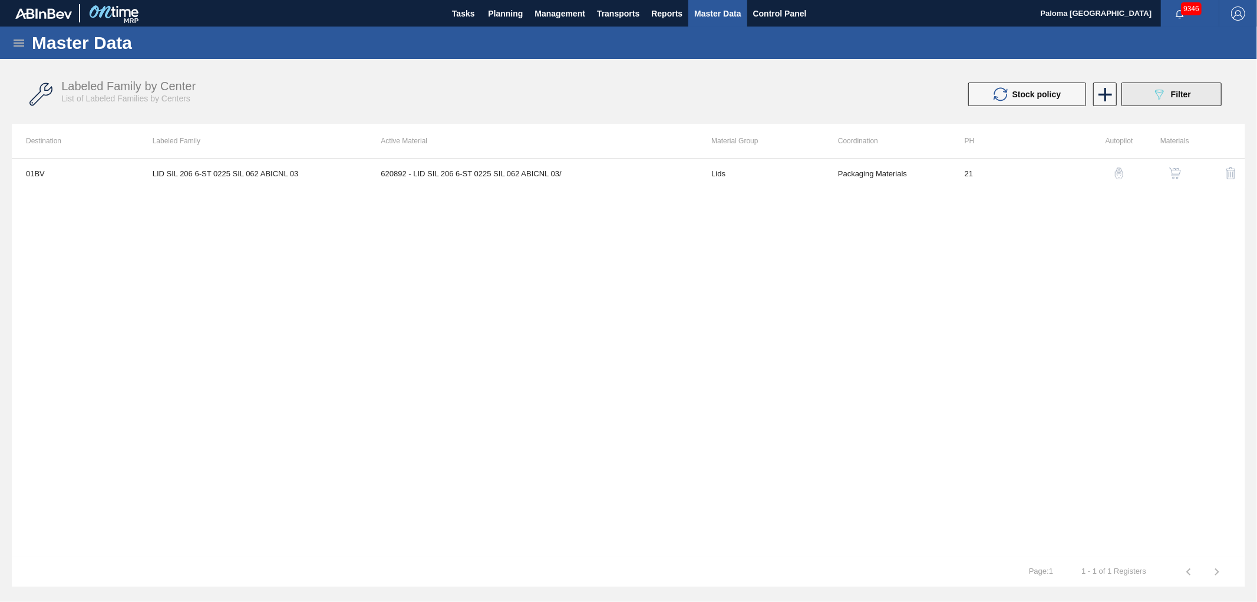
click at [1158, 95] on icon at bounding box center [1159, 95] width 9 height 10
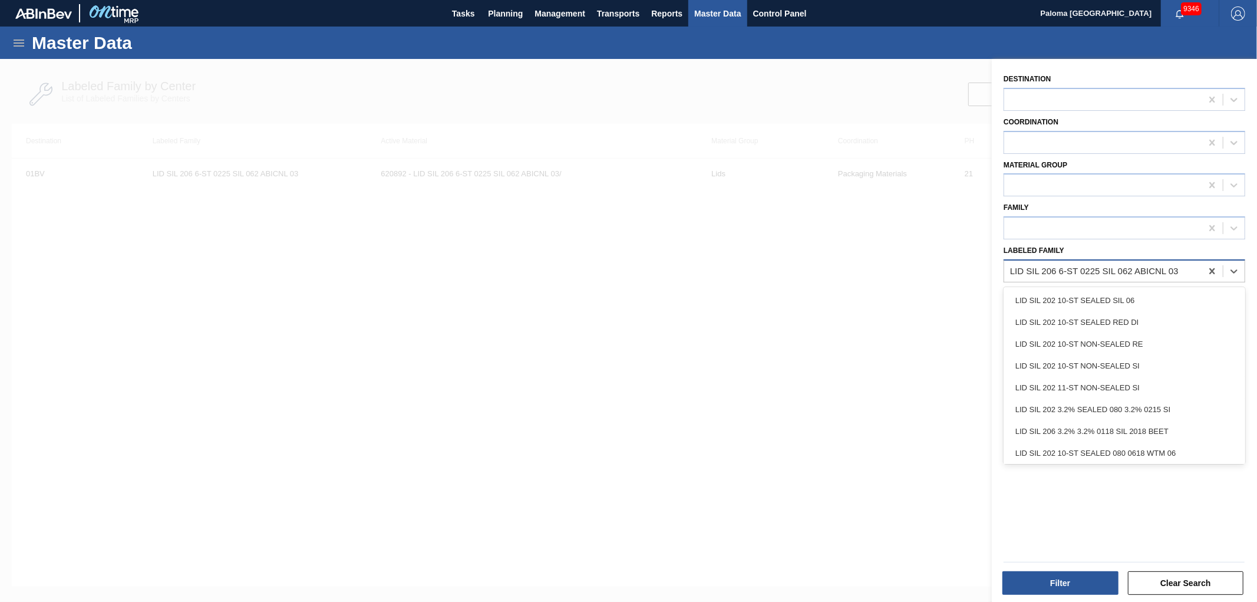
click at [1092, 267] on div "LID SIL 206 6-ST 0225 SIL 062 ABICNL 03" at bounding box center [1094, 271] width 169 height 10
paste Family "LID SIL 206 10-ST 0625 SIL BEVERAGE W 06"
type Family "LID SIL 206 10-ST 0625 SIL BEVERAGE W 06"
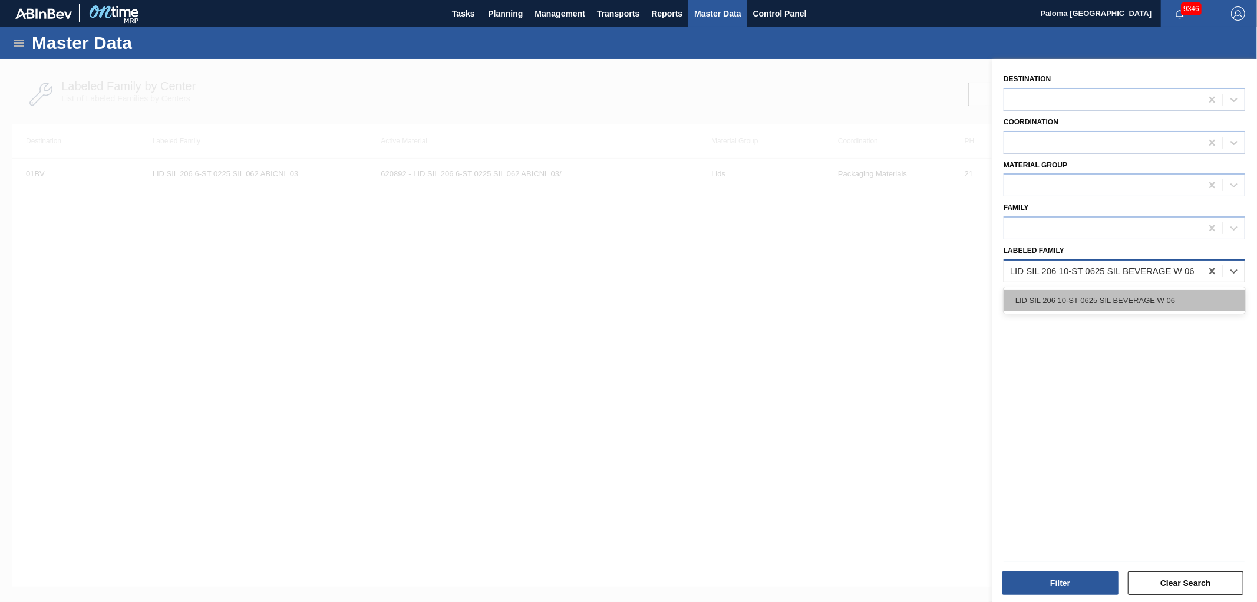
click at [1061, 298] on div "LID SIL 206 10-ST 0625 SIL BEVERAGE W 06" at bounding box center [1124, 300] width 242 height 22
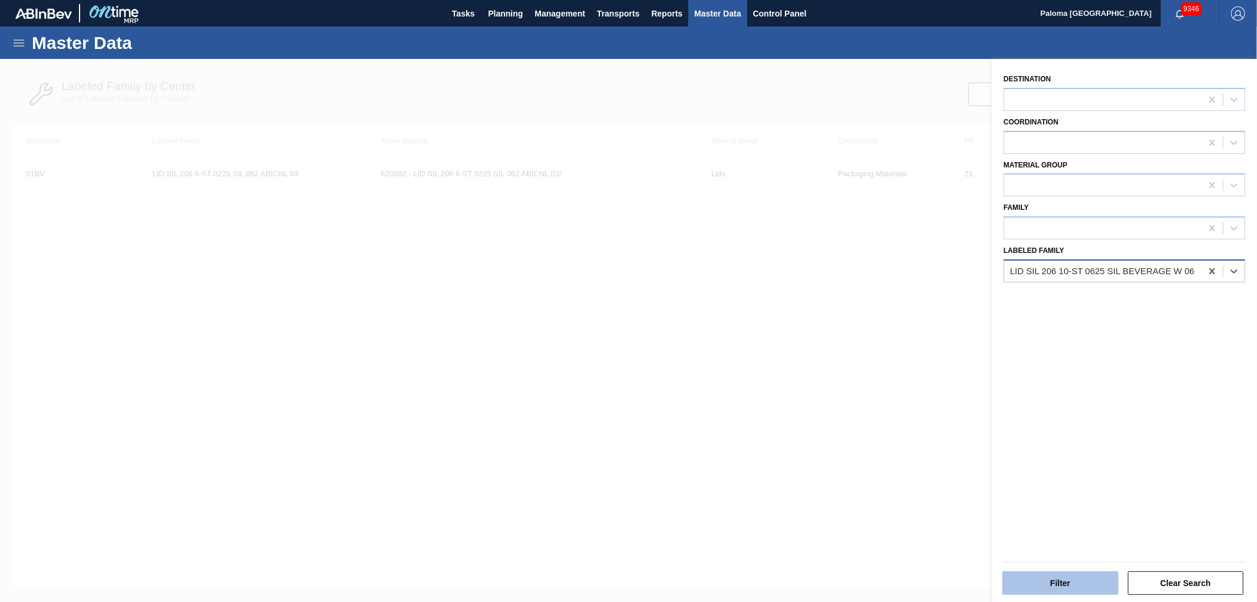
click at [1049, 571] on button "Filter" at bounding box center [1060, 583] width 116 height 24
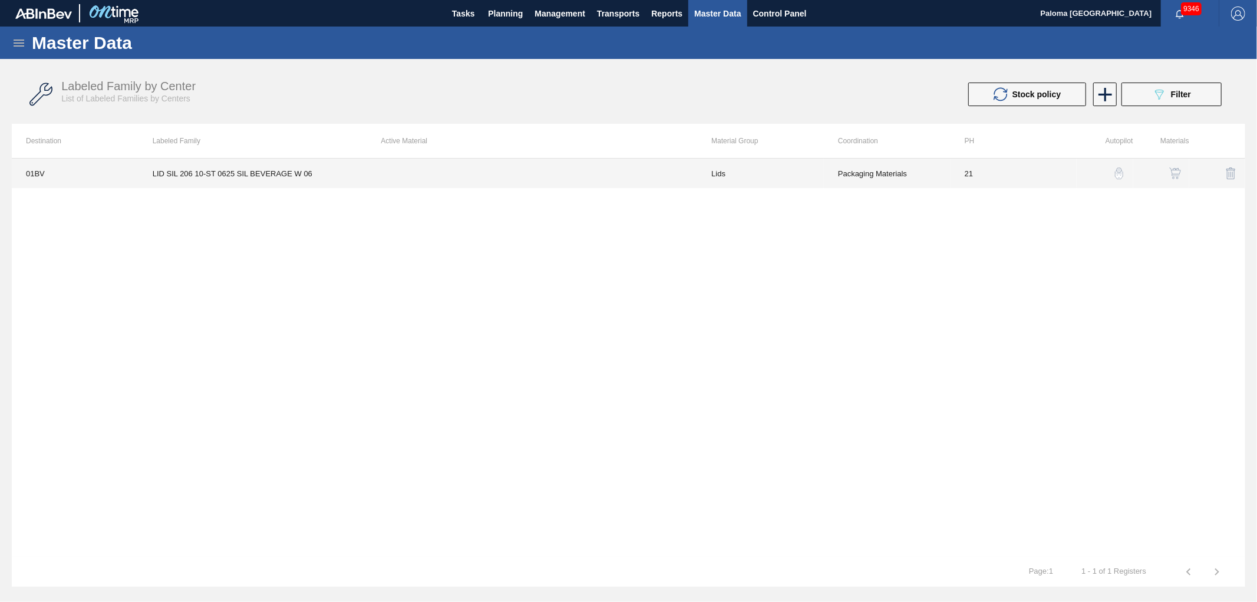
click at [766, 172] on td "Lids" at bounding box center [760, 172] width 127 height 29
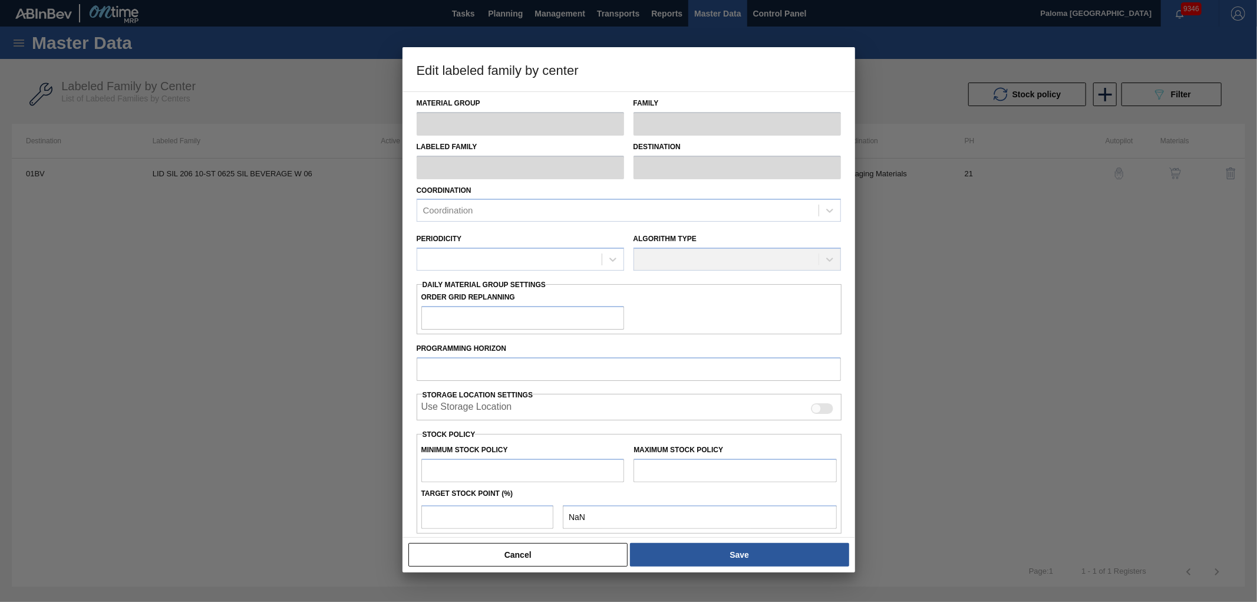
click at [543, 563] on button "Cancel" at bounding box center [518, 555] width 220 height 24
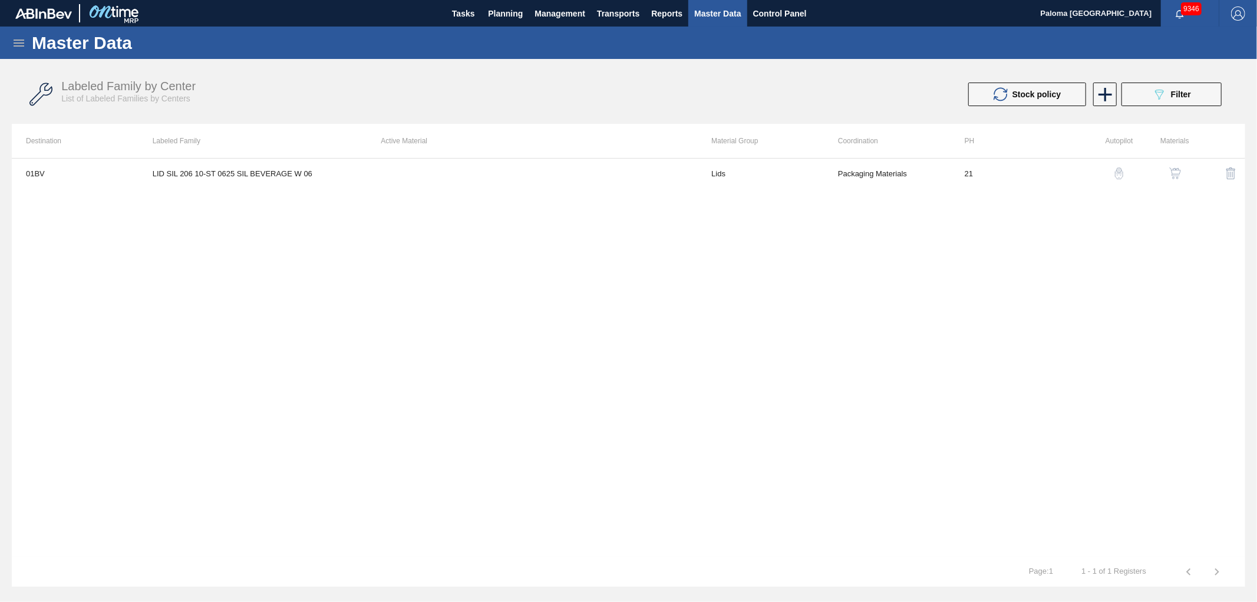
click at [1175, 171] on img "button" at bounding box center [1175, 173] width 12 height 12
click at [1108, 88] on icon at bounding box center [1110, 93] width 23 height 23
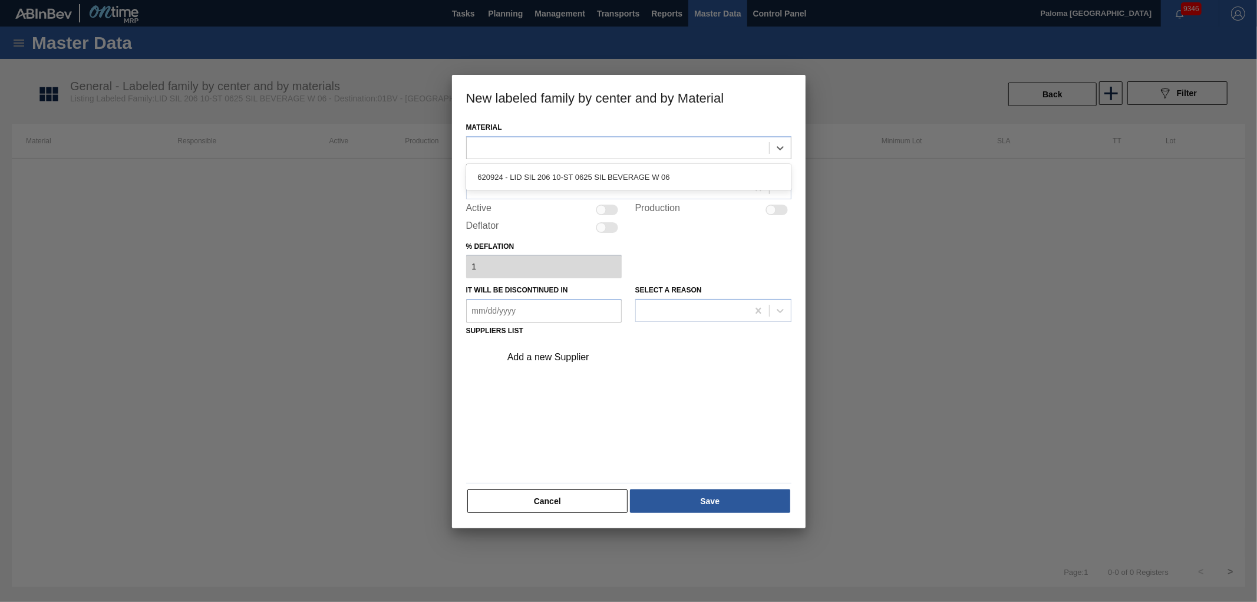
click at [502, 149] on div at bounding box center [618, 147] width 302 height 17
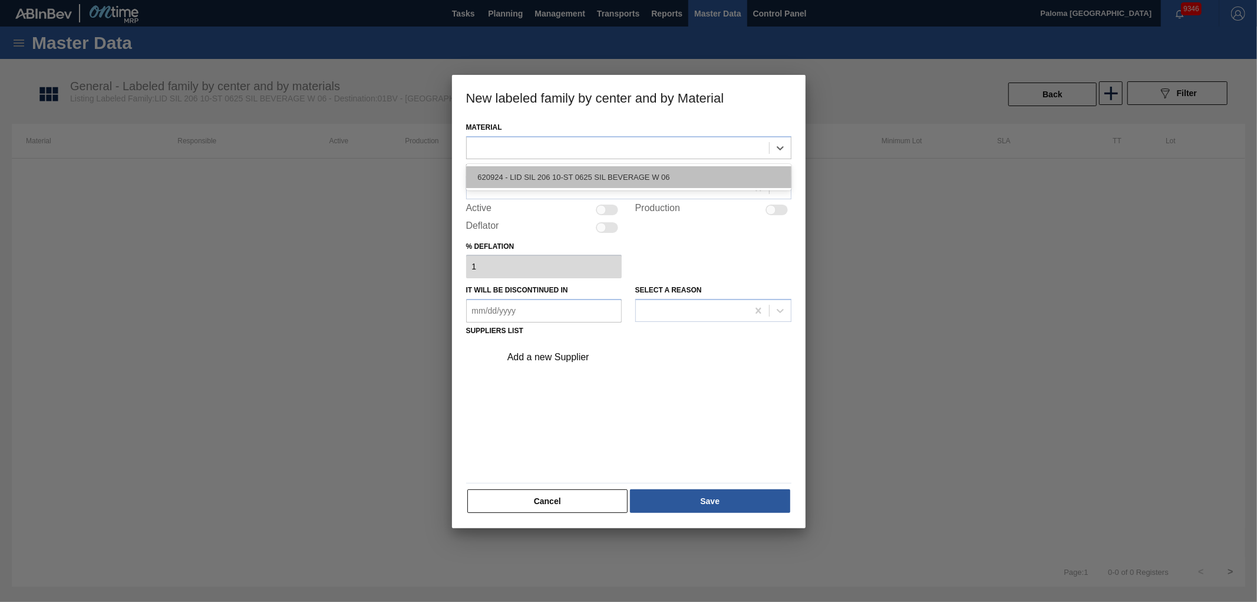
click at [504, 176] on div "620924 - LID SIL 206 10-ST 0625 SIL BEVERAGE W 06" at bounding box center [628, 177] width 325 height 22
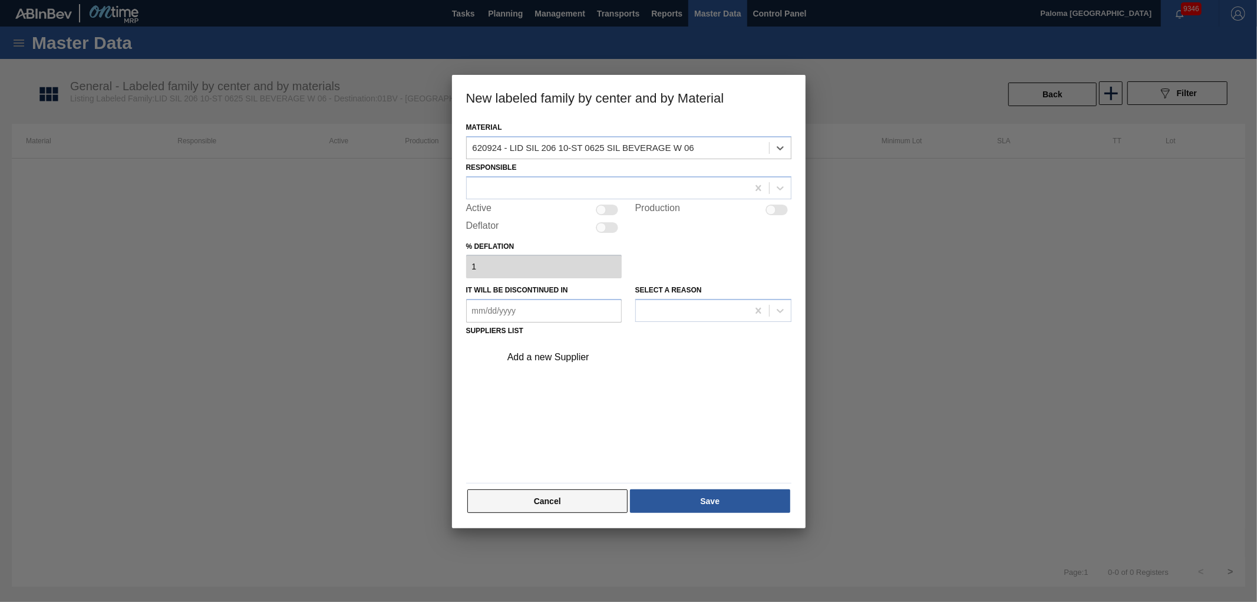
click at [579, 504] on button "Cancel" at bounding box center [547, 501] width 161 height 24
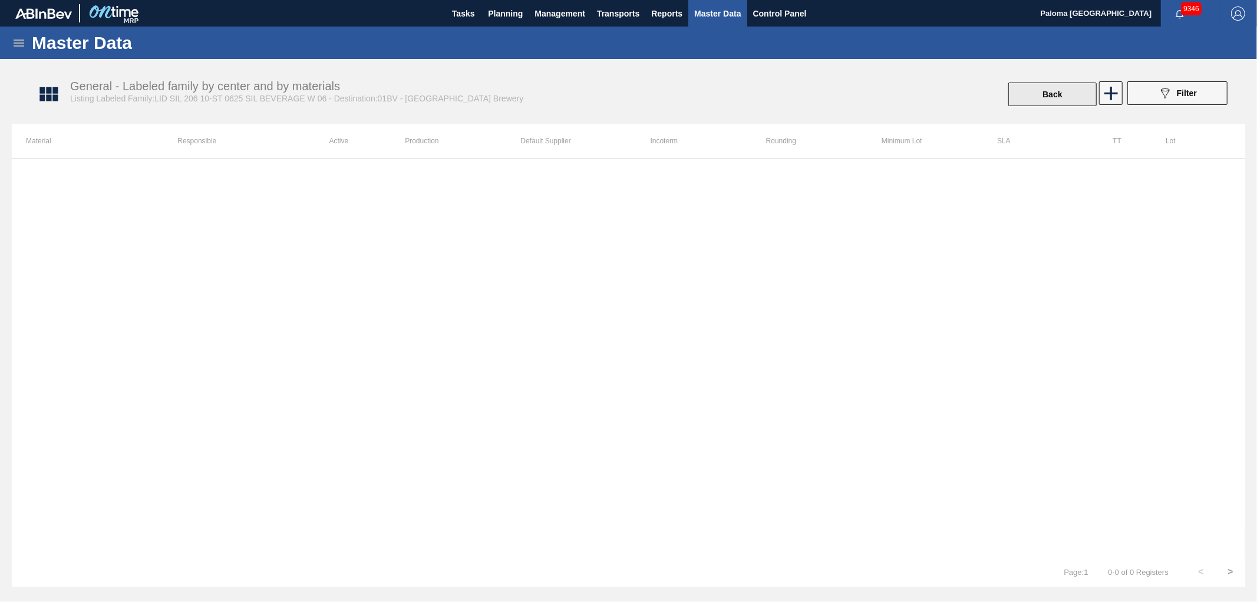
click at [1041, 101] on button "Back" at bounding box center [1052, 94] width 88 height 24
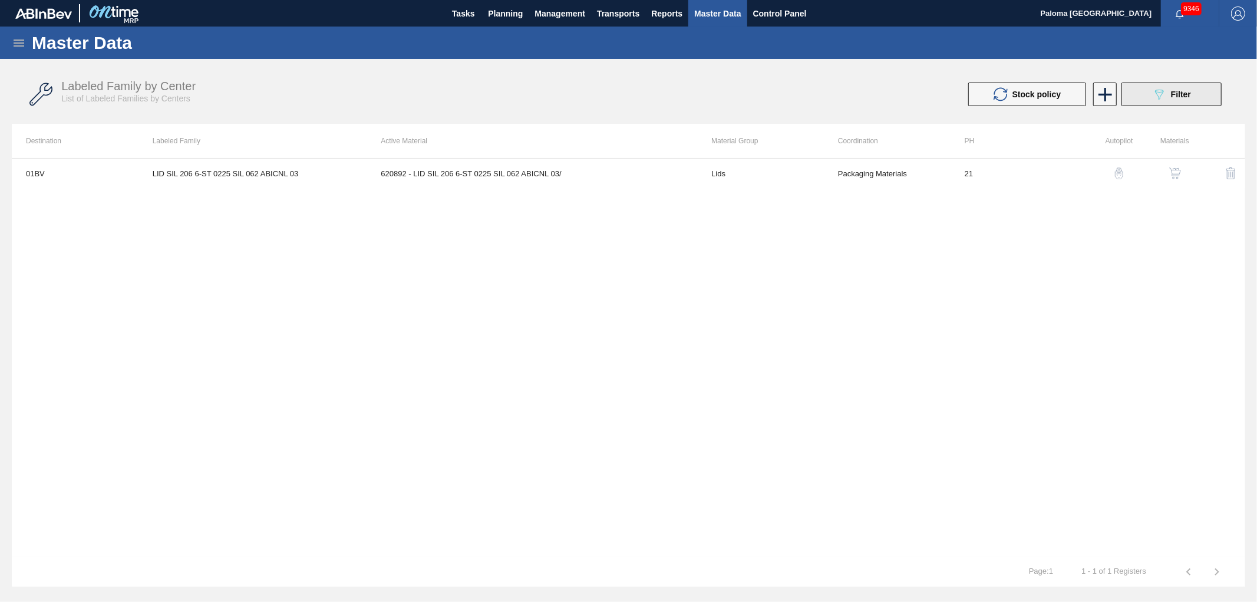
click at [1133, 104] on button "089F7B8B-B2A5-4AFE-B5C0-19BA573D28AC Filter" at bounding box center [1171, 94] width 100 height 24
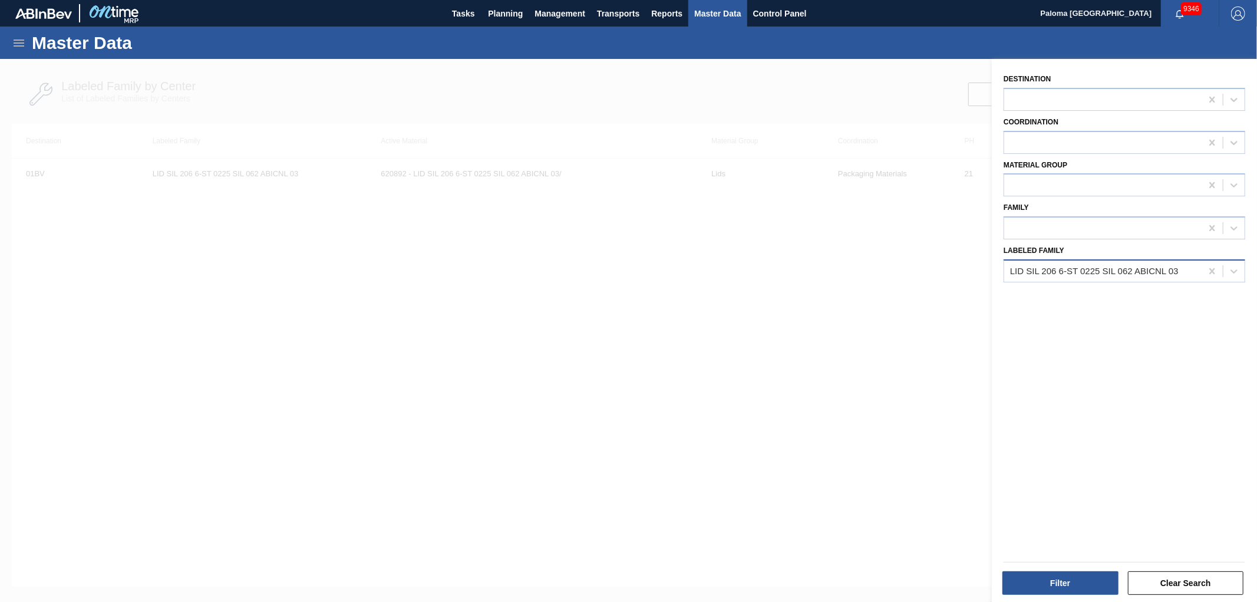
click at [1064, 262] on div "LID SIL 206 6-ST 0225 SIL 062 ABICNL 03" at bounding box center [1102, 270] width 197 height 17
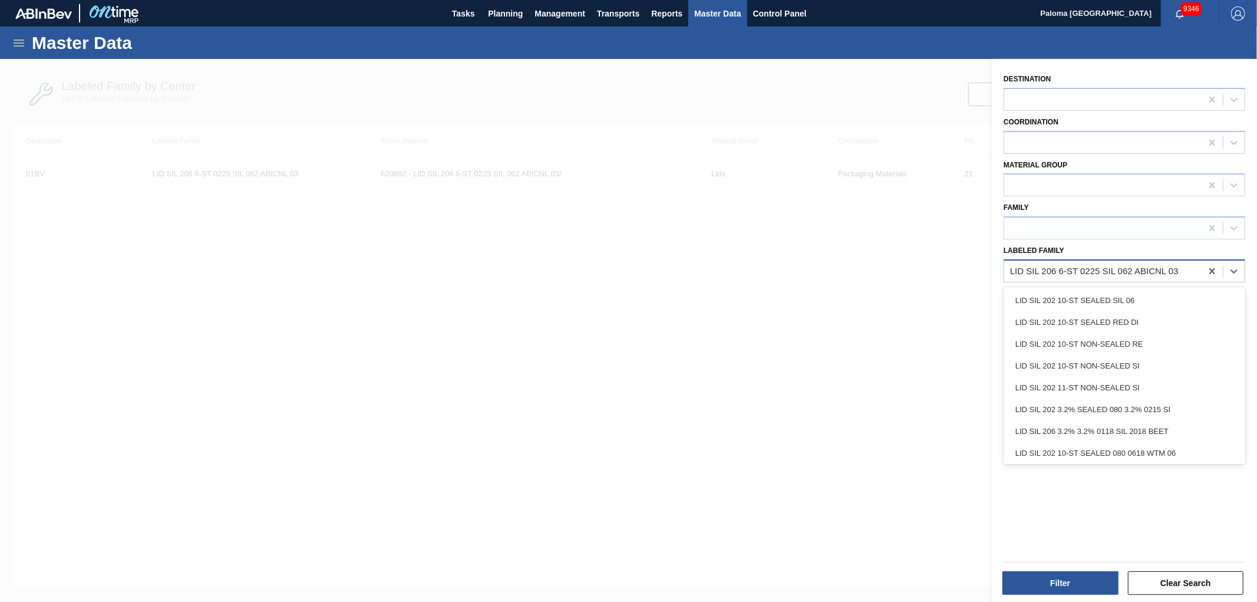
paste Family "LID SIL 206 10-ST 0625 SIL BEVERAGE W 06"
type Family "LID SIL 206 10-ST 0625 SIL BEVERAGE W 06"
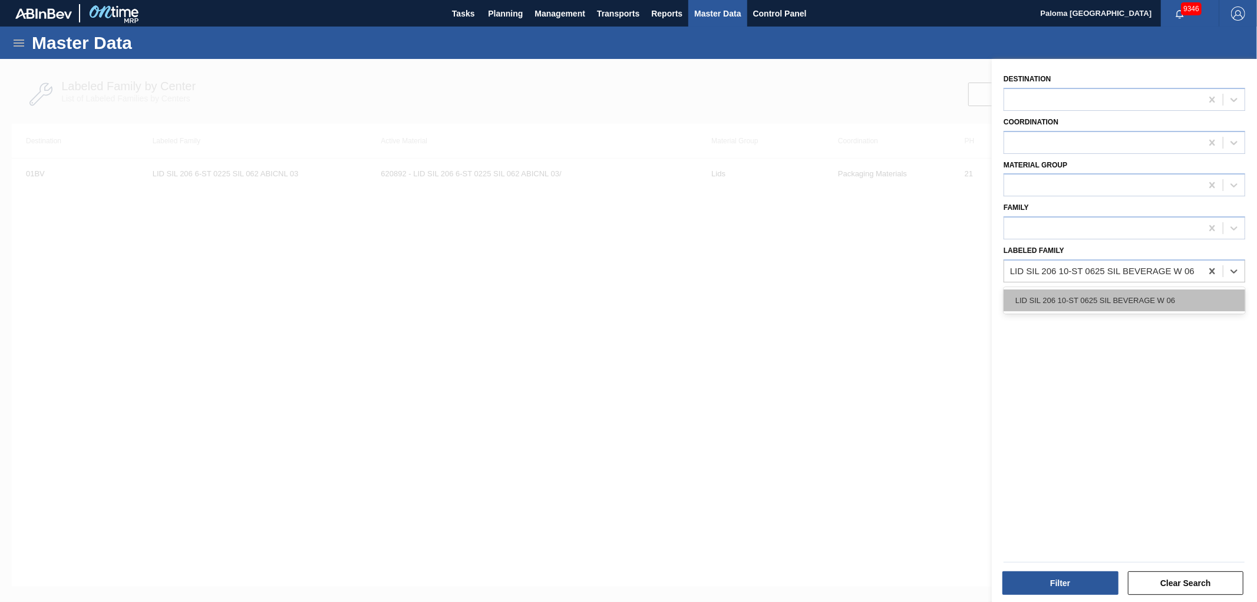
click at [1057, 302] on div "LID SIL 206 10-ST 0625 SIL BEVERAGE W 06" at bounding box center [1124, 300] width 242 height 22
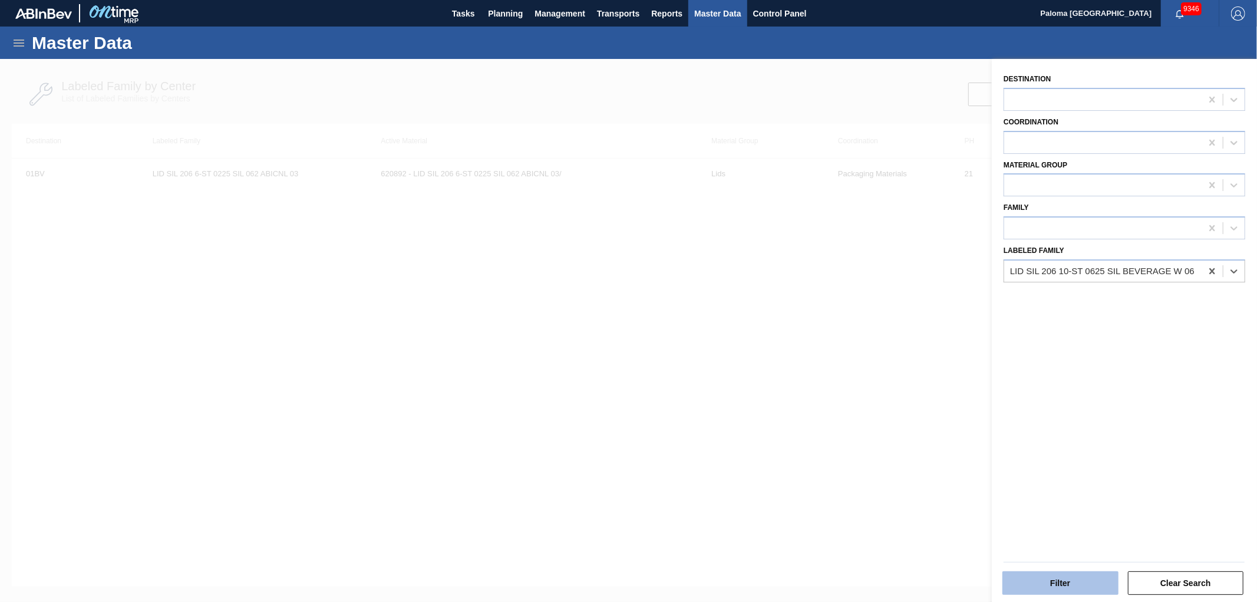
click at [1037, 586] on button "Filter" at bounding box center [1060, 583] width 116 height 24
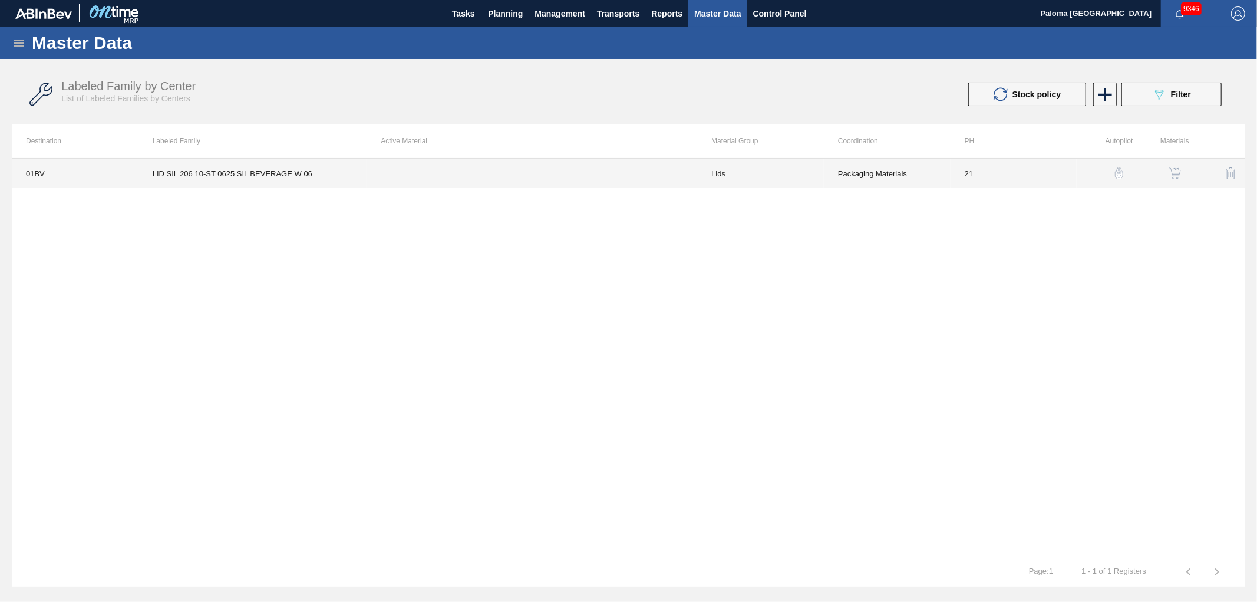
click at [508, 171] on td at bounding box center [531, 172] width 331 height 29
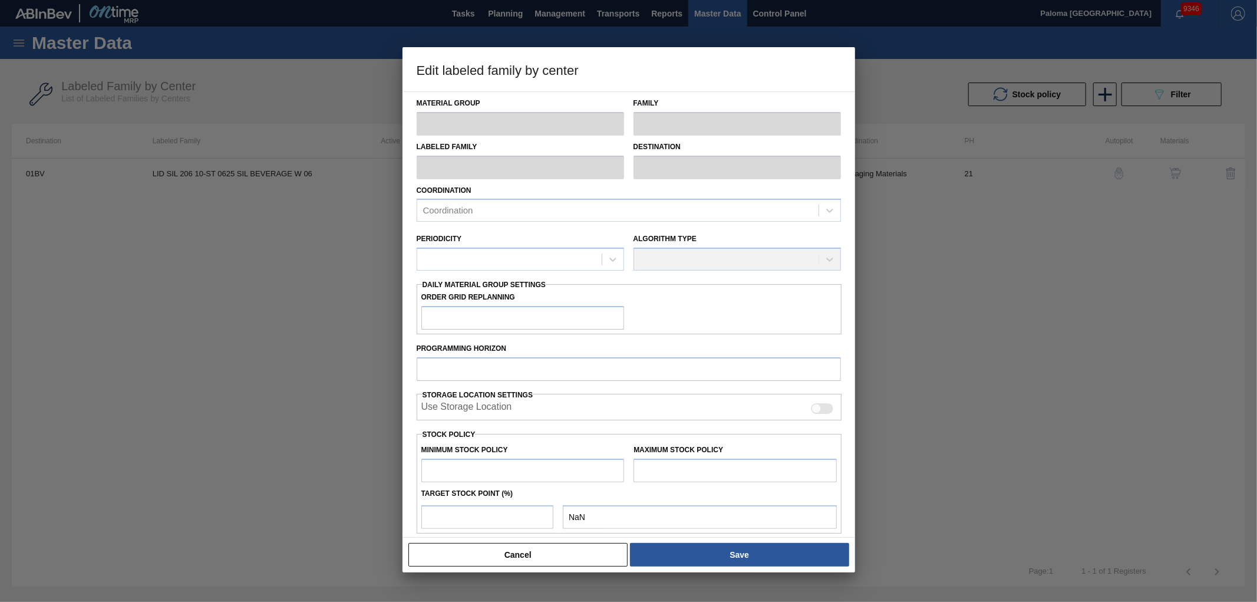
type input "Lids"
type input "Generic 206 Lid"
type input "LID SIL 206 10-ST 0625 SIL BEVERAGE W 06"
type input "01BV - Baldwinsville Brewery"
type input "21"
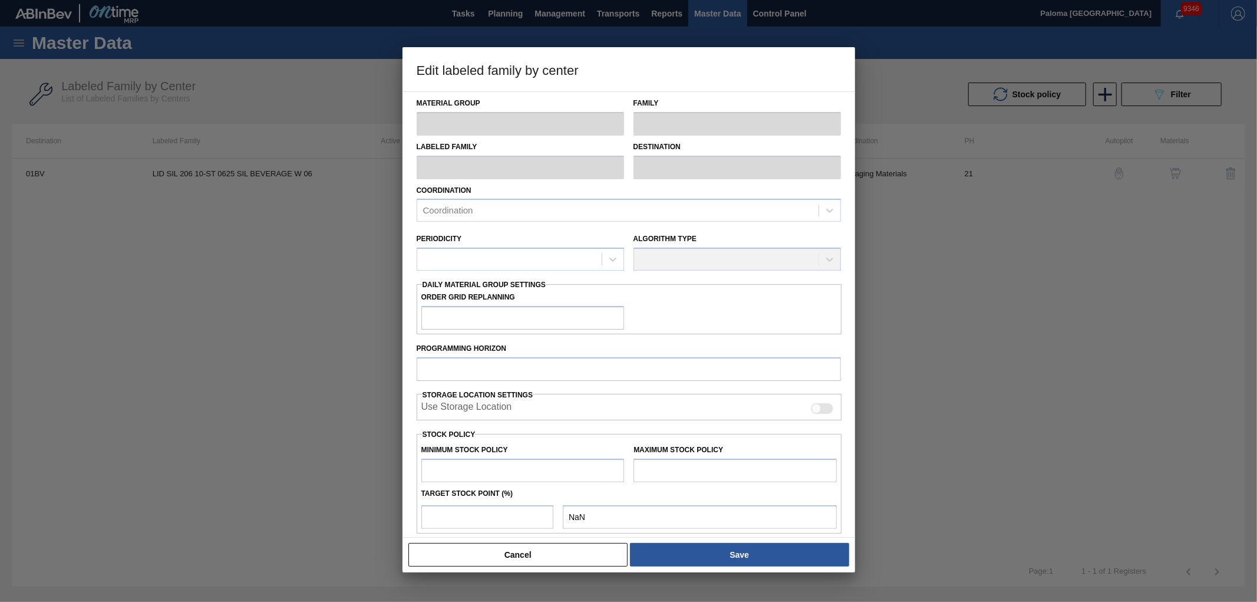
type input "187,500"
type input "5,808,675"
type input "1"
type input "243,712"
checkbox input "true"
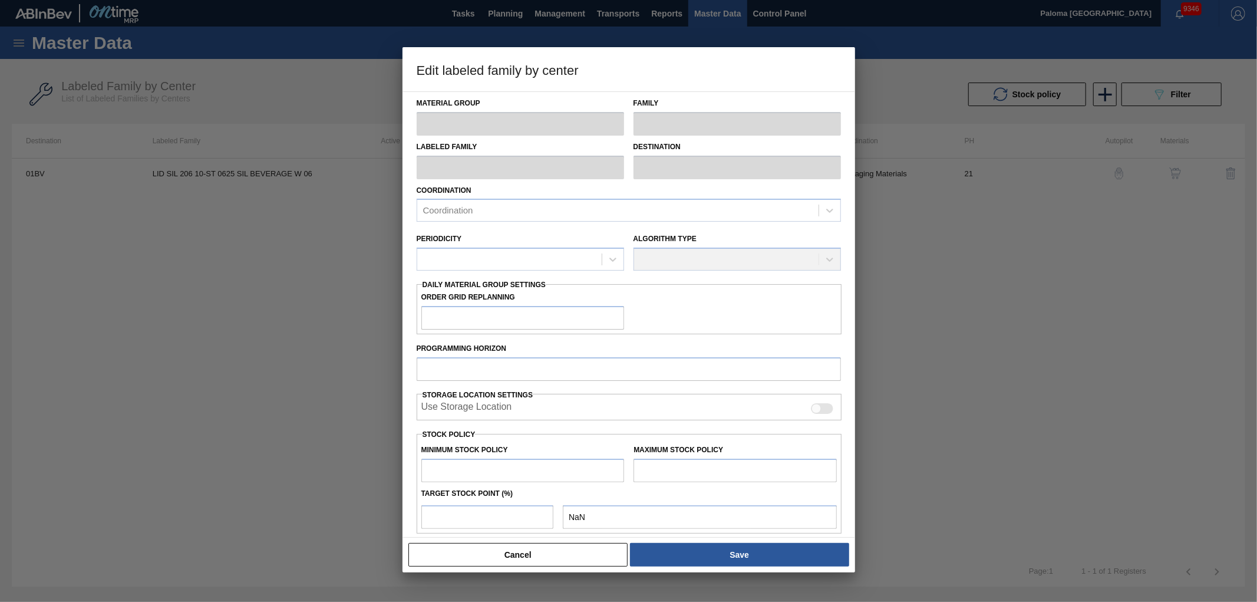
checkbox input "true"
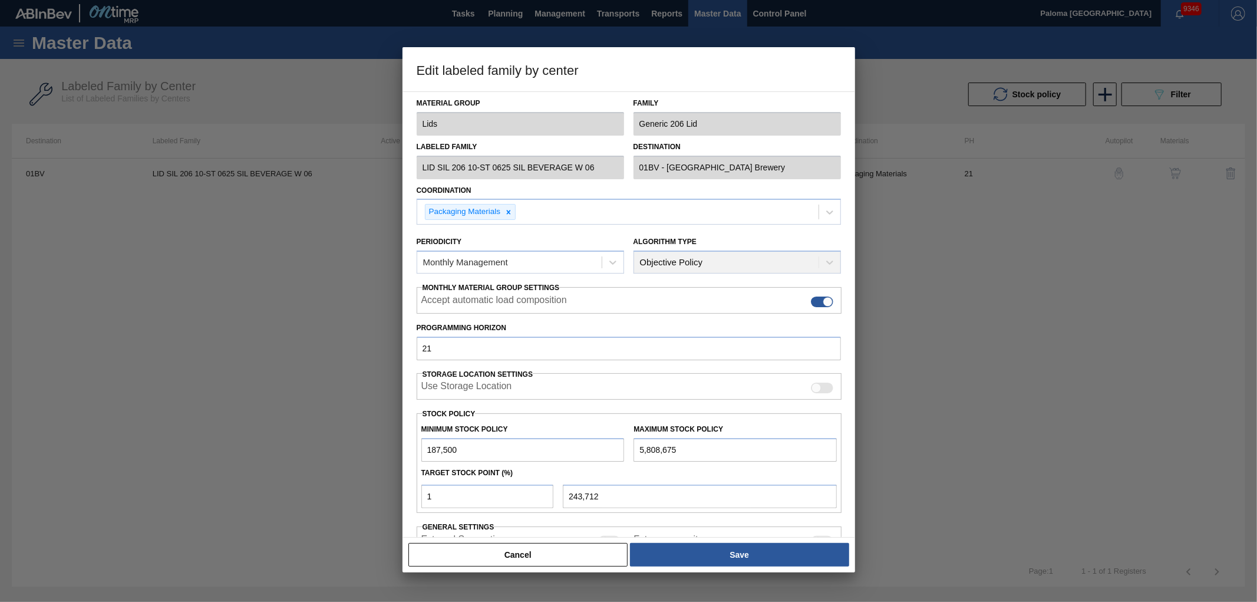
click at [587, 567] on div "Cancel Save" at bounding box center [628, 554] width 453 height 35
click at [576, 548] on button "Cancel" at bounding box center [518, 555] width 220 height 24
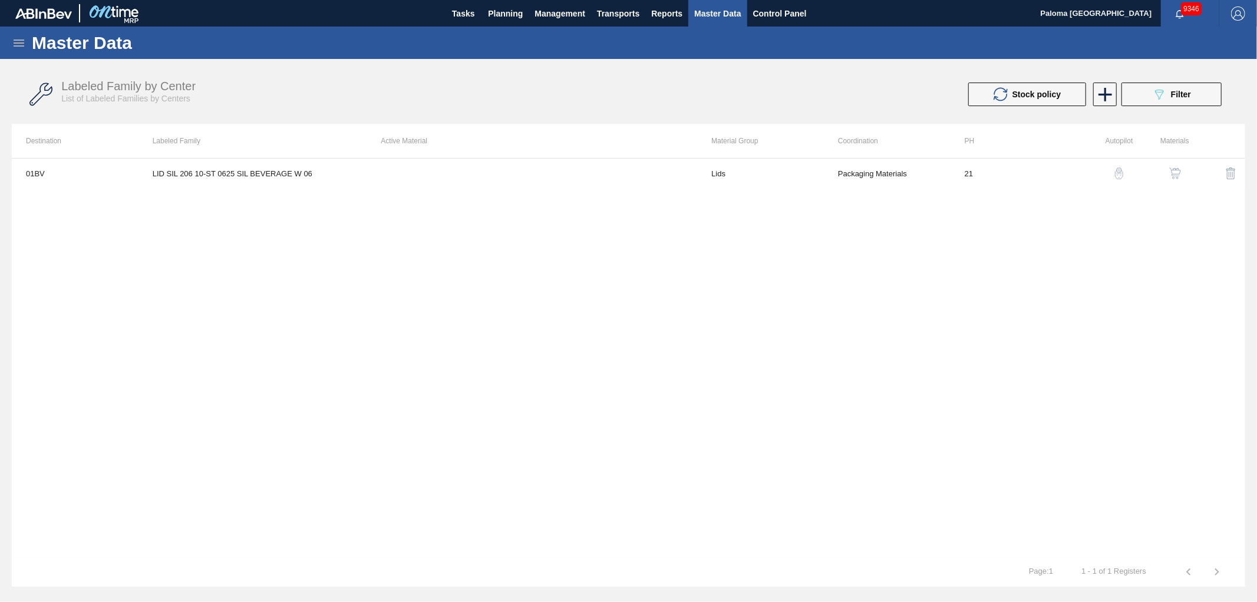
click at [1179, 171] on img "button" at bounding box center [1175, 173] width 12 height 12
click at [597, 177] on div at bounding box center [628, 357] width 1233 height 399
click at [1111, 98] on icon at bounding box center [1111, 94] width 14 height 14
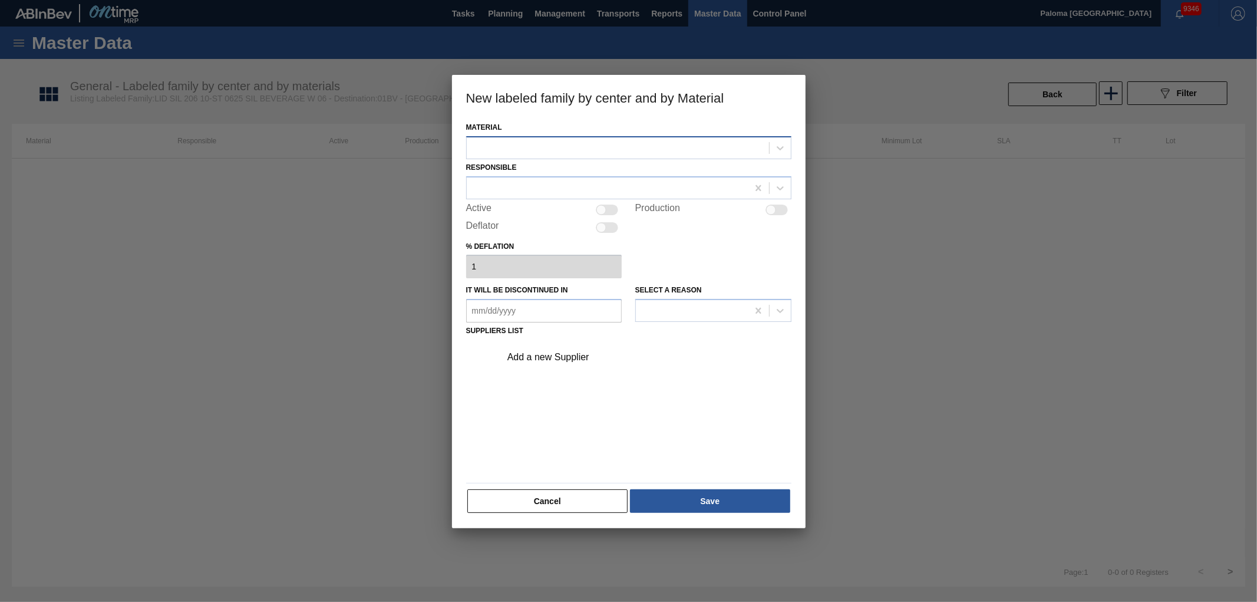
click at [478, 144] on div at bounding box center [618, 147] width 302 height 17
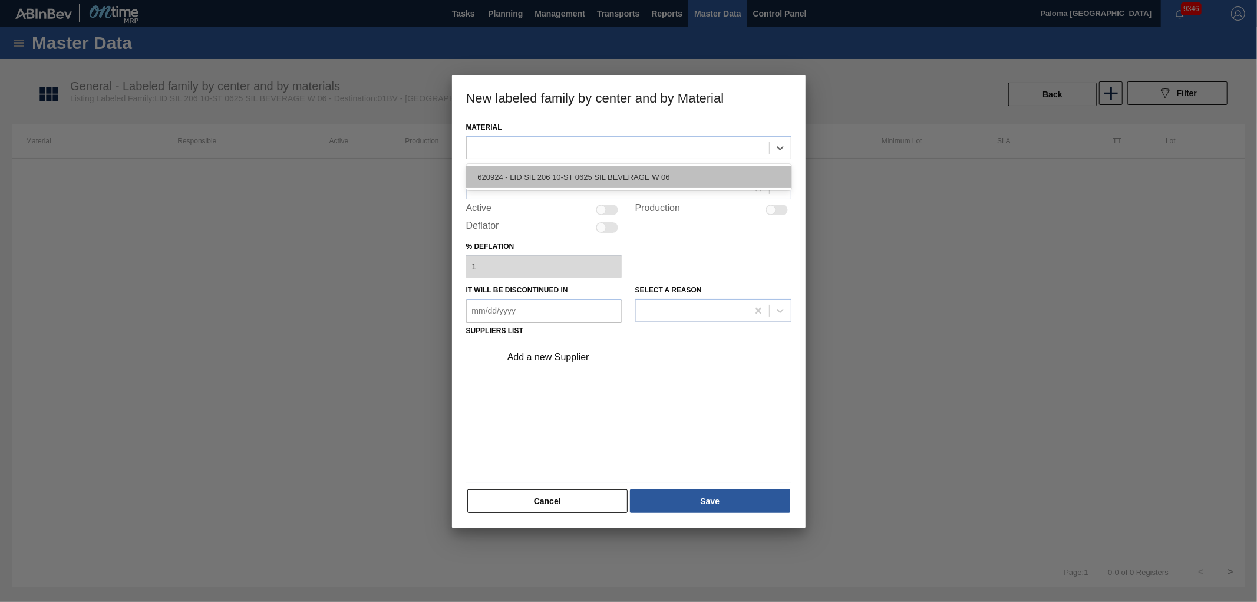
click at [506, 177] on div "620924 - LID SIL 206 10-ST 0625 SIL BEVERAGE W 06" at bounding box center [628, 177] width 325 height 22
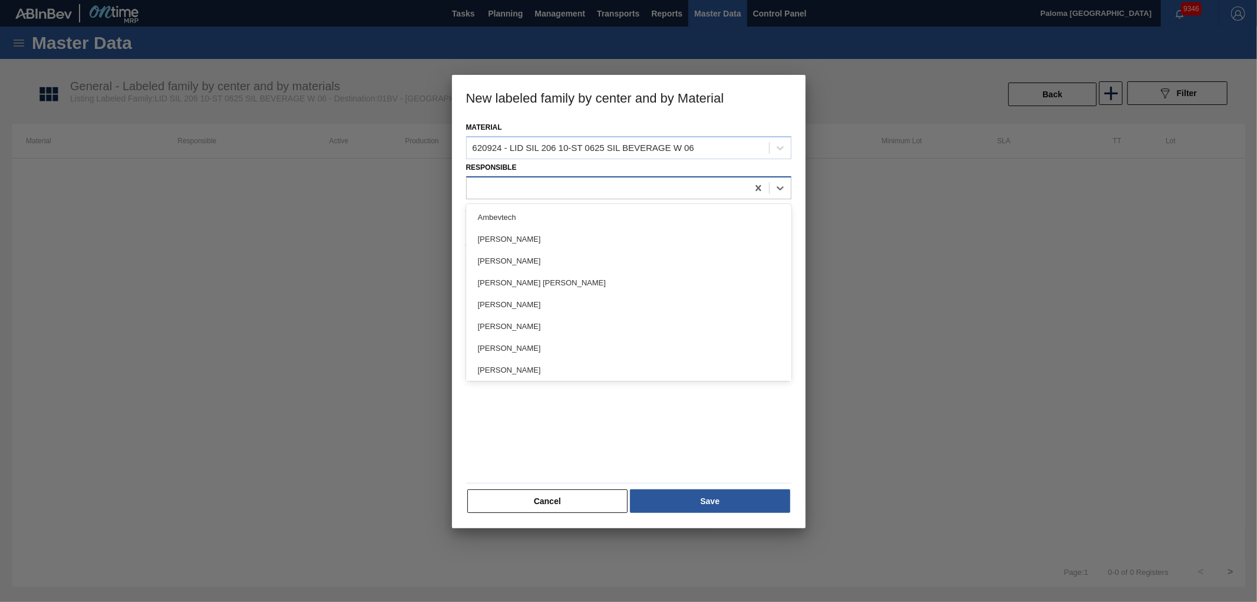
click at [530, 191] on div at bounding box center [607, 187] width 281 height 17
type input "jac"
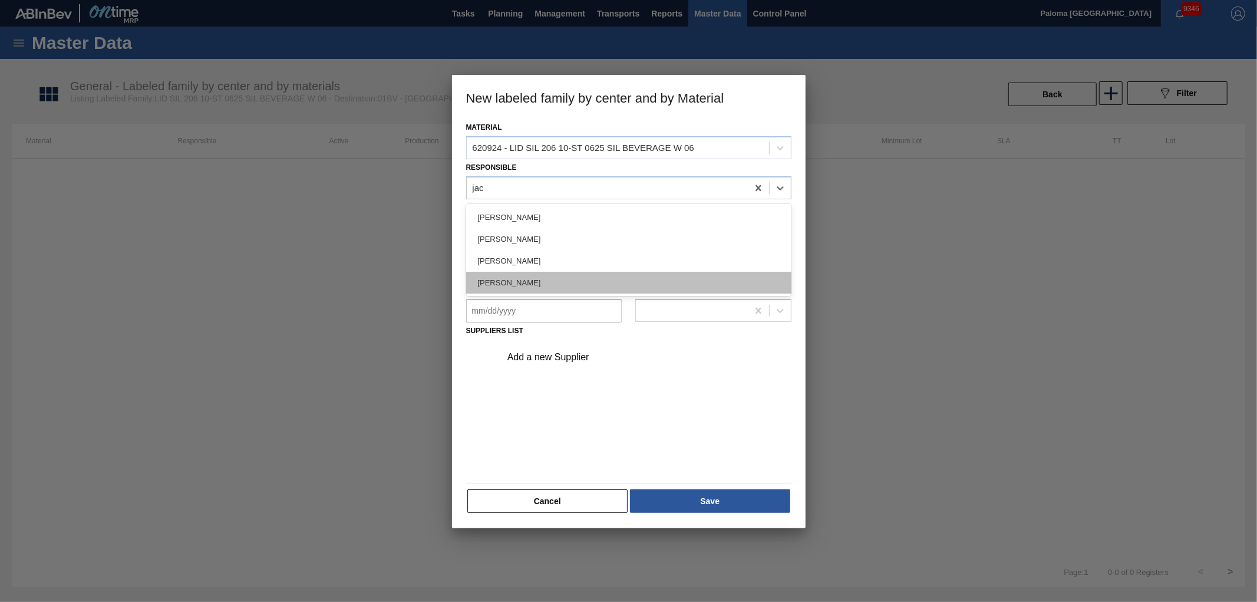
click at [524, 286] on div "Jack Schuld" at bounding box center [628, 283] width 325 height 22
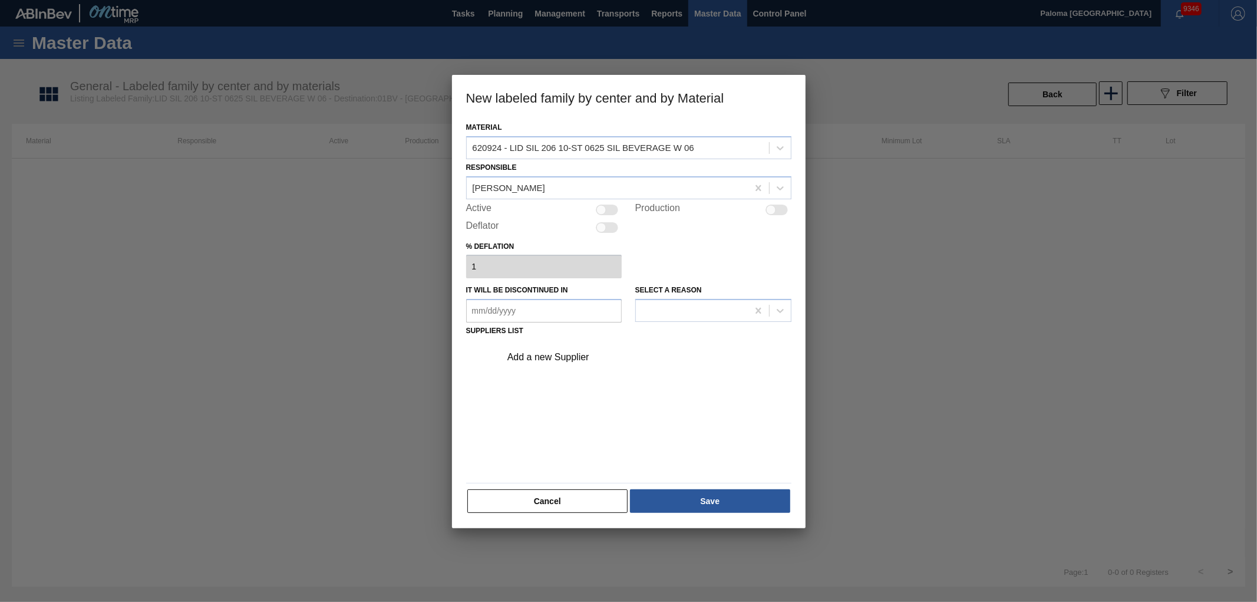
click at [781, 210] on div at bounding box center [776, 209] width 22 height 11
checkbox input "true"
click at [610, 207] on div at bounding box center [607, 209] width 22 height 11
click at [610, 207] on div at bounding box center [613, 209] width 10 height 10
click at [610, 207] on div at bounding box center [607, 209] width 22 height 11
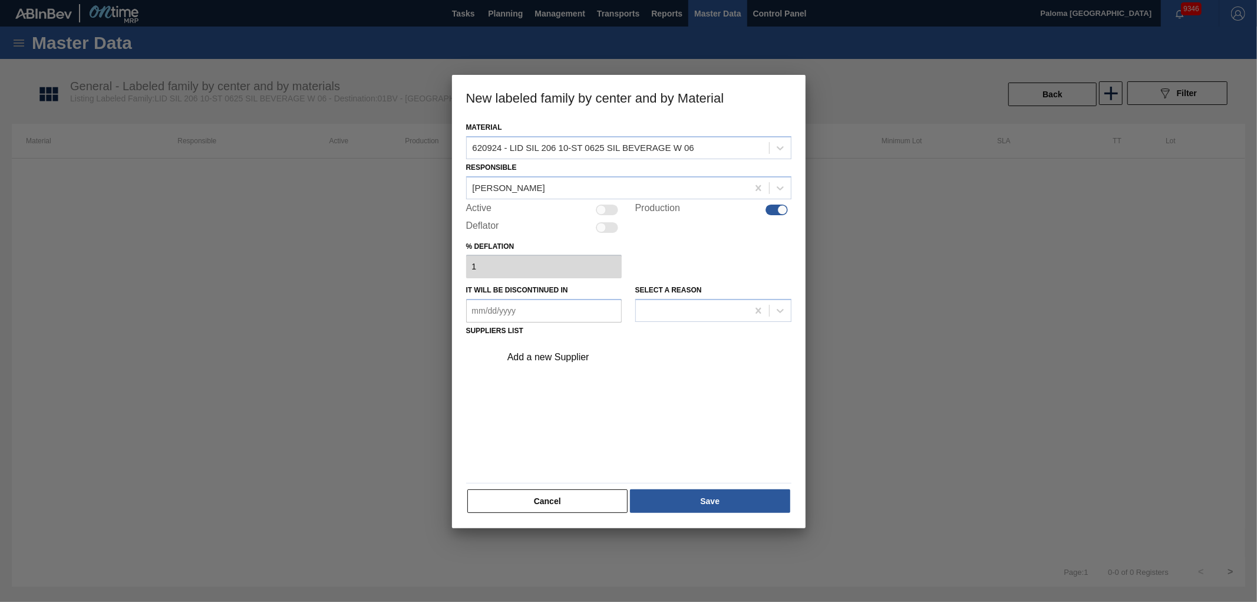
checkbox input "true"
click at [536, 361] on div "Add a new Supplier" at bounding box center [643, 356] width 298 height 29
click at [537, 355] on div "Add a new Supplier" at bounding box center [622, 357] width 231 height 11
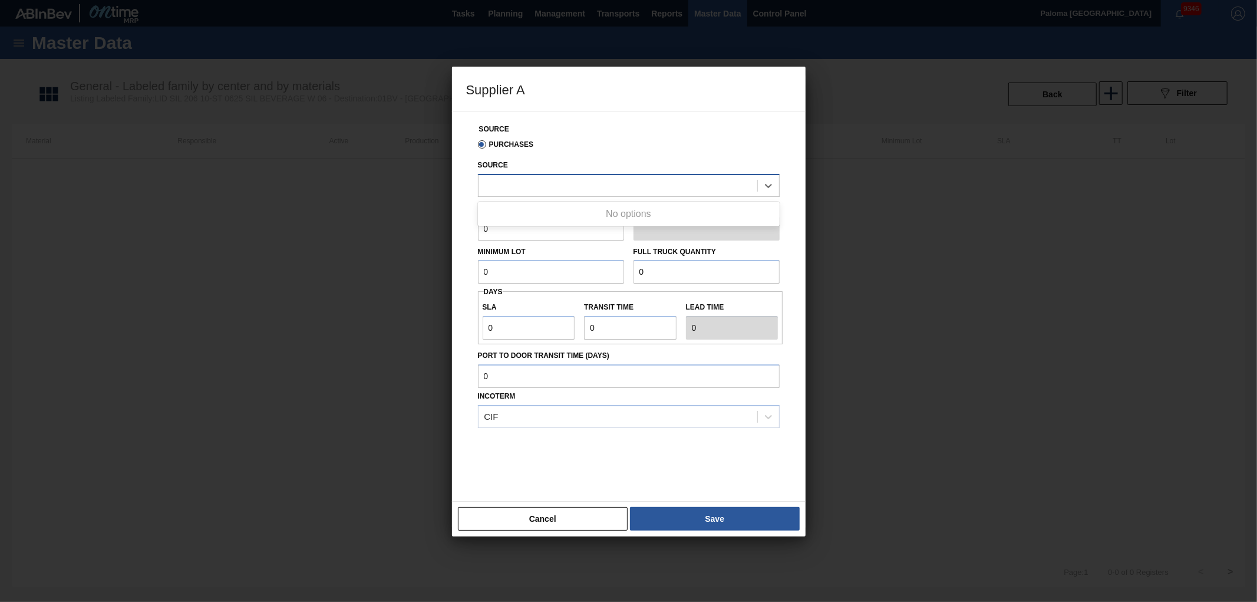
click at [506, 183] on div at bounding box center [617, 185] width 279 height 17
click at [514, 207] on div "8342641 - Ball - Parque Industrial Finsa" at bounding box center [629, 215] width 302 height 22
drag, startPoint x: 504, startPoint y: 227, endPoint x: 432, endPoint y: 225, distance: 72.5
click at [450, 227] on div "Supplier A Source Purchases Source 8342641 - Ball - Parque Industrial Finsa Rou…" at bounding box center [628, 301] width 1257 height 602
paste input "187,00"
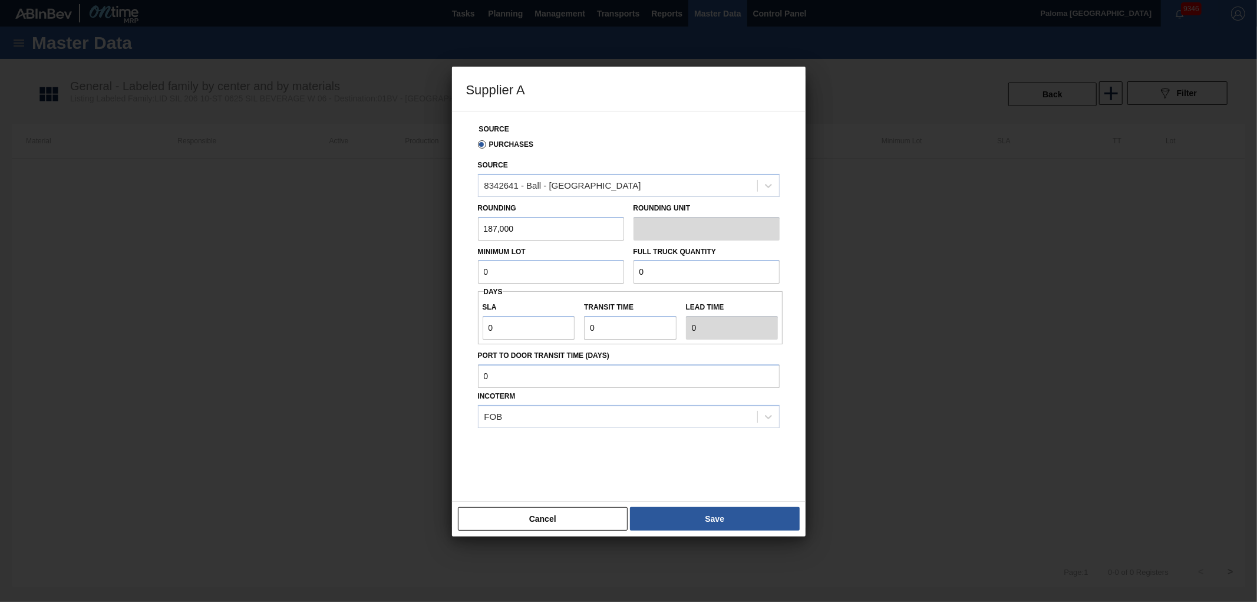
type input "187,000"
drag, startPoint x: 476, startPoint y: 273, endPoint x: 399, endPoint y: 266, distance: 77.5
click at [401, 266] on div "Supplier A Source Purchases Source 8342641 - Ball - Parque Industrial Finsa Rou…" at bounding box center [628, 301] width 1257 height 602
paste input "187,00"
type input "187,000"
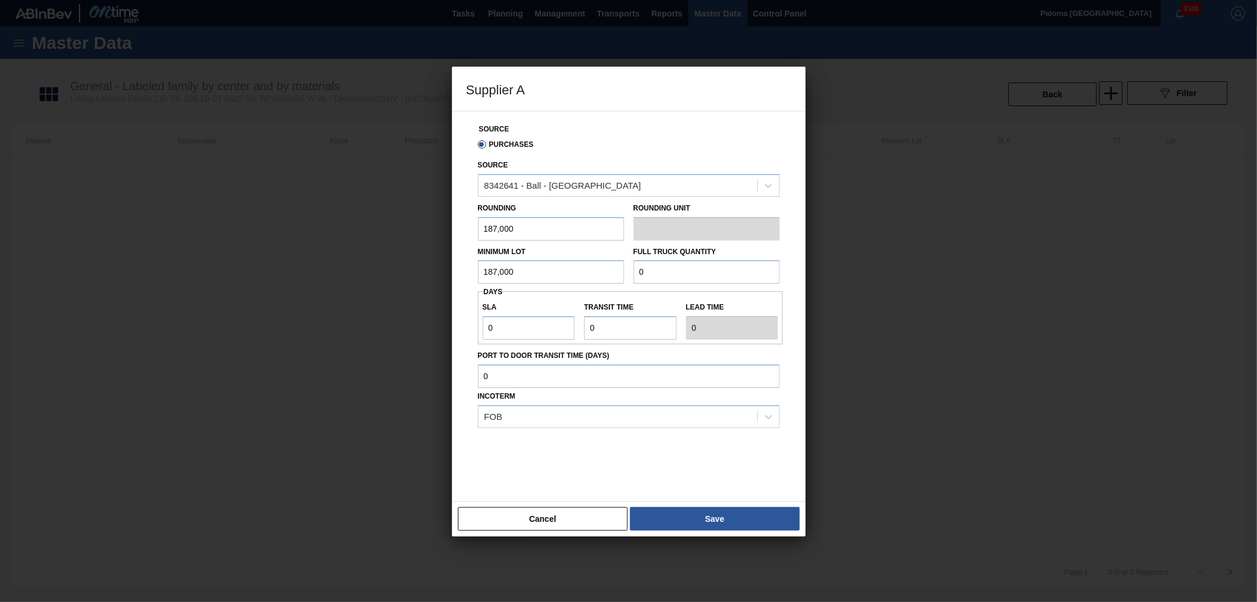
drag, startPoint x: 674, startPoint y: 269, endPoint x: 550, endPoint y: 270, distance: 124.3
click at [551, 270] on div "Minimum Lot 187,000 Full Truck Quantity 0" at bounding box center [628, 262] width 311 height 44
paste input "5,236,00"
type input "5,236,000"
drag, startPoint x: 521, startPoint y: 331, endPoint x: 434, endPoint y: 314, distance: 89.3
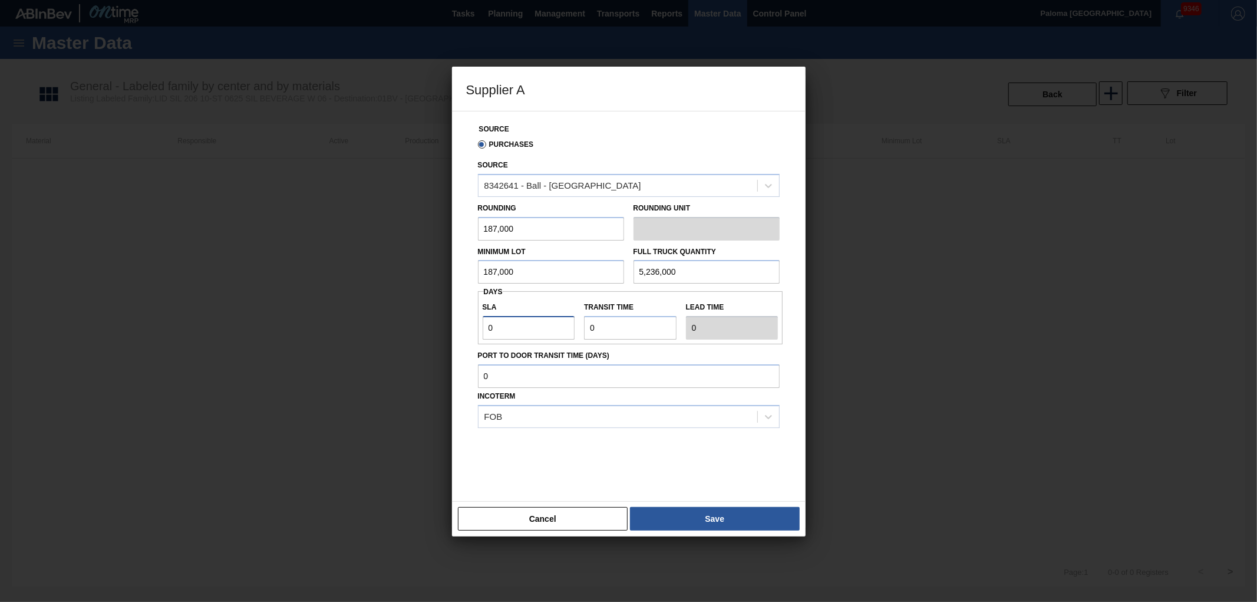
click at [434, 314] on div "Supplier A Source Purchases Source 8342641 - Ball - Parque Industrial Finsa Rou…" at bounding box center [628, 301] width 1257 height 602
type input "1"
type input "10"
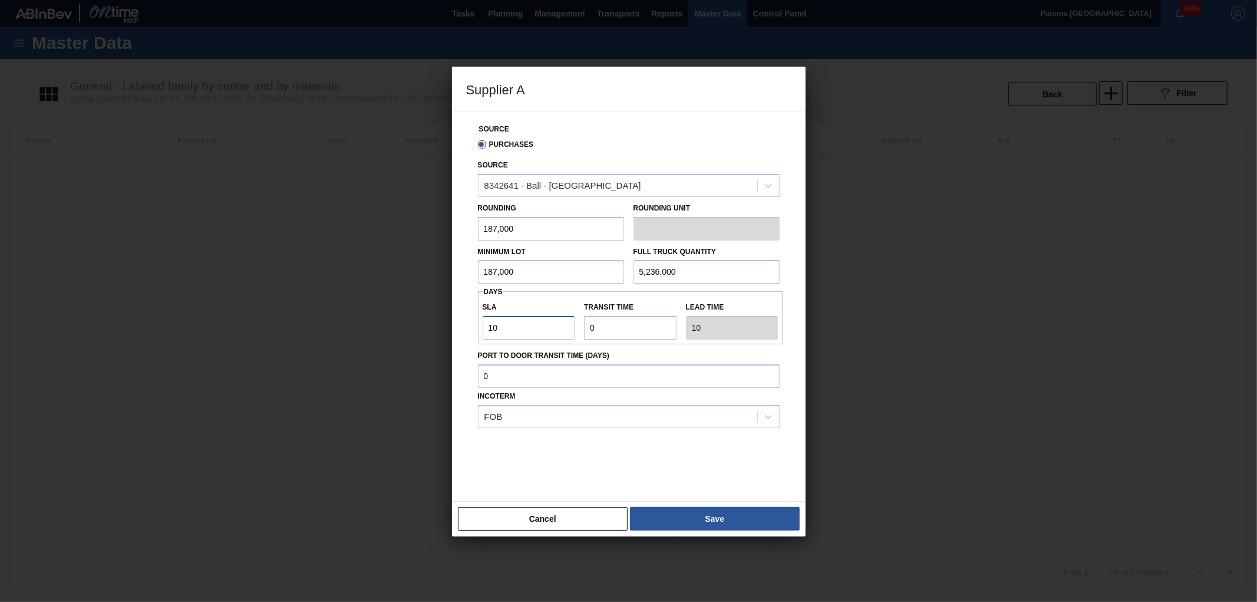
type input "10"
drag, startPoint x: 580, startPoint y: 326, endPoint x: 529, endPoint y: 318, distance: 51.8
click at [531, 318] on div "SLA 10 Transit time Lead time 10" at bounding box center [630, 318] width 305 height 44
type input "2"
type input "12"
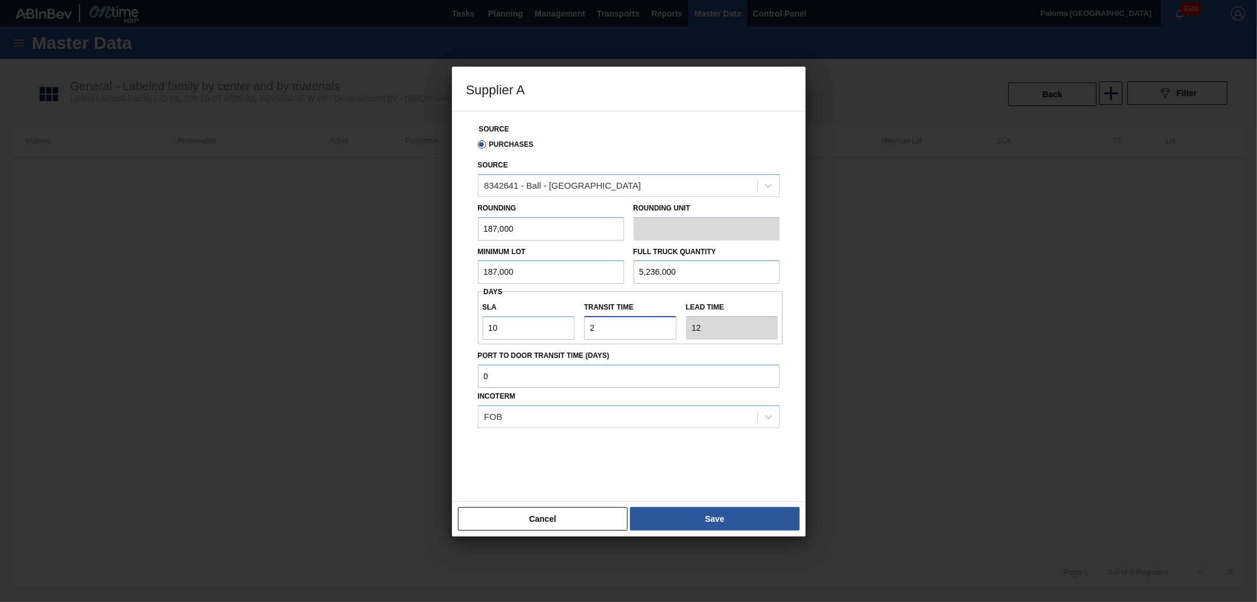
type input "2"
click at [672, 501] on div "Cancel Save" at bounding box center [629, 518] width 354 height 35
click at [675, 513] on button "Save" at bounding box center [714, 519] width 169 height 24
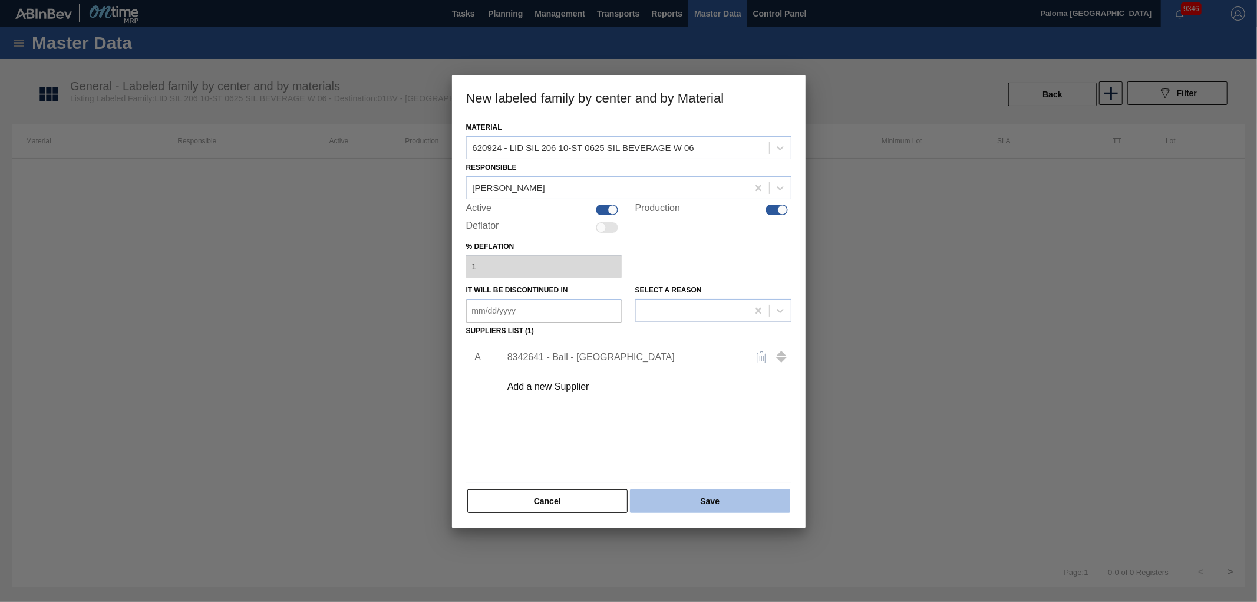
click at [676, 501] on button "Save" at bounding box center [710, 501] width 160 height 24
click at [523, 495] on button "Cancel" at bounding box center [547, 501] width 161 height 24
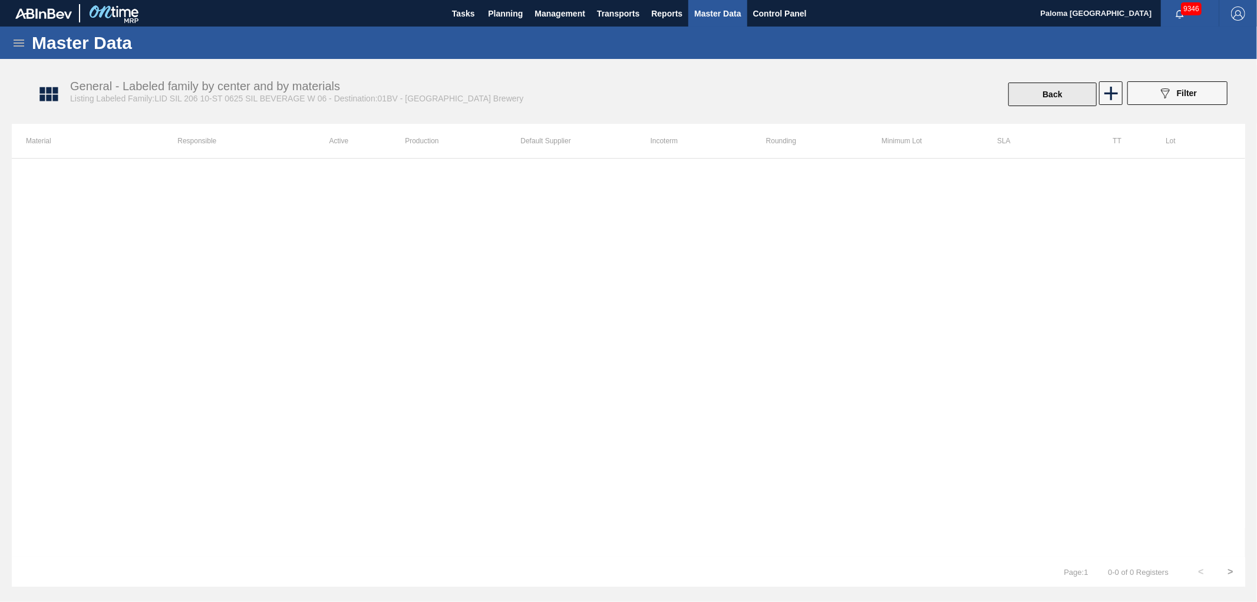
click at [1068, 95] on button "Back" at bounding box center [1052, 94] width 88 height 24
